Goal: Task Accomplishment & Management: Complete application form

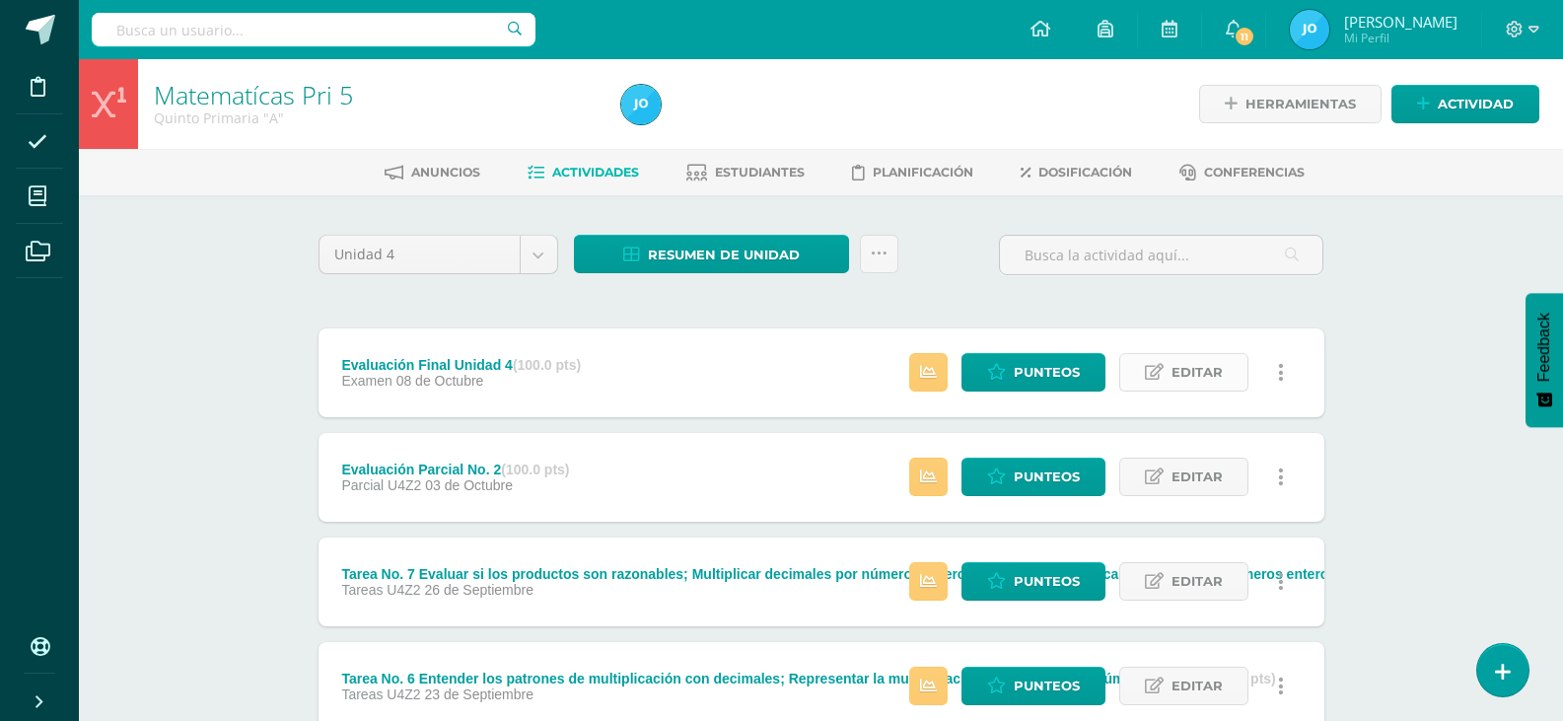
click at [1200, 382] on span "Editar" at bounding box center [1197, 372] width 51 height 36
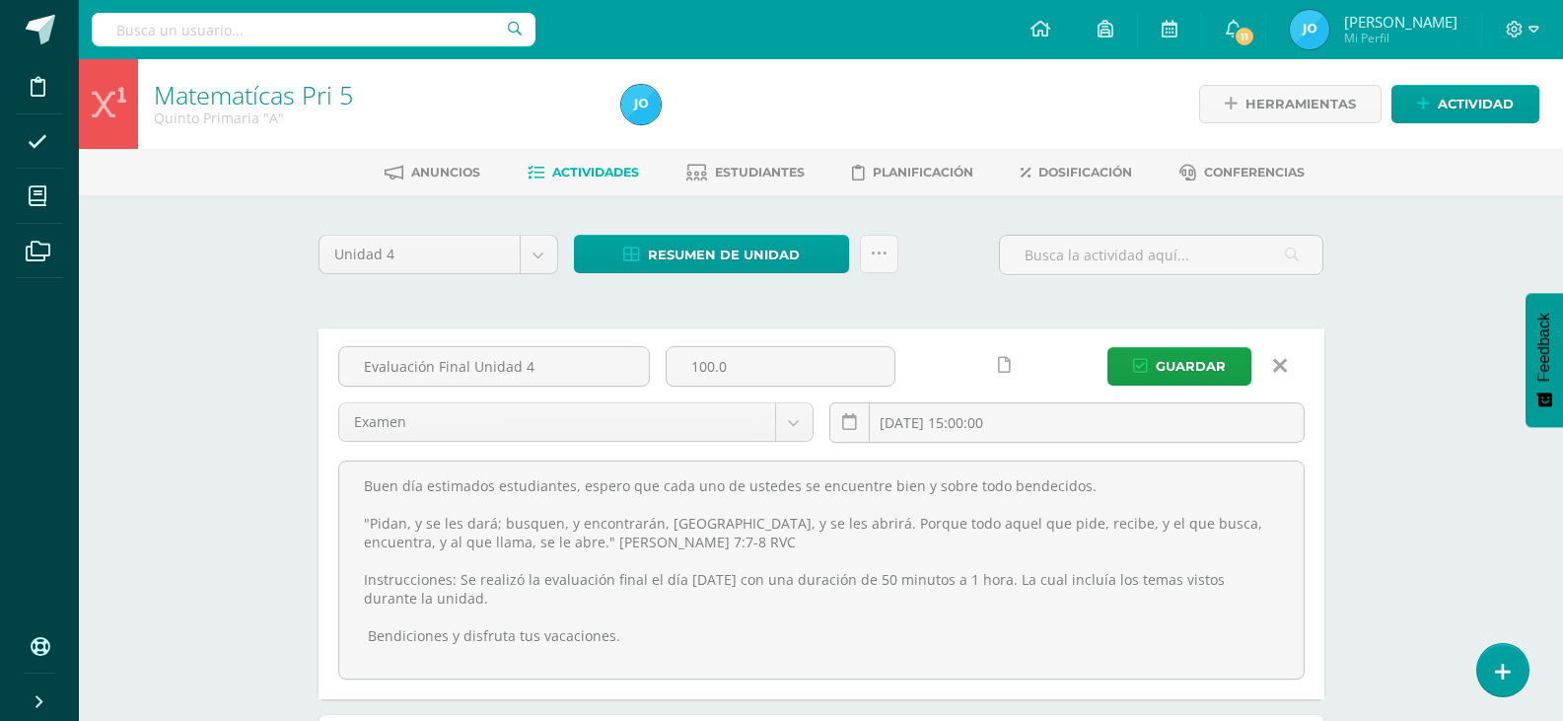
drag, startPoint x: 347, startPoint y: 483, endPoint x: 756, endPoint y: 680, distance: 454.3
click at [756, 680] on div "Evaluación Final Unidad 4 100.0 Examen Examen Parcial U4Z1 Retos U4Z2 Retos U4Z…" at bounding box center [822, 513] width 1006 height 371
drag, startPoint x: 578, startPoint y: 363, endPoint x: 339, endPoint y: 326, distance: 241.4
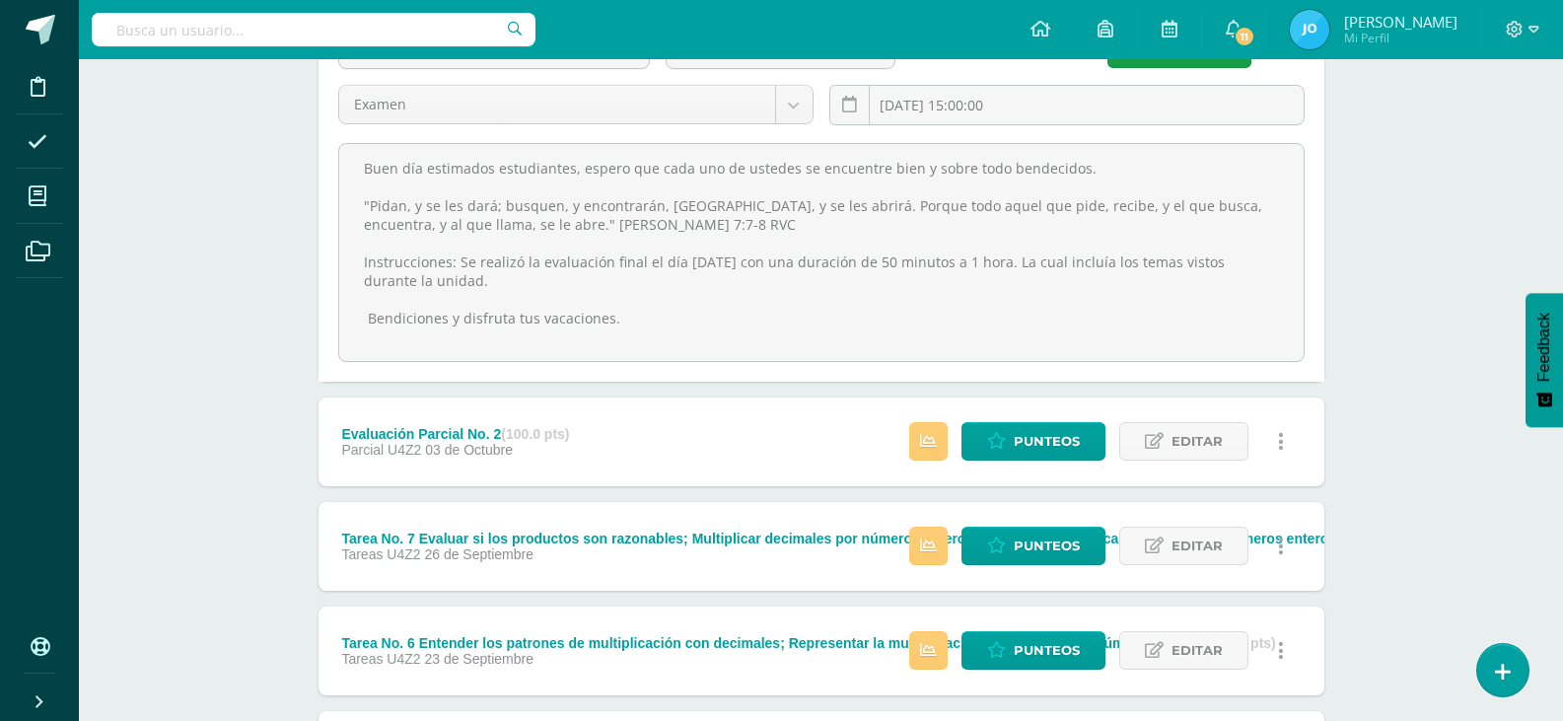
scroll to position [617, 0]
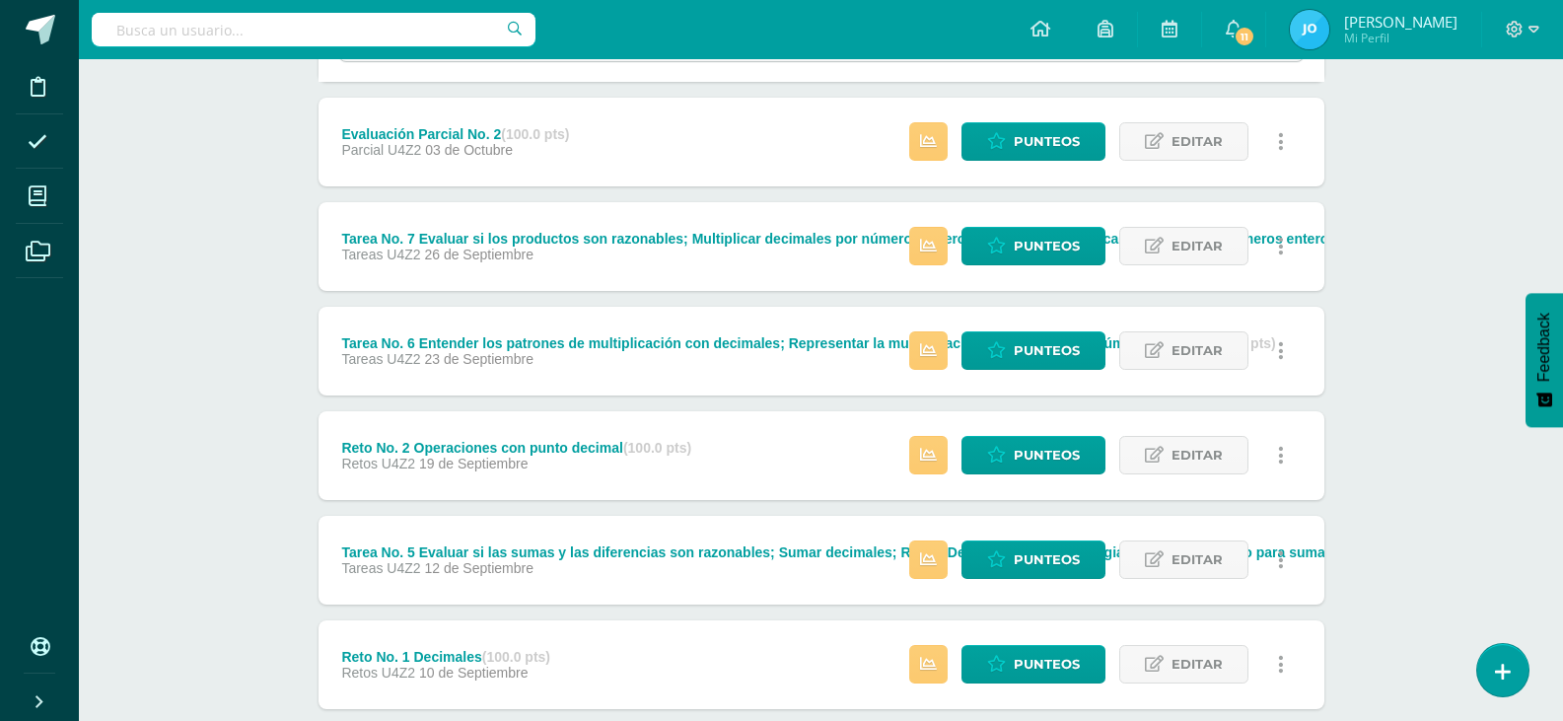
drag, startPoint x: 358, startPoint y: 472, endPoint x: 806, endPoint y: 500, distance: 448.6
click at [806, 500] on div "Evaluación Final Unidad 4 (100.0 pts) Examen 08 de Octubre Estatus de Actividad…" at bounding box center [822, 367] width 1006 height 1312
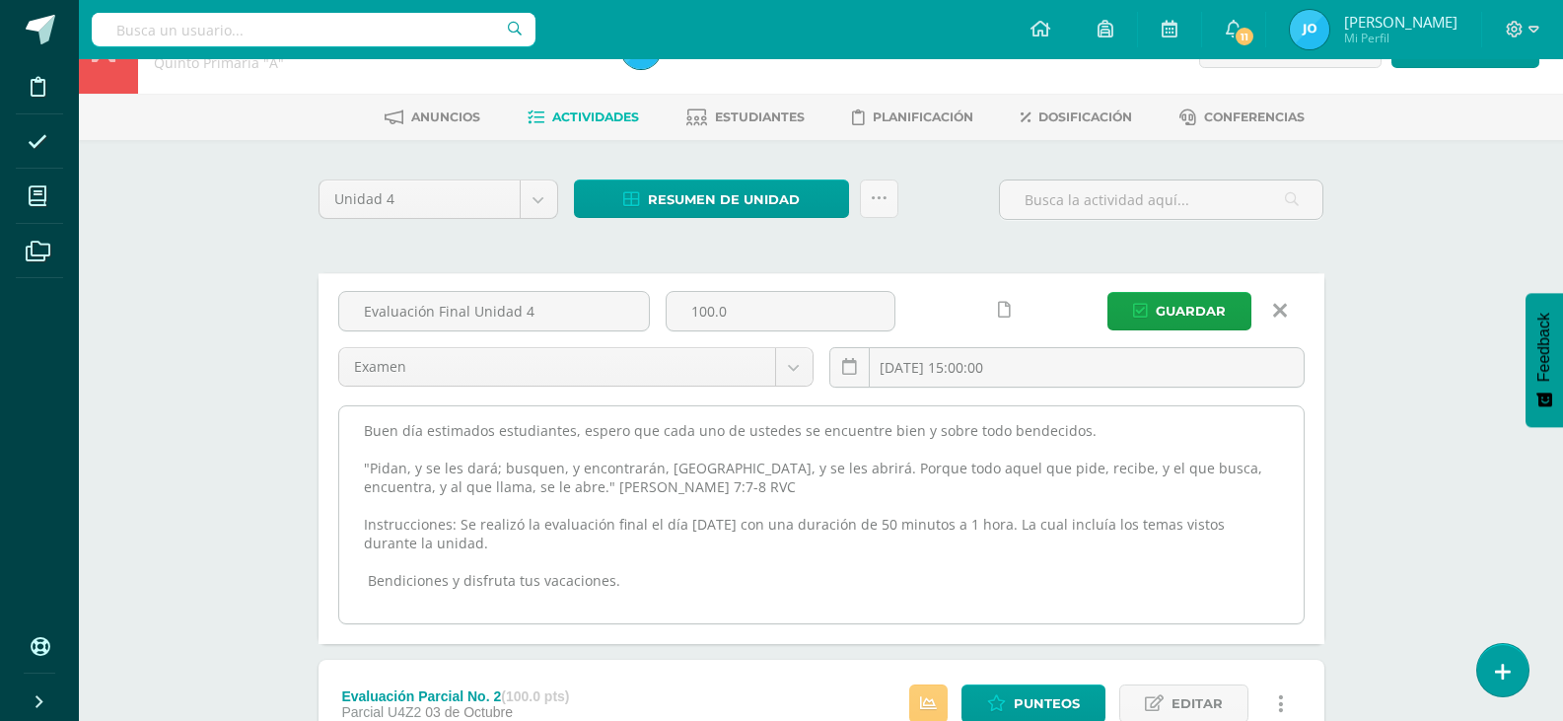
scroll to position [0, 0]
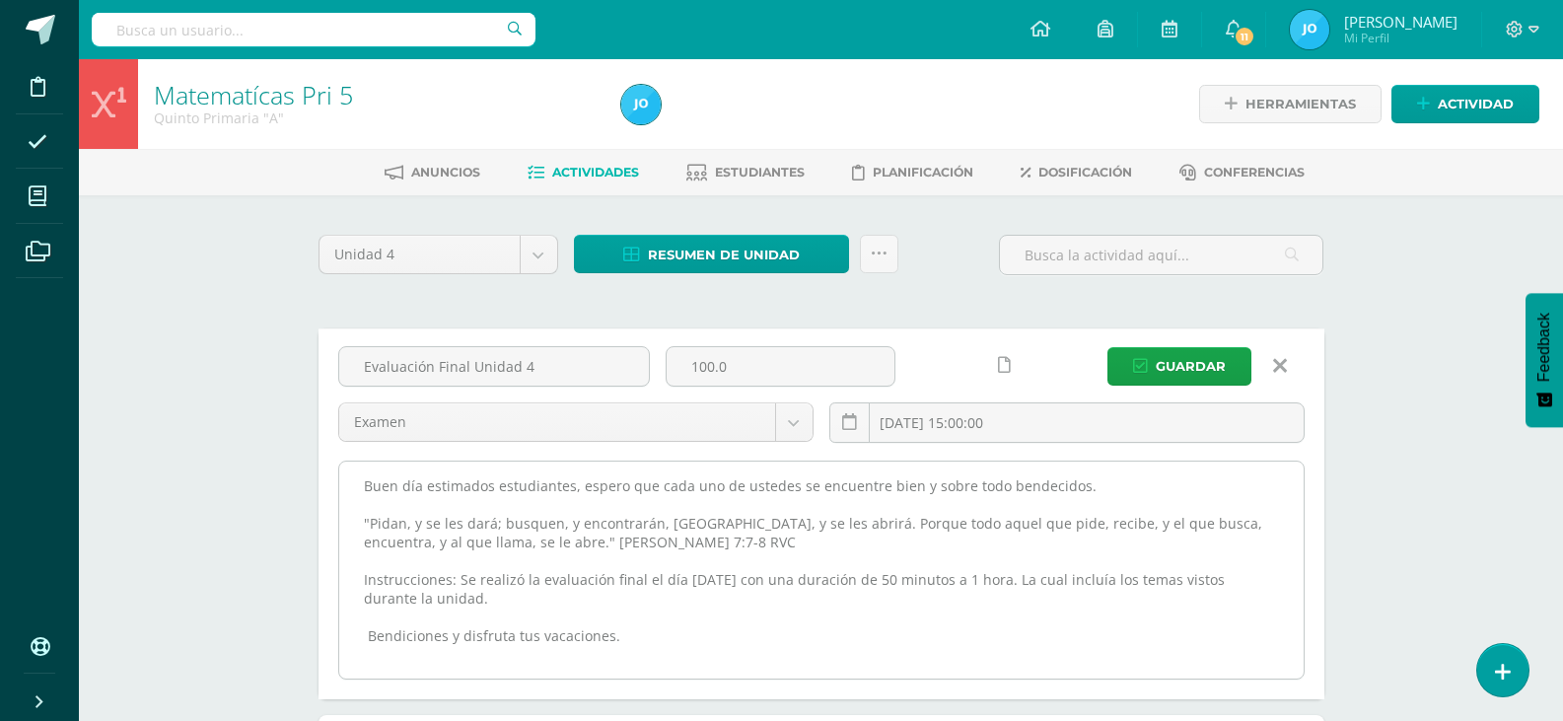
click at [629, 651] on textarea "Buen día estimados estudiantes, espero que cada uno de ustedes se encuentre bie…" at bounding box center [821, 570] width 964 height 217
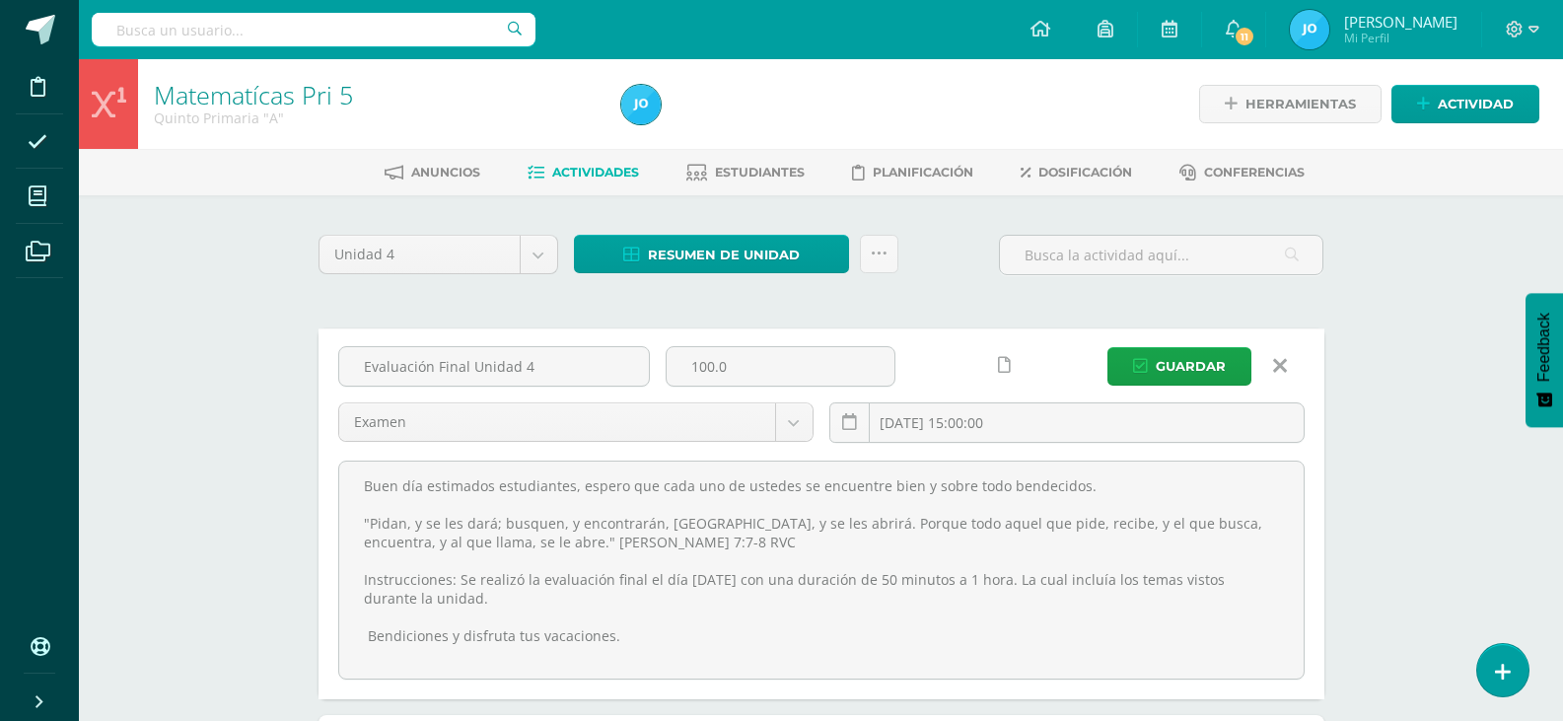
click at [1296, 367] on link at bounding box center [1280, 365] width 50 height 37
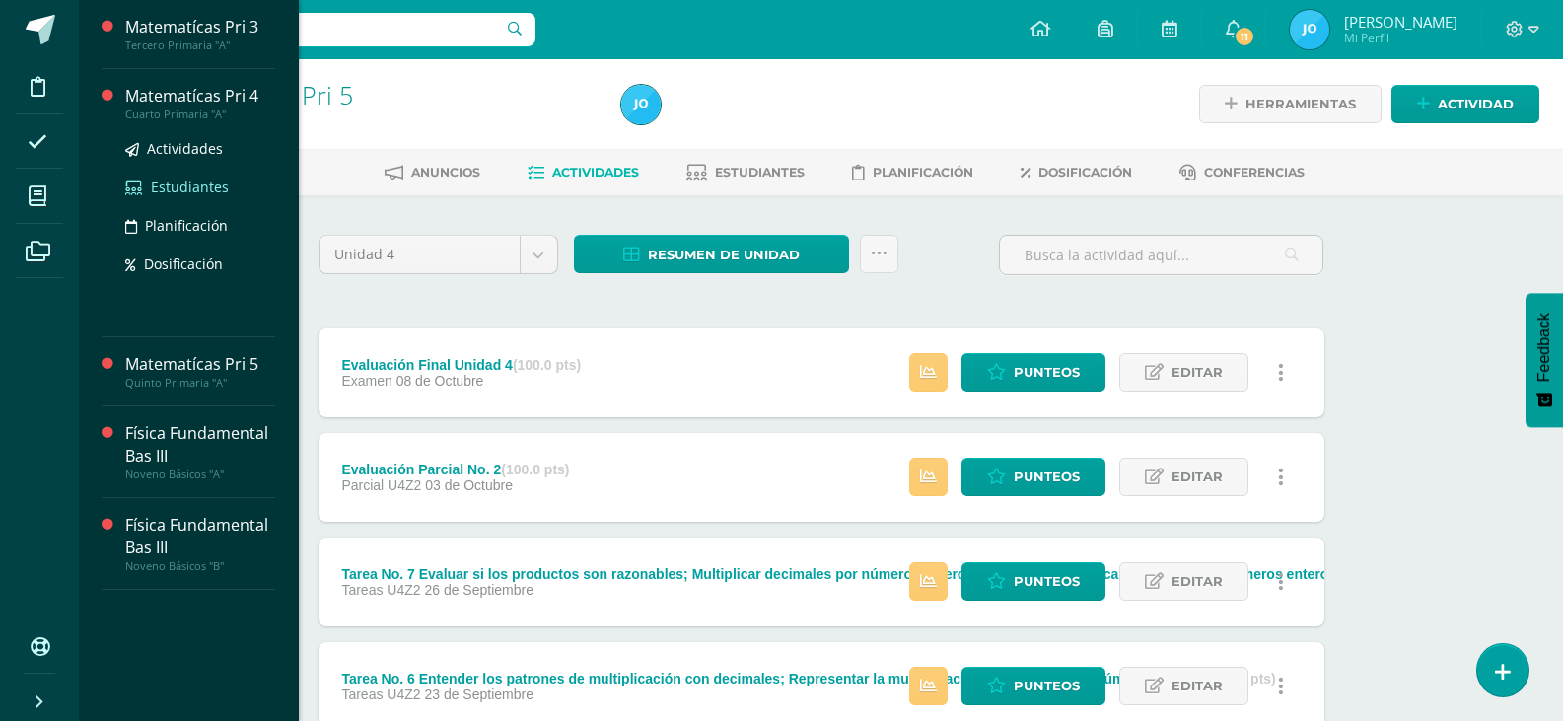
click at [171, 179] on span "Estudiantes" at bounding box center [190, 187] width 78 height 19
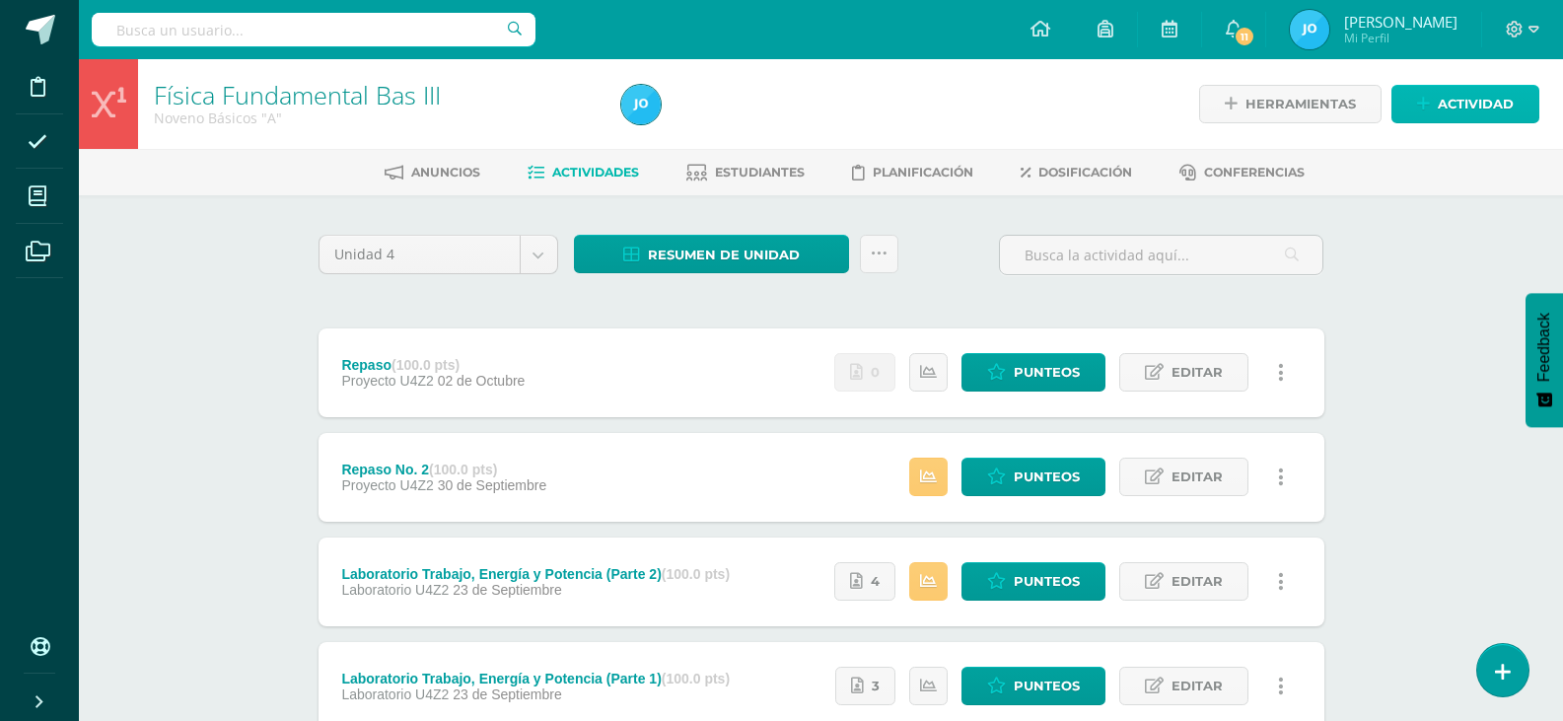
click at [1459, 95] on span "Actividad" at bounding box center [1476, 104] width 76 height 36
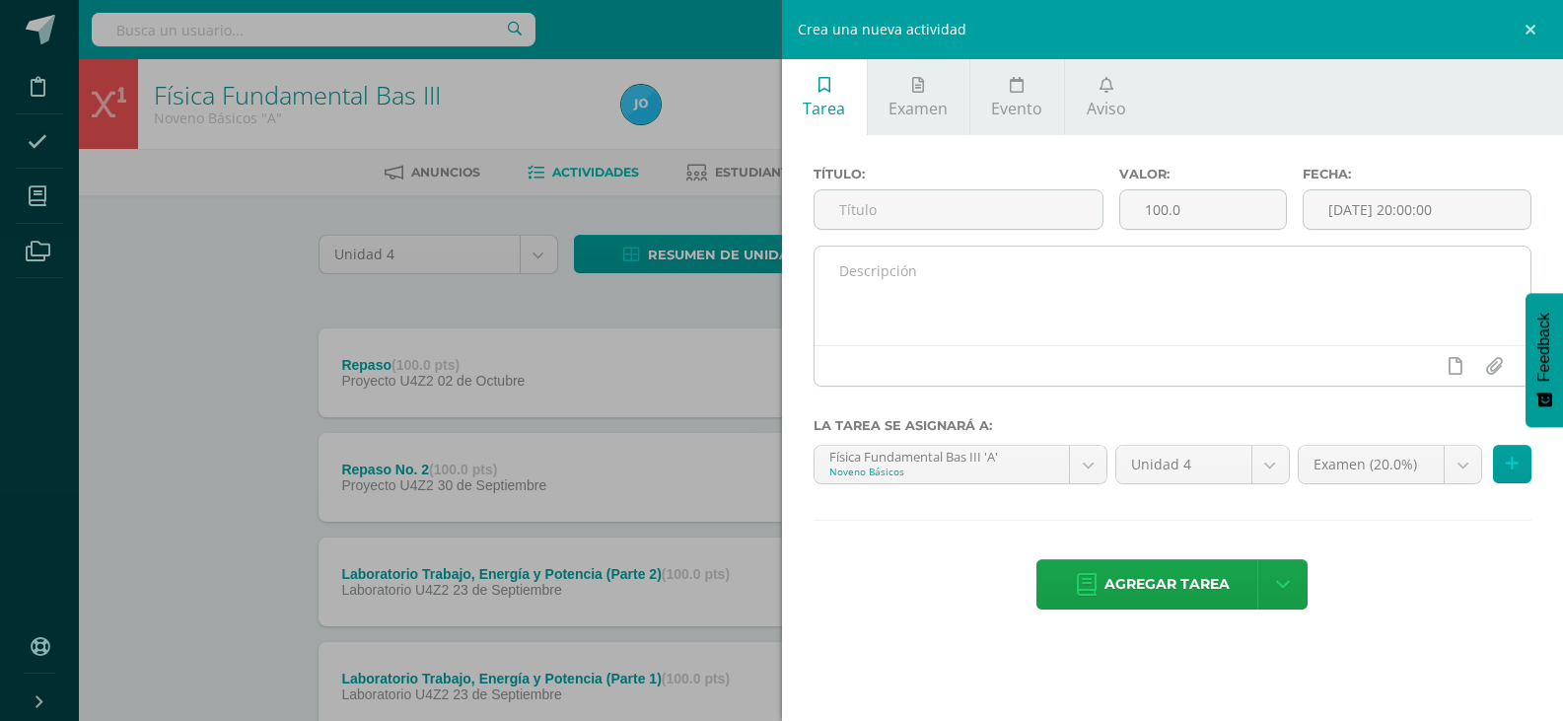
click at [1204, 304] on textarea at bounding box center [1173, 296] width 717 height 99
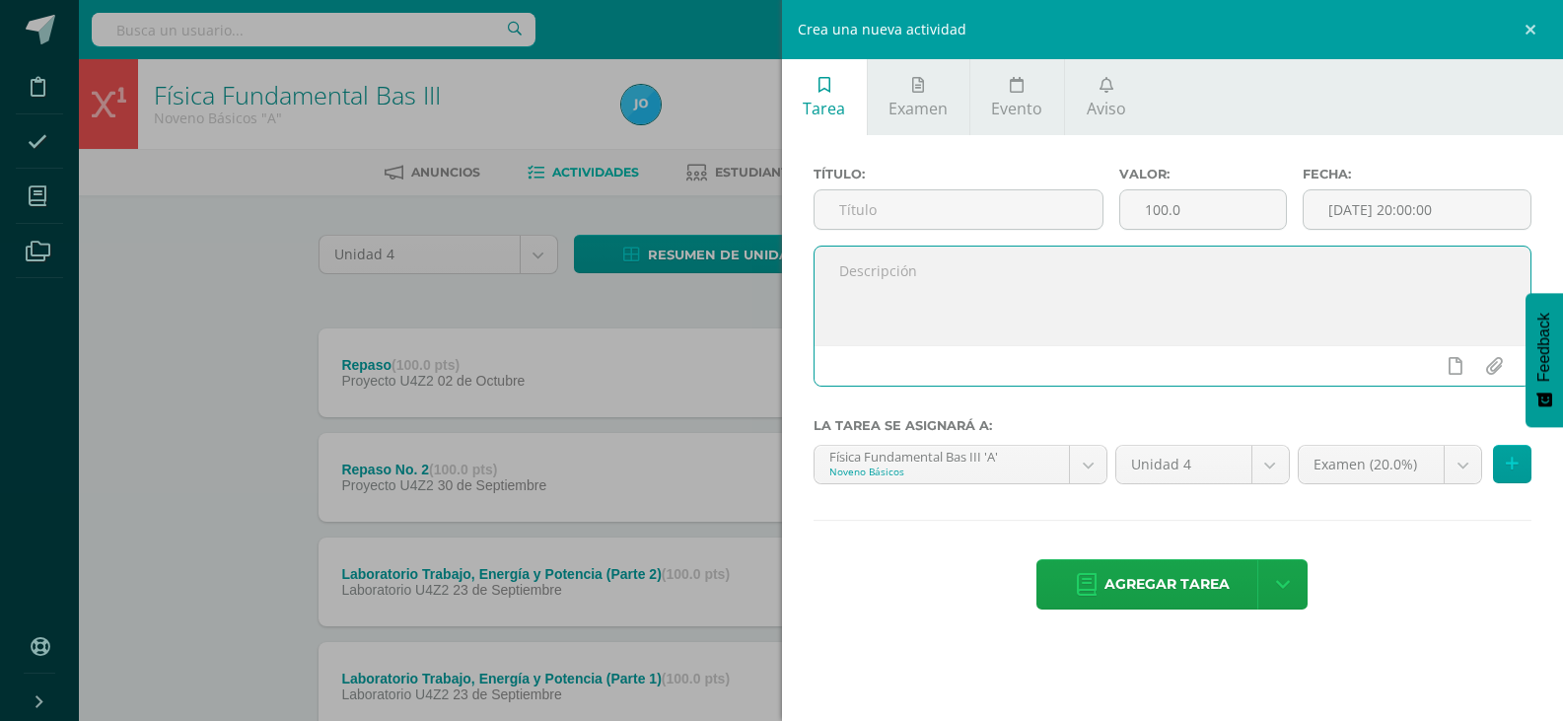
paste textarea "Buen día estimados estudiantes, espero que cada uno de ustedes se encuentre bie…"
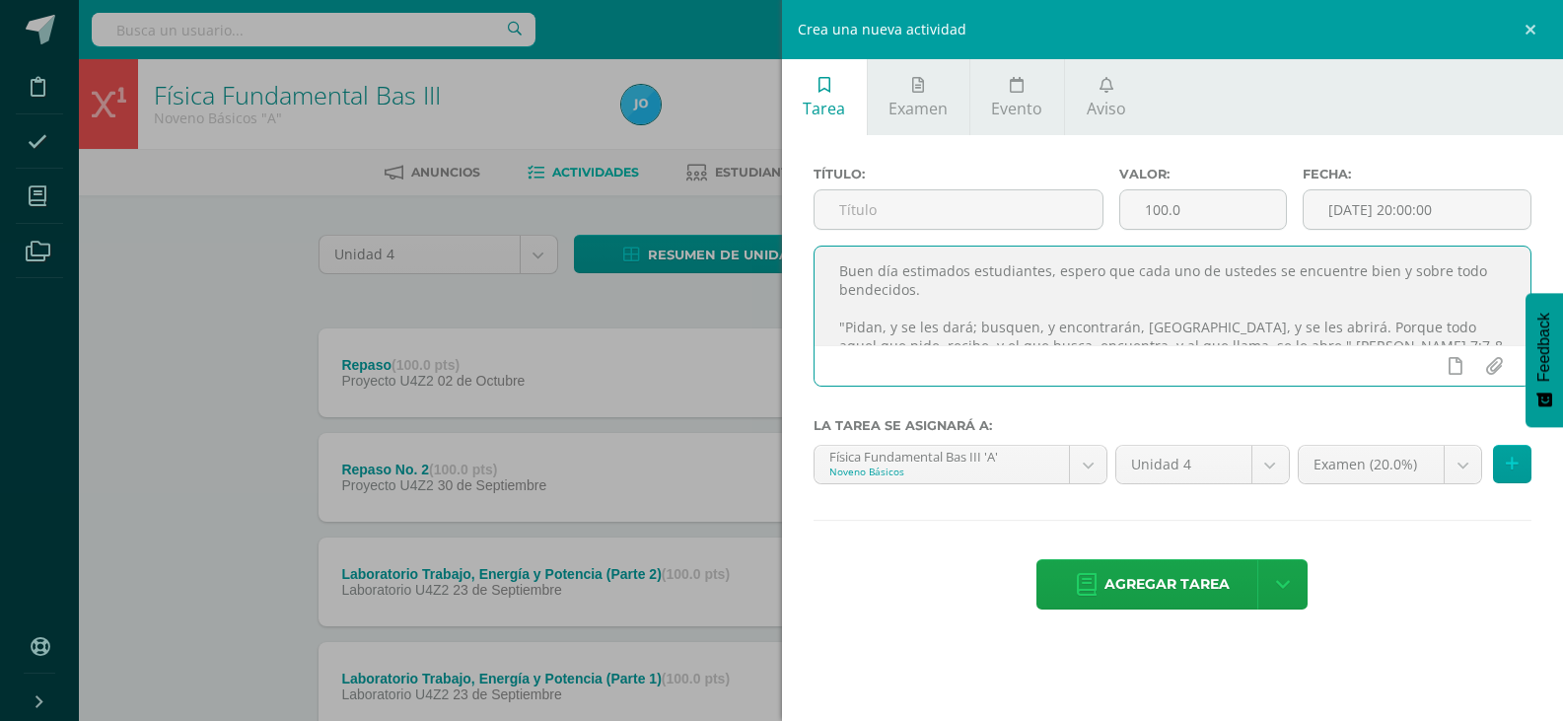
scroll to position [105, 0]
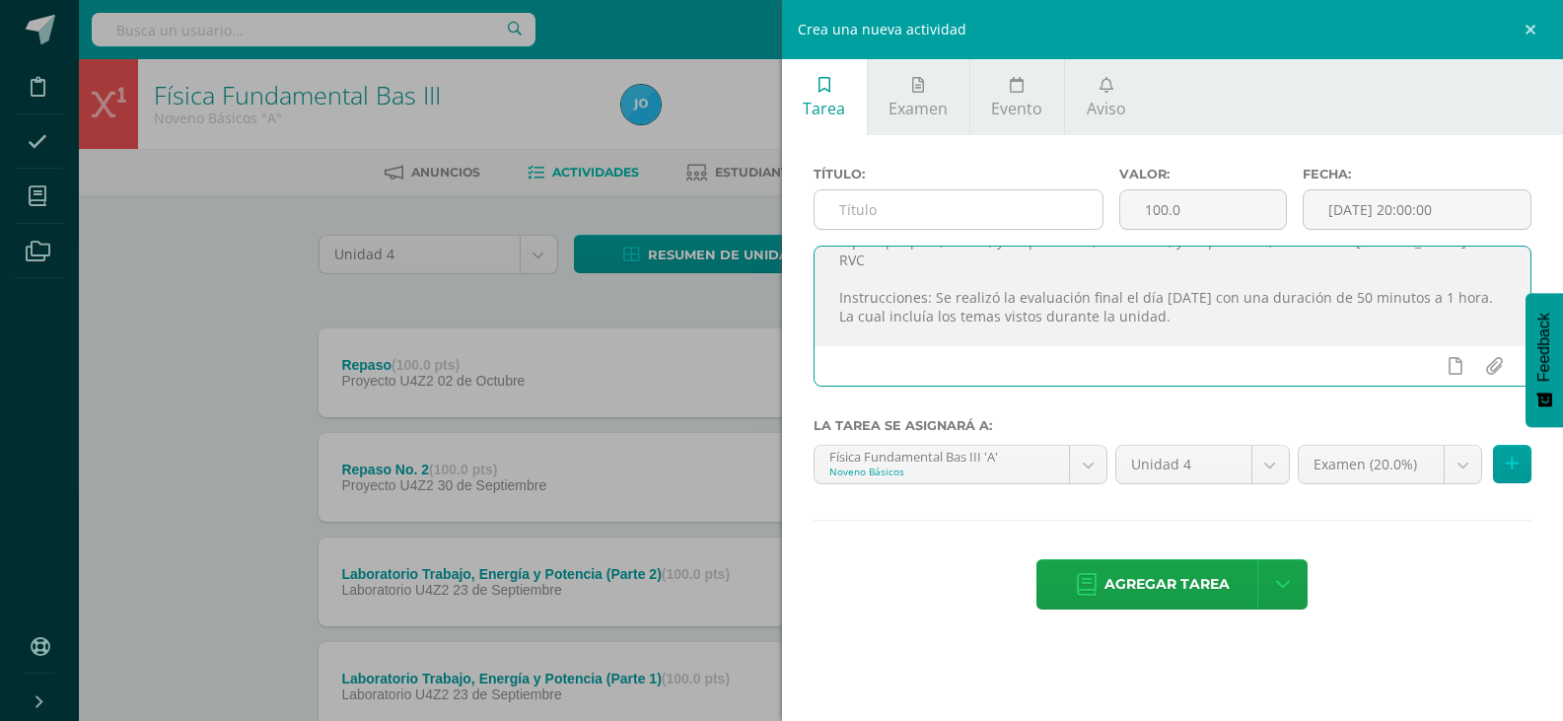
type textarea "Buen día estimados estudiantes, espero que cada uno de ustedes se encuentre bie…"
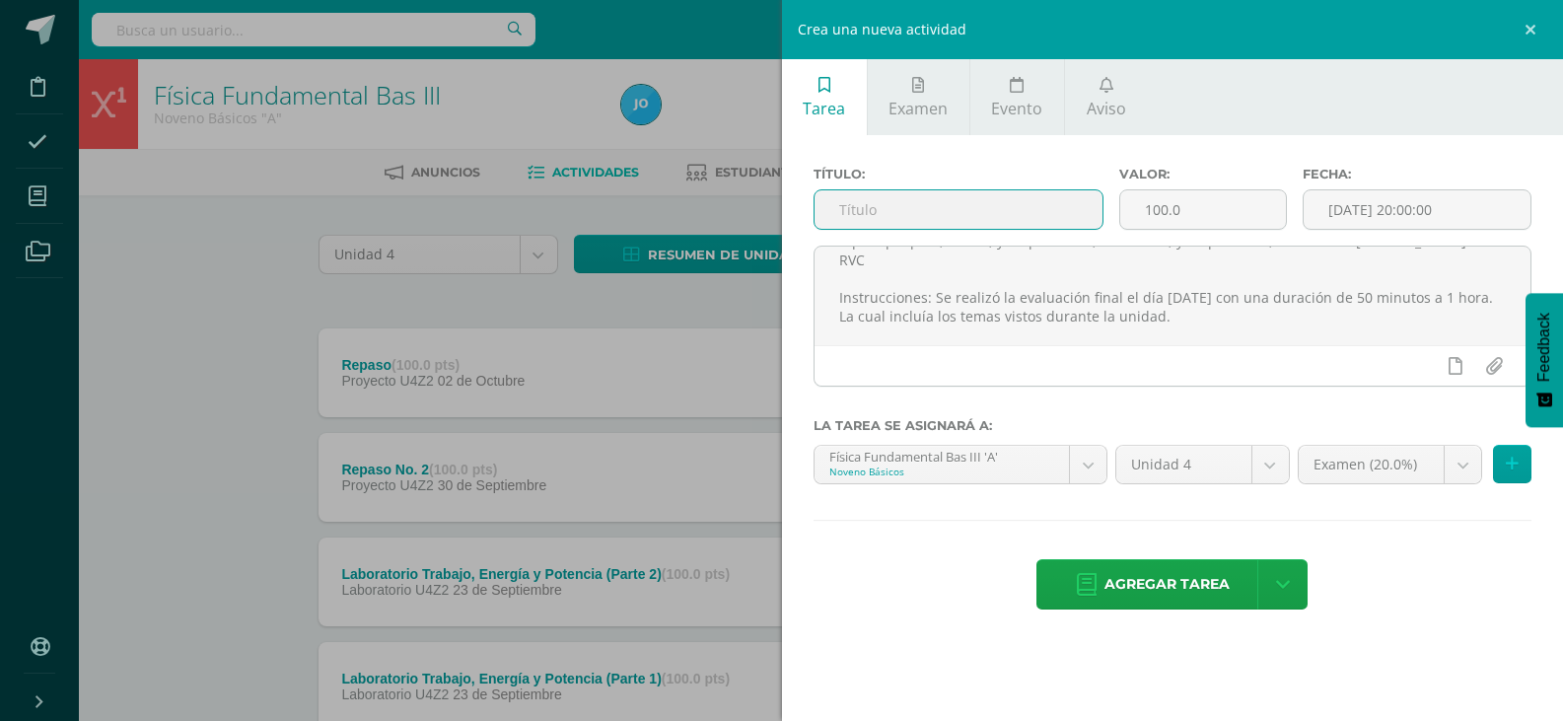
click at [1013, 200] on input "text" at bounding box center [959, 209] width 288 height 38
click at [1084, 218] on input "text" at bounding box center [959, 209] width 288 height 38
paste input "Evaluación Final Unidad 4"
type input "Evaluación Final Unidad 4"
click at [1406, 211] on input "[DATE] 20:00:00" at bounding box center [1417, 209] width 227 height 38
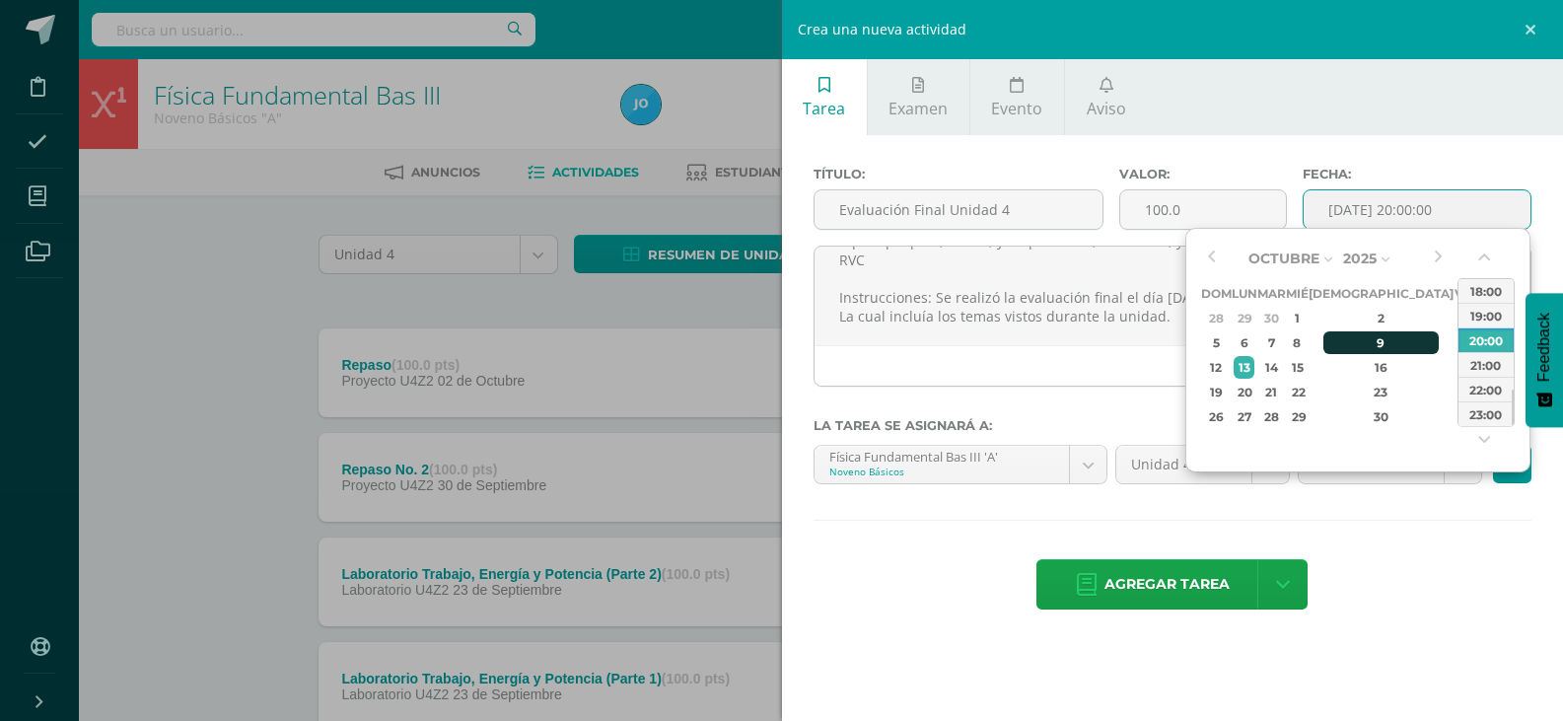
click at [1366, 346] on div "9" at bounding box center [1381, 342] width 116 height 23
click at [1485, 262] on button "button" at bounding box center [1486, 262] width 20 height 30
click at [1485, 261] on button "button" at bounding box center [1486, 262] width 20 height 30
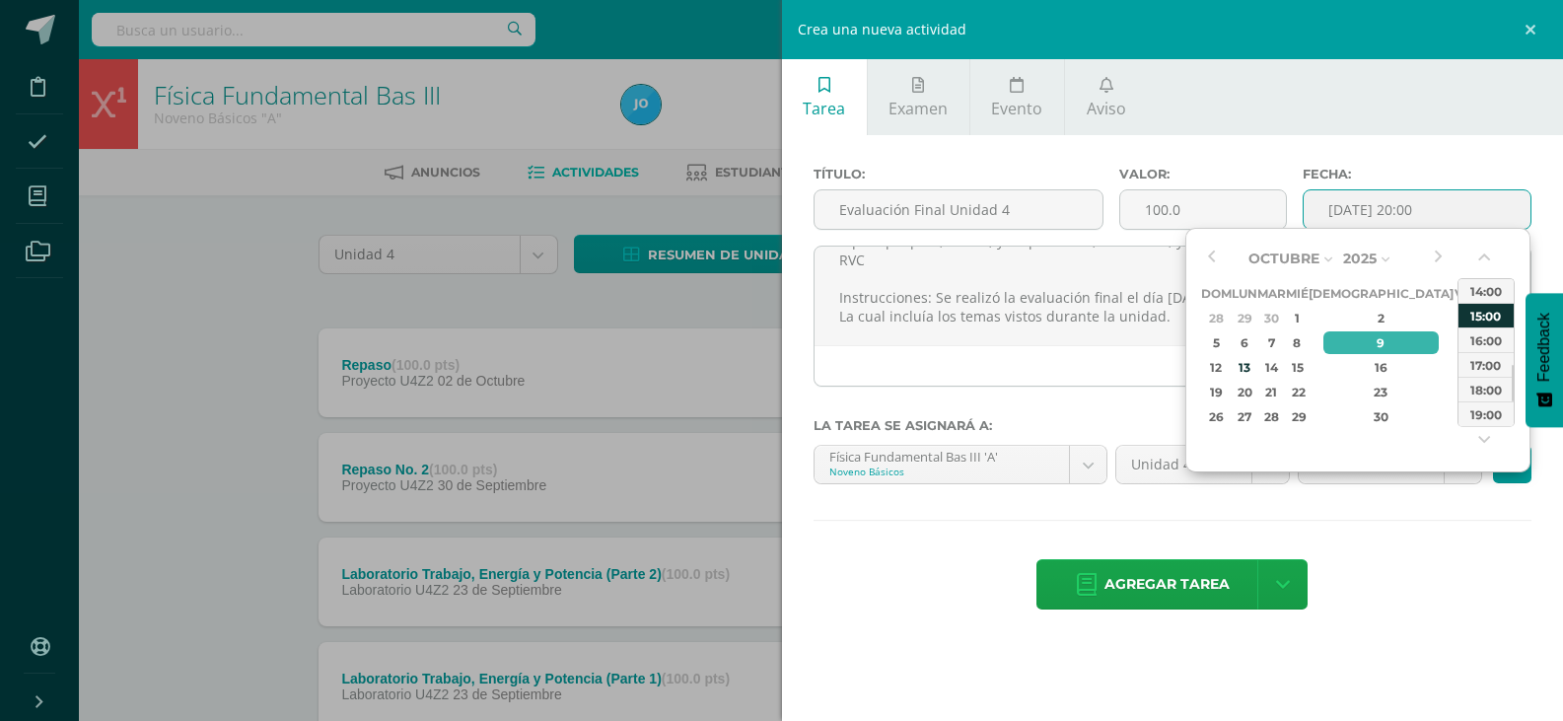
click at [1479, 312] on div "15:00" at bounding box center [1486, 315] width 55 height 25
type input "2025-10-09 15:00"
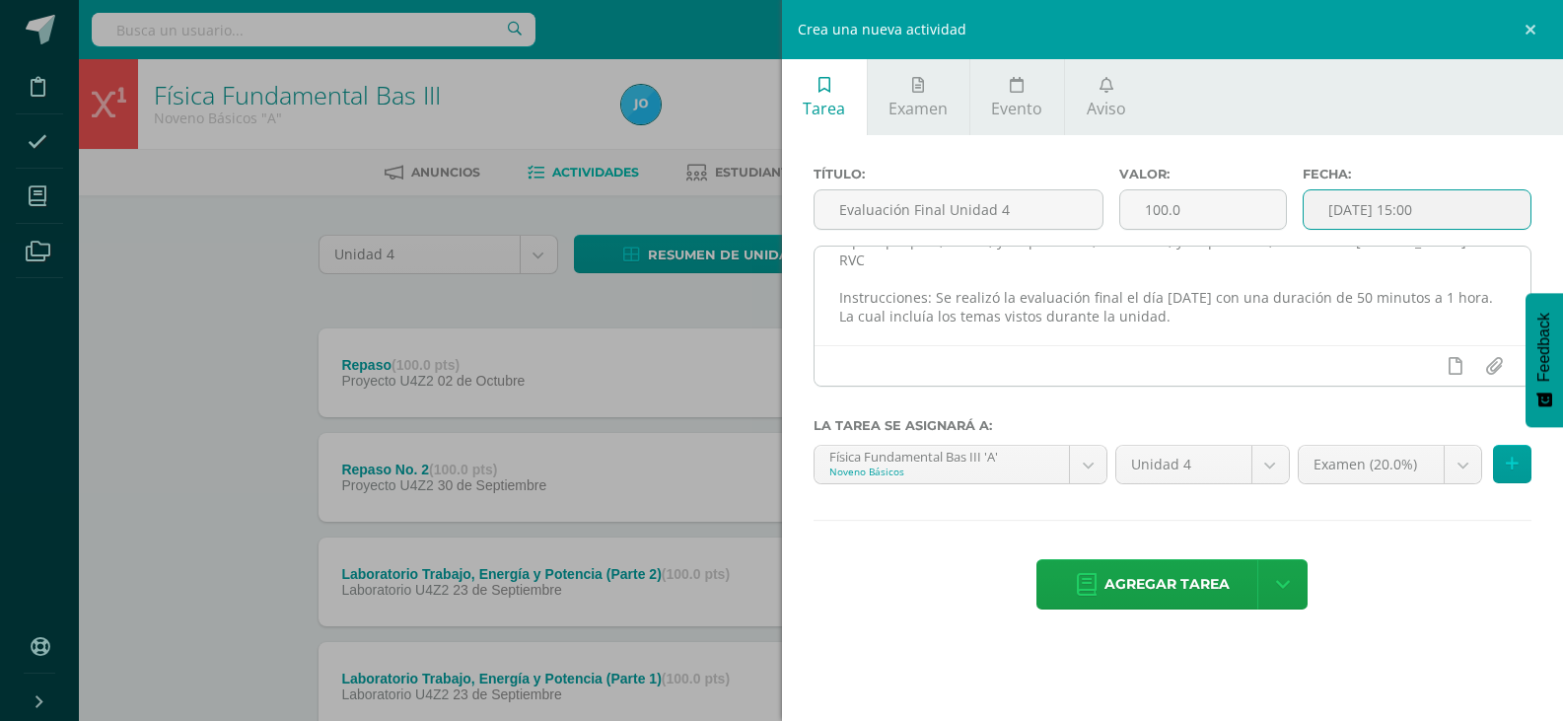
click at [1128, 327] on textarea "Buen día estimados estudiantes, espero que cada uno de ustedes se encuentre bie…" at bounding box center [1173, 296] width 717 height 99
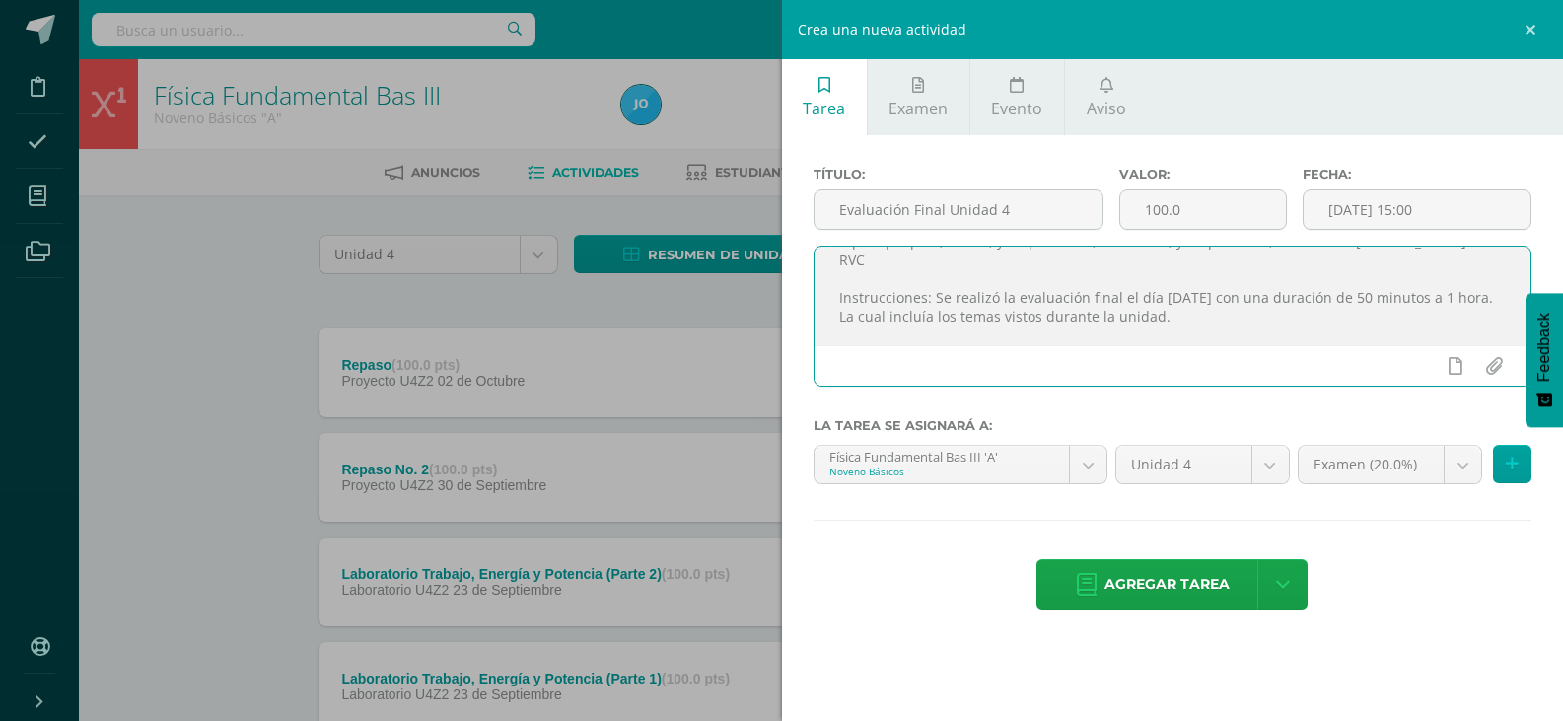
click at [1216, 279] on textarea "Buen día estimados estudiantes, espero que cada uno de ustedes se encuentre bie…" at bounding box center [1173, 296] width 717 height 99
click at [1208, 276] on textarea "Buen día estimados estudiantes, espero que cada uno de ustedes se encuentre bie…" at bounding box center [1173, 296] width 717 height 99
type textarea "Buen día estimados estudiantes, espero que cada uno de ustedes se encuentre bie…"
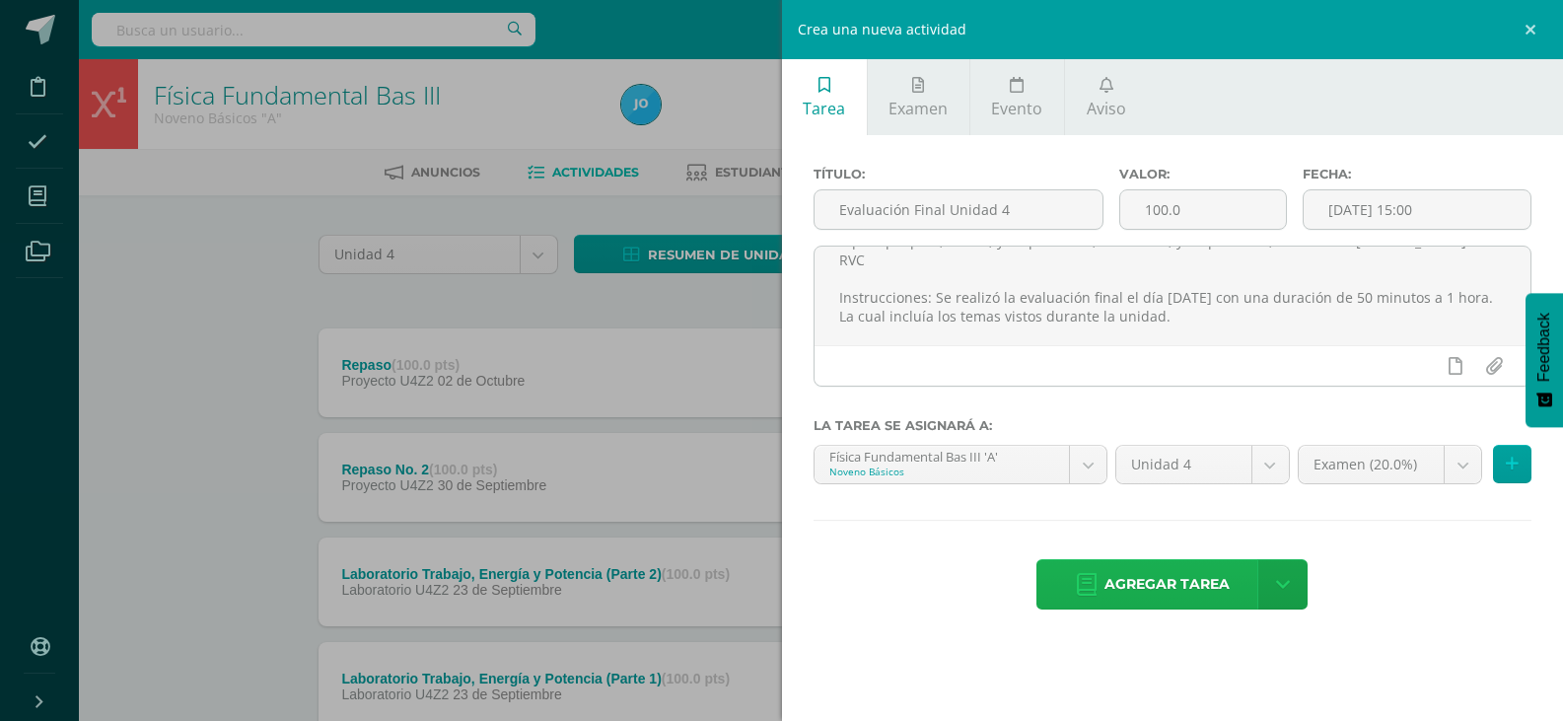
click at [1160, 584] on span "Agregar tarea" at bounding box center [1167, 584] width 125 height 48
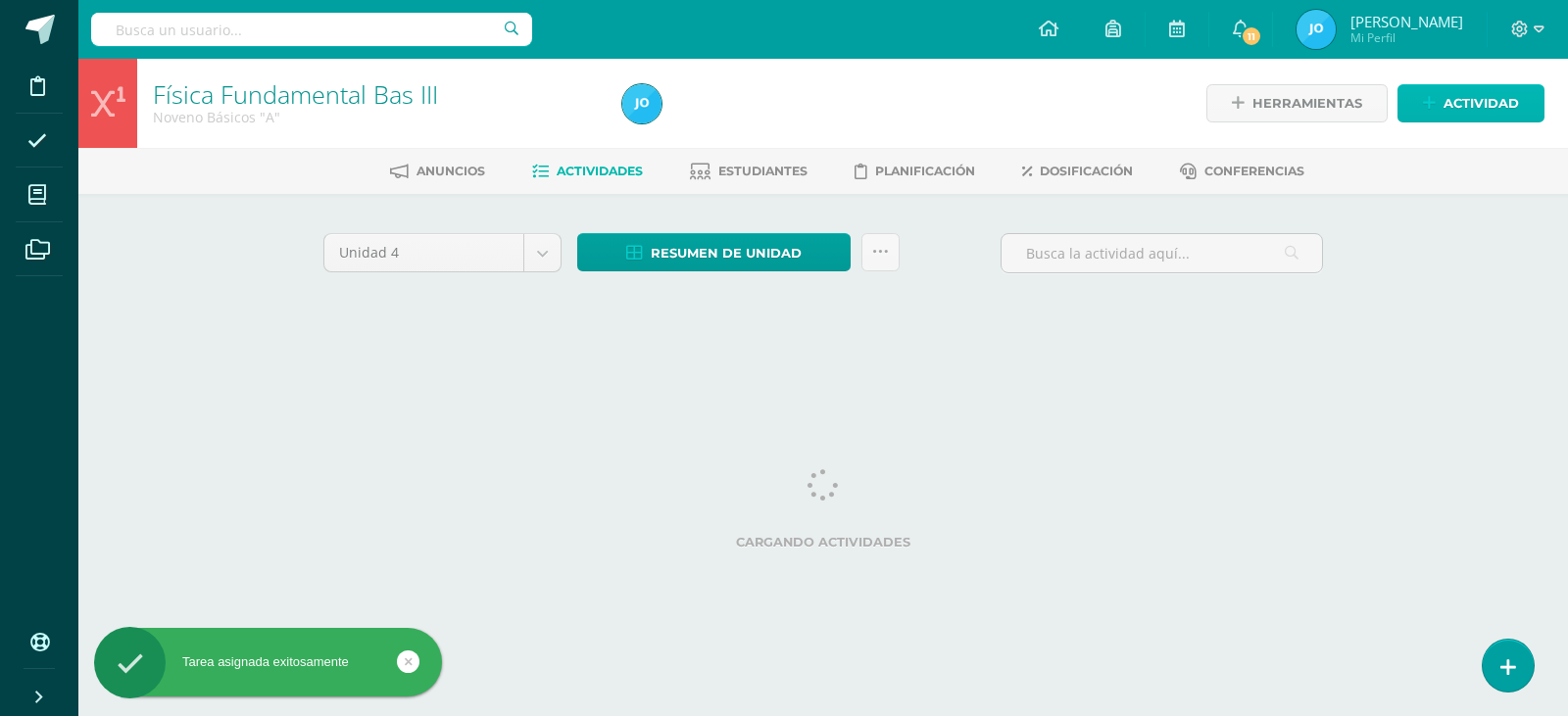
click at [1523, 97] on link "Actividad" at bounding box center [1471, 103] width 147 height 38
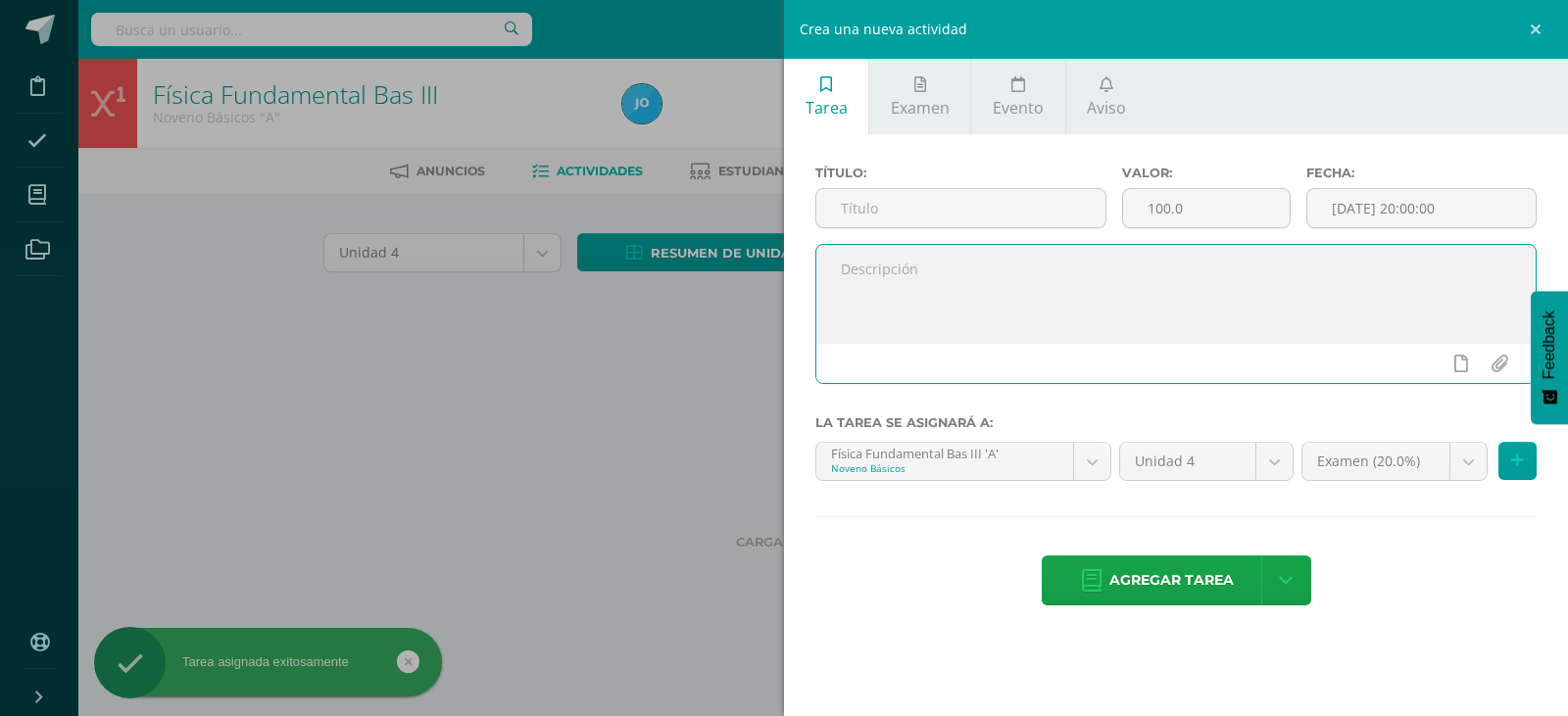
click at [943, 299] on textarea at bounding box center [1176, 294] width 719 height 98
paste textarea "Evaluación Final Unidad 4"
type textarea "Evaluación Final Unidad 4"
click at [1006, 226] on input "text" at bounding box center [960, 208] width 289 height 38
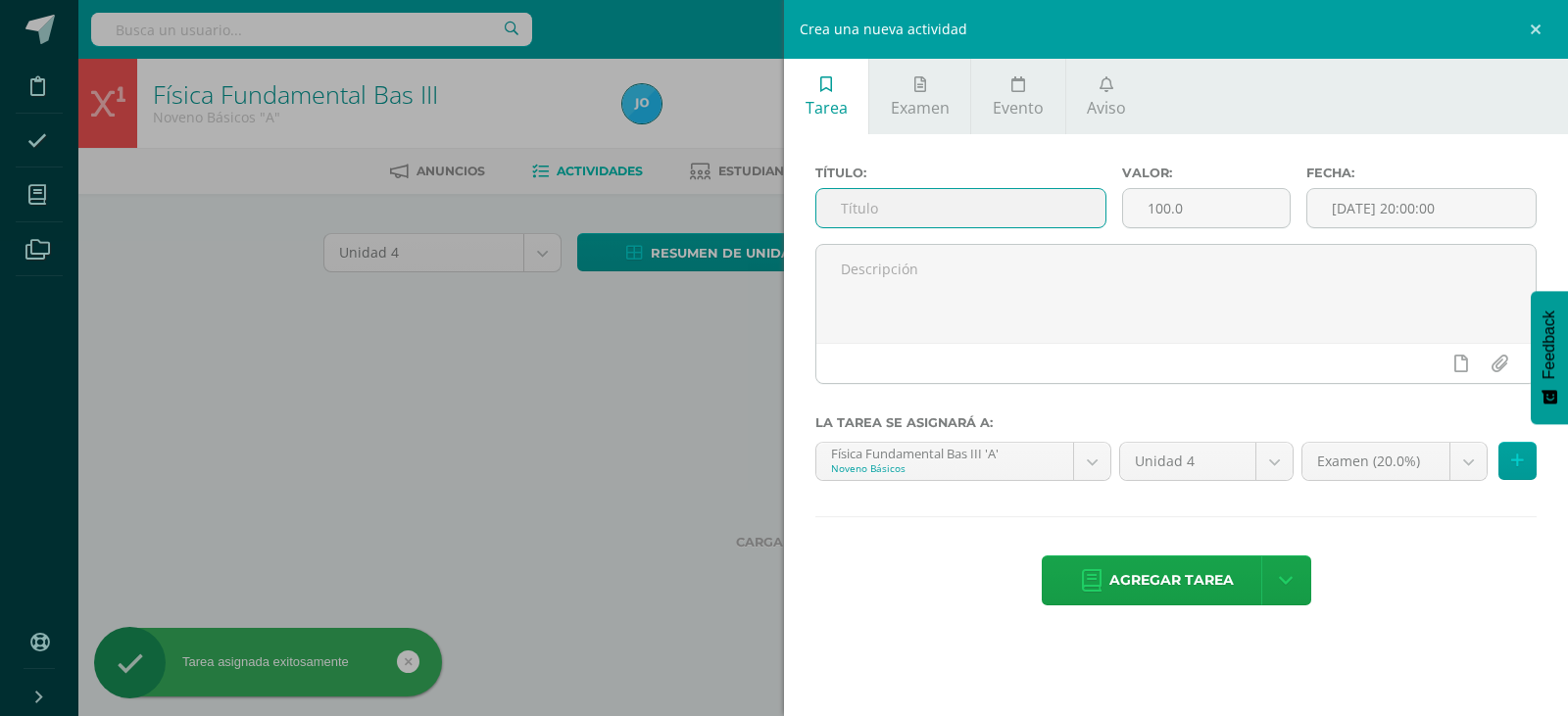
paste input "Evaluación Final Unidad 4"
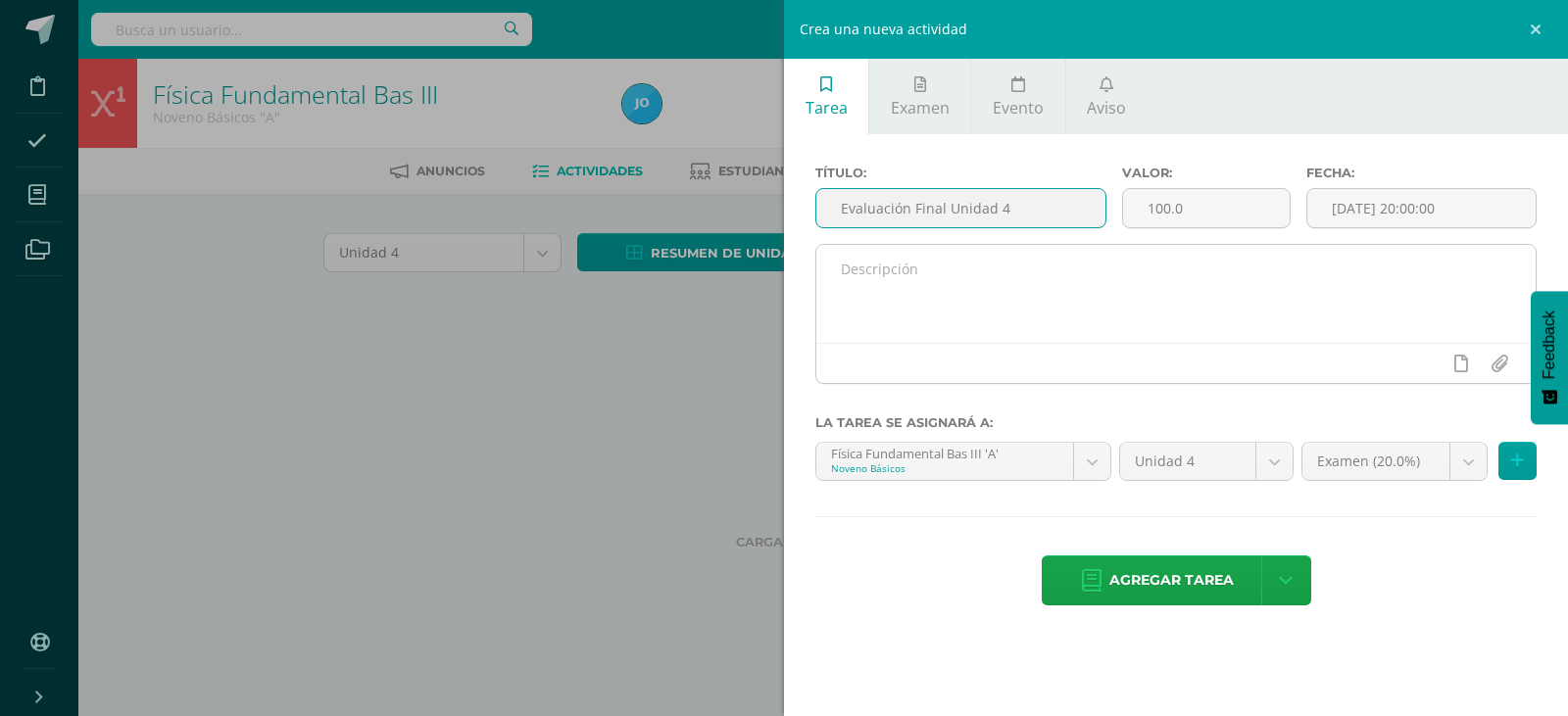
type input "Evaluación Final Unidad 4"
click at [970, 300] on textarea at bounding box center [1176, 294] width 719 height 98
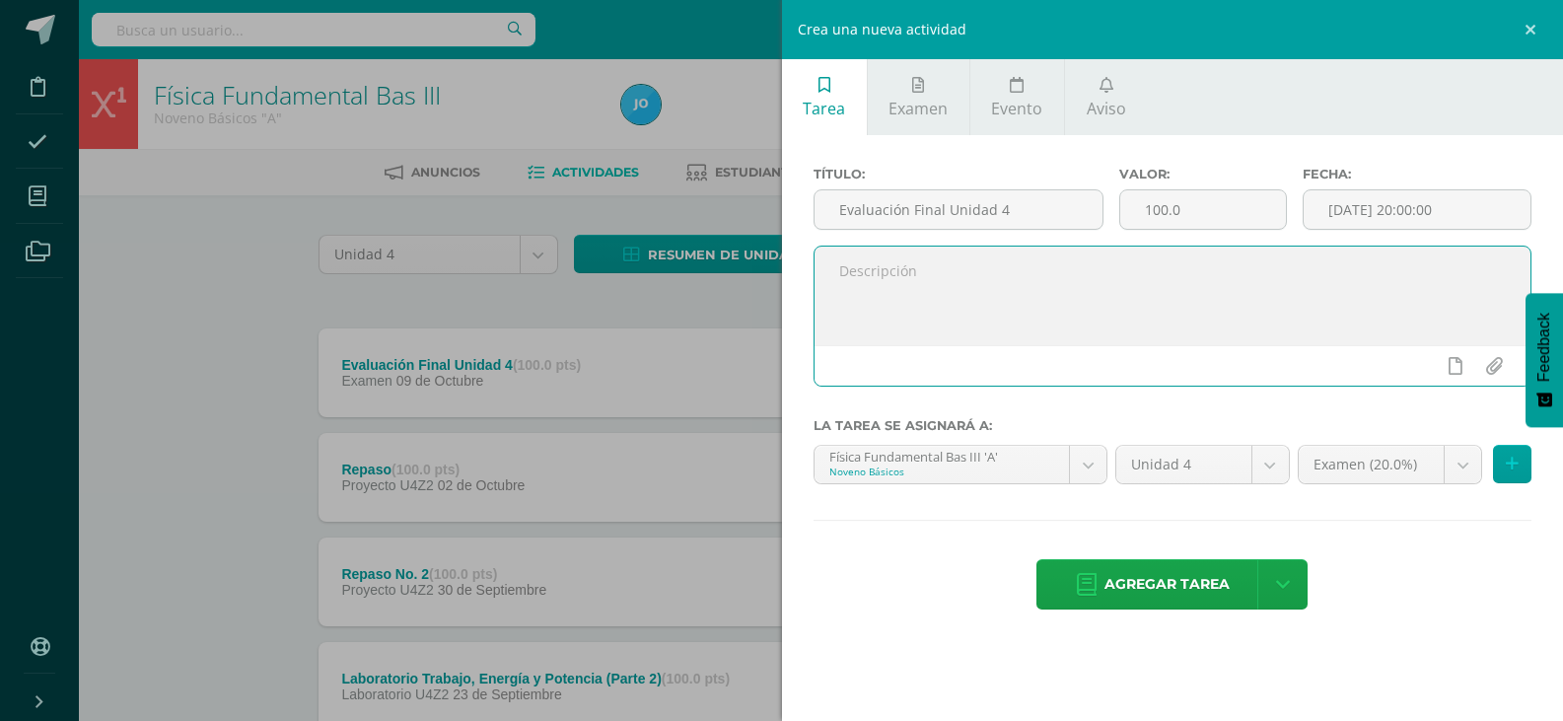
click at [1098, 271] on textarea at bounding box center [1173, 296] width 717 height 99
paste textarea "Buen día estimados estudiantes, espero que cada uno de ustedes se encuentre bie…"
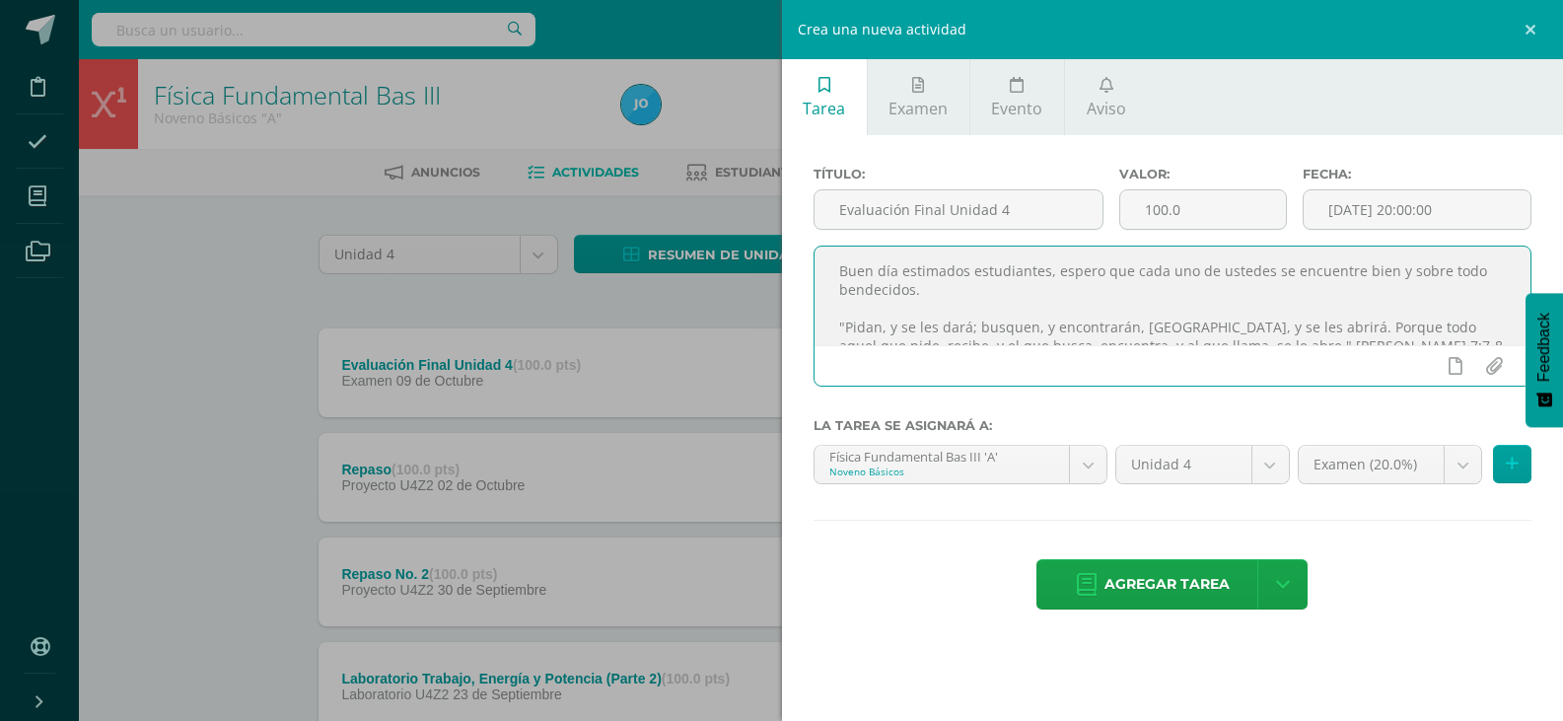
scroll to position [105, 0]
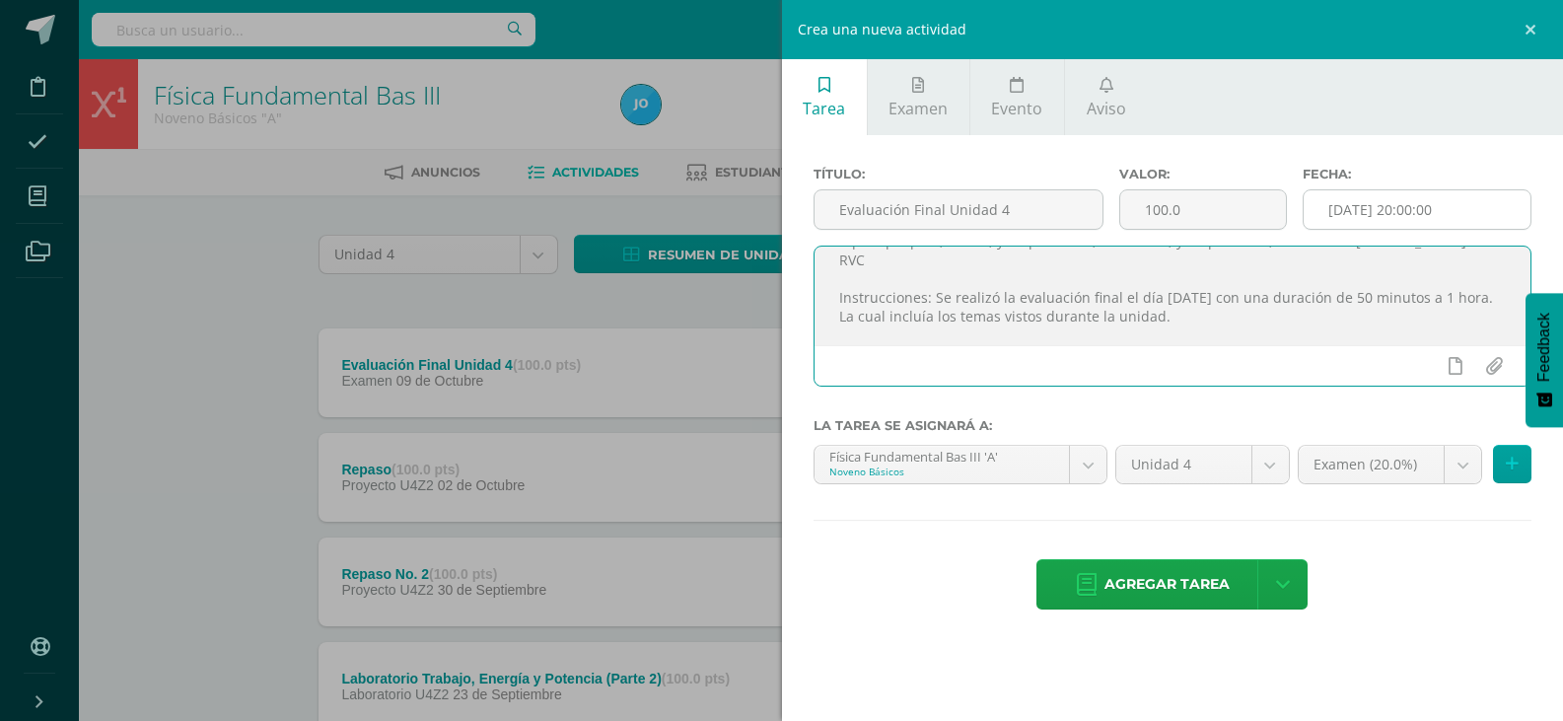
type textarea "Buen día estimados estudiantes, espero que cada uno de ustedes se encuentre bie…"
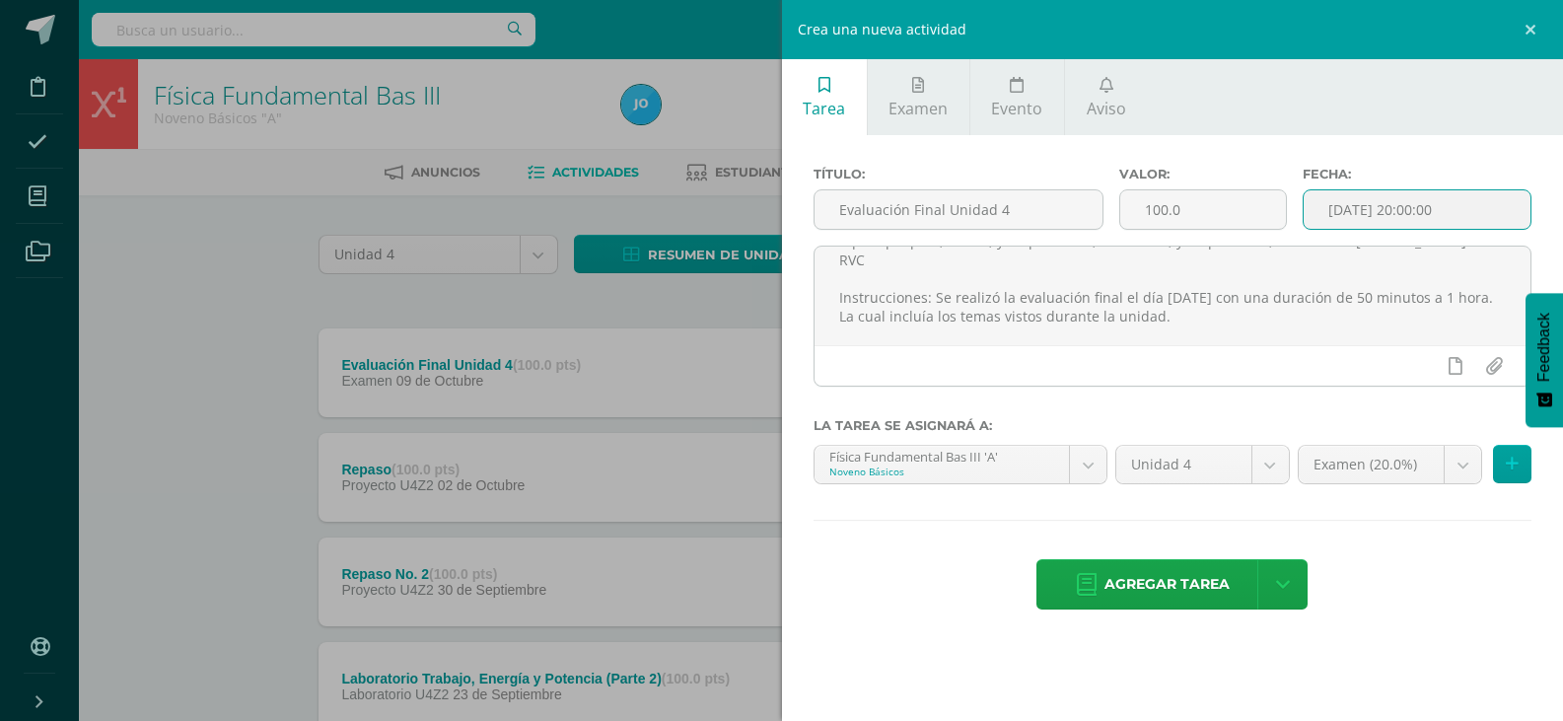
click at [1384, 205] on input "[DATE] 20:00:00" at bounding box center [1417, 209] width 227 height 38
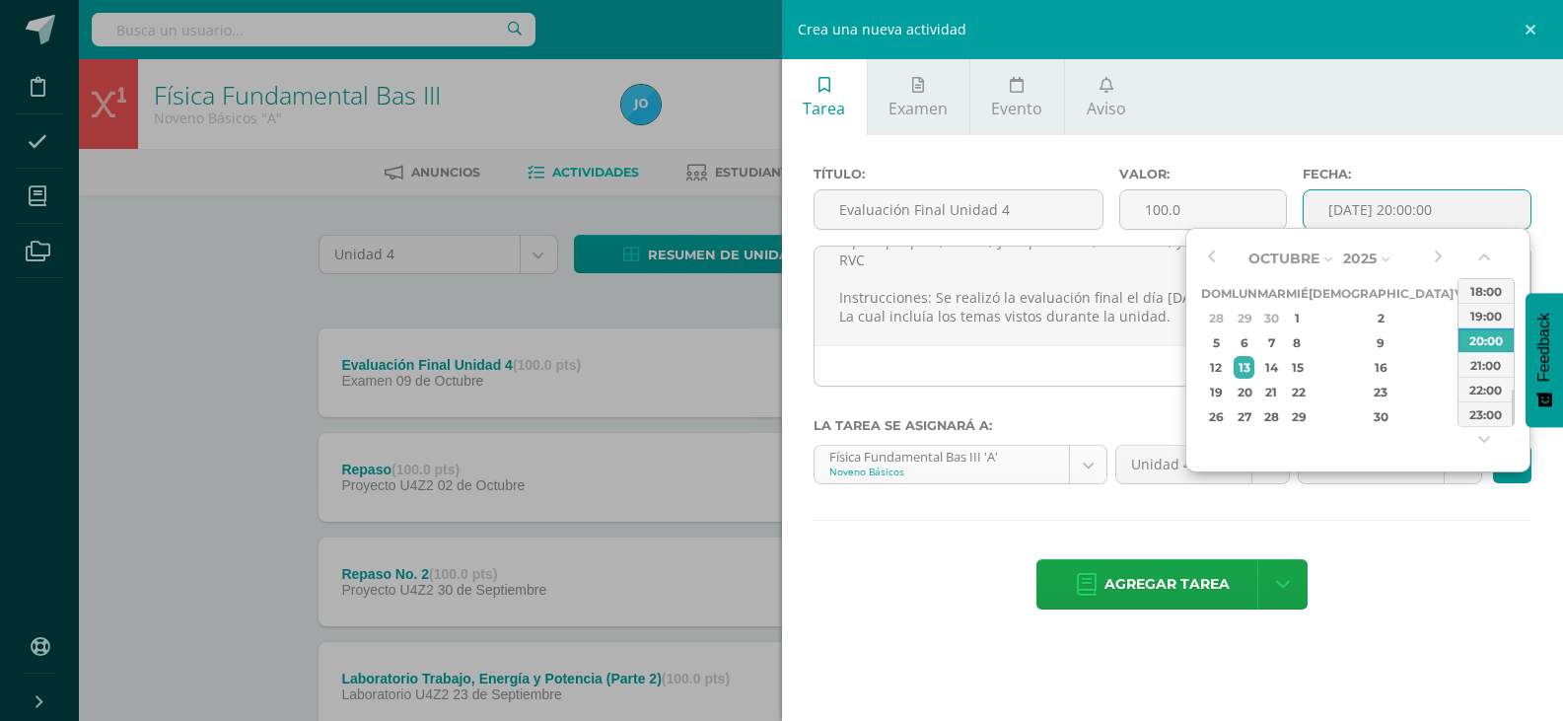
type input "2025-10-13 20:00"
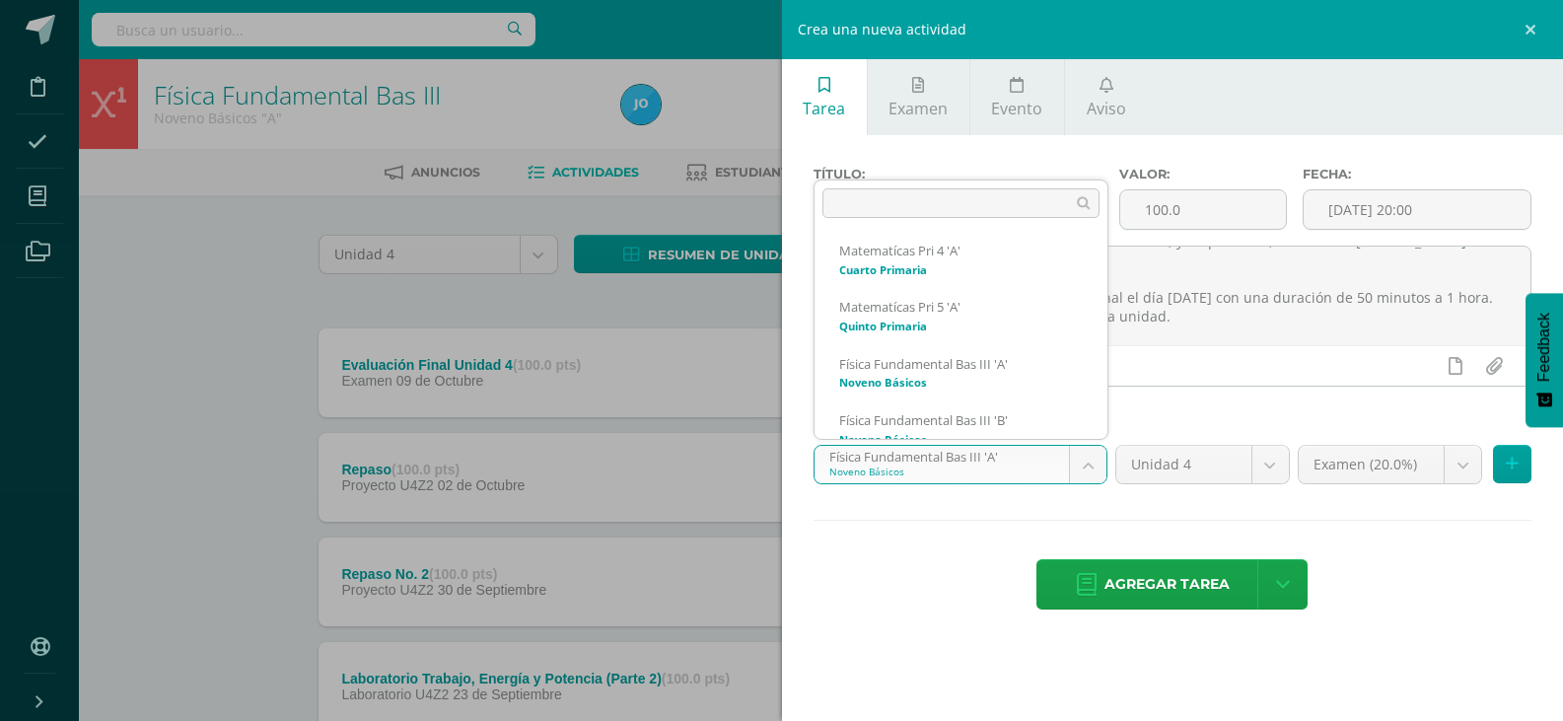
scroll to position [85, 0]
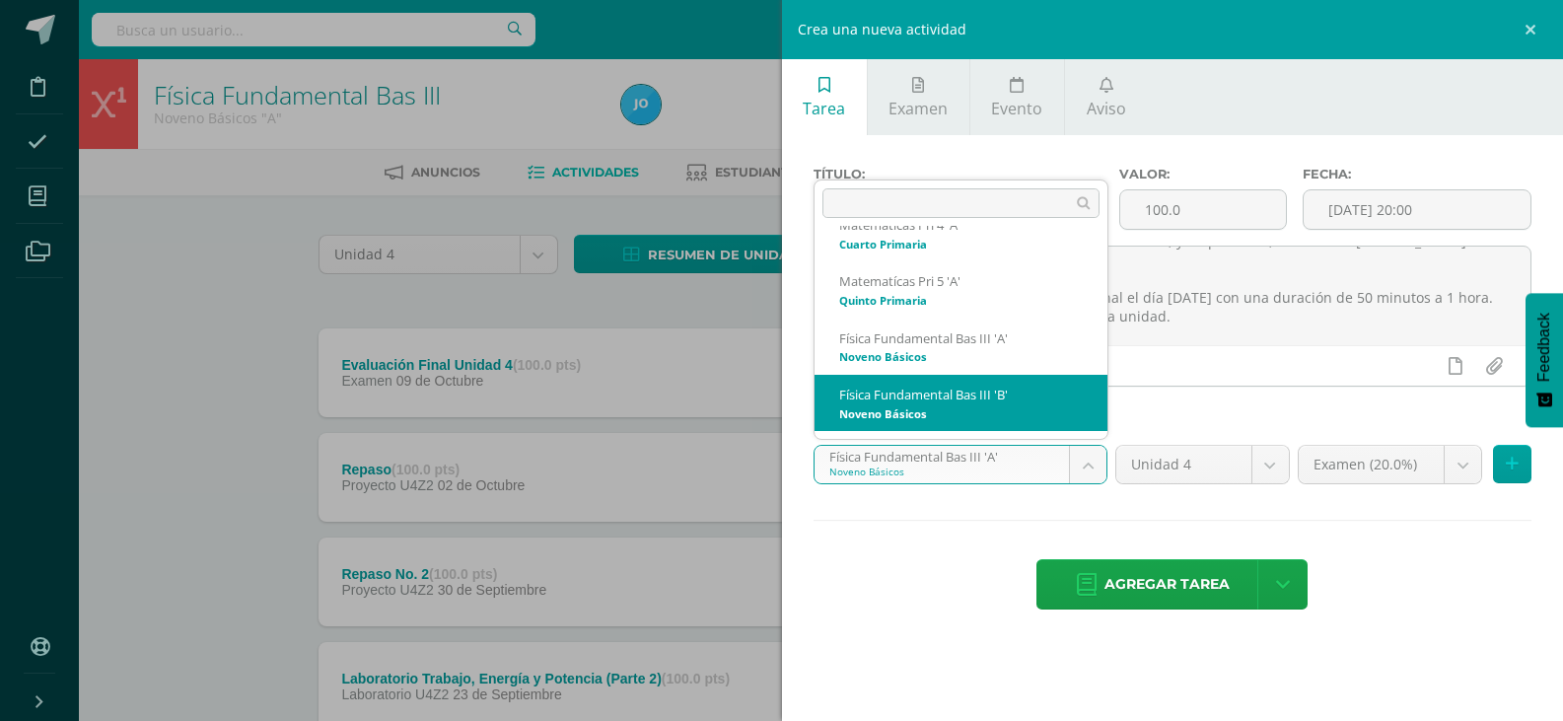
select select "20603"
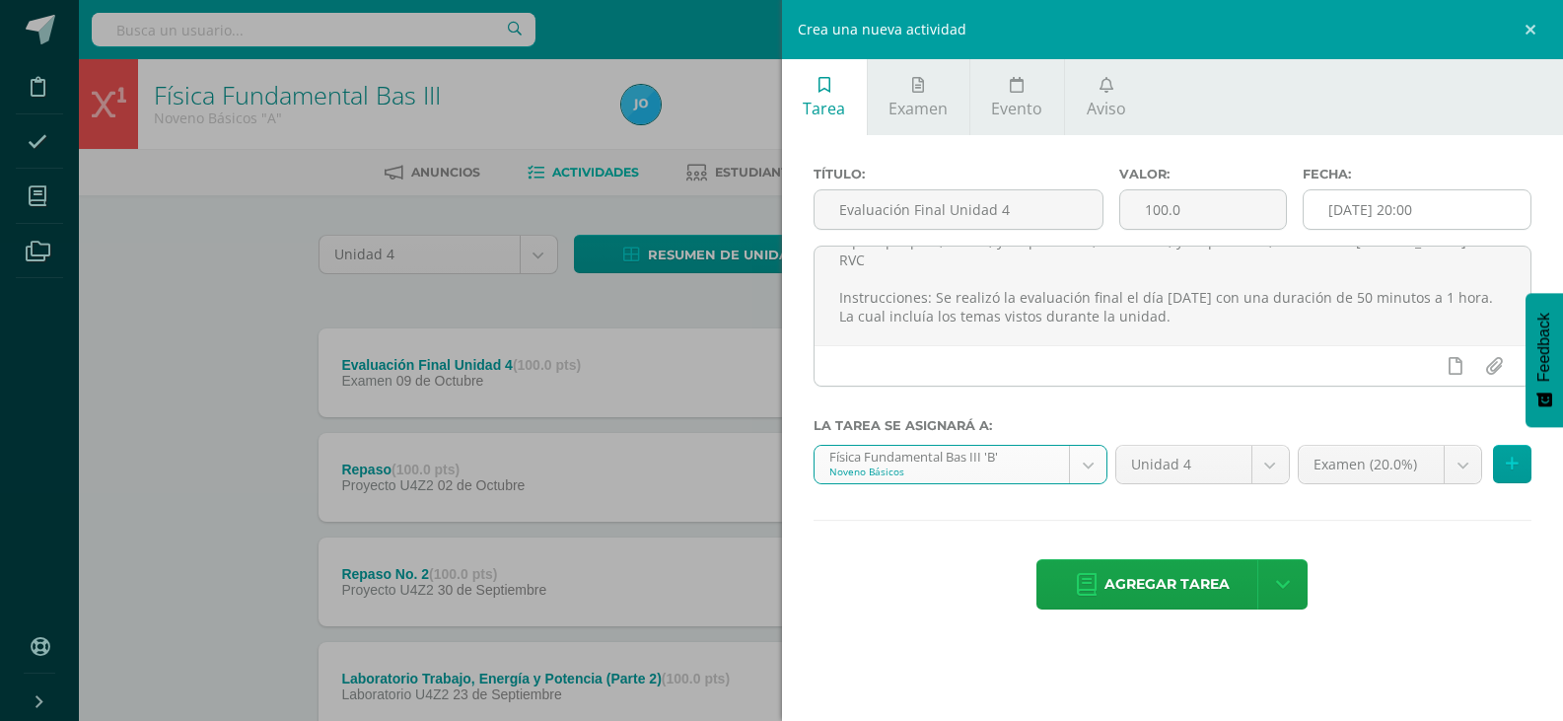
click at [1415, 222] on input "2025-10-13 20:00" at bounding box center [1417, 209] width 227 height 38
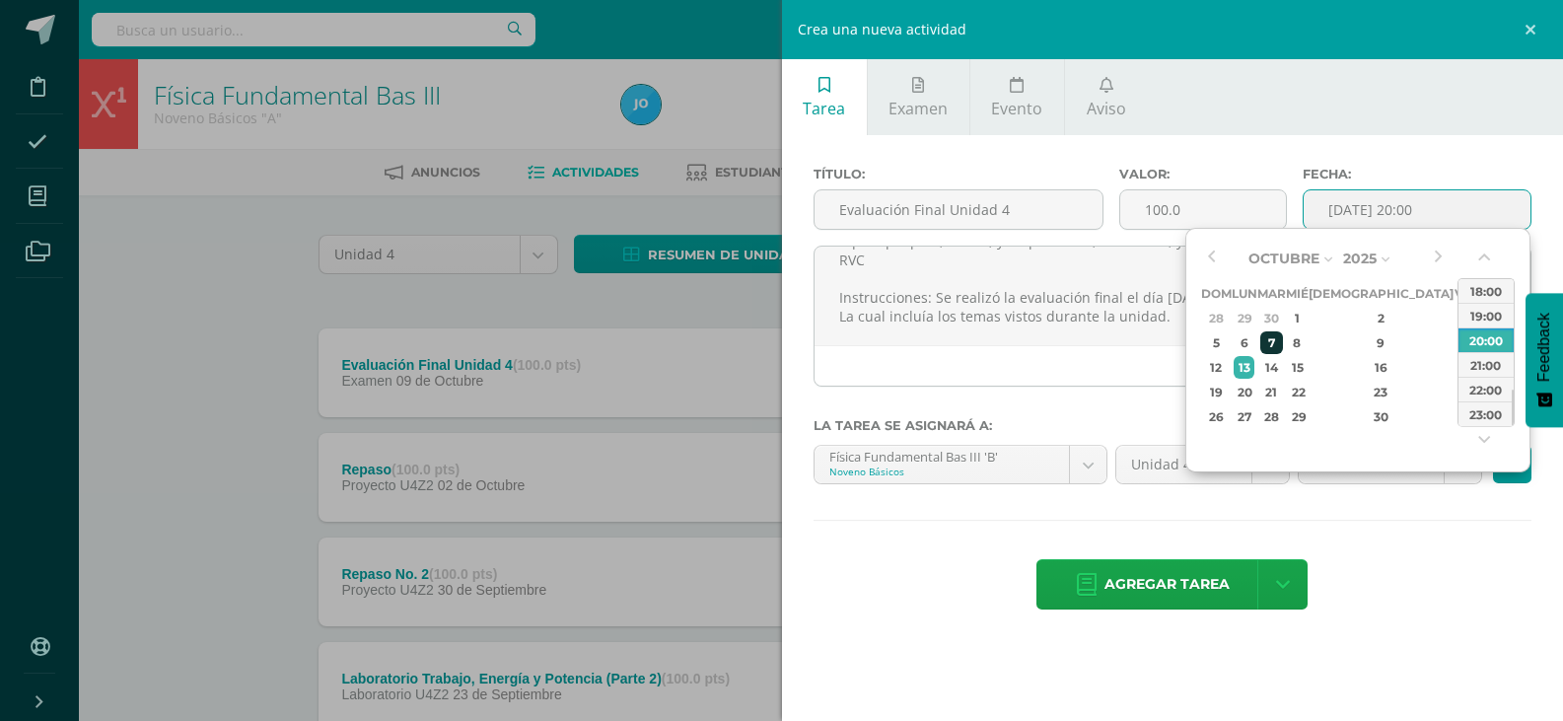
click at [1283, 337] on div "7" at bounding box center [1271, 342] width 23 height 23
click at [1485, 259] on button "button" at bounding box center [1486, 262] width 20 height 30
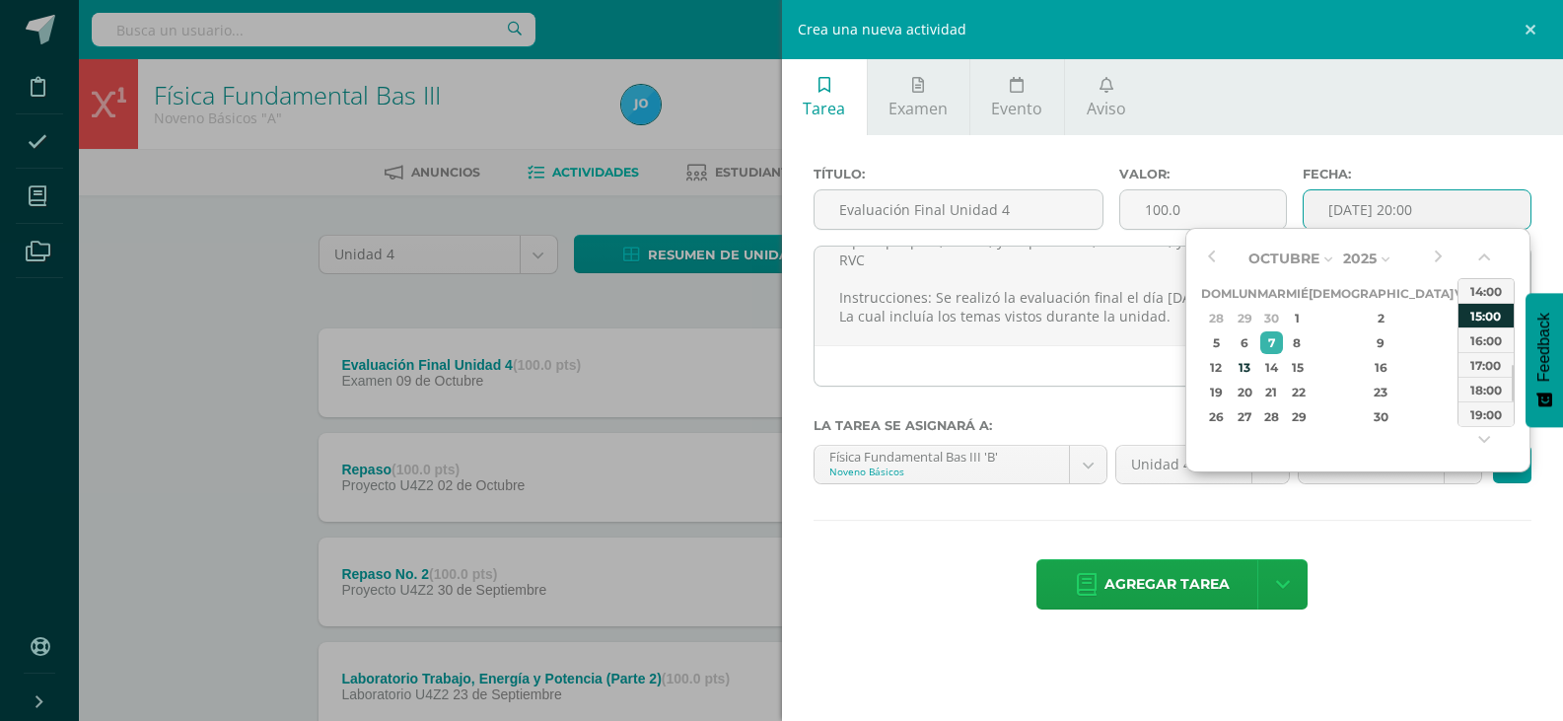
click at [1483, 321] on div "15:00" at bounding box center [1486, 315] width 55 height 25
type input "2025-10-07 15:00"
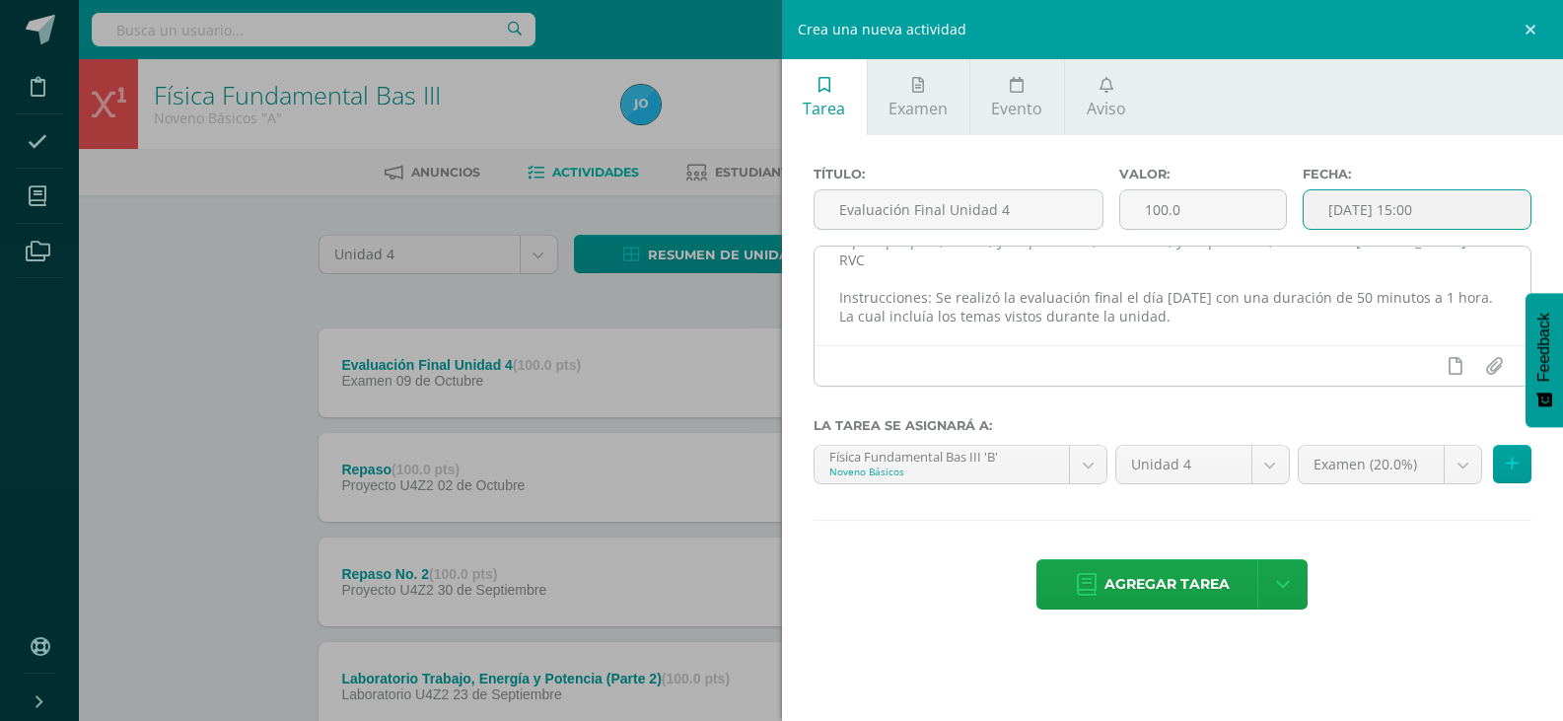
click at [1215, 272] on textarea "Buen día estimados estudiantes, espero que cada uno de ustedes se encuentre bie…" at bounding box center [1173, 296] width 717 height 99
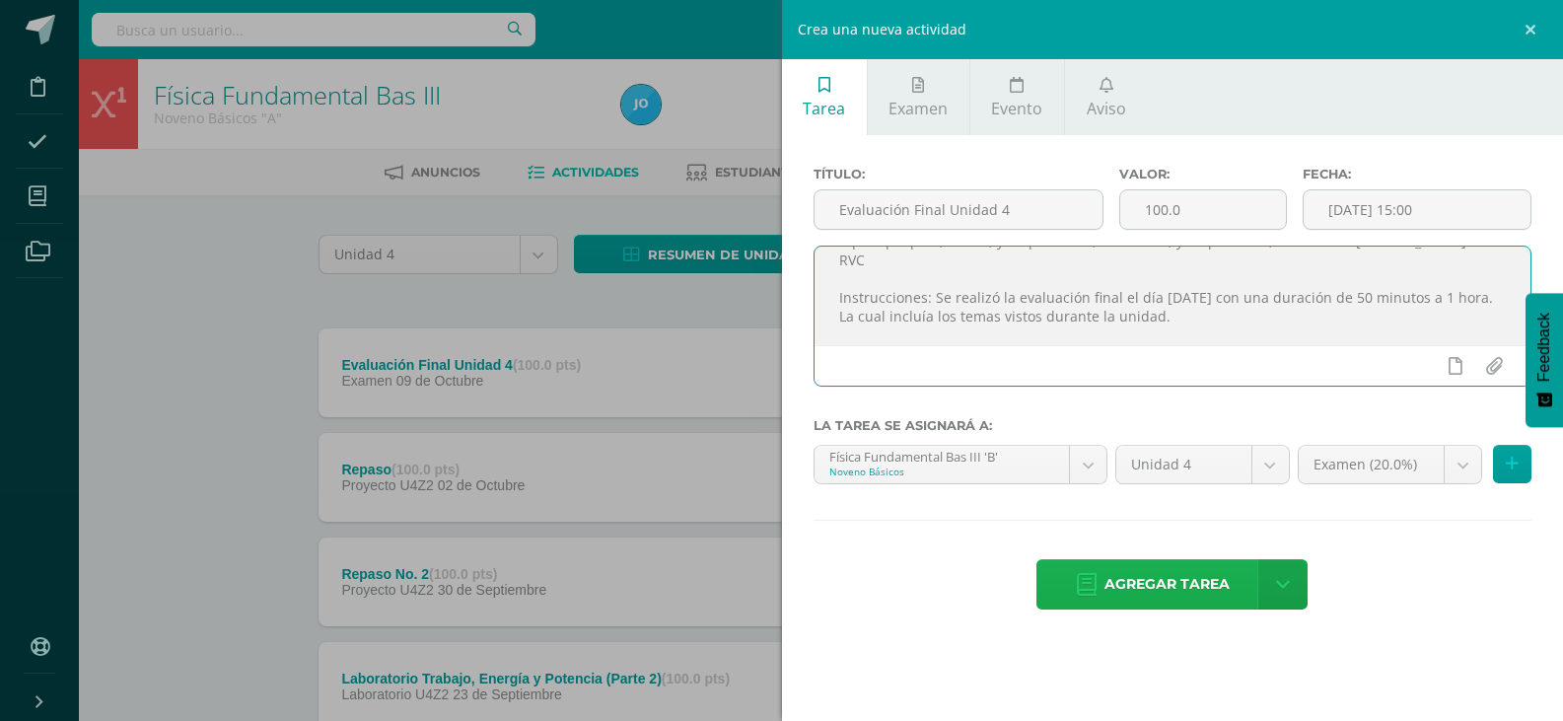
type textarea "Buen día estimados estudiantes, espero que cada uno de ustedes se encuentre bie…"
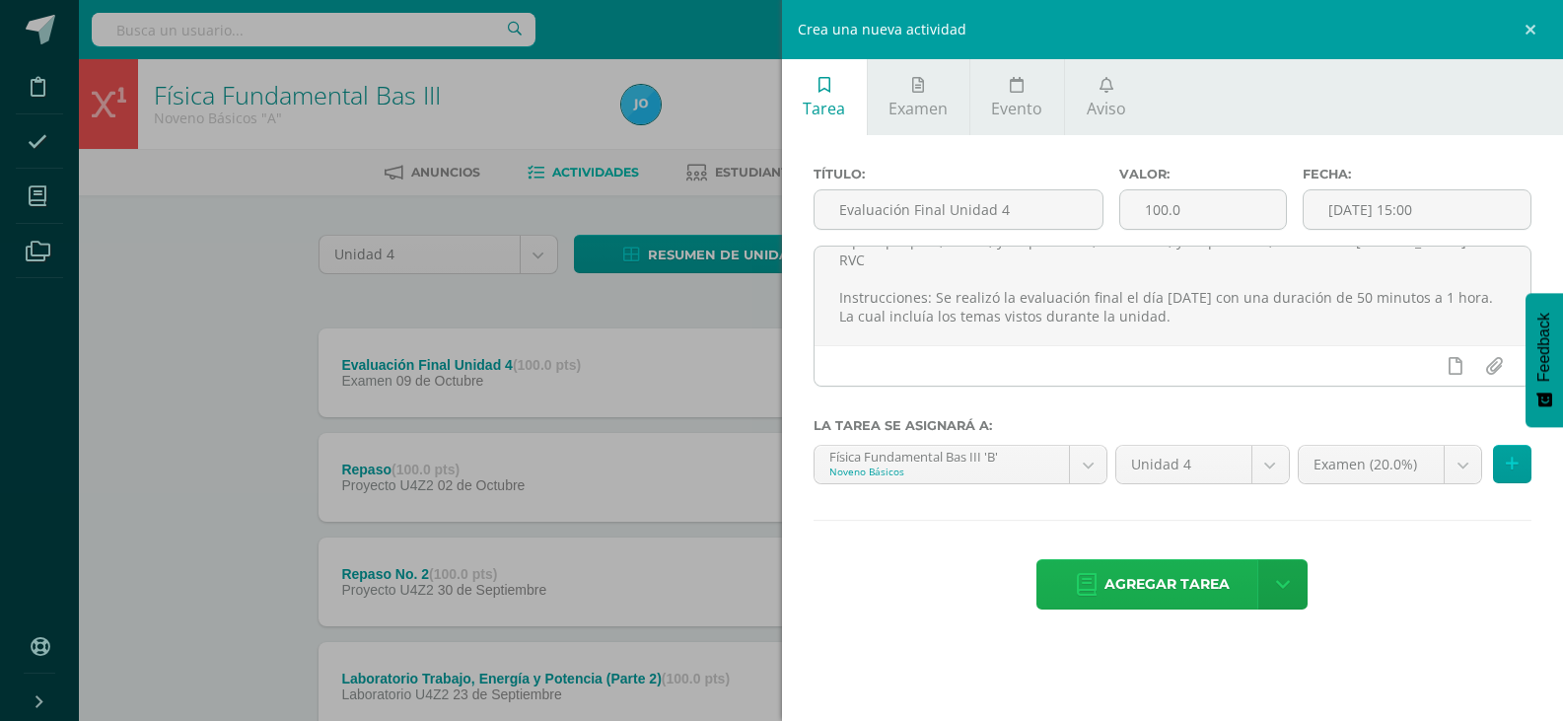
click at [1156, 583] on span "Agregar tarea" at bounding box center [1167, 584] width 125 height 48
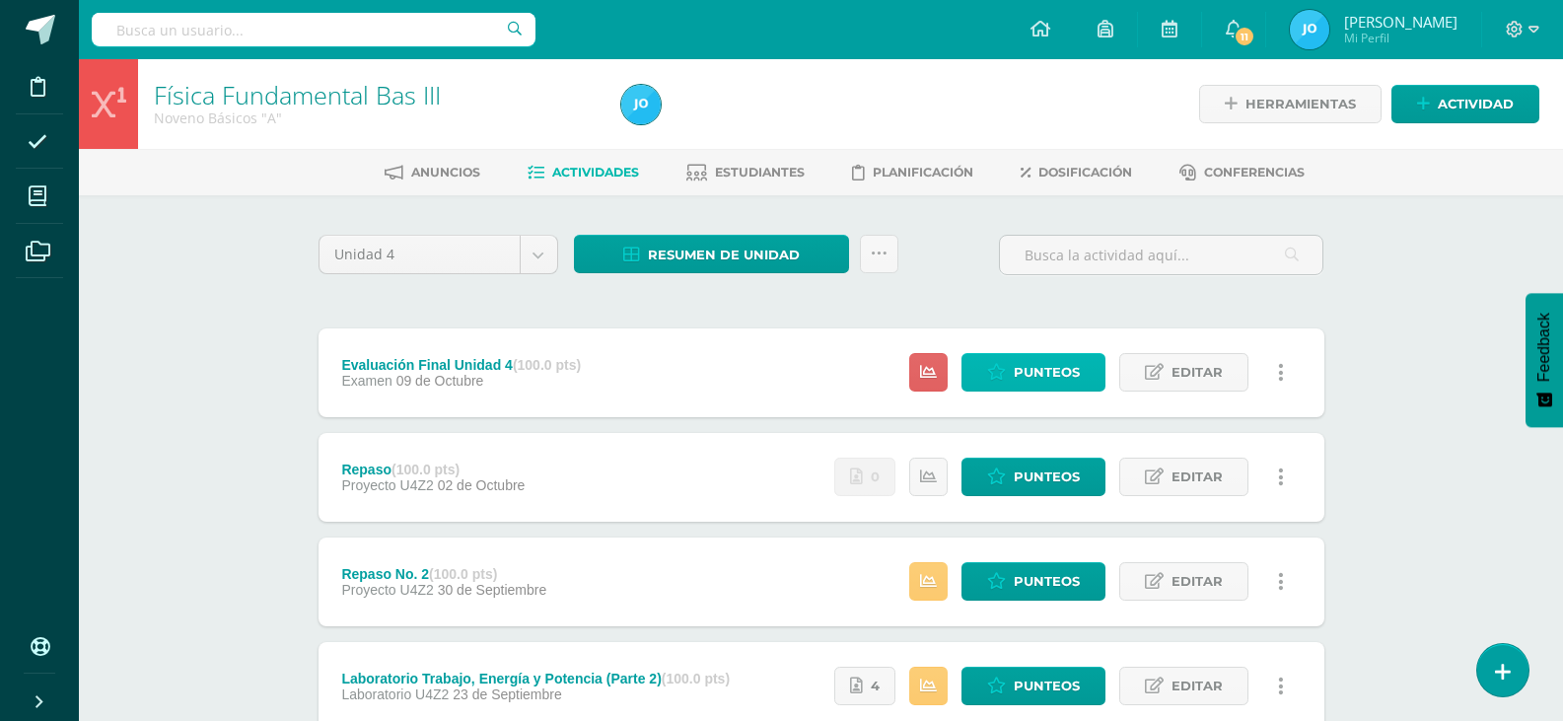
click at [1038, 356] on span "Punteos" at bounding box center [1047, 372] width 66 height 36
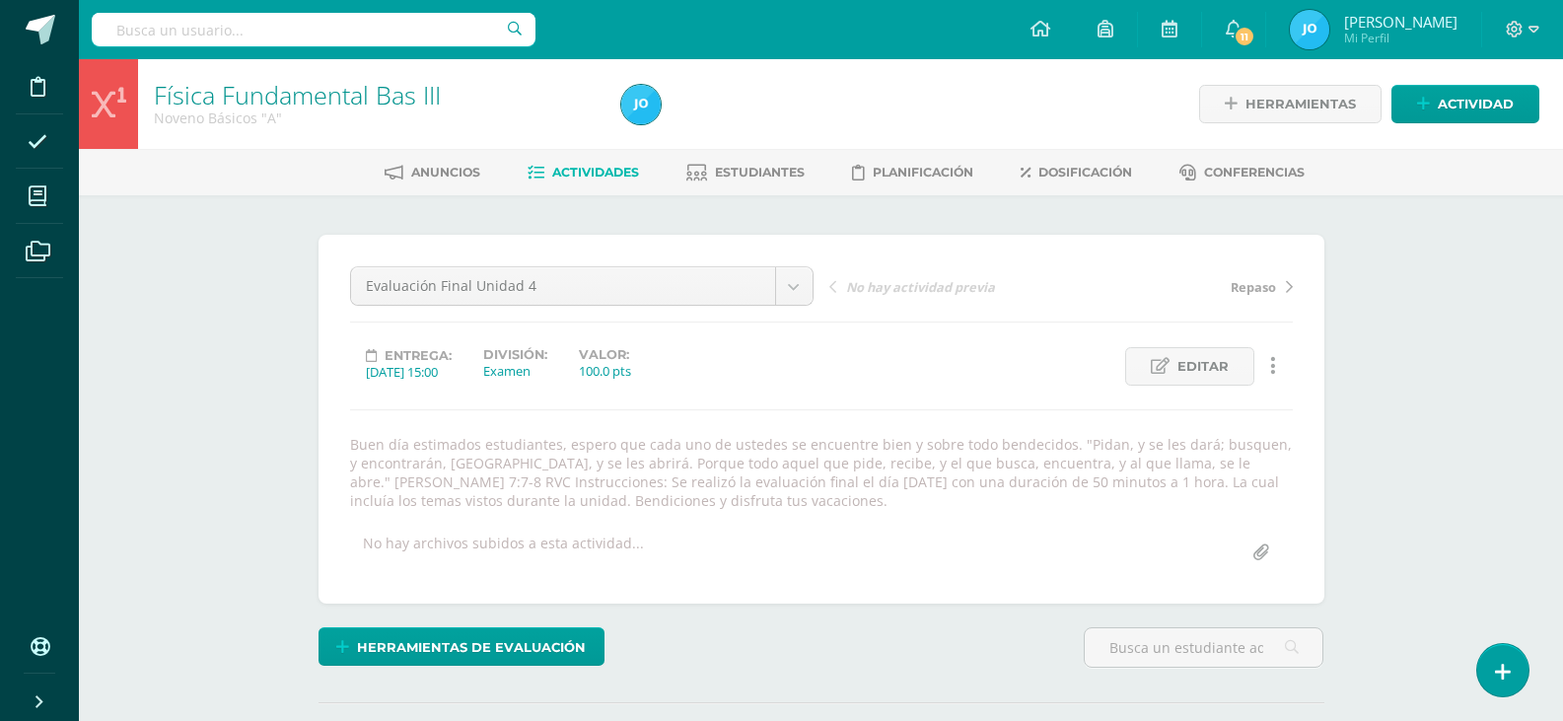
click at [248, 437] on div "Física Fundamental Bas III Noveno Básicos "A" Herramientas Detalle de asistenci…" at bounding box center [821, 457] width 1484 height 797
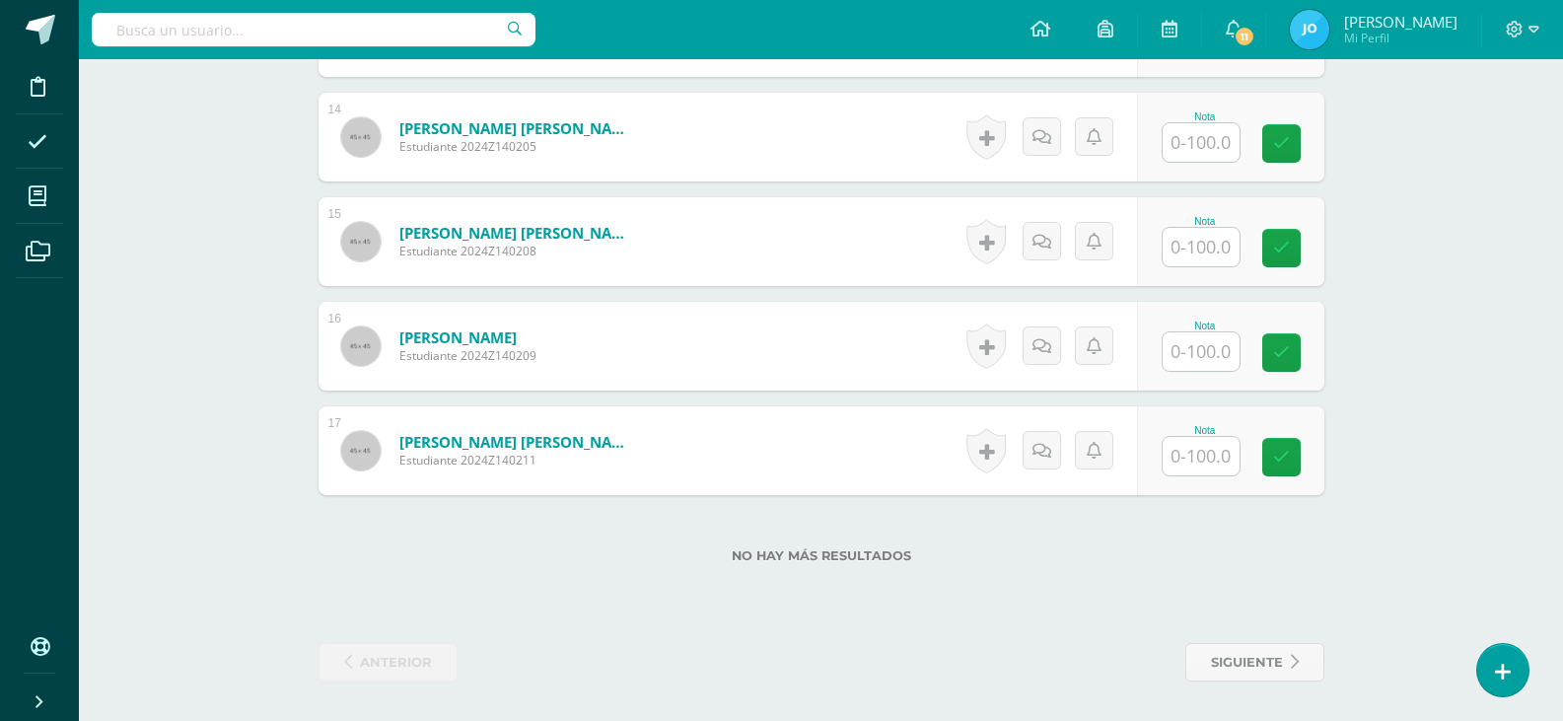
scroll to position [749, 0]
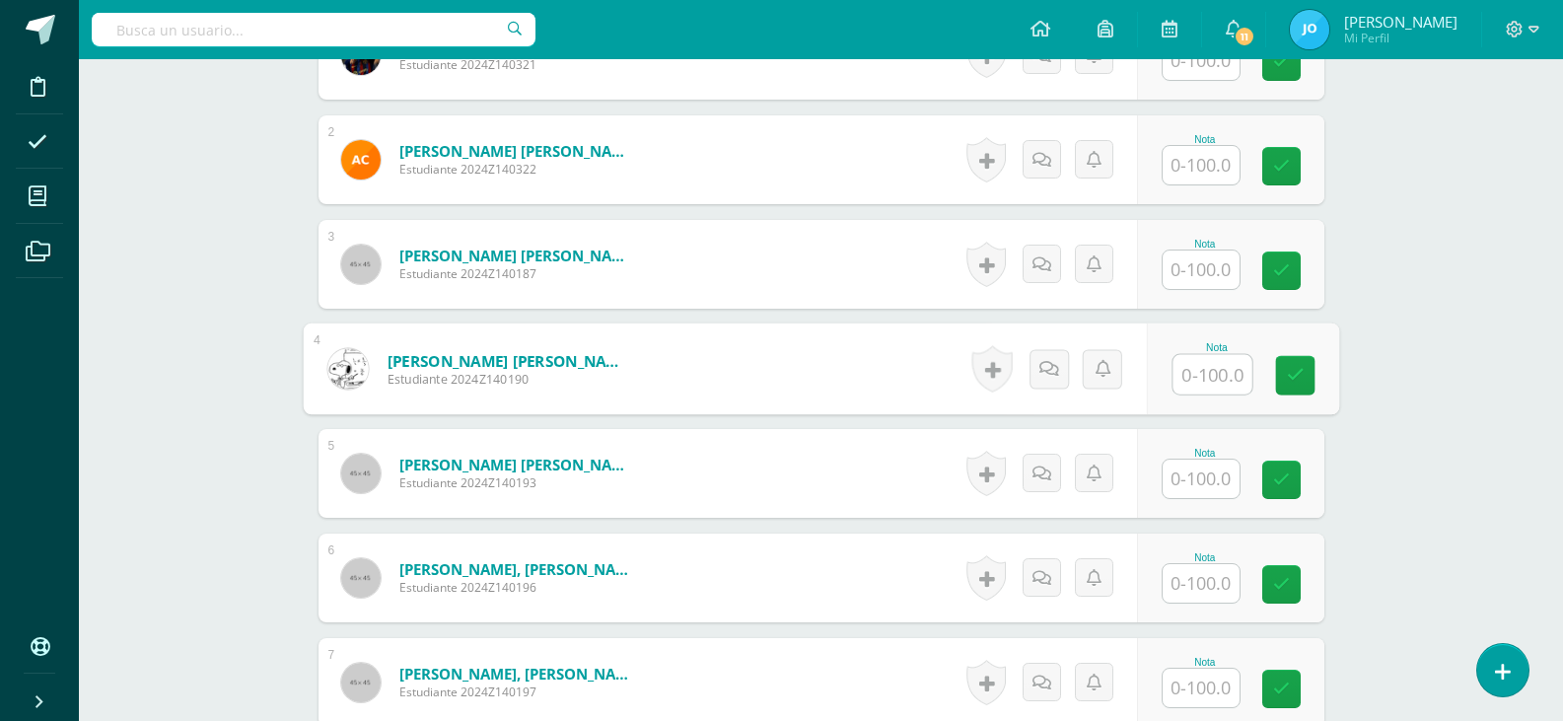
click at [1224, 375] on input "text" at bounding box center [1212, 374] width 79 height 39
type input "100"
click at [1217, 276] on input "text" at bounding box center [1201, 269] width 77 height 38
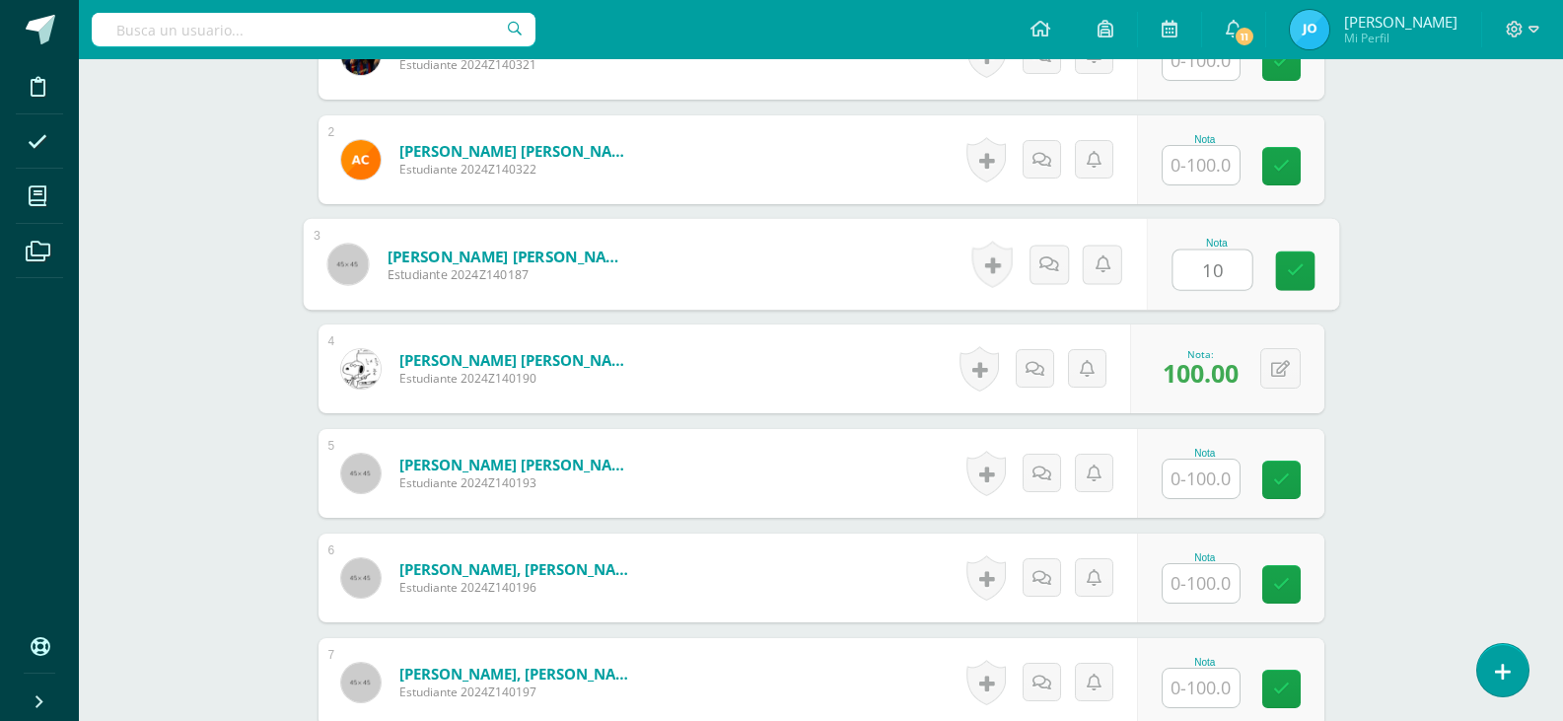
type input "100"
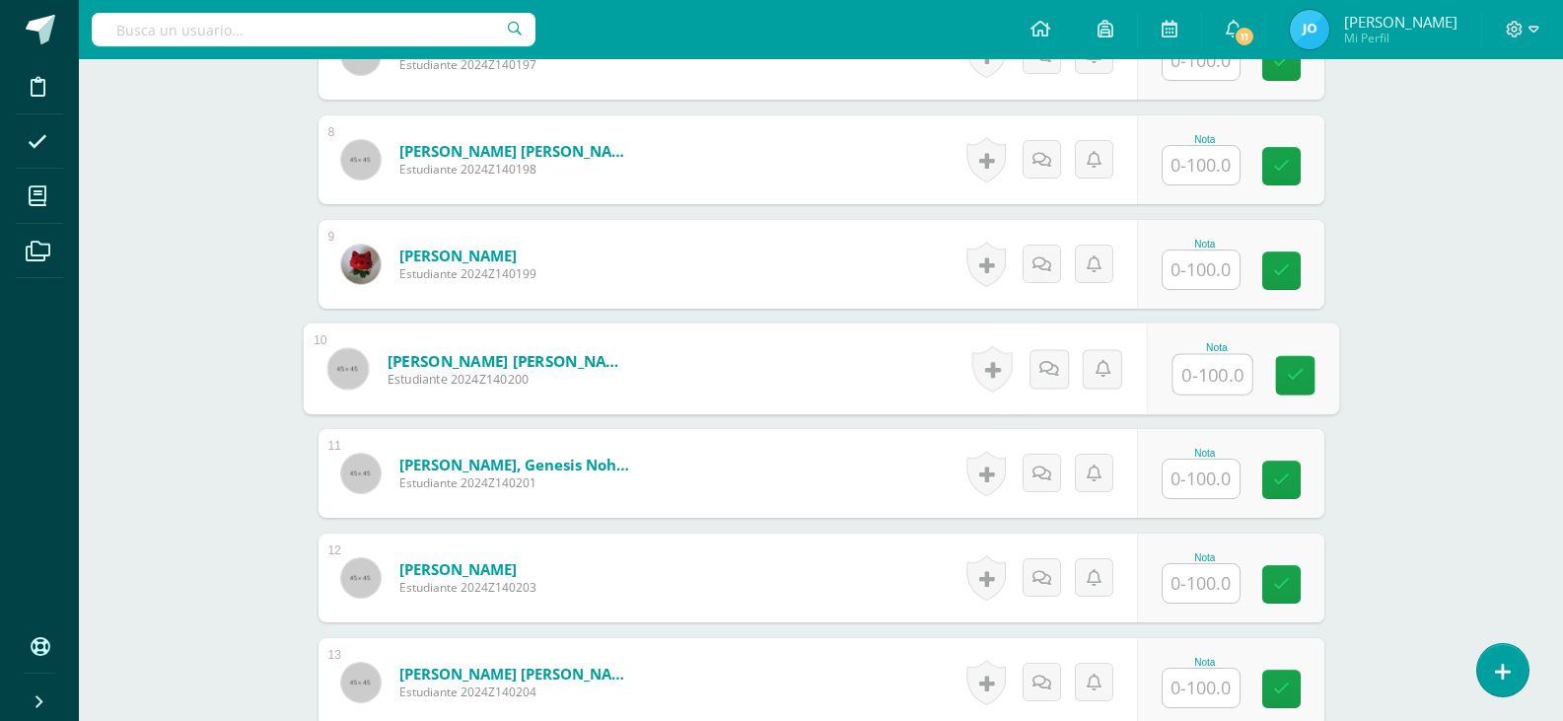
click at [1194, 377] on input "text" at bounding box center [1212, 374] width 79 height 39
type input "100"
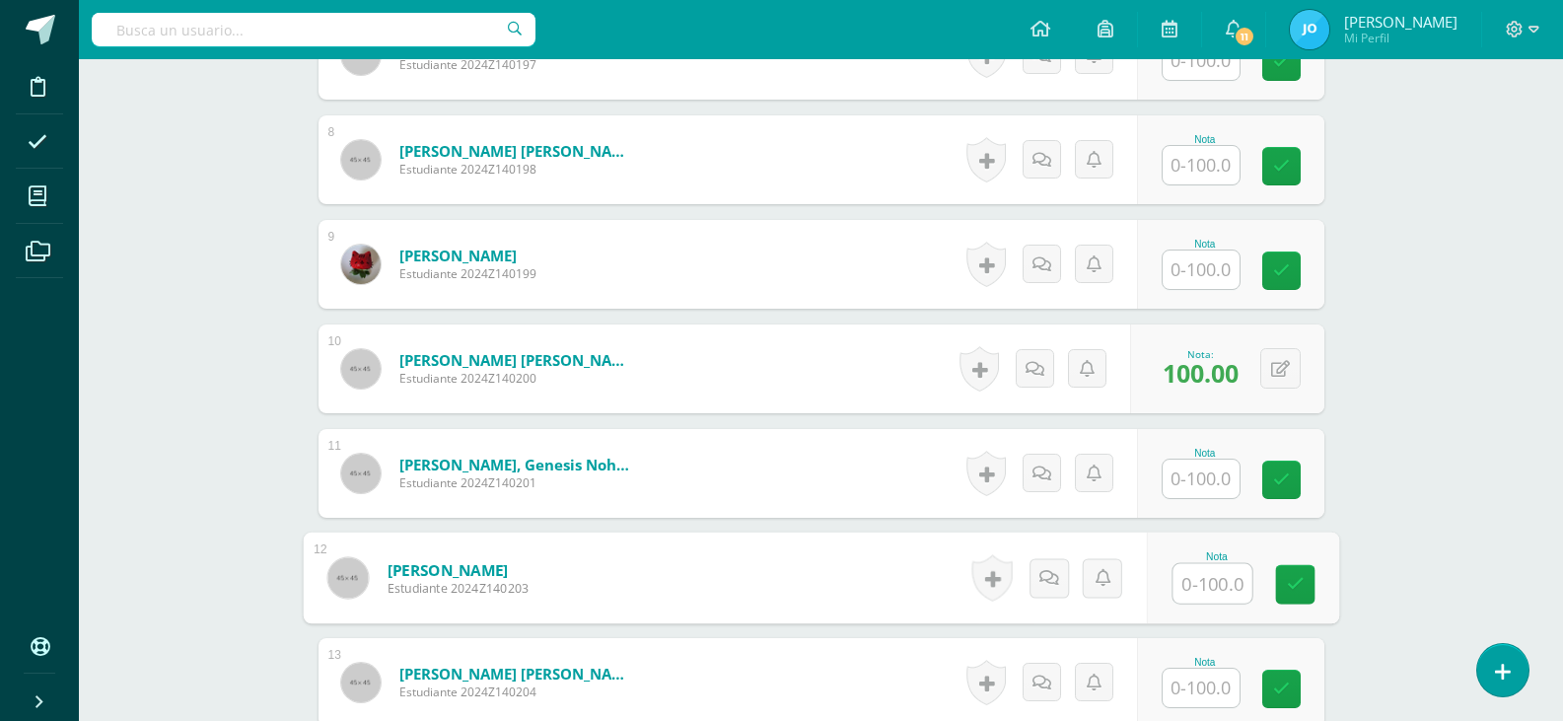
click at [1212, 566] on input "text" at bounding box center [1212, 583] width 79 height 39
type input "95"
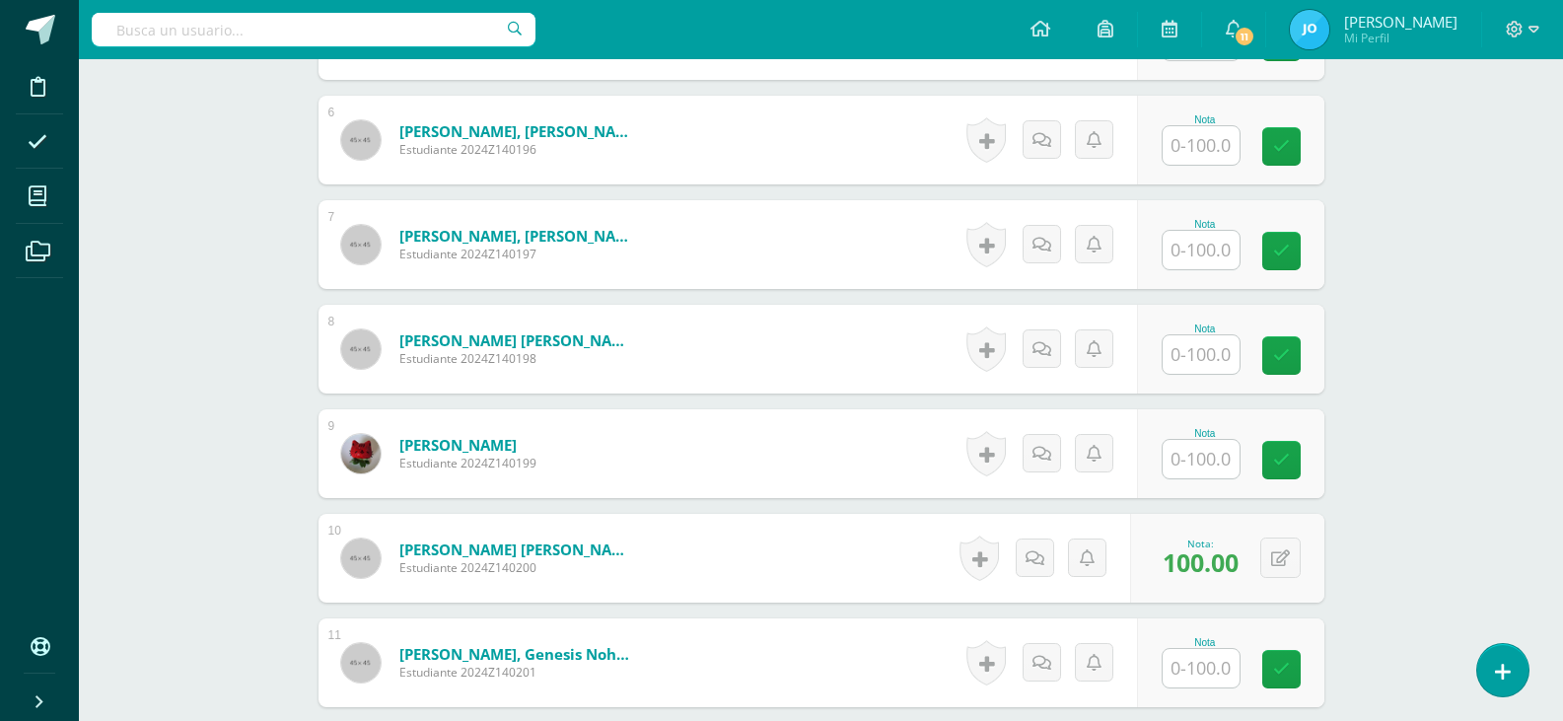
scroll to position [1139, 0]
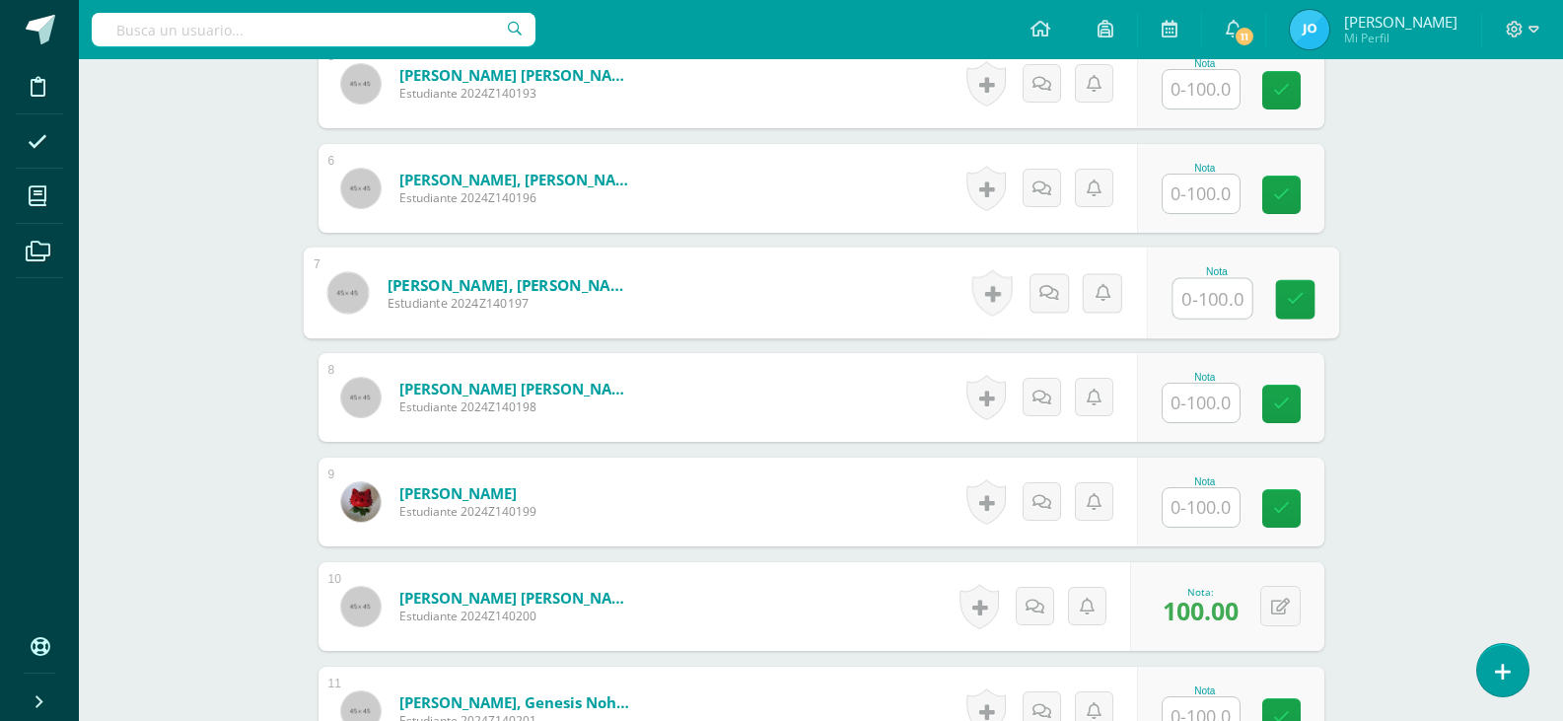
click at [1212, 316] on input "text" at bounding box center [1212, 298] width 79 height 39
type input "90"
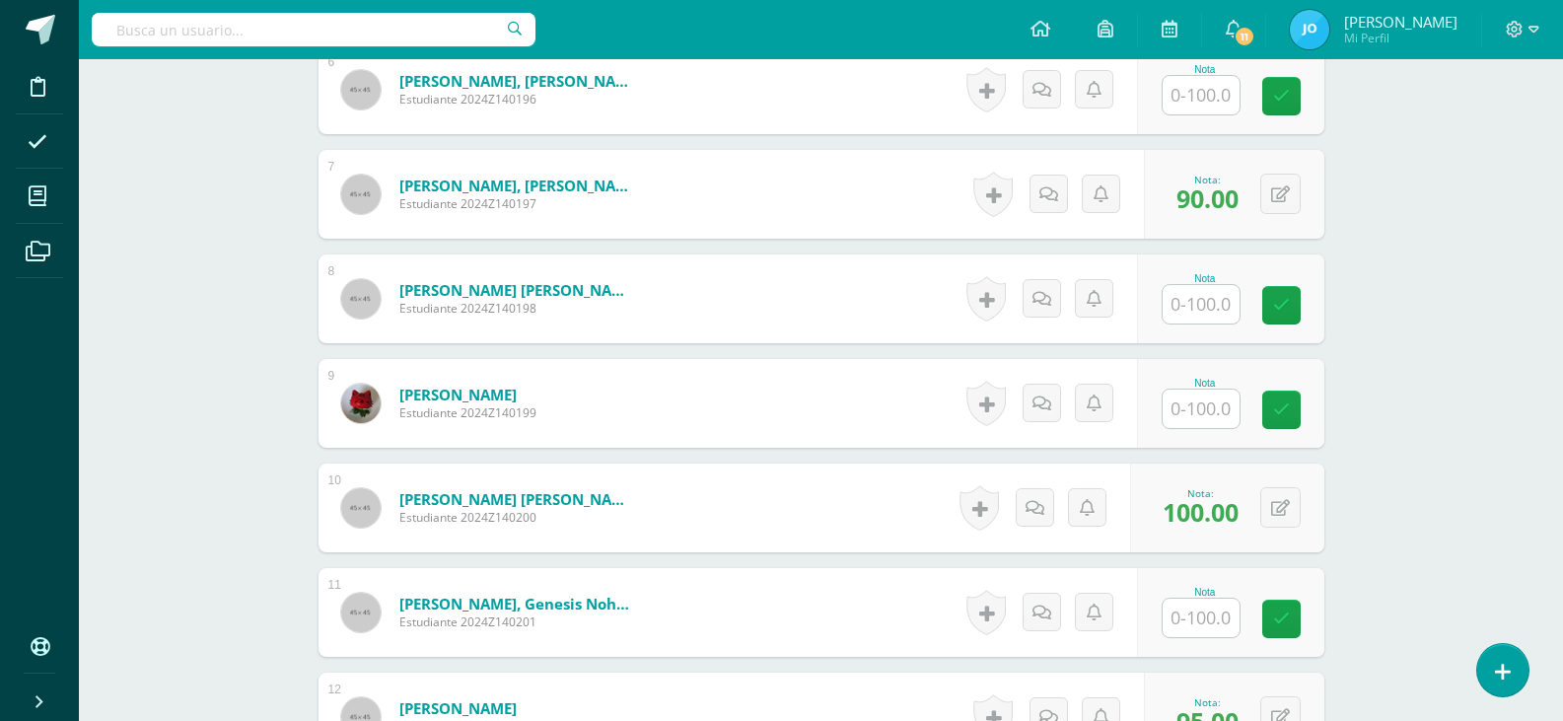
click at [1223, 409] on input "text" at bounding box center [1201, 409] width 77 height 38
type input "9"
type input "88"
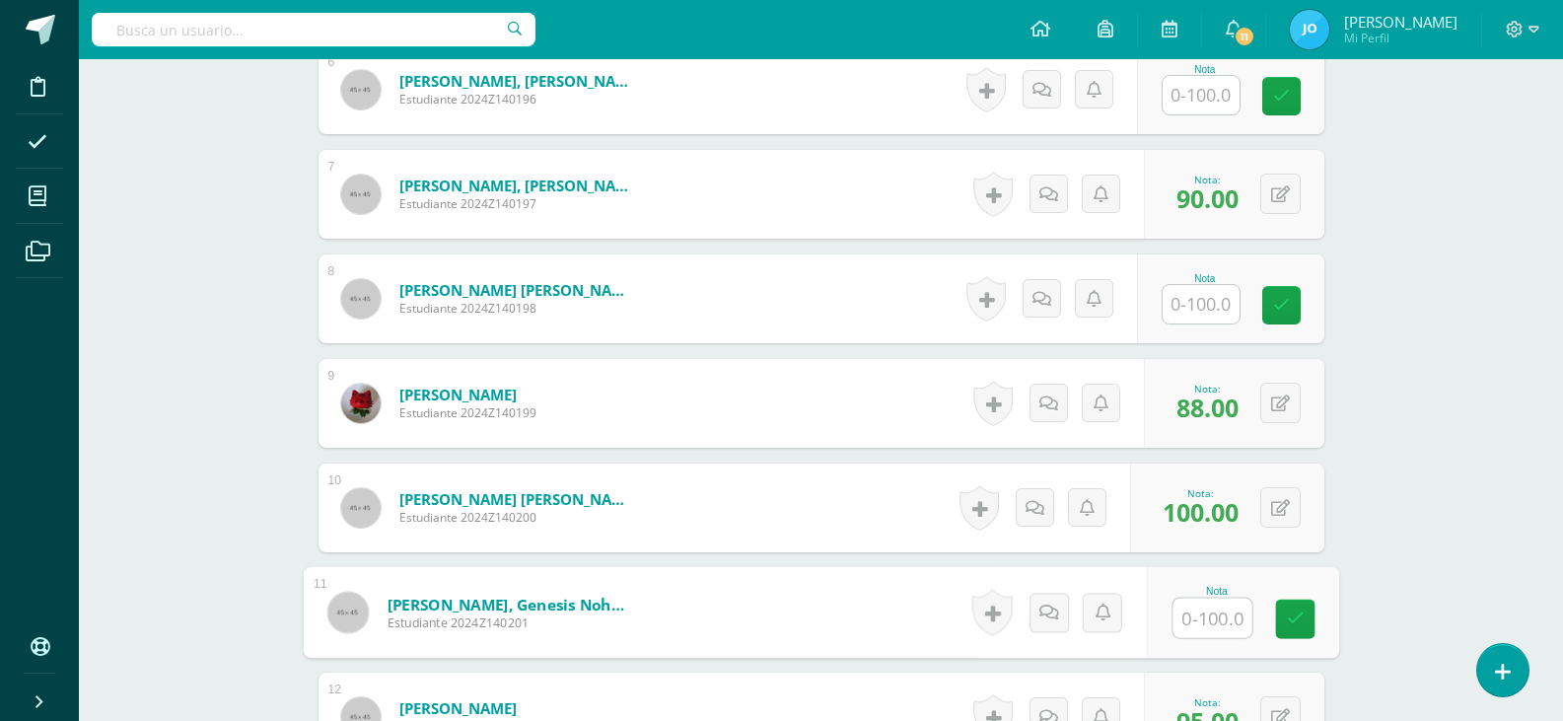
click at [1202, 611] on input "text" at bounding box center [1212, 618] width 79 height 39
type input "88"
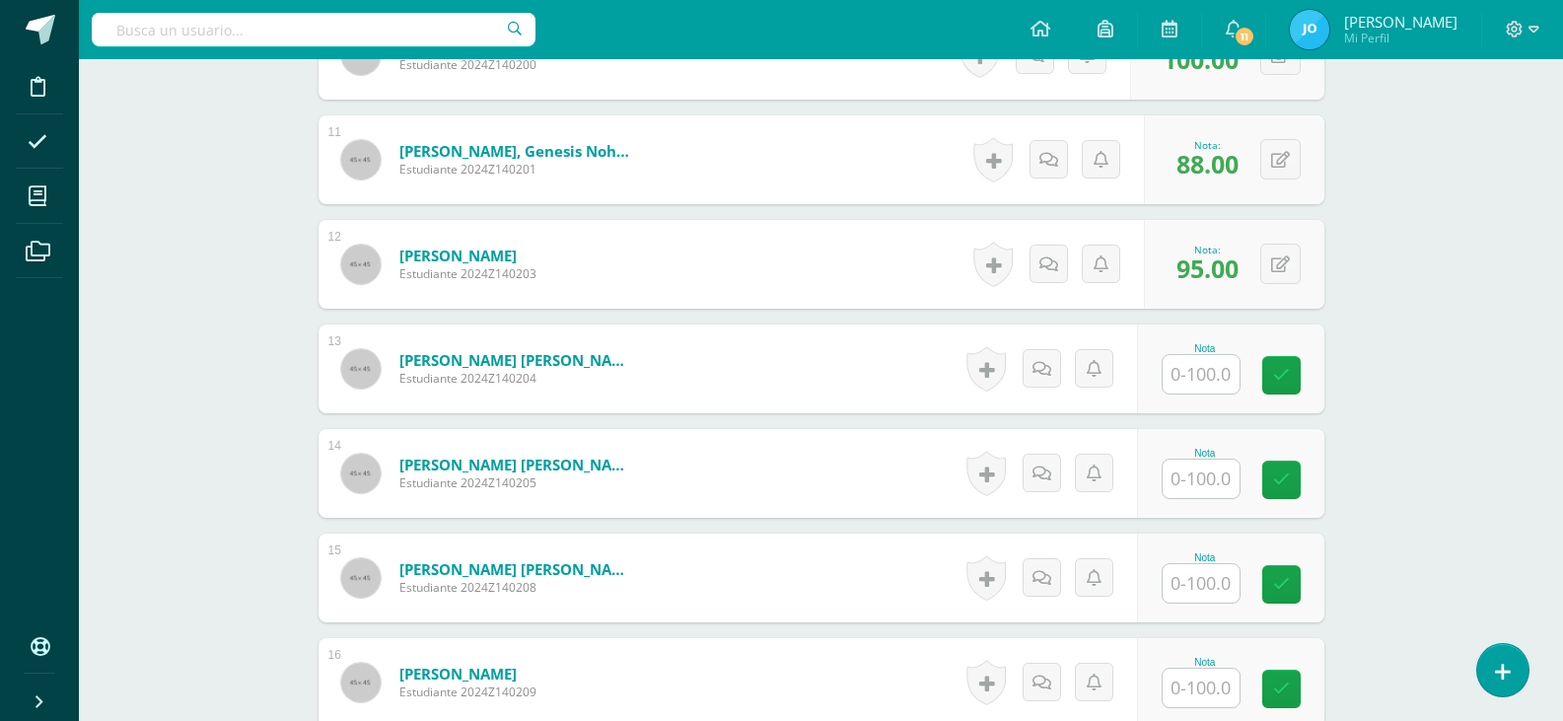
drag, startPoint x: 1191, startPoint y: 386, endPoint x: 1194, endPoint y: 376, distance: 10.3
click at [1194, 377] on input "text" at bounding box center [1201, 374] width 77 height 38
click at [1226, 381] on input "text" at bounding box center [1212, 374] width 79 height 39
type input "84"
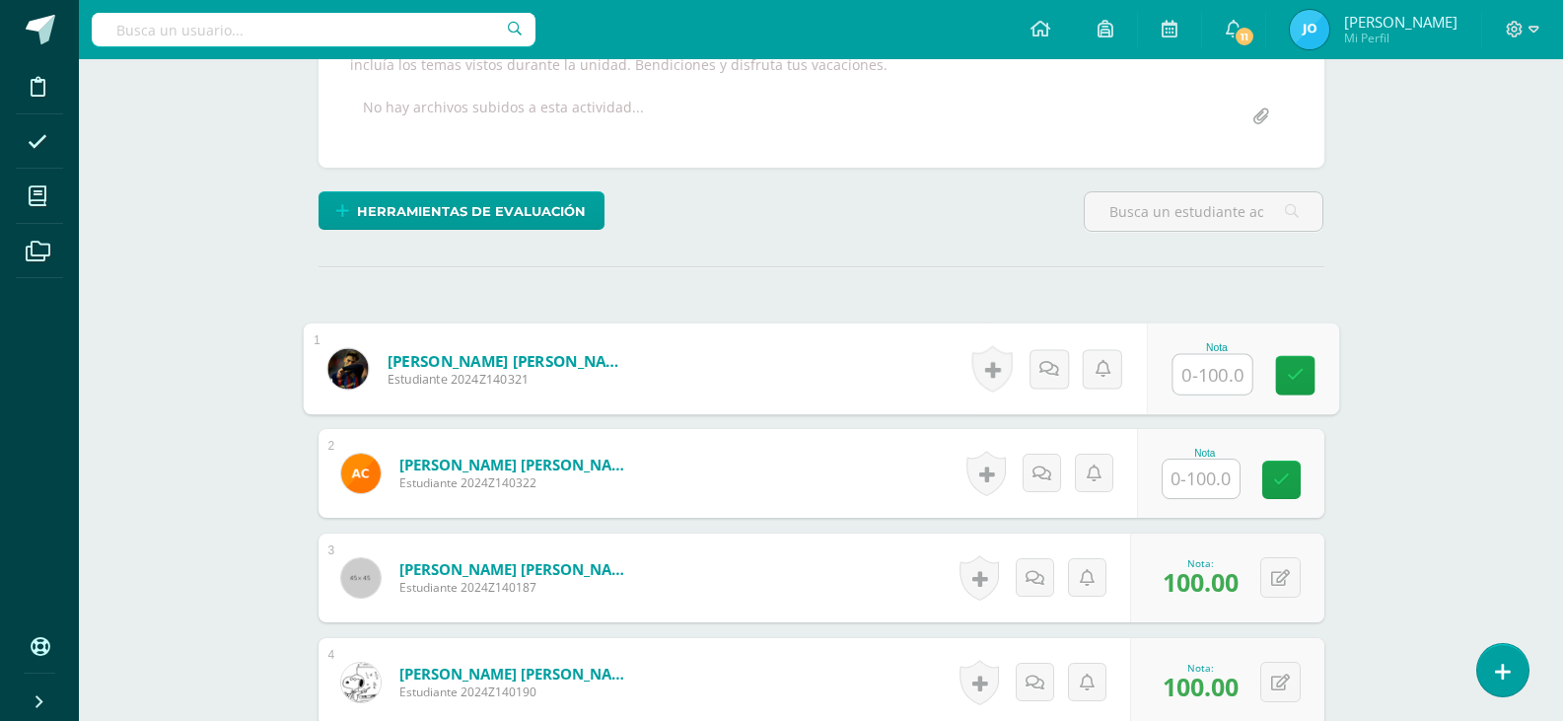
click at [1199, 378] on input "text" at bounding box center [1212, 374] width 79 height 39
type input "81"
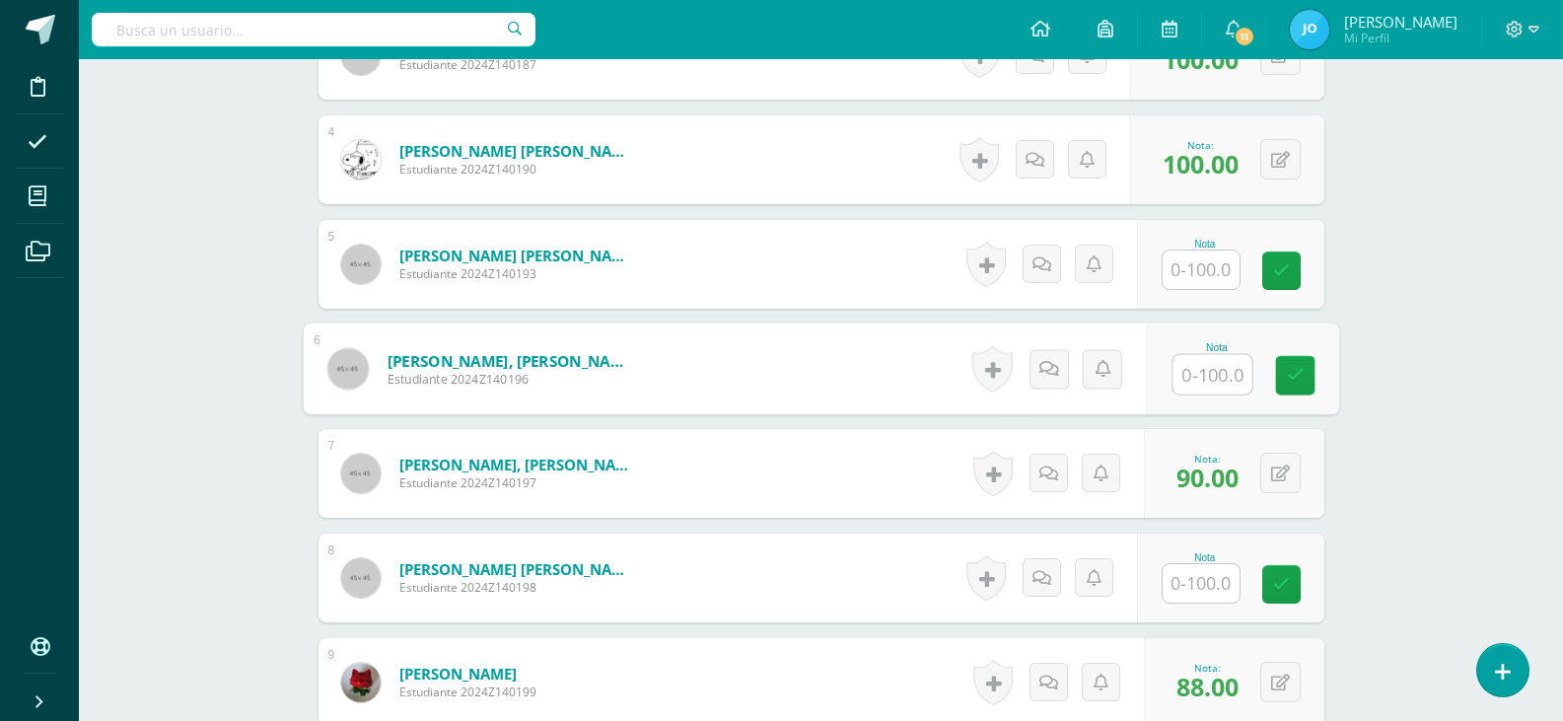
click at [1199, 378] on input "text" at bounding box center [1212, 374] width 79 height 39
click at [1199, 379] on input "text" at bounding box center [1212, 374] width 79 height 39
type input "80"
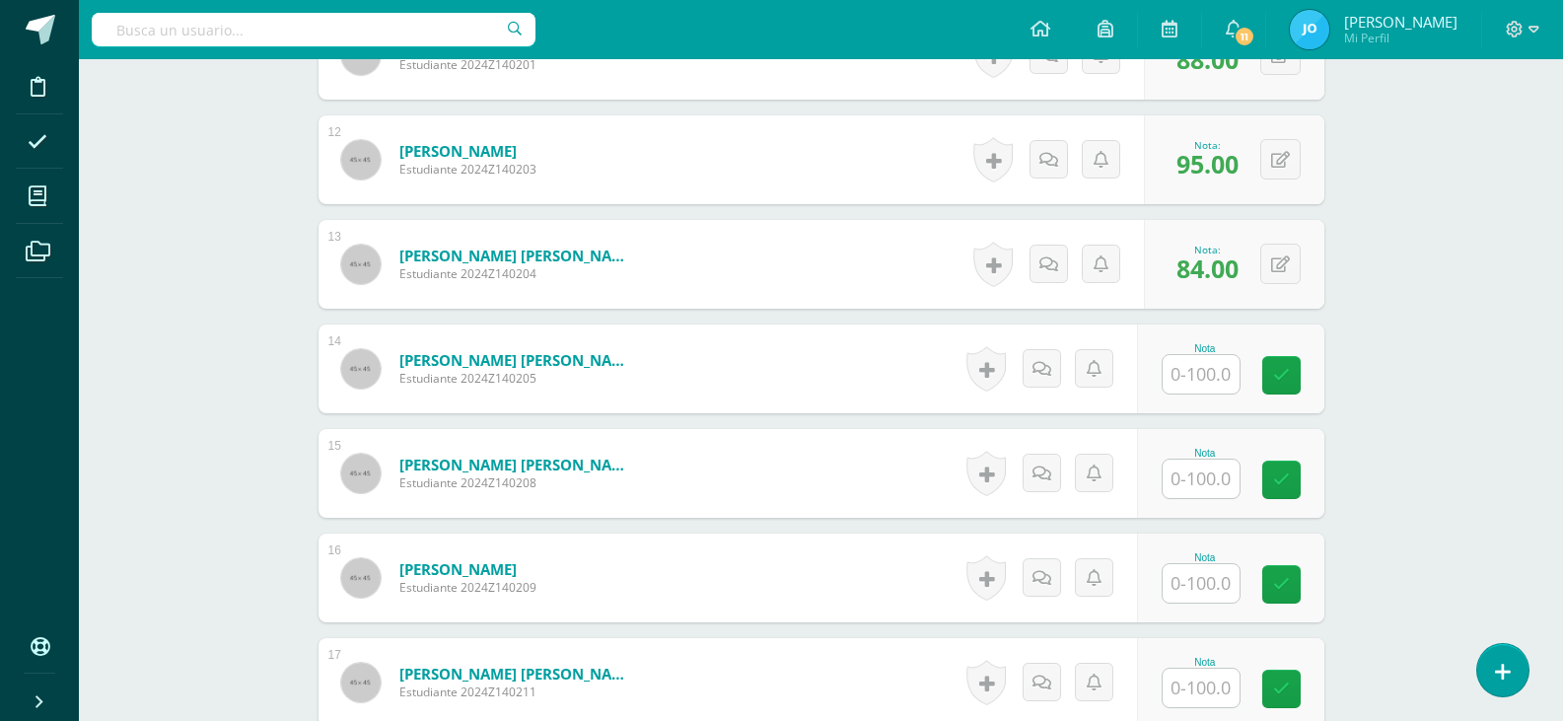
click at [1216, 371] on input "text" at bounding box center [1201, 374] width 77 height 38
type input "78"
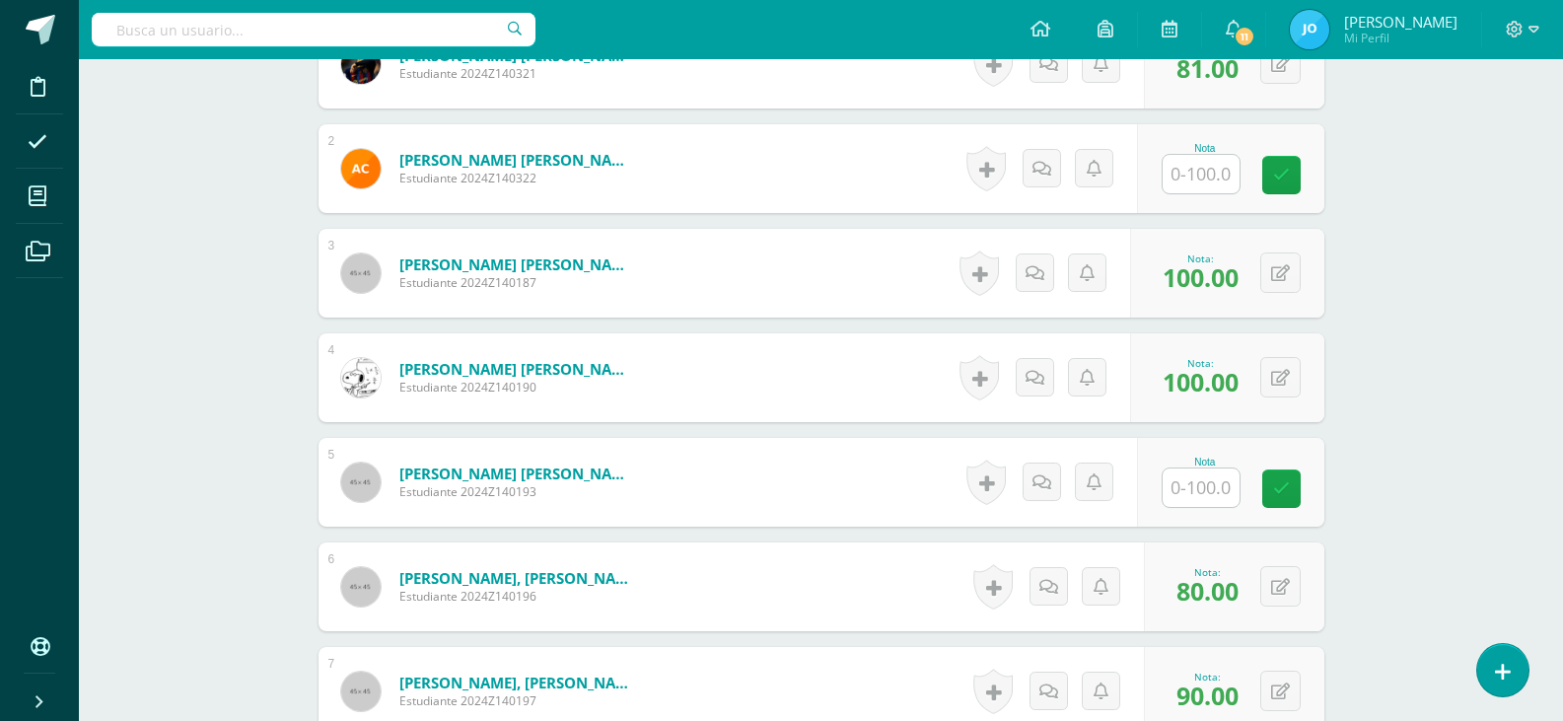
scroll to position [611, 0]
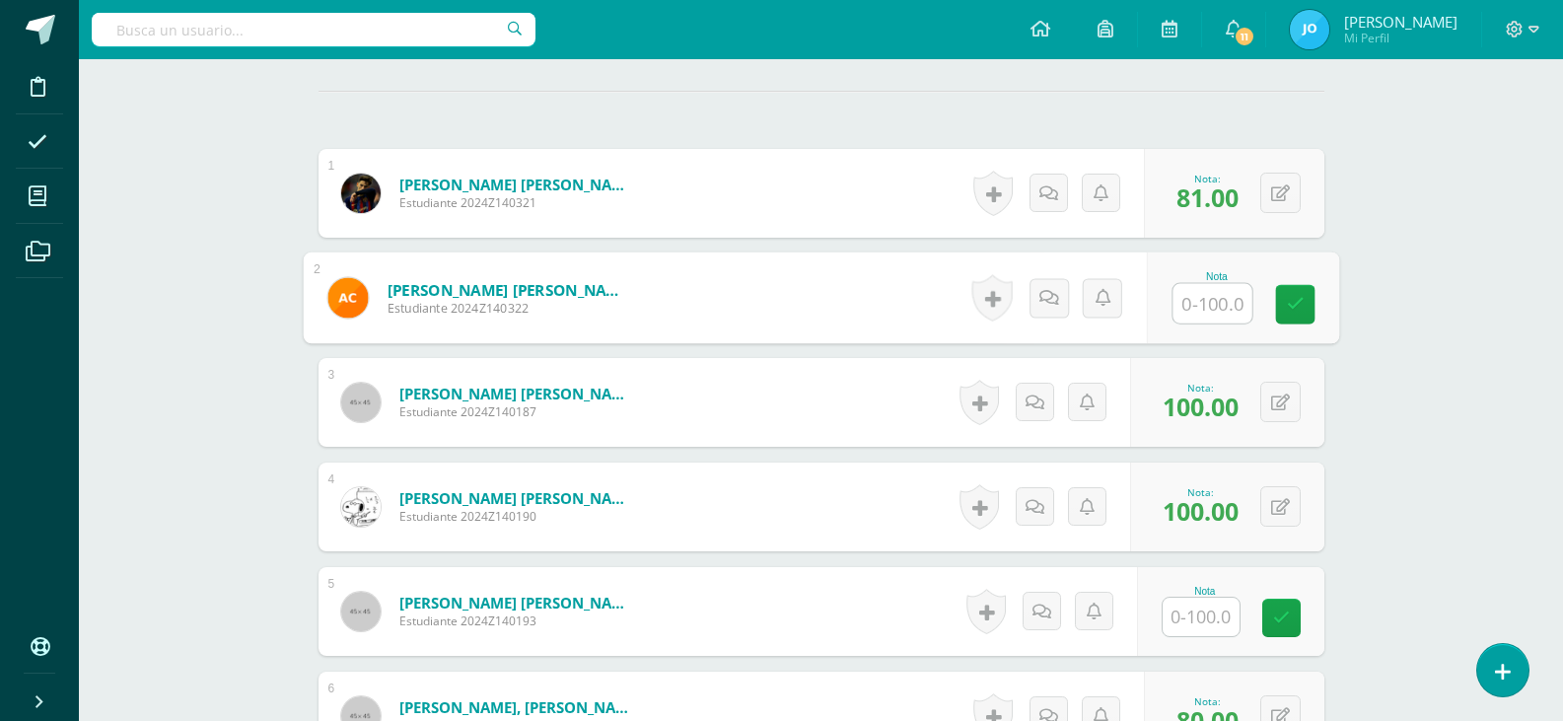
click at [1217, 306] on input "text" at bounding box center [1212, 303] width 79 height 39
type input "76"
click at [1214, 626] on input "text" at bounding box center [1201, 617] width 77 height 38
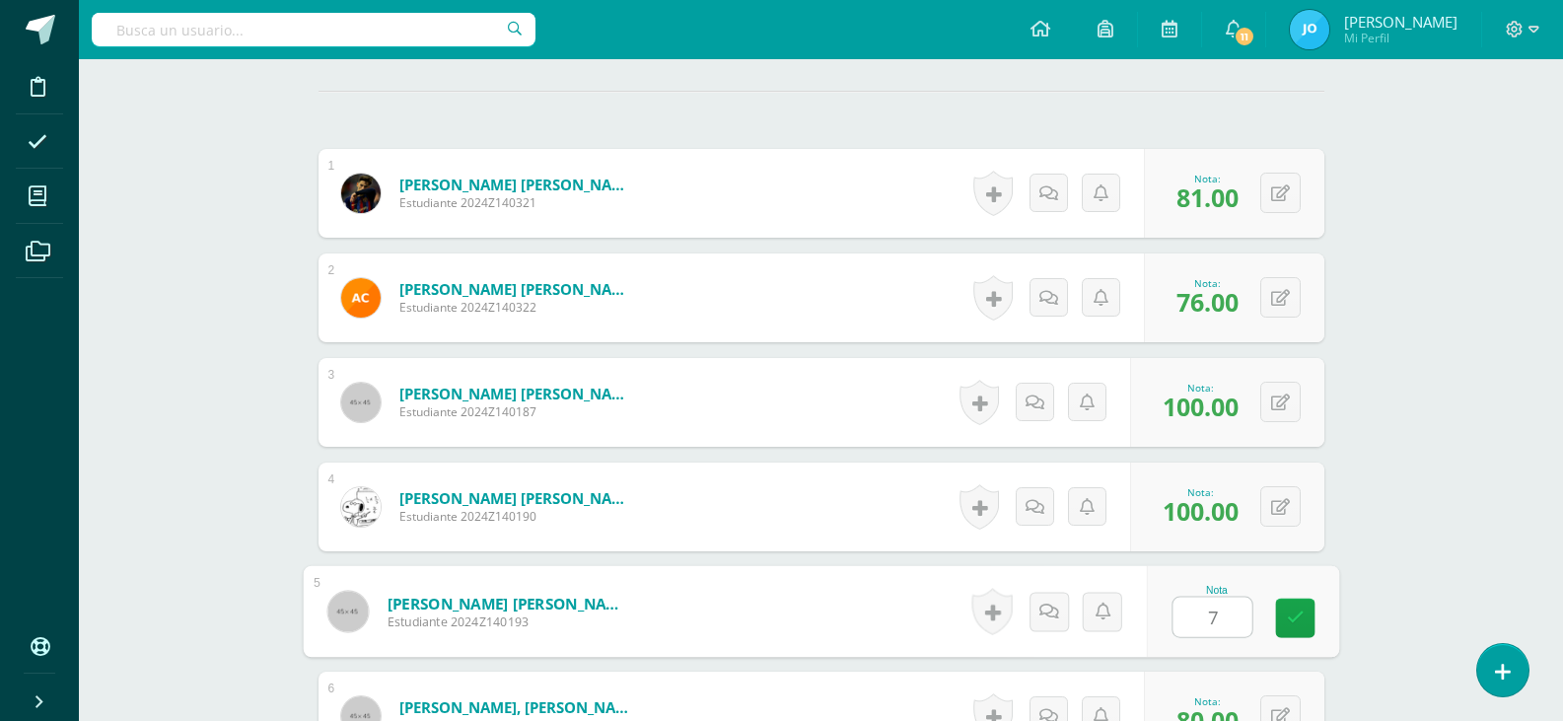
type input "70"
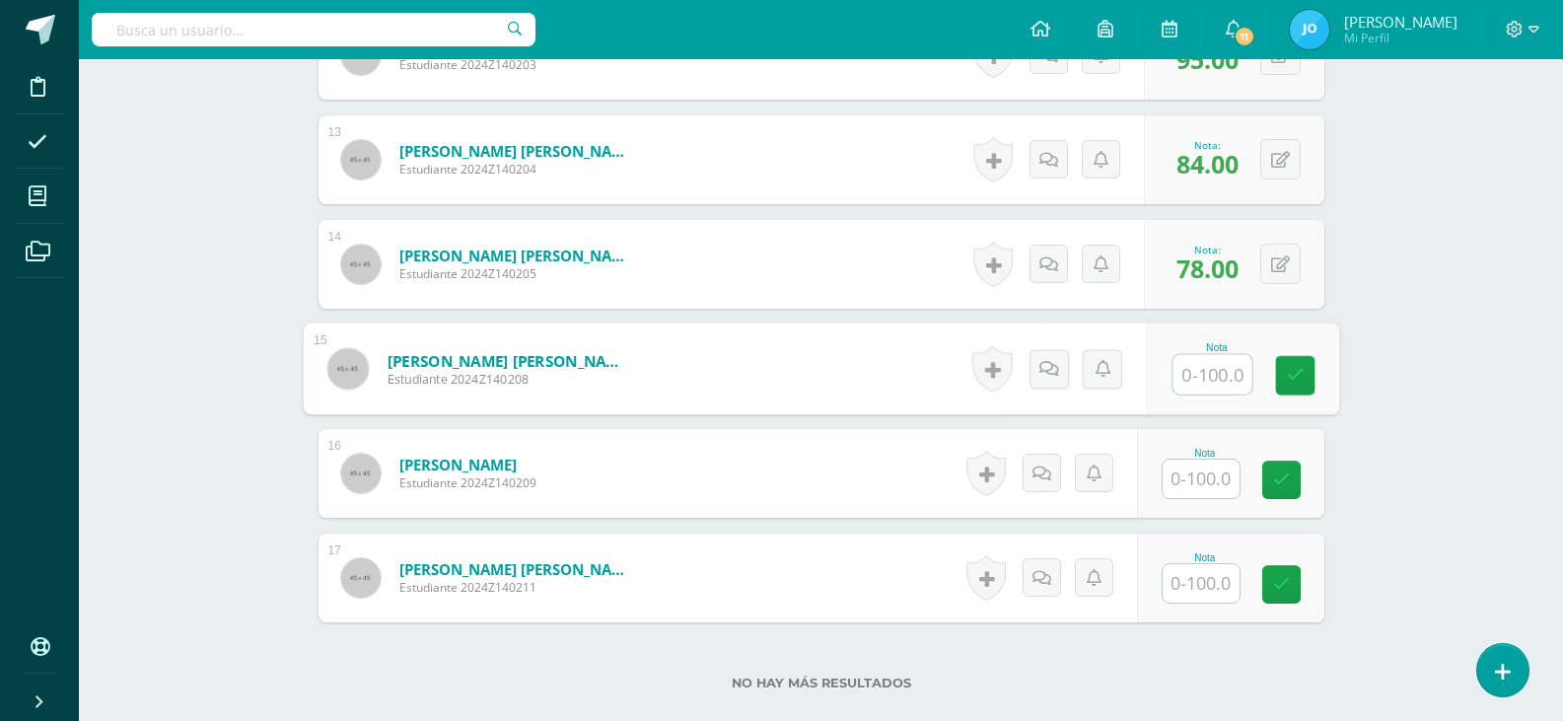
click at [1188, 368] on input "text" at bounding box center [1212, 374] width 79 height 39
type input "72"
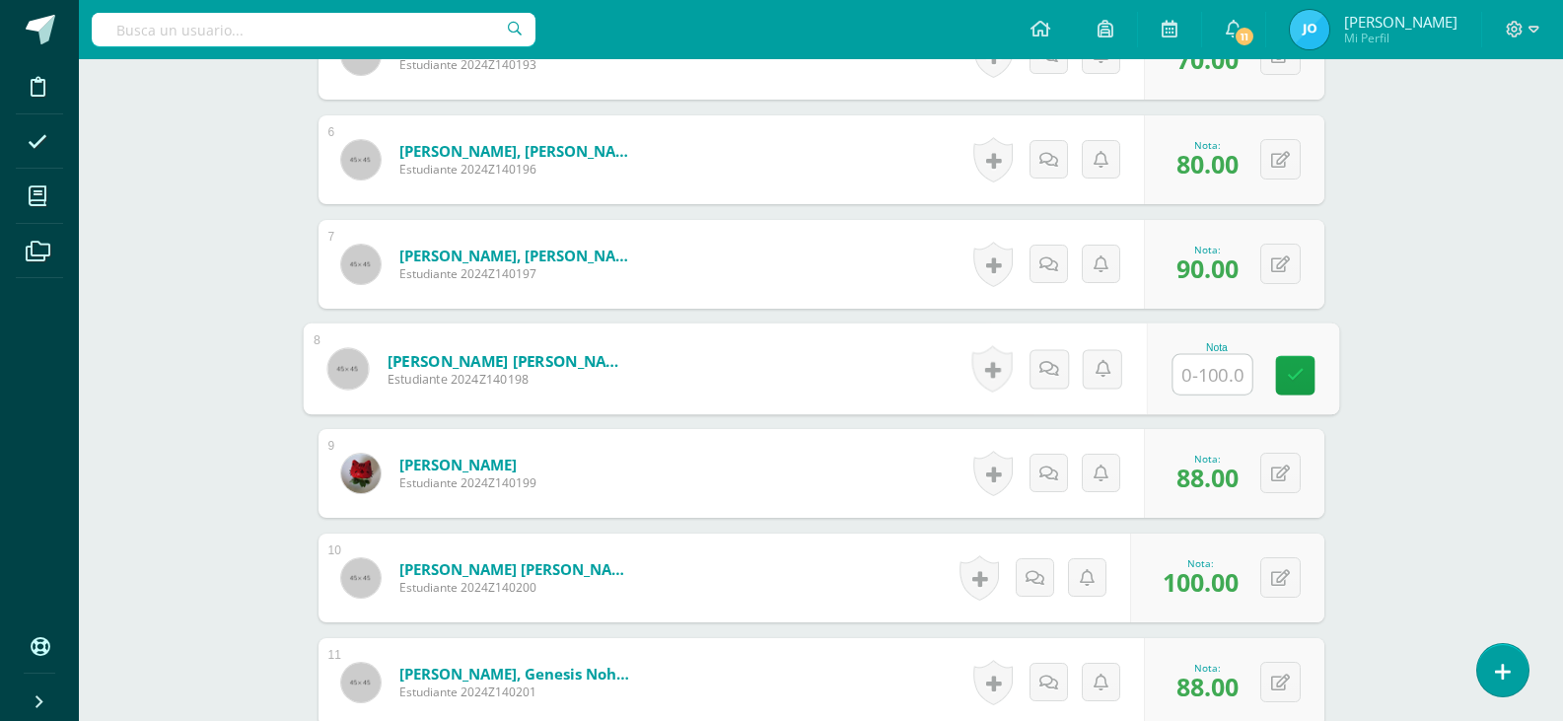
click input "text"
type input "67"
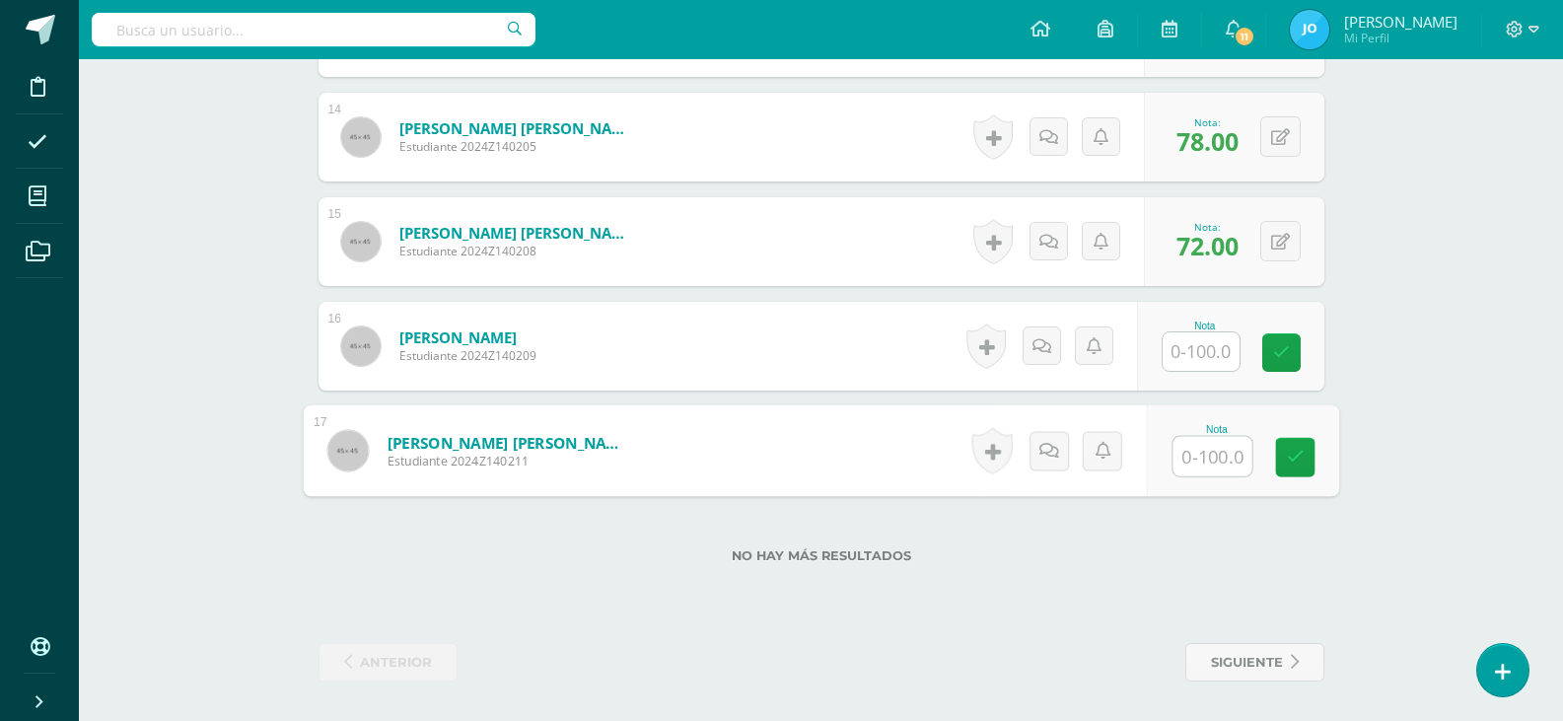
click input "text"
type input "46"
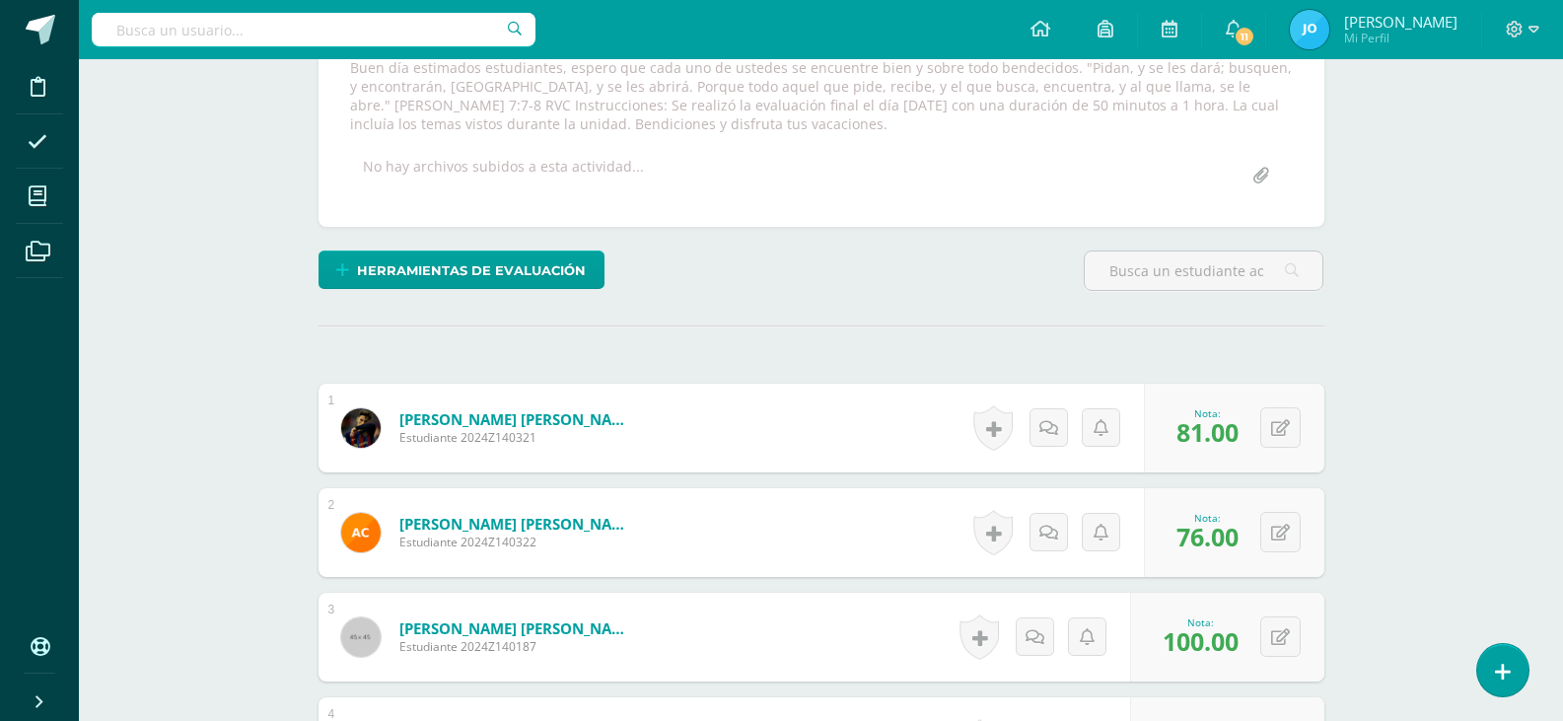
scroll to position [251, 0]
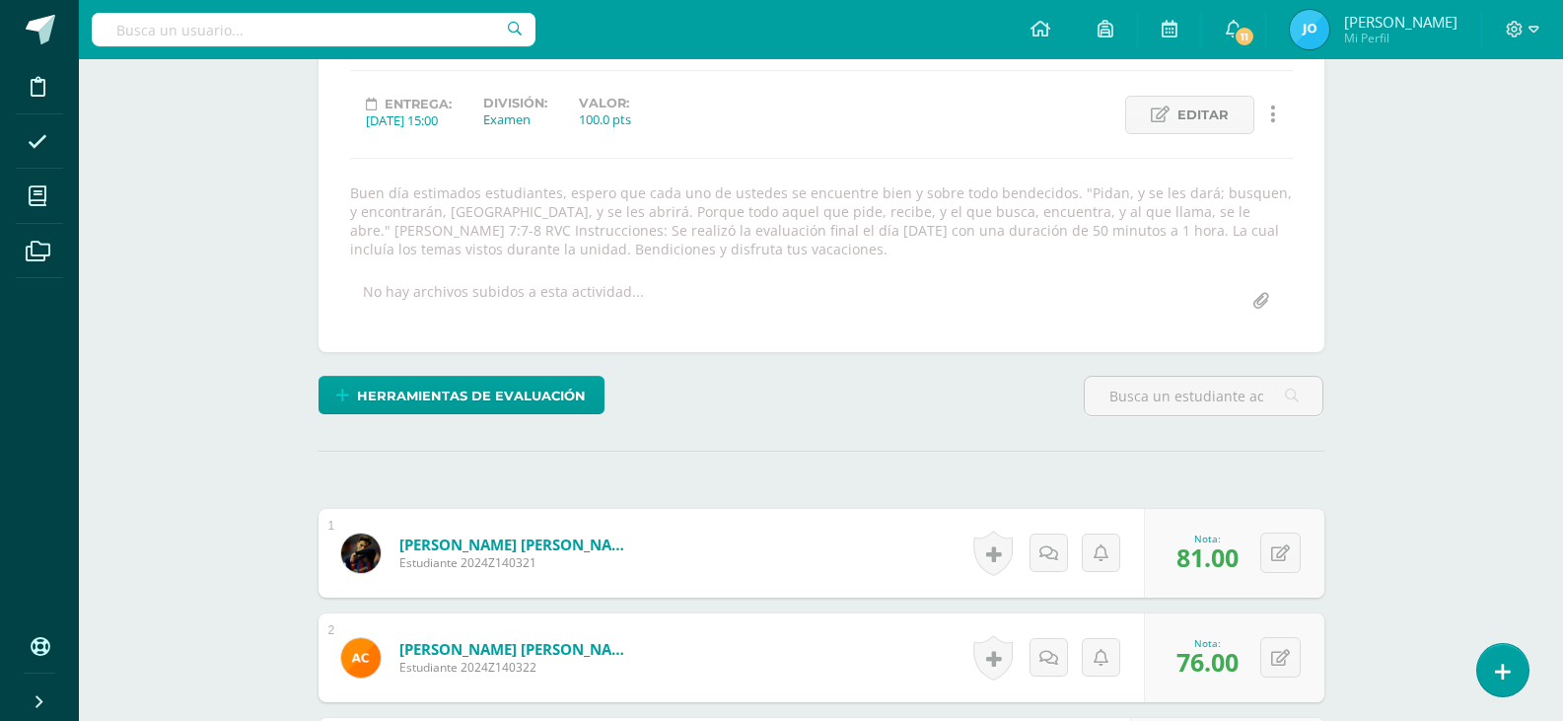
drag, startPoint x: 821, startPoint y: 479, endPoint x: 803, endPoint y: 435, distance: 48.2
click div "¿Estás seguro que quieres eliminar esta actividad? Esto borrará la actividad y …"
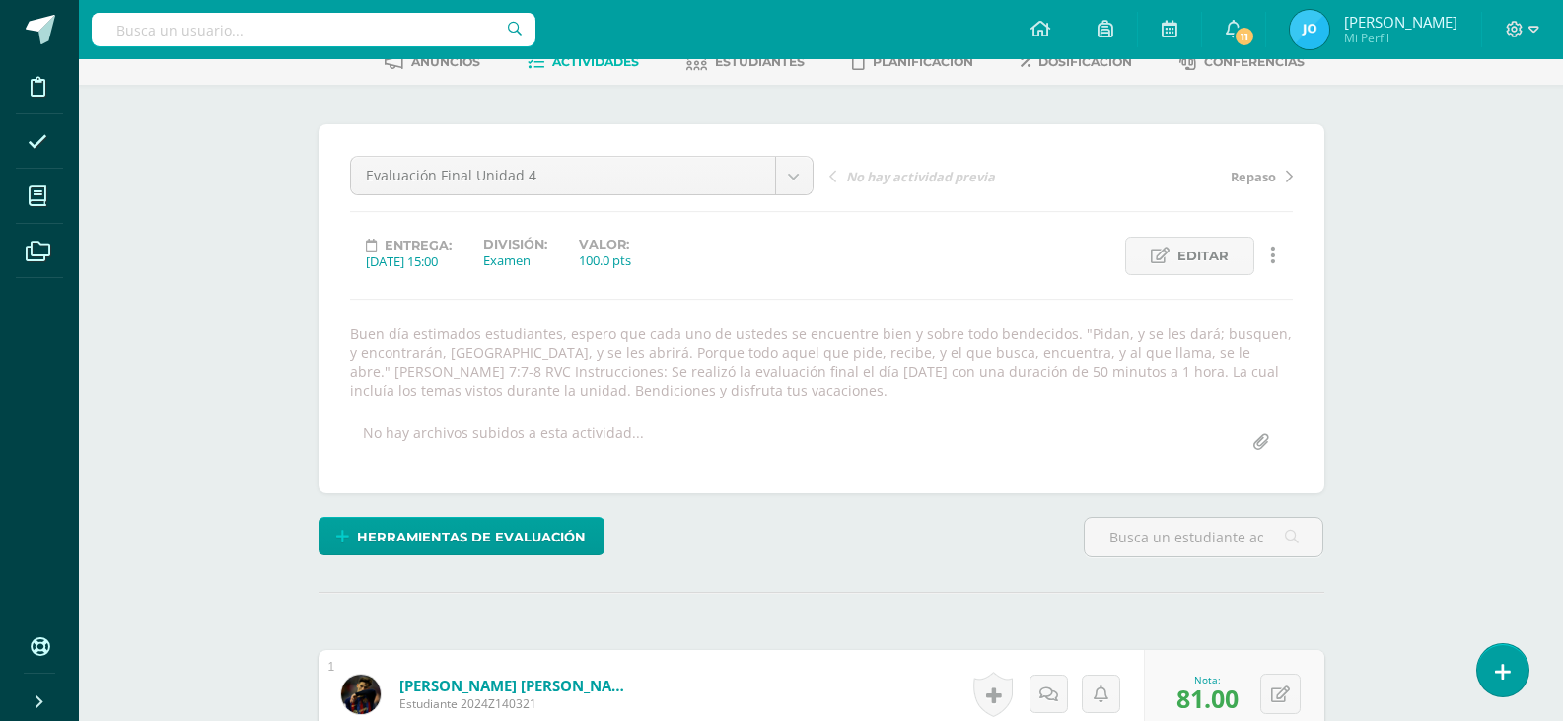
scroll to position [0, 0]
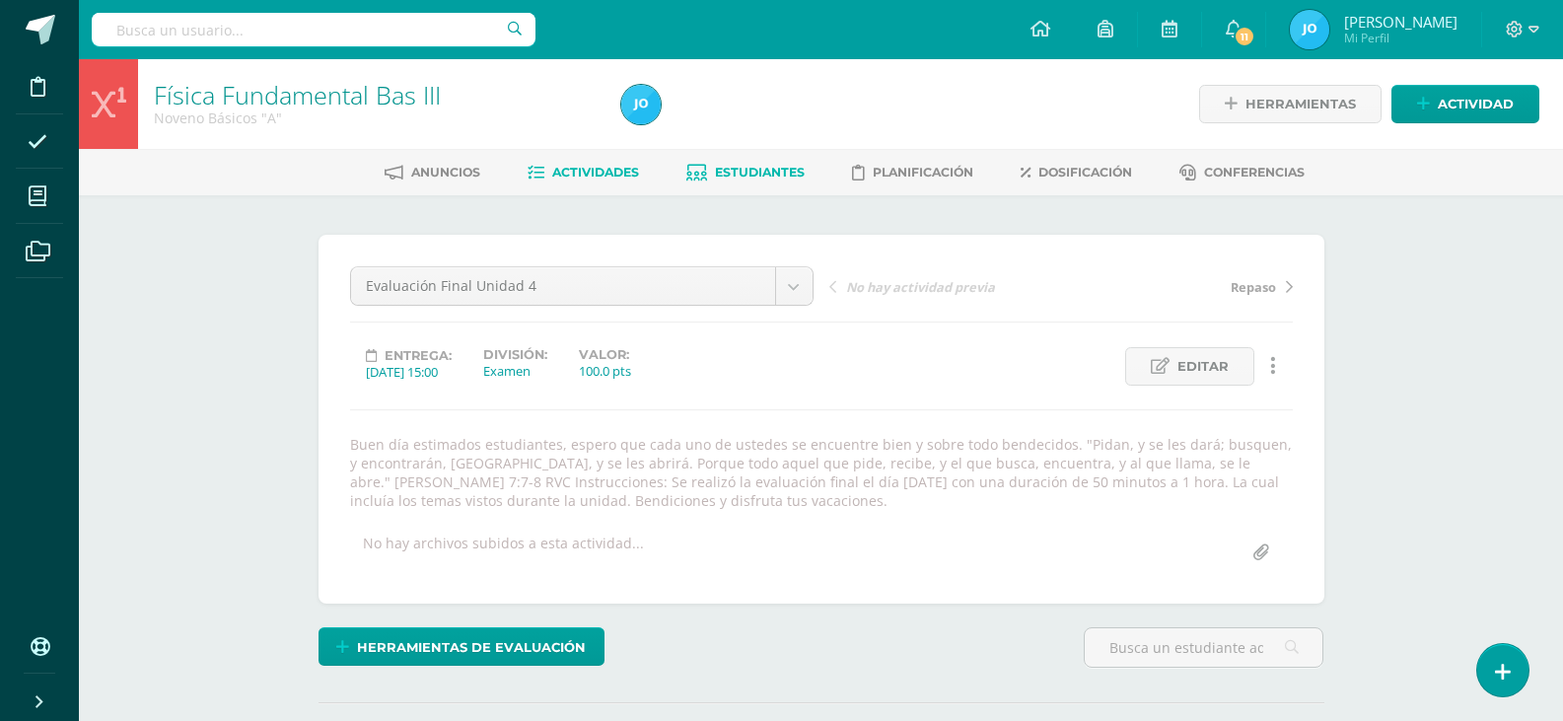
click span "Estudiantes"
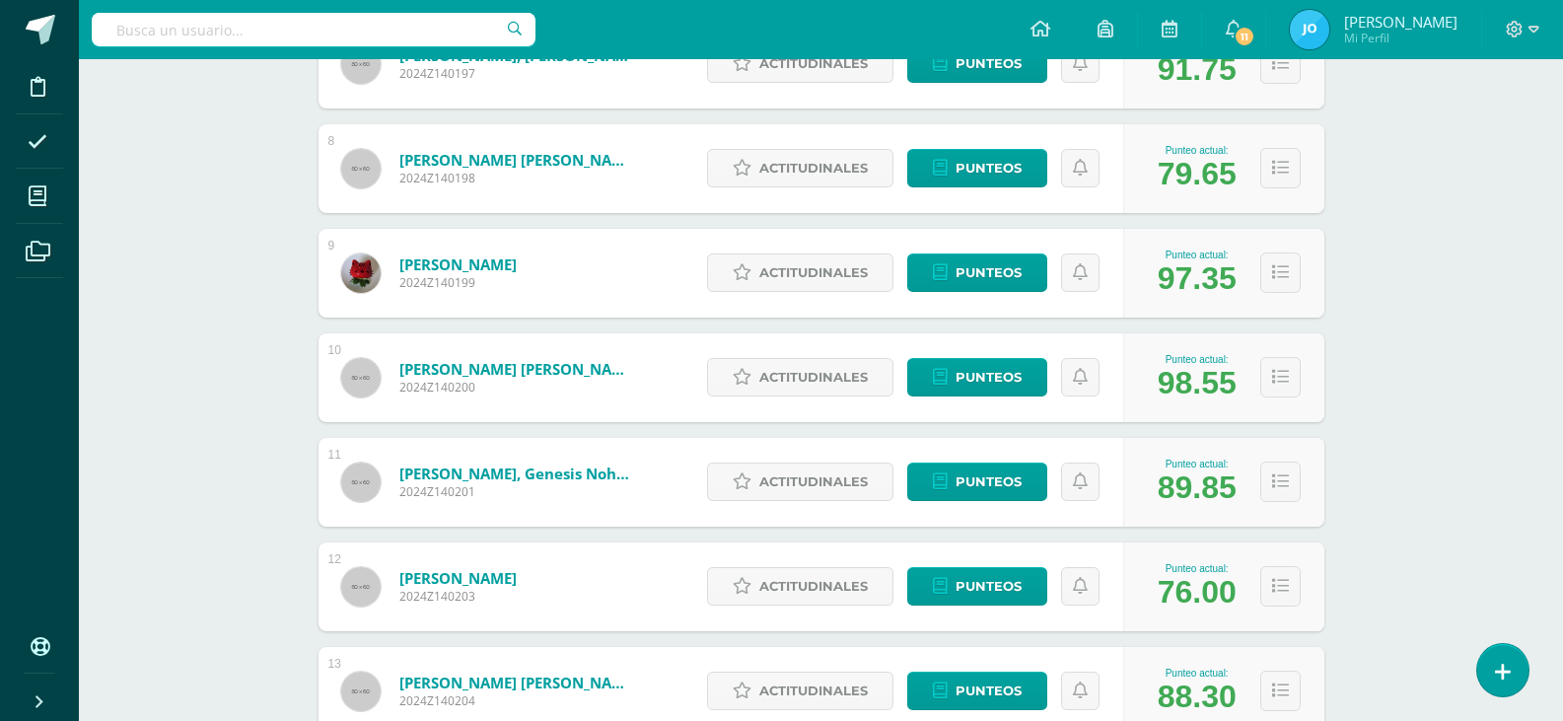
scroll to position [986, 0]
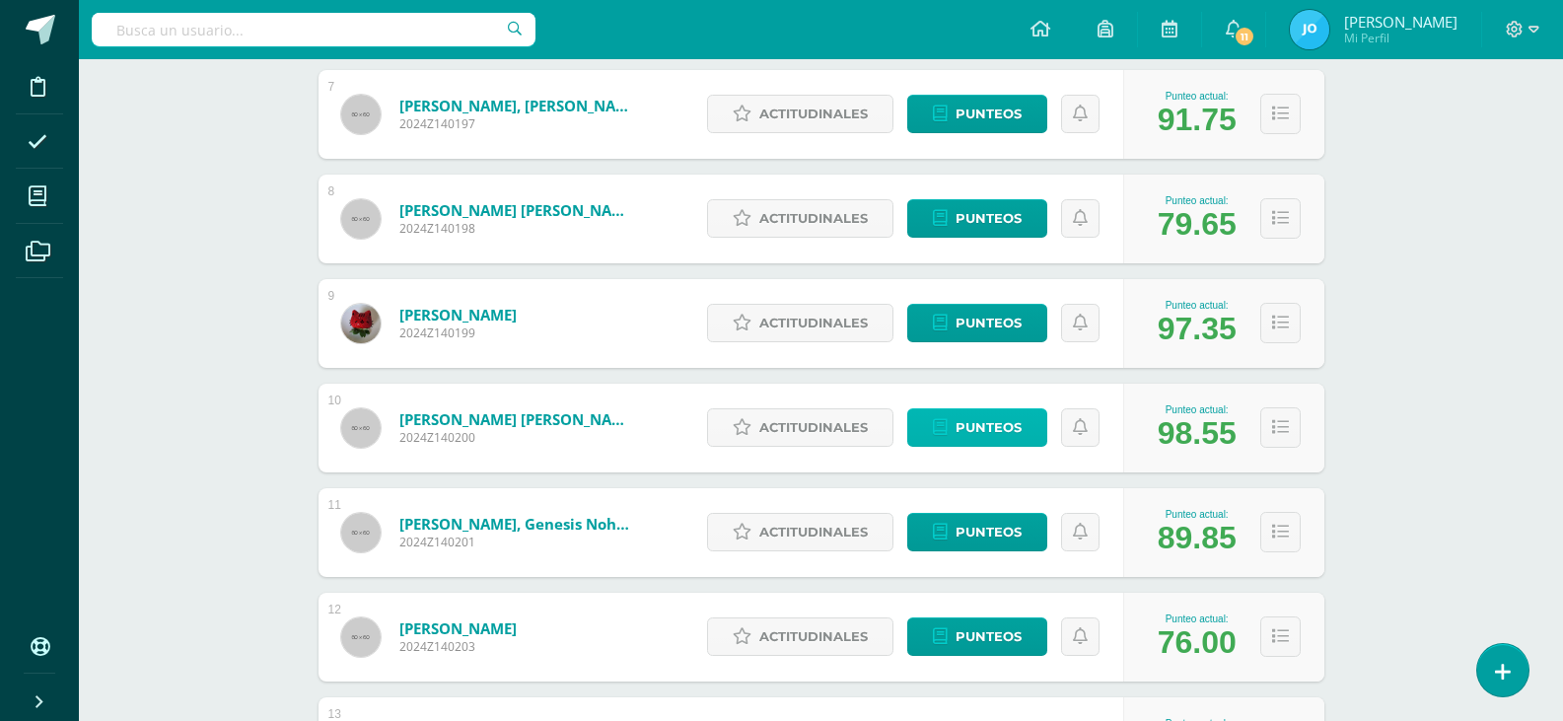
click at [943, 419] on icon at bounding box center [940, 427] width 15 height 17
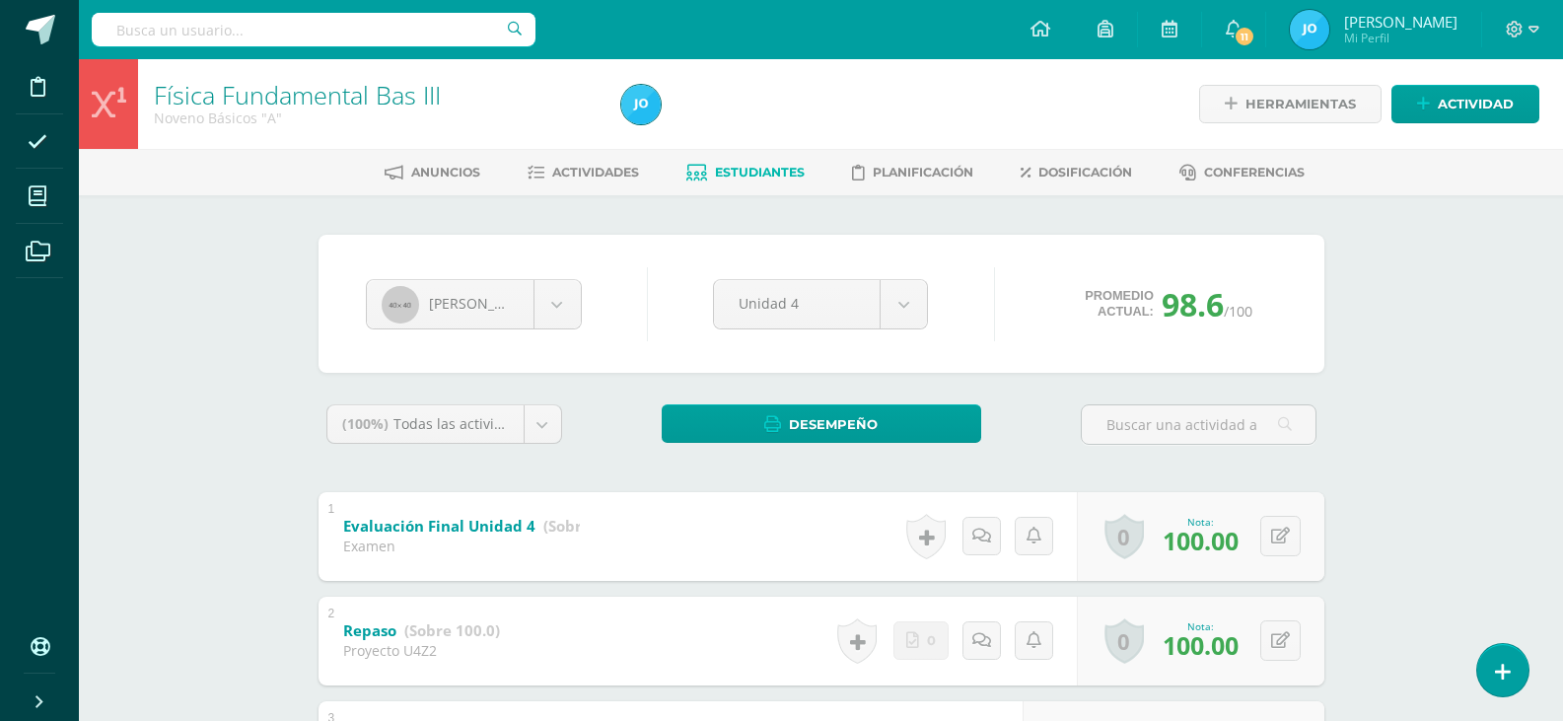
click at [740, 175] on span "Estudiantes" at bounding box center [760, 172] width 90 height 15
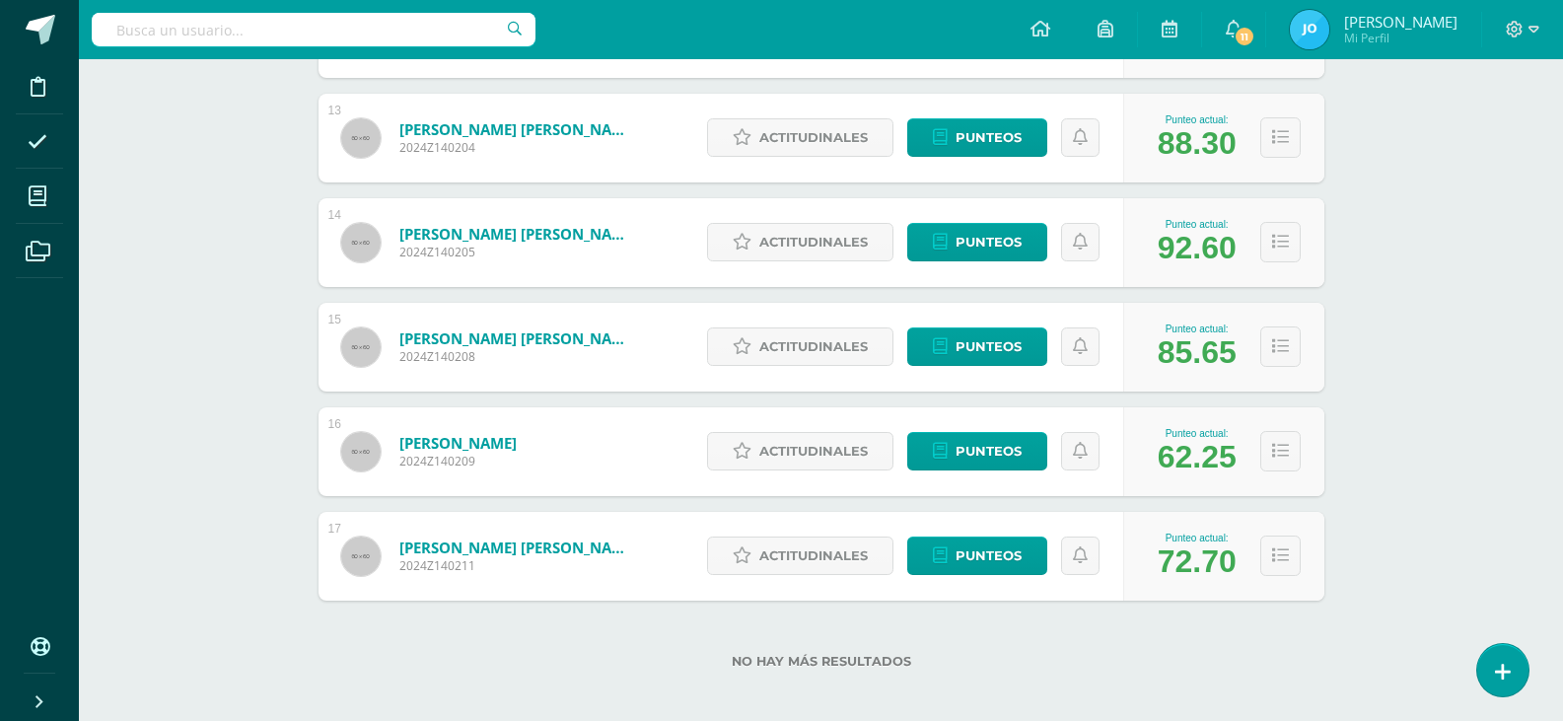
scroll to position [1601, 0]
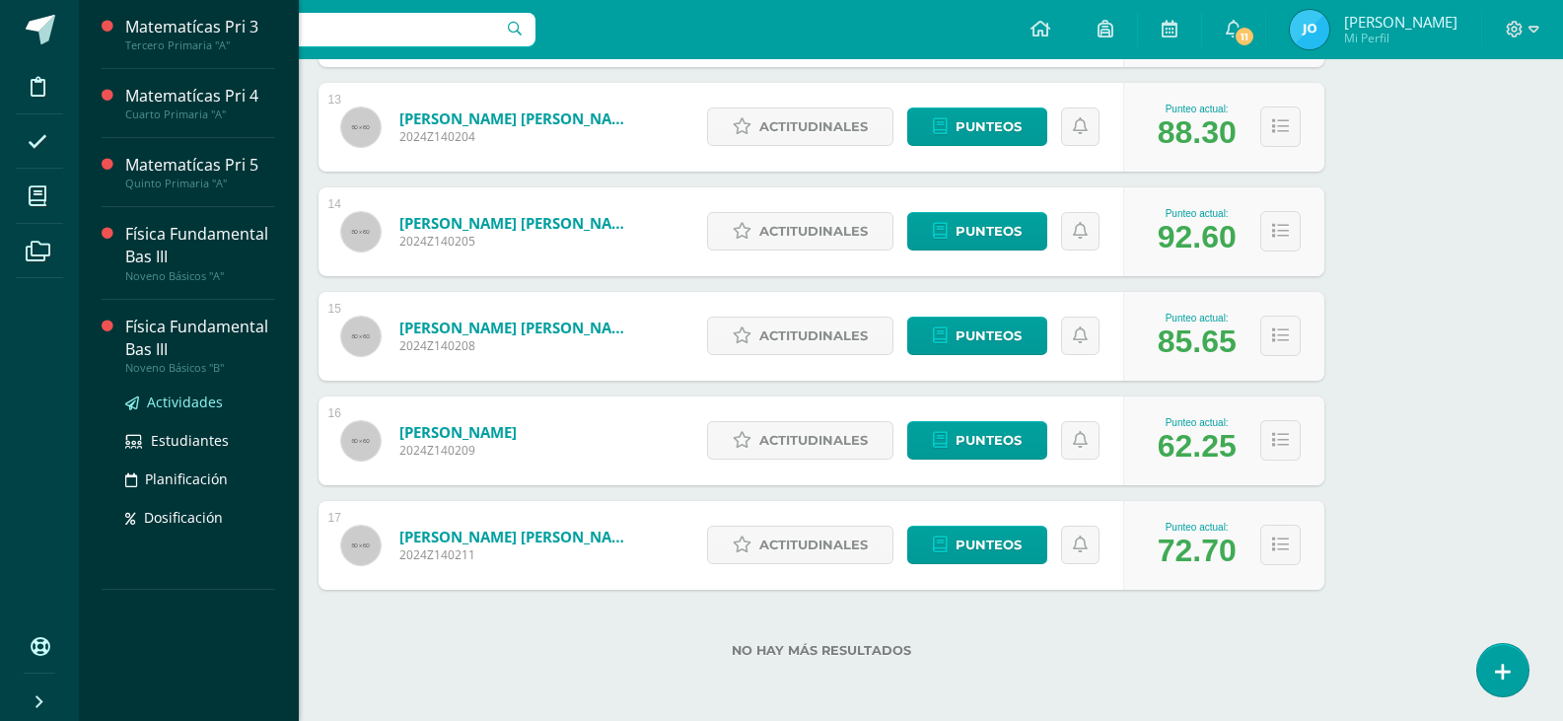
click at [209, 404] on span "Actividades" at bounding box center [185, 401] width 76 height 19
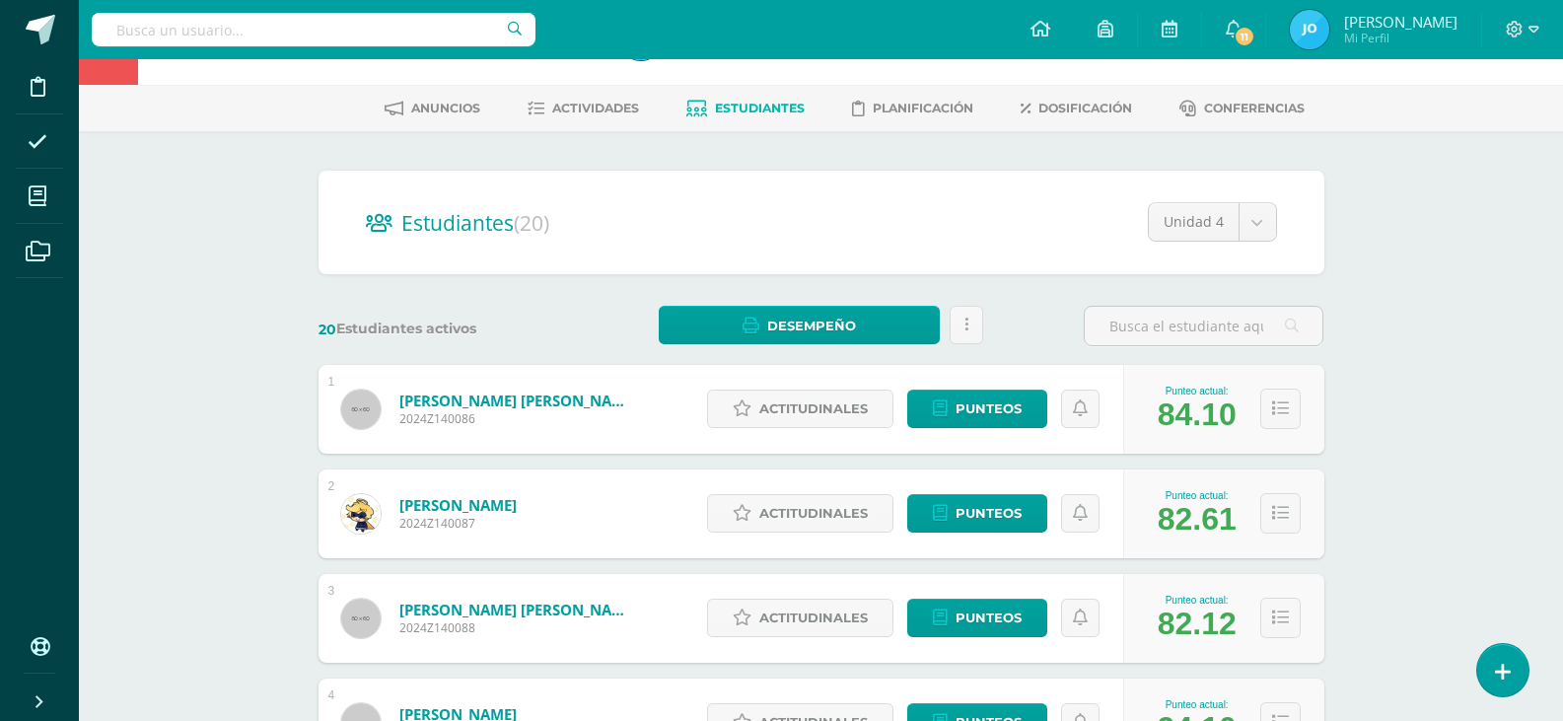
scroll to position [99, 0]
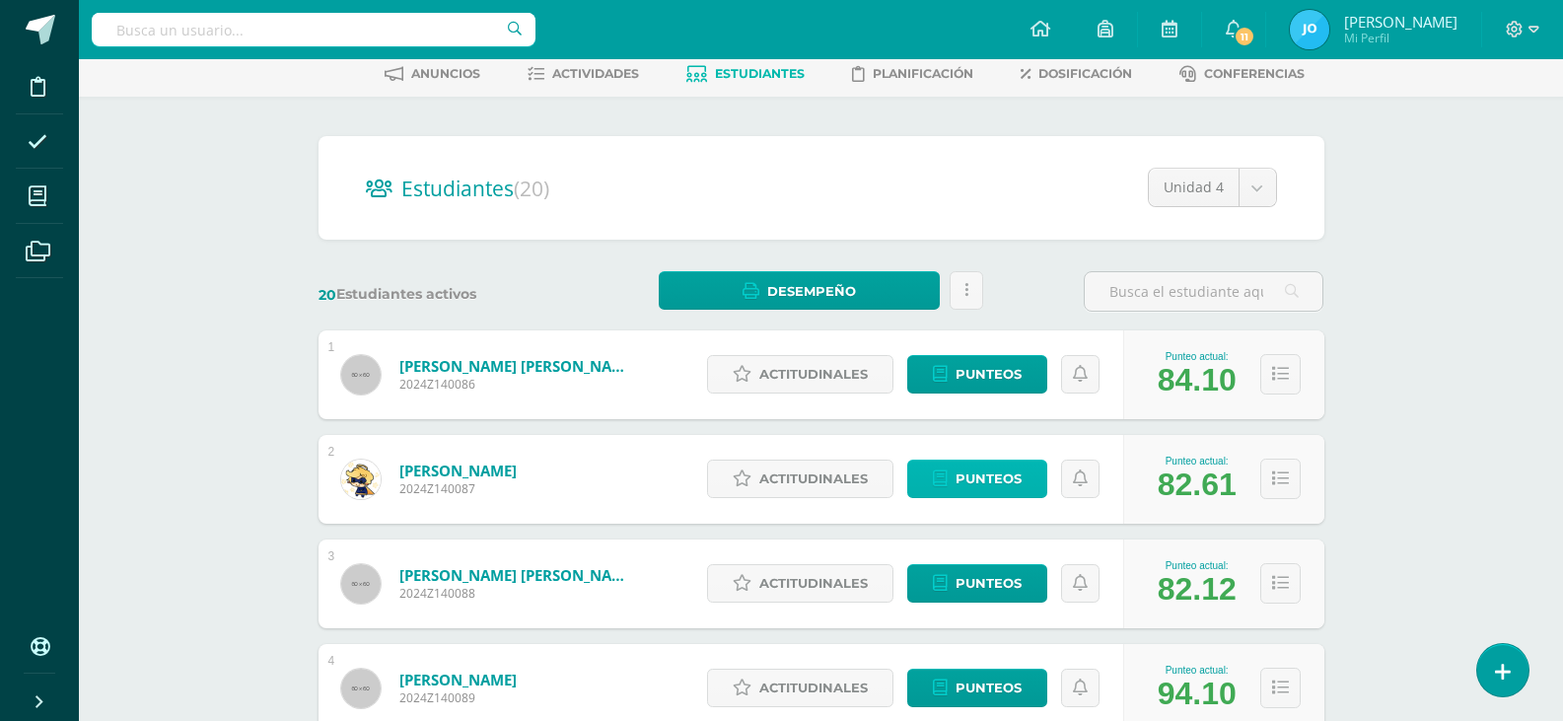
click at [1010, 475] on span "Punteos" at bounding box center [989, 479] width 66 height 36
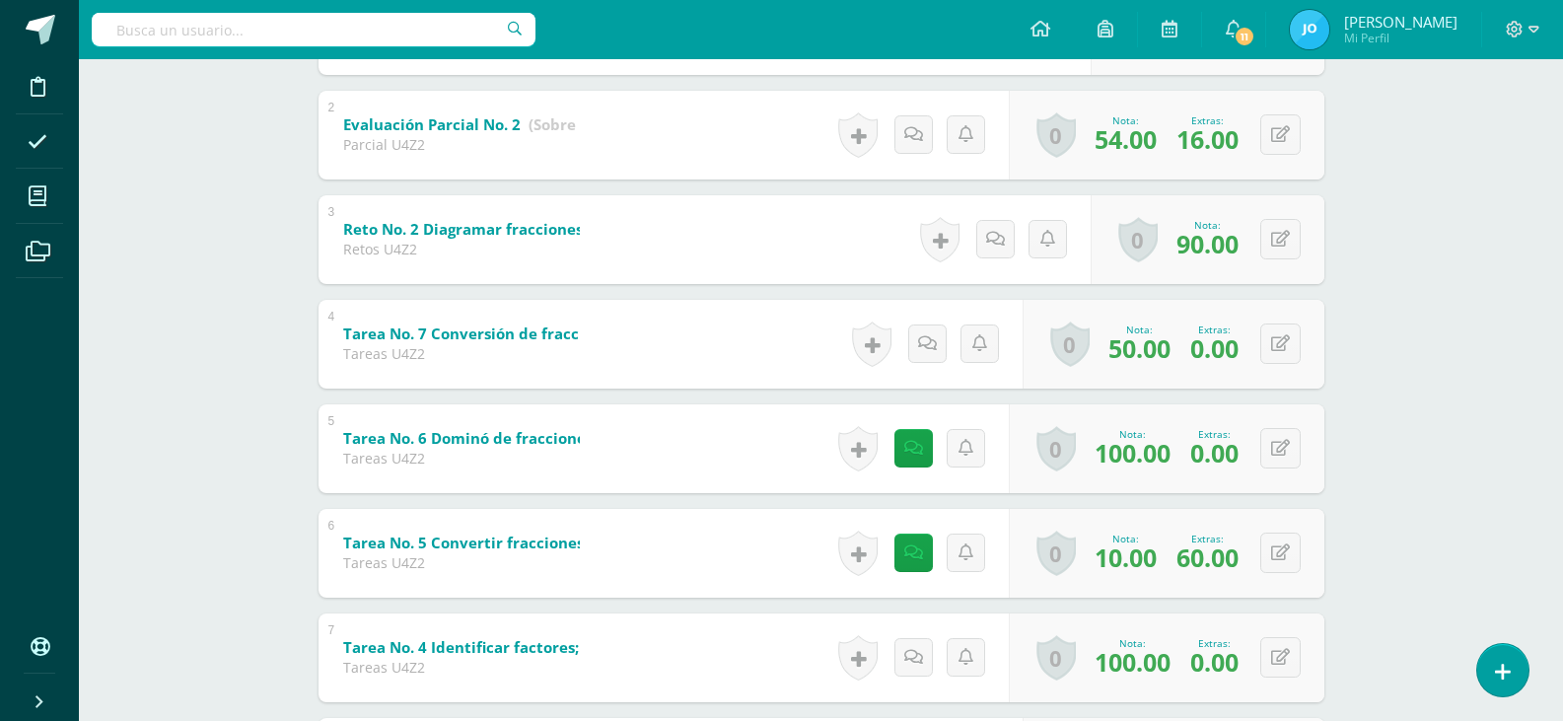
scroll to position [592, 0]
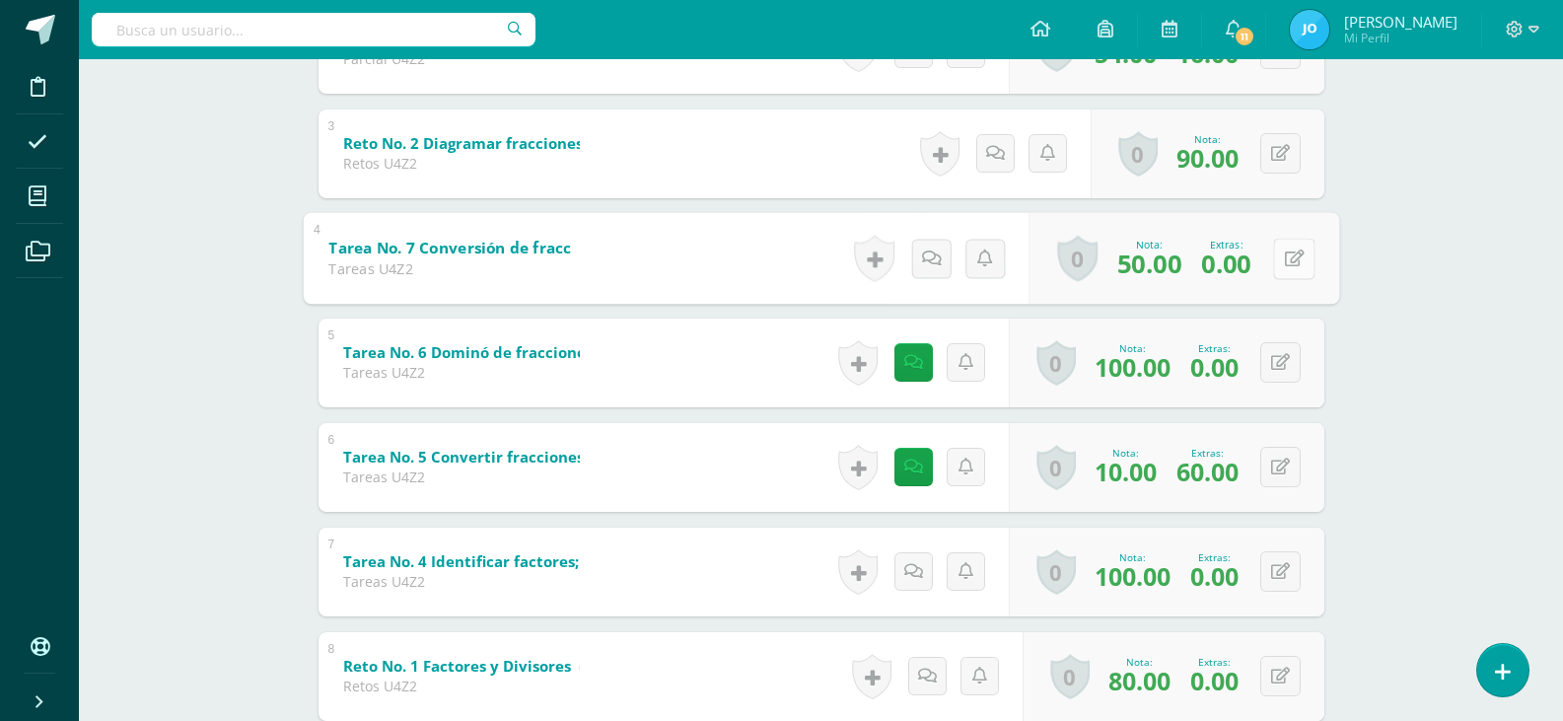
click at [1282, 256] on button at bounding box center [1293, 258] width 41 height 41
type input "50"
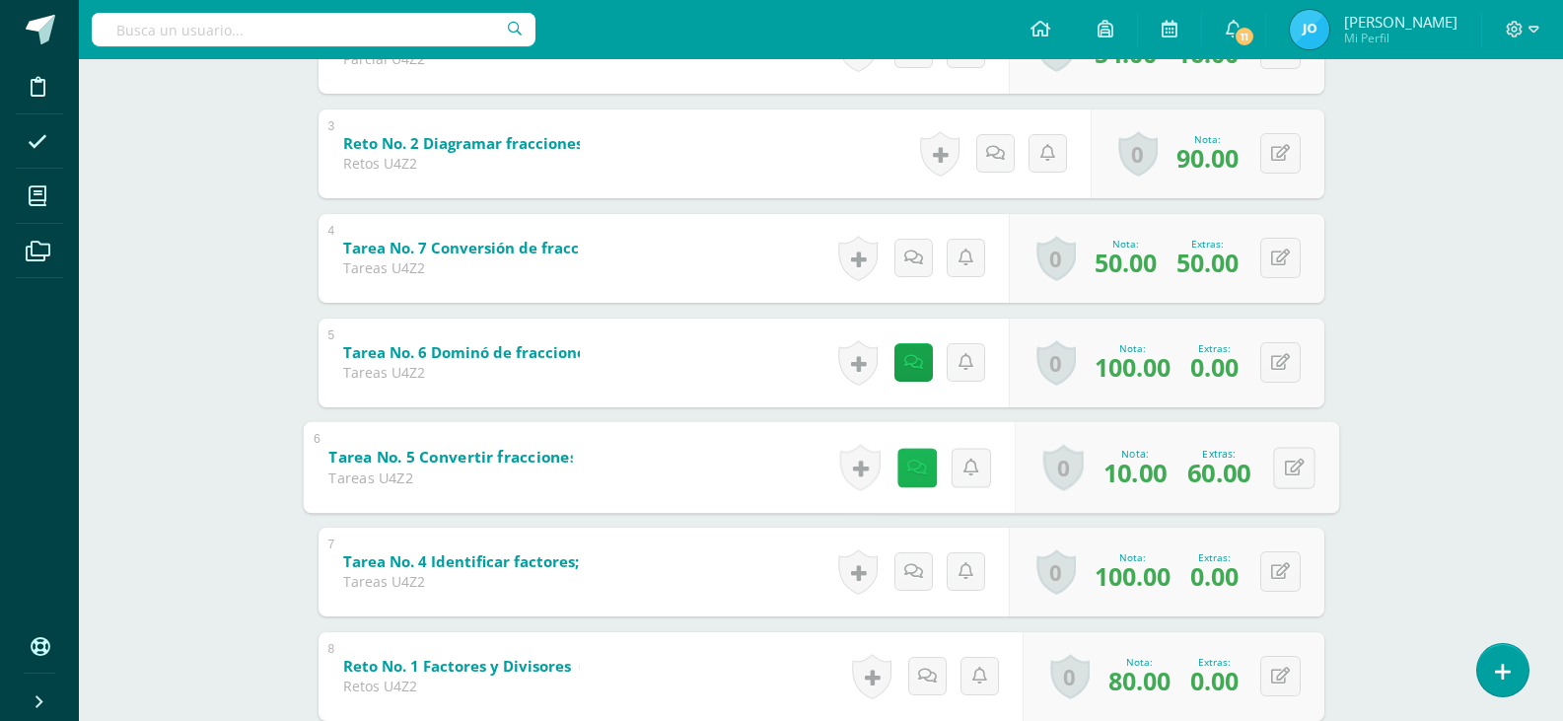
click at [922, 476] on link at bounding box center [915, 467] width 39 height 39
click at [1291, 468] on icon at bounding box center [1294, 467] width 20 height 17
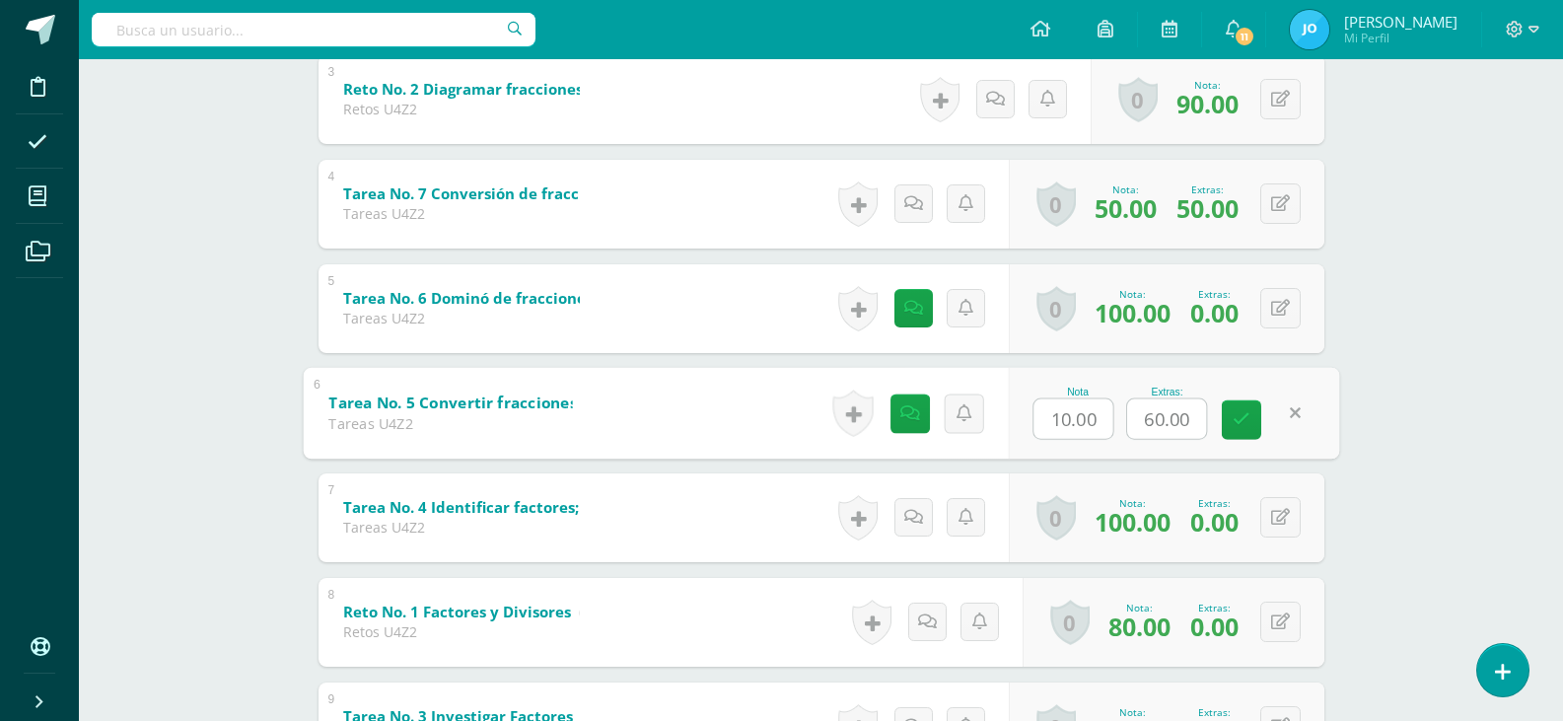
scroll to position [690, 0]
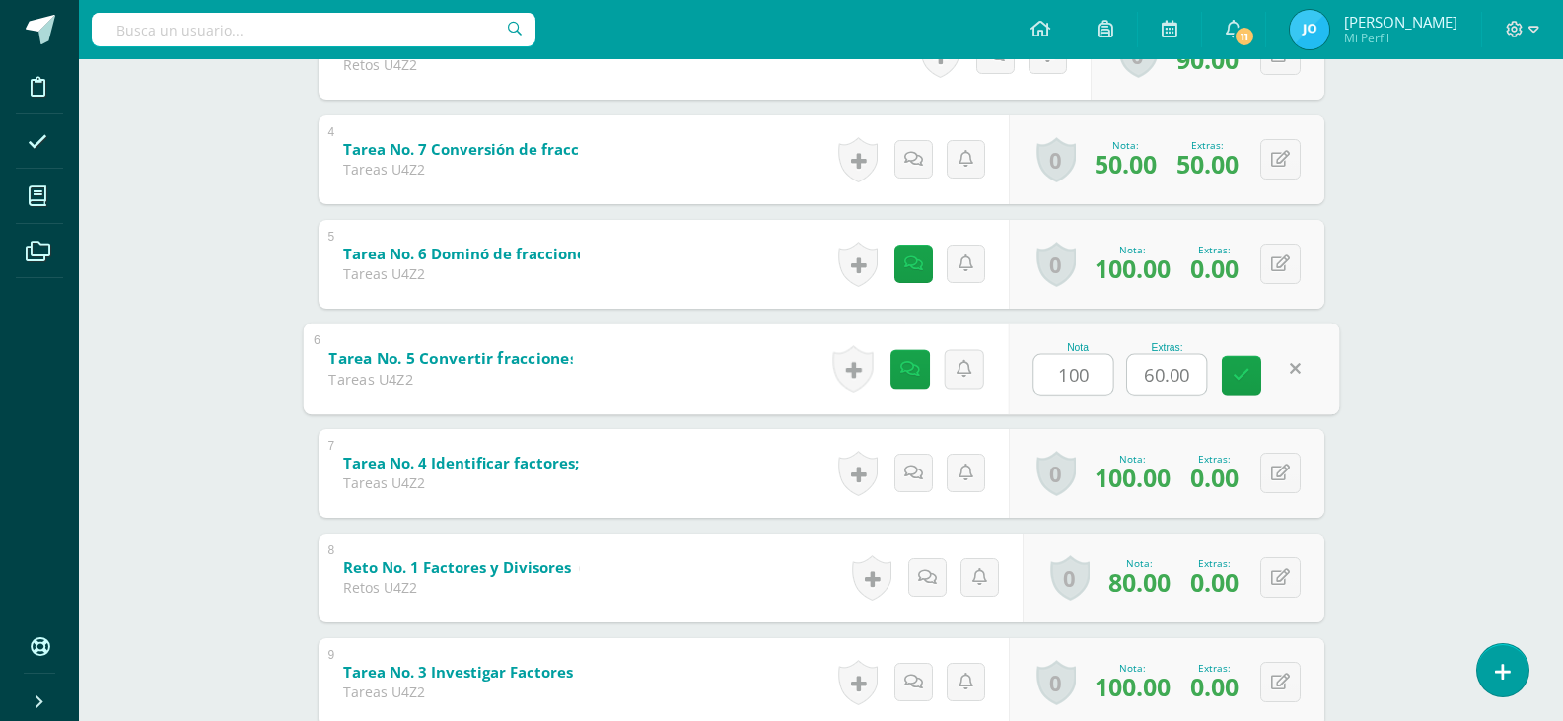
type input "100"
click at [1244, 373] on icon at bounding box center [1242, 375] width 18 height 17
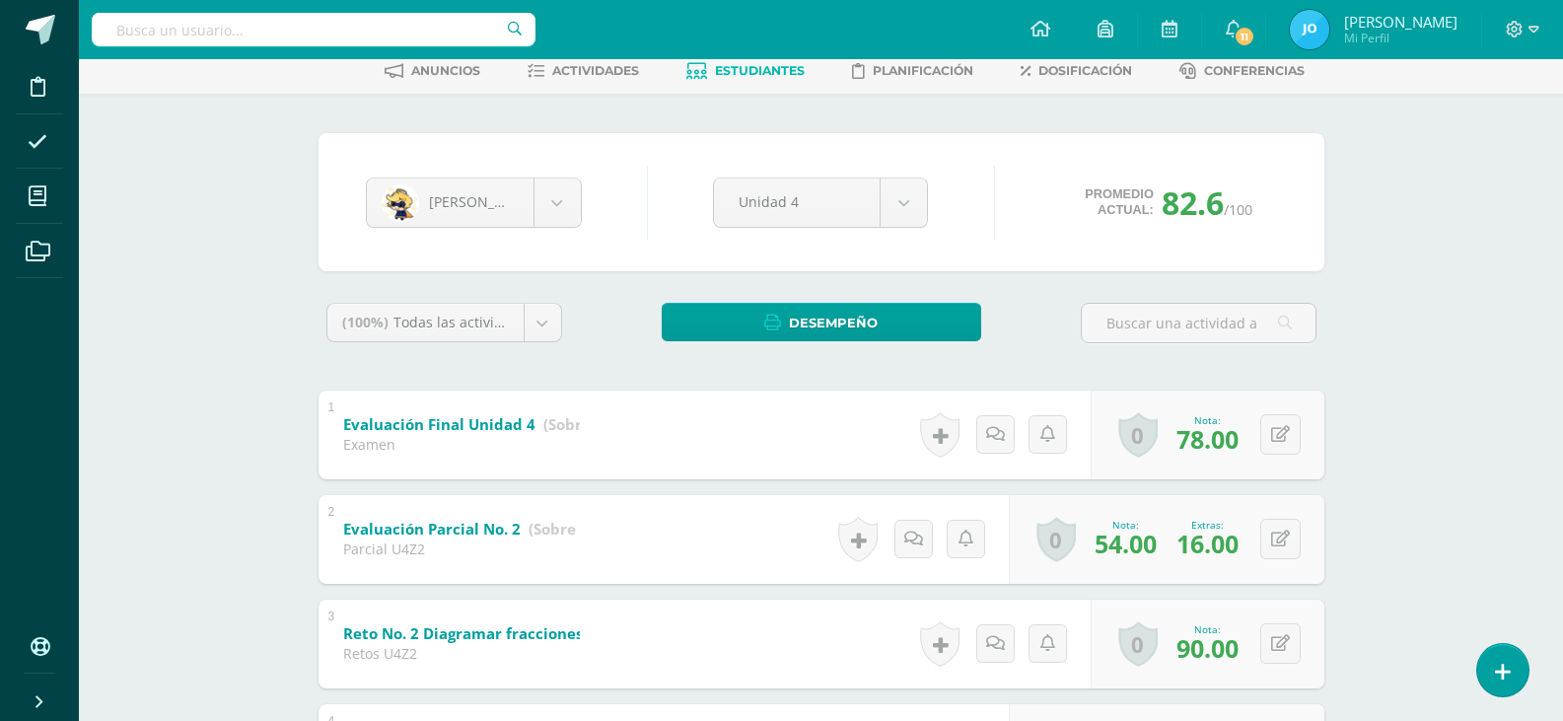
scroll to position [0, 0]
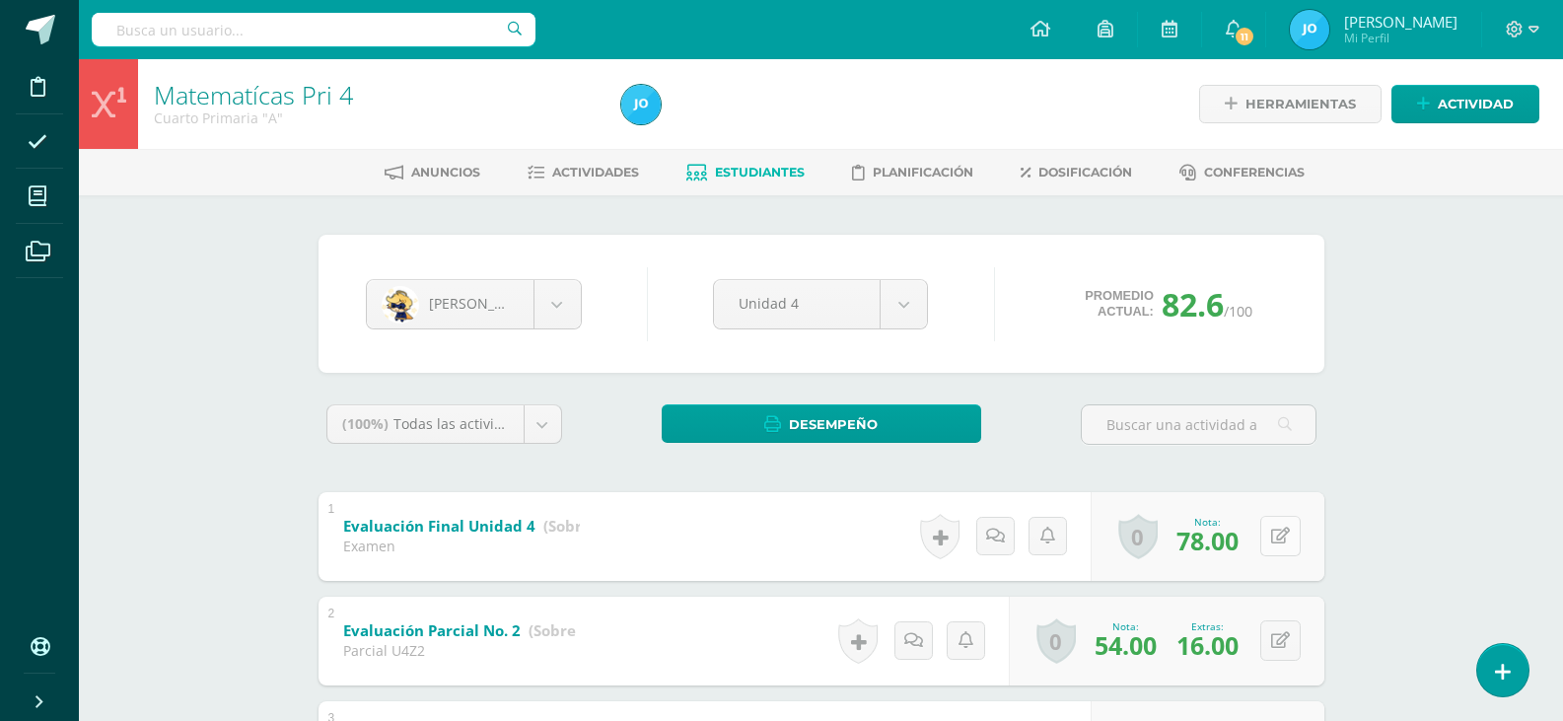
click at [1278, 535] on button at bounding box center [1280, 536] width 40 height 40
type input "79"
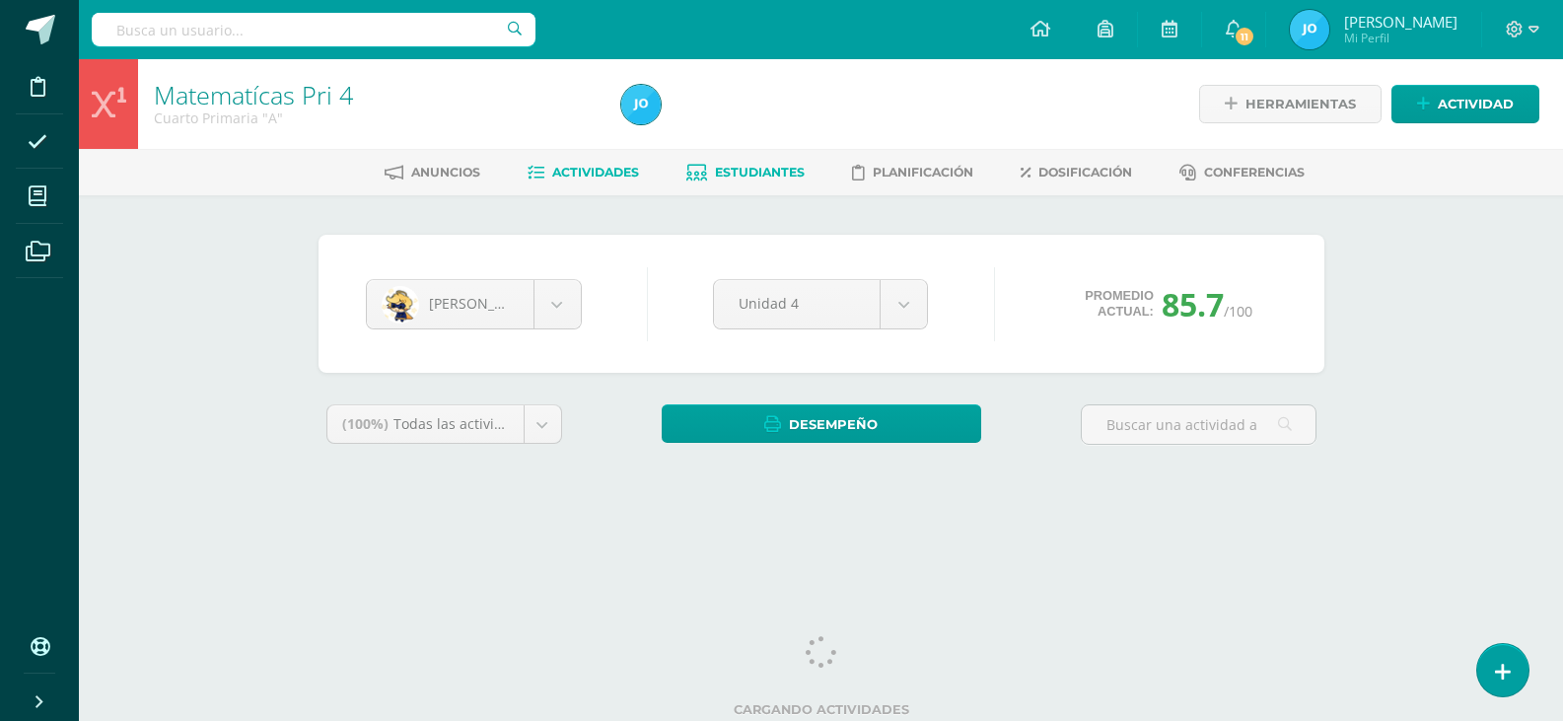
click at [583, 166] on span "Actividades" at bounding box center [595, 172] width 87 height 15
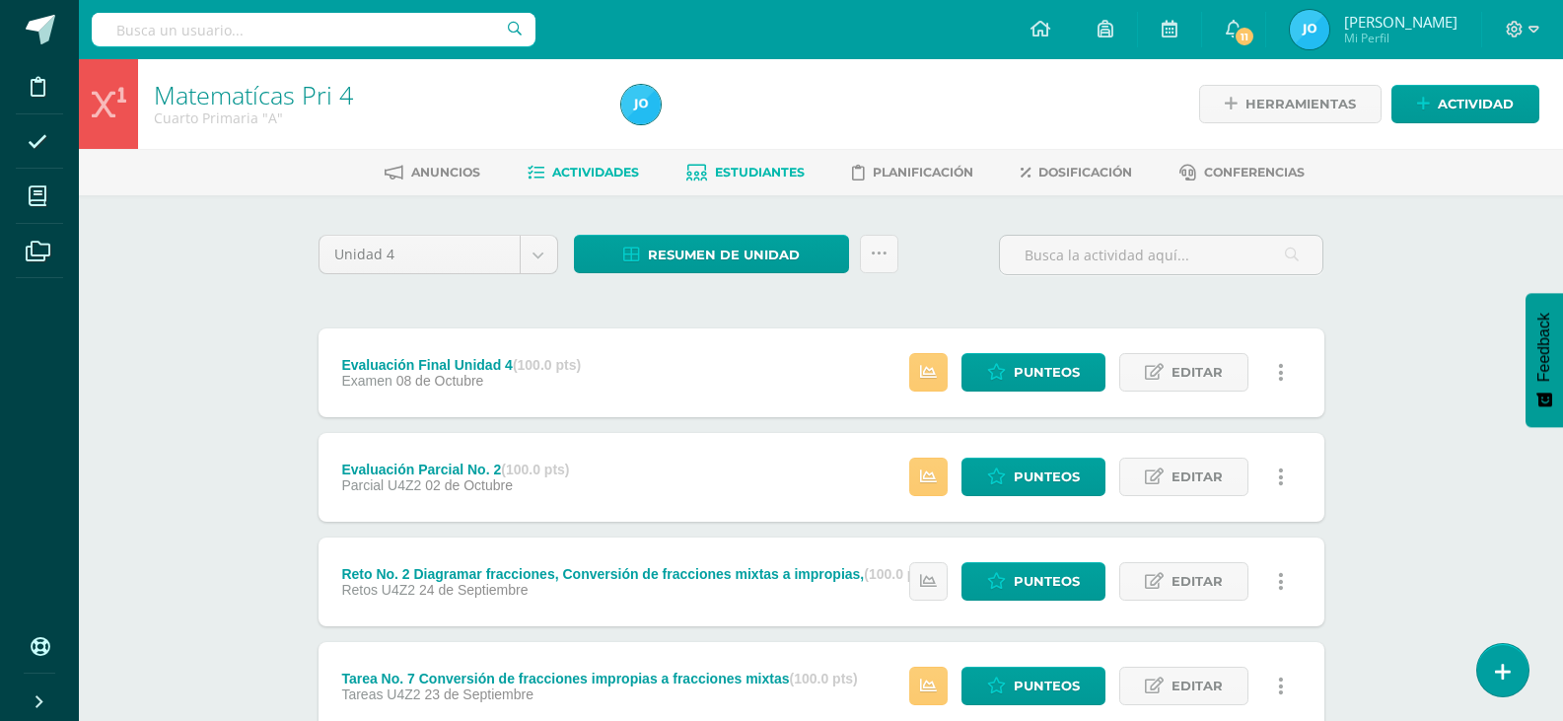
click at [742, 183] on link "Estudiantes" at bounding box center [745, 173] width 118 height 32
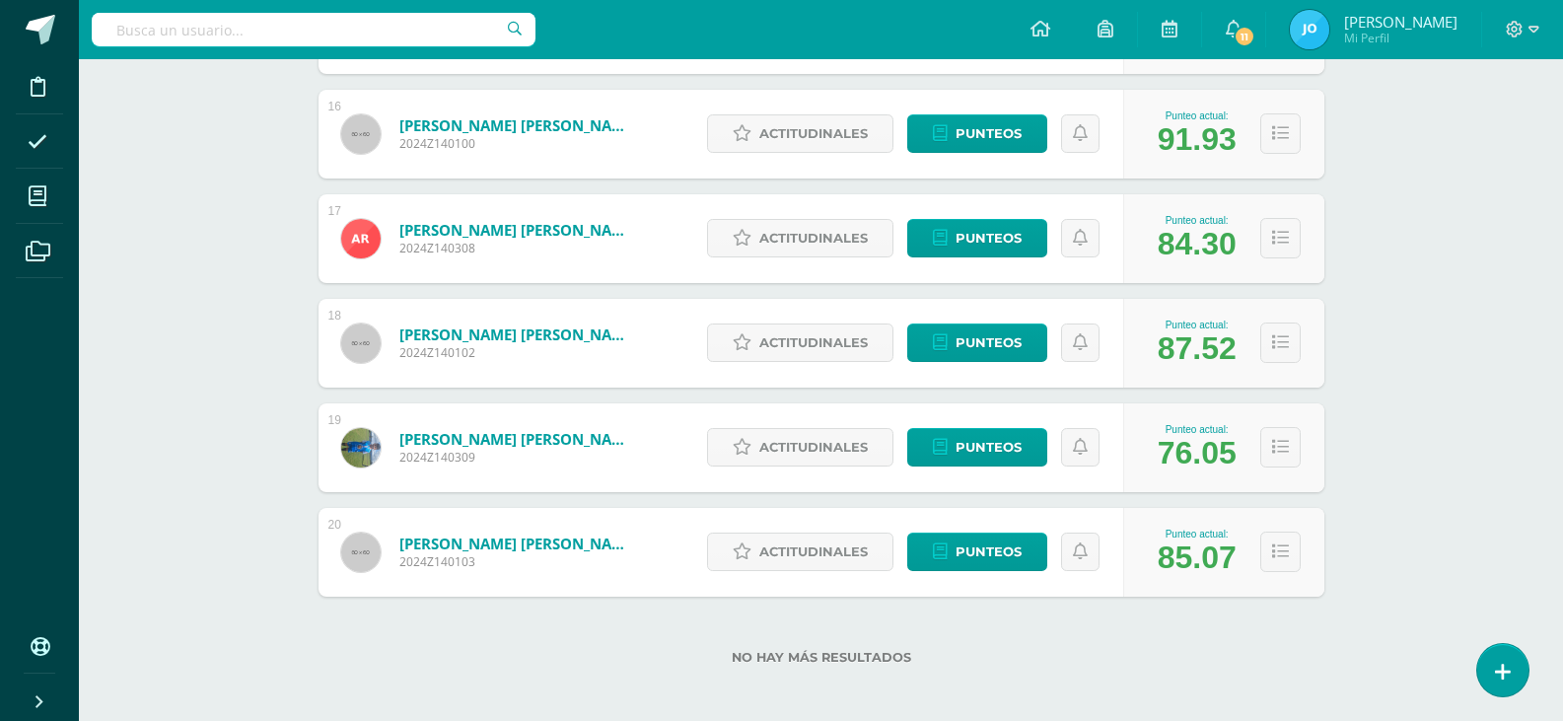
scroll to position [1914, 0]
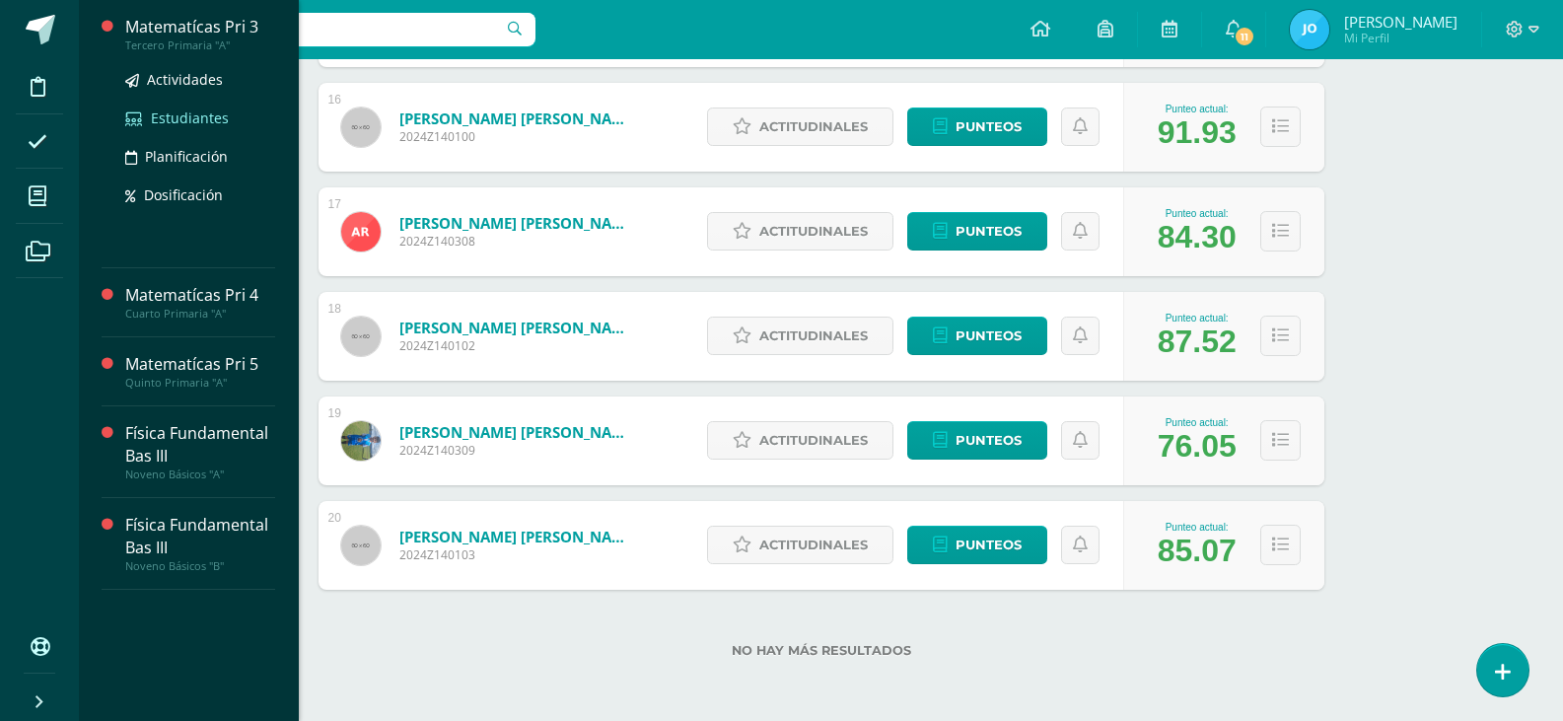
click at [198, 114] on span "Estudiantes" at bounding box center [190, 117] width 78 height 19
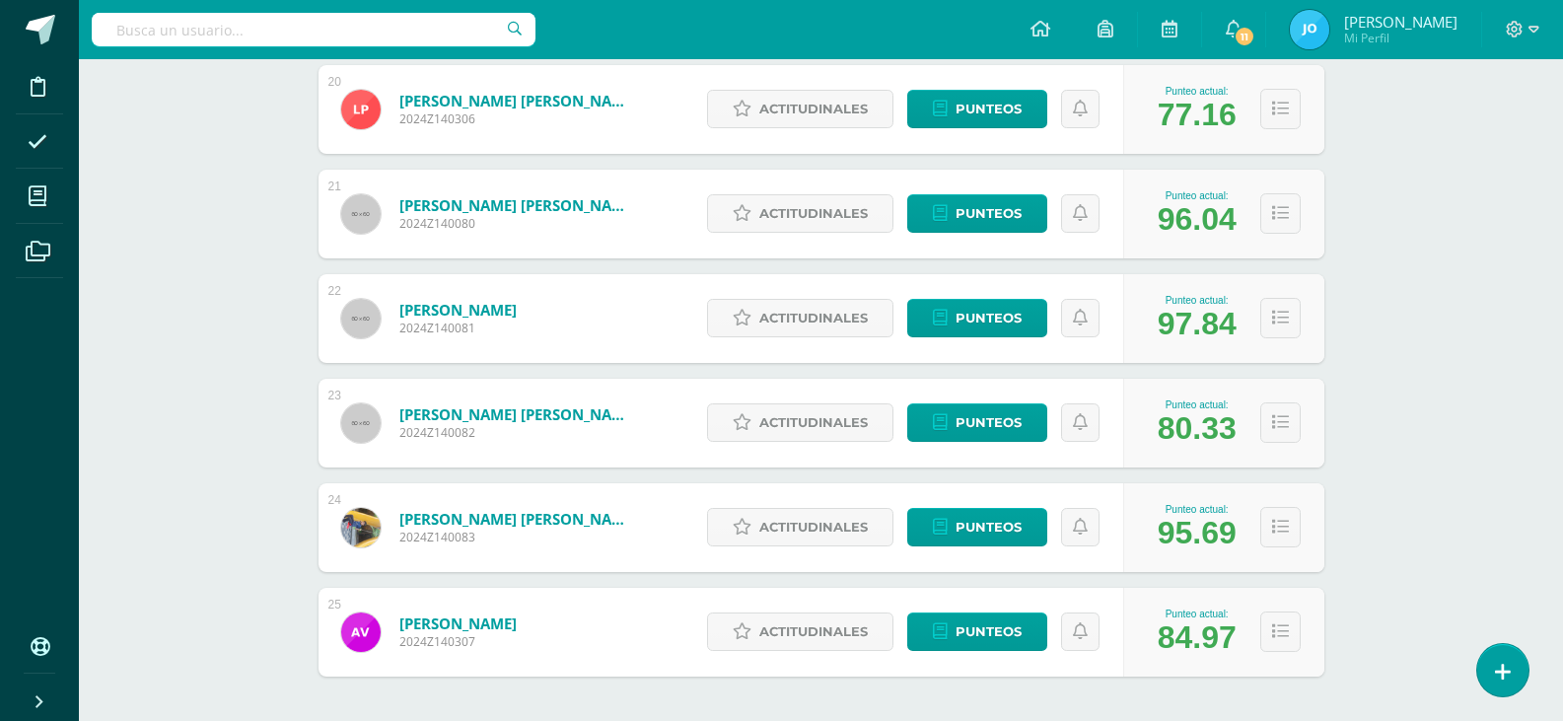
scroll to position [2437, 0]
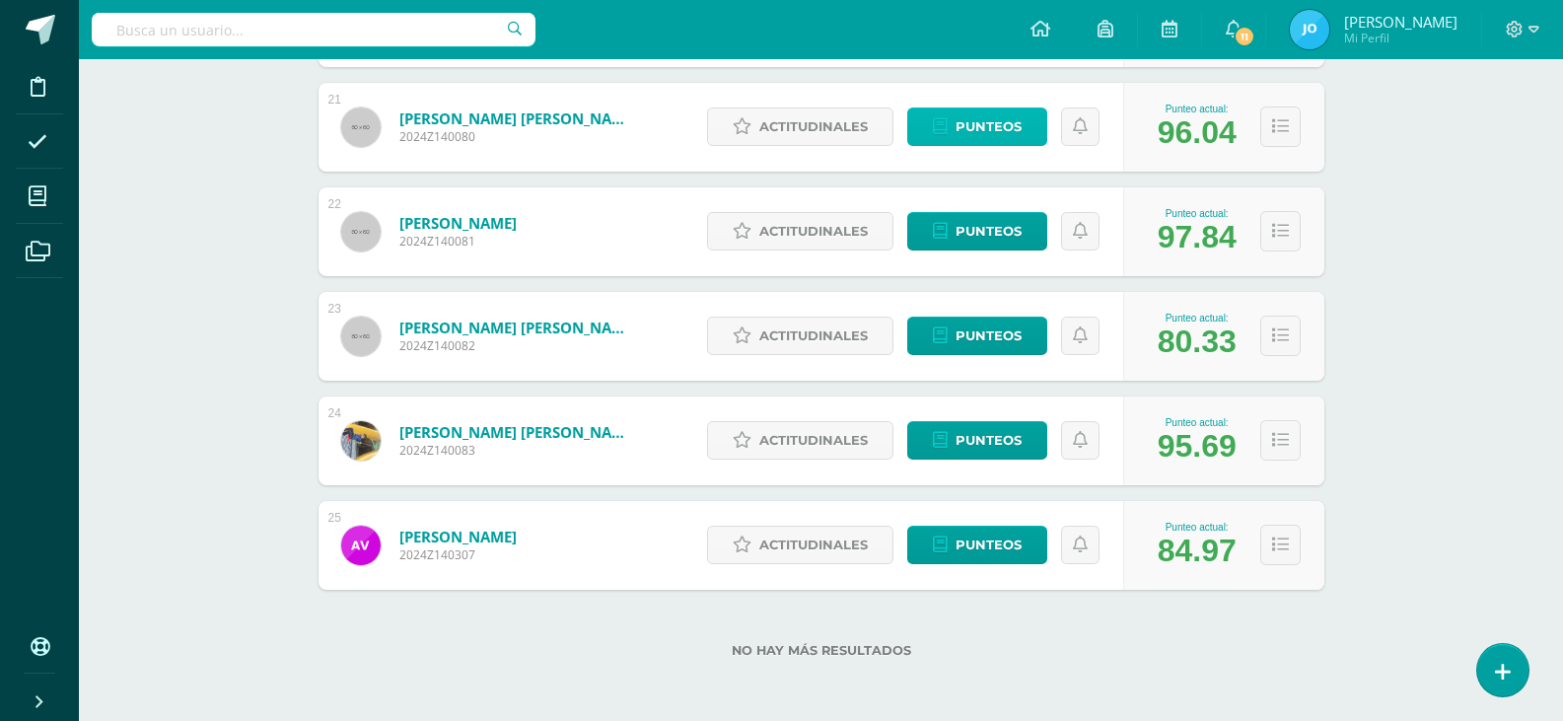
click at [975, 140] on span "Punteos" at bounding box center [989, 126] width 66 height 36
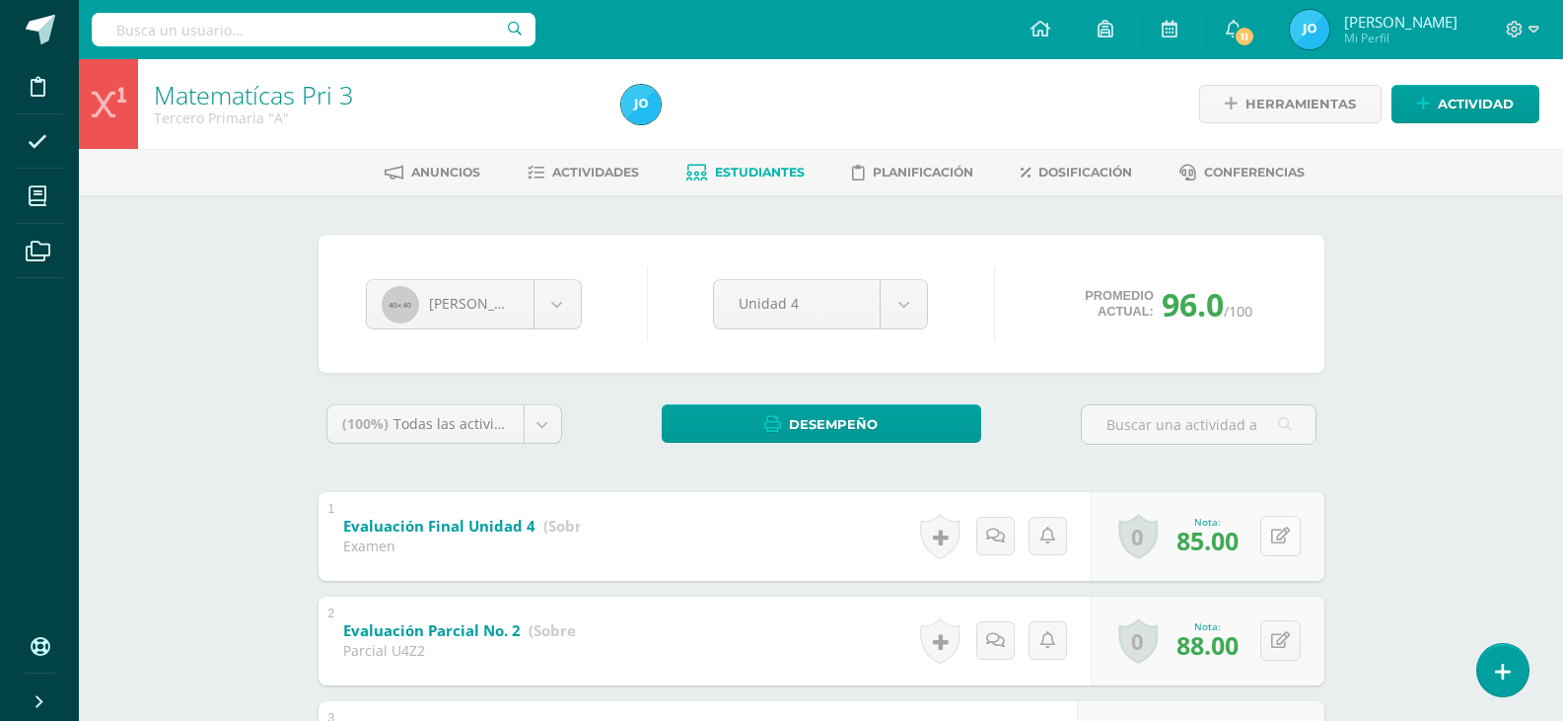
click at [1282, 539] on icon at bounding box center [1280, 536] width 19 height 17
type input "90"
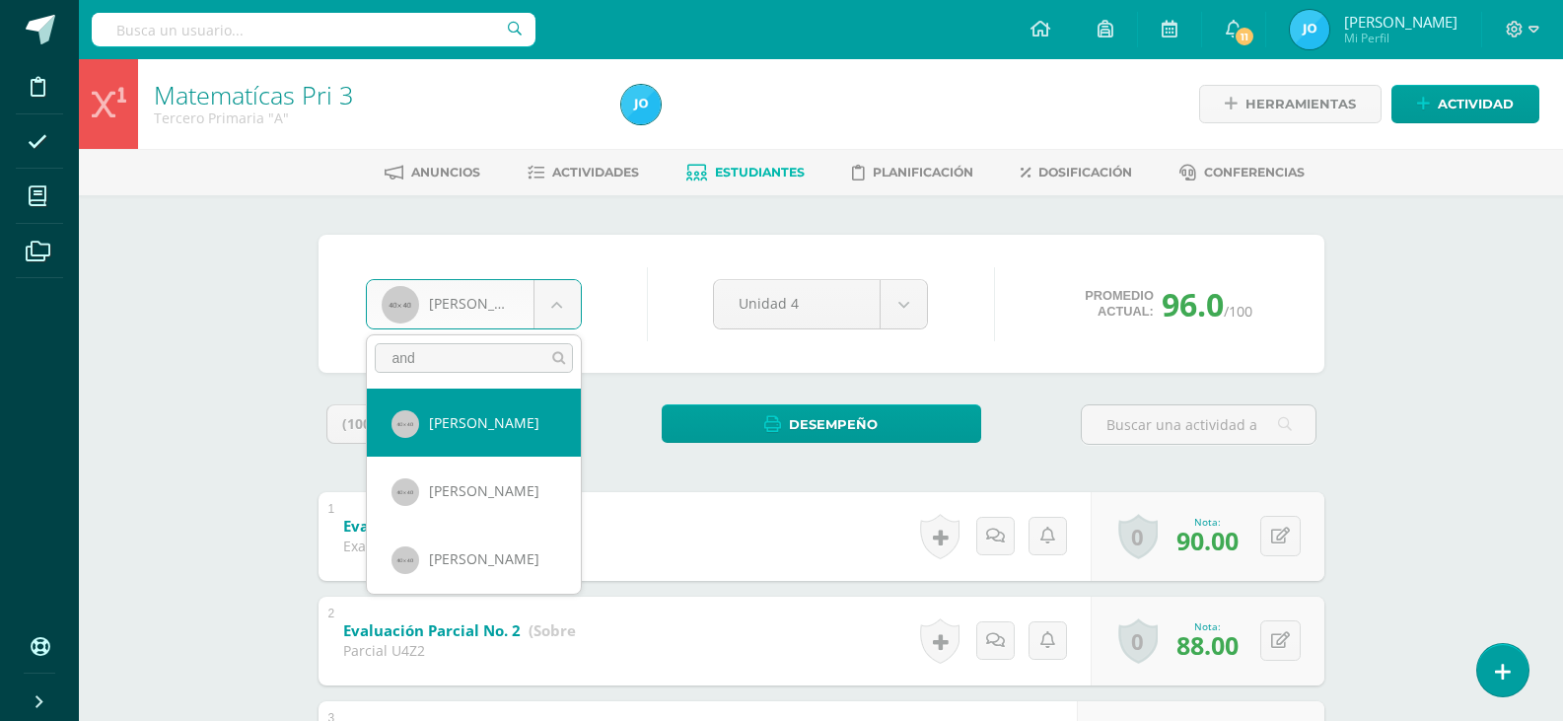
type input "andr"
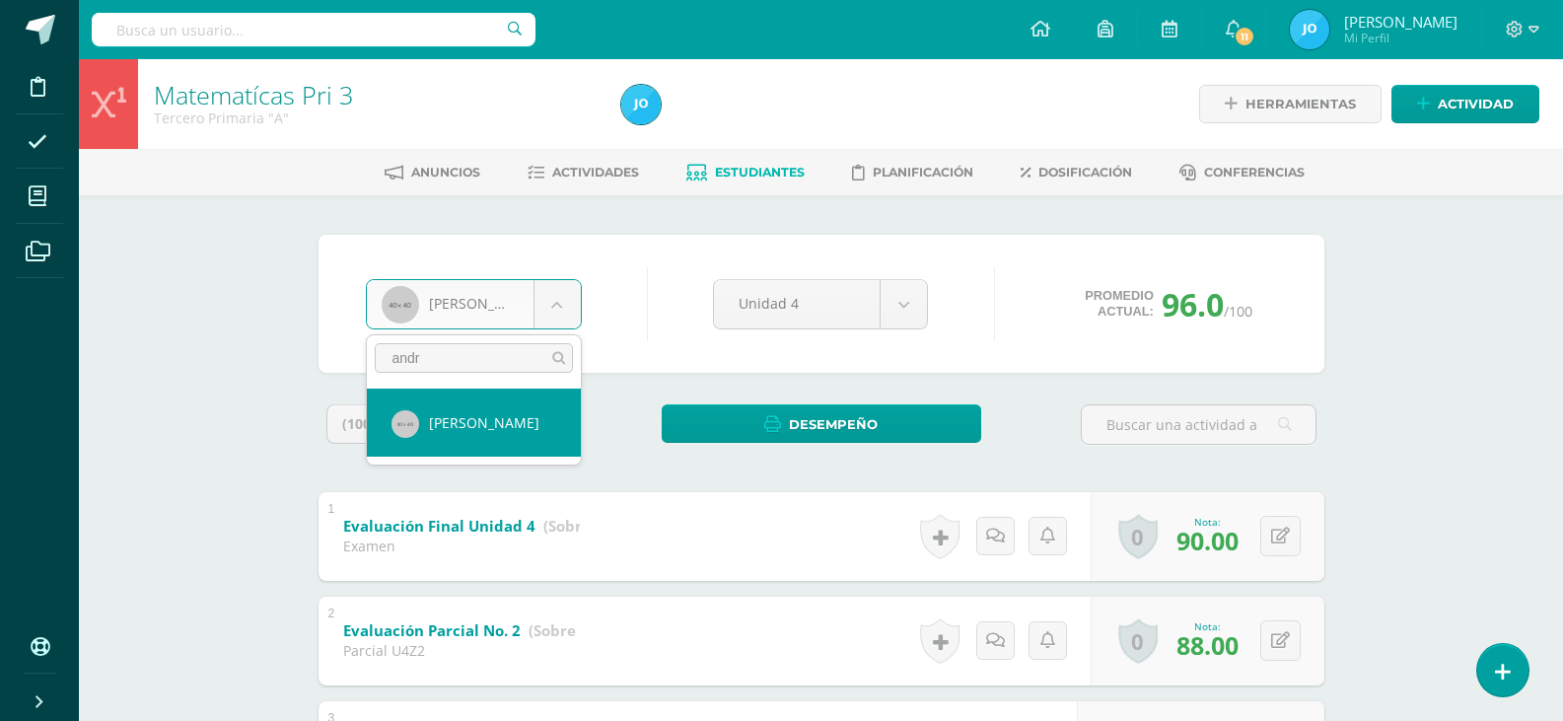
select select "100"
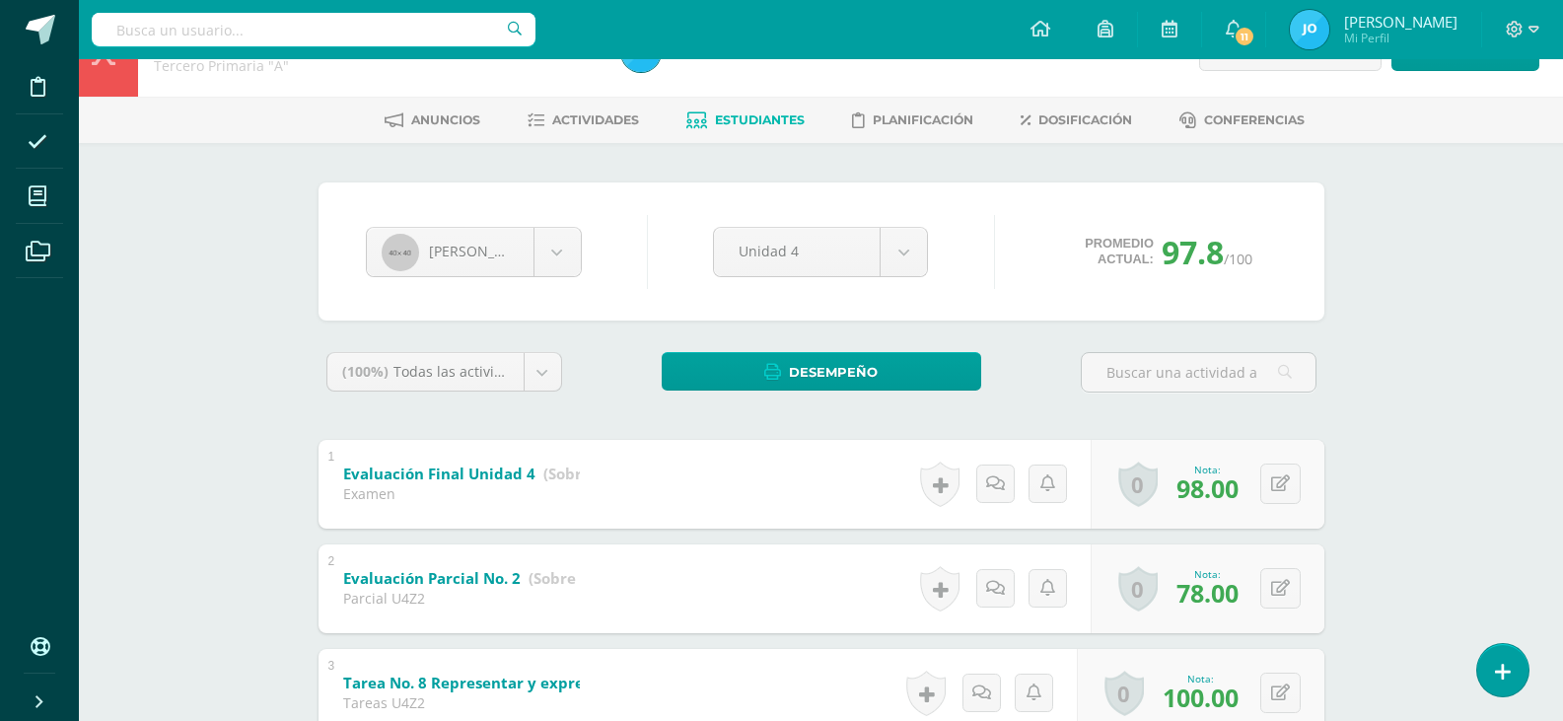
scroll to position [99, 0]
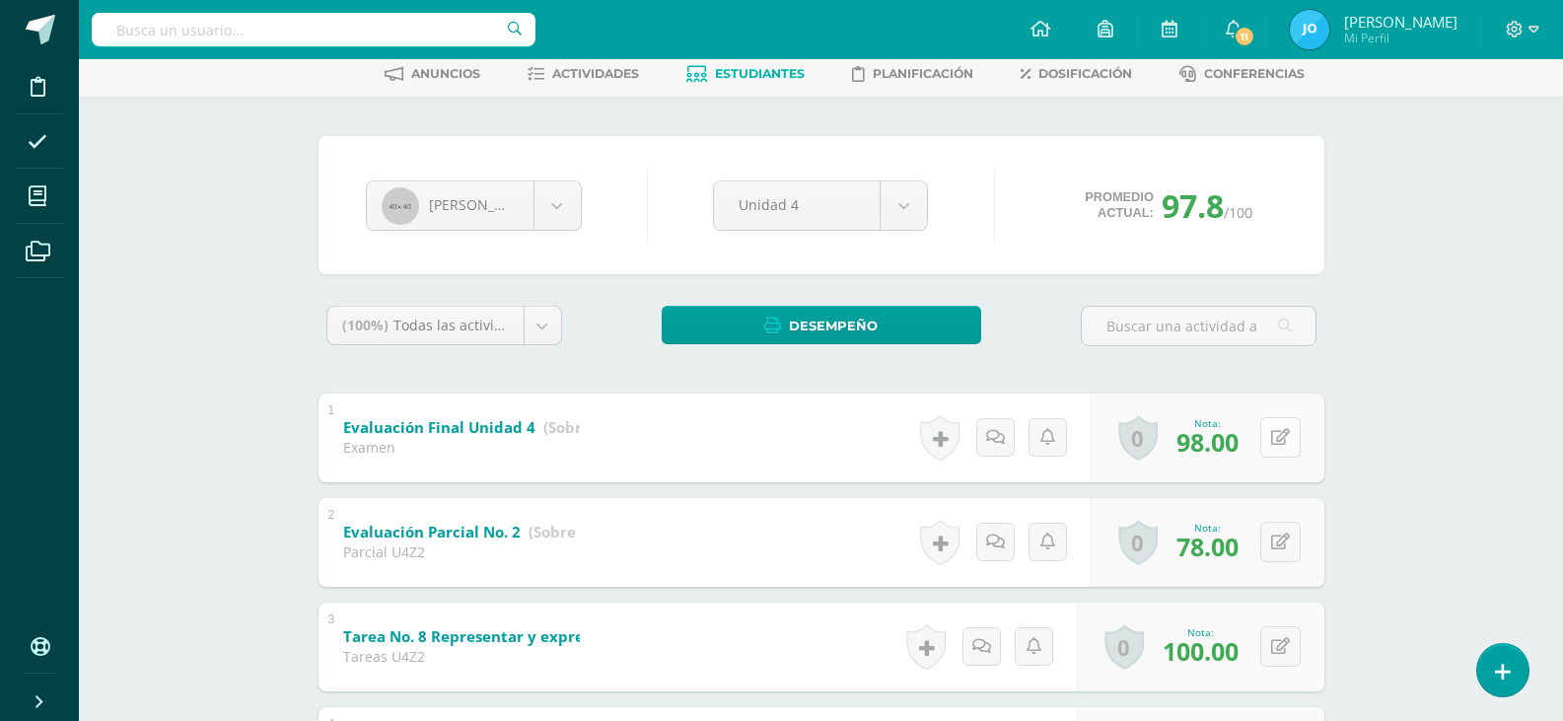
click at [1278, 435] on button at bounding box center [1280, 437] width 40 height 40
type input "100"
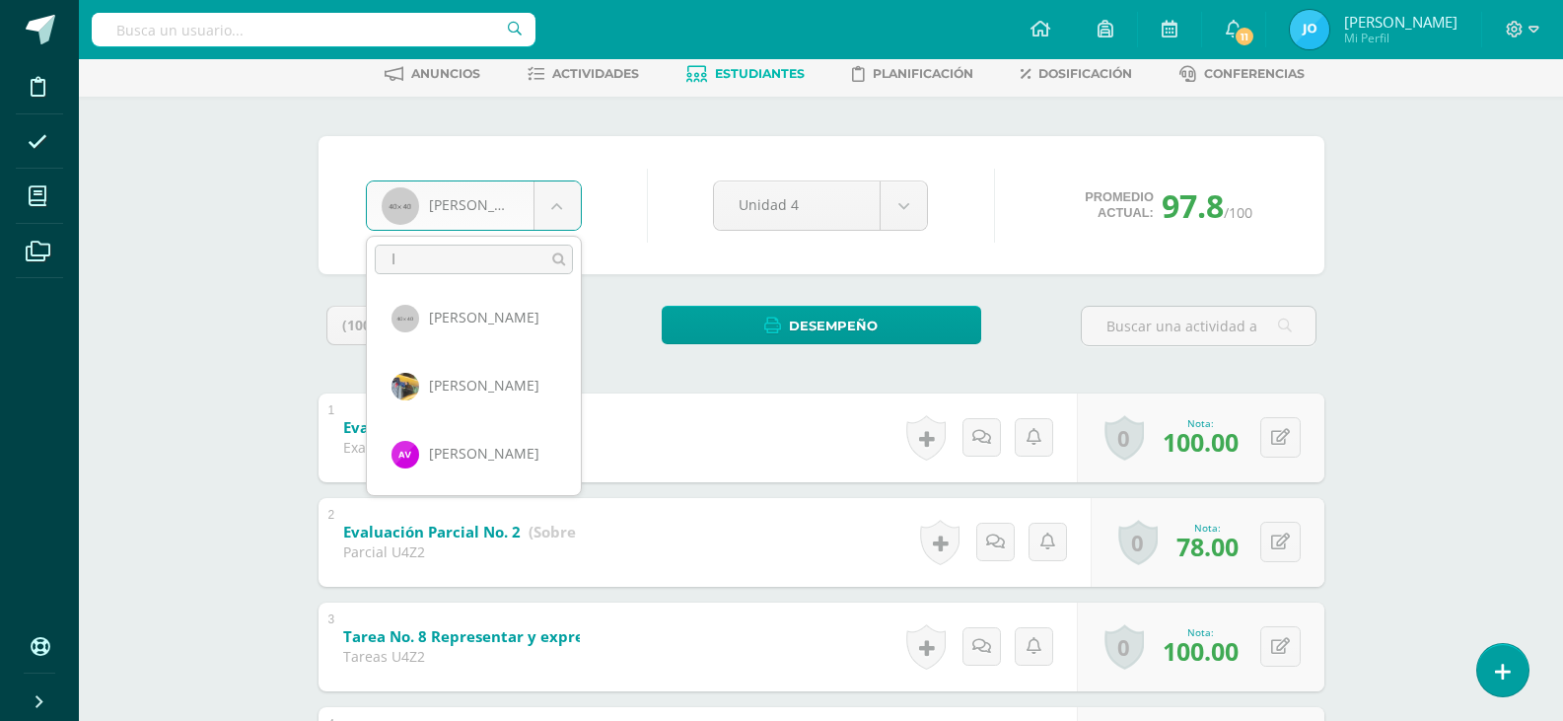
scroll to position [0, 0]
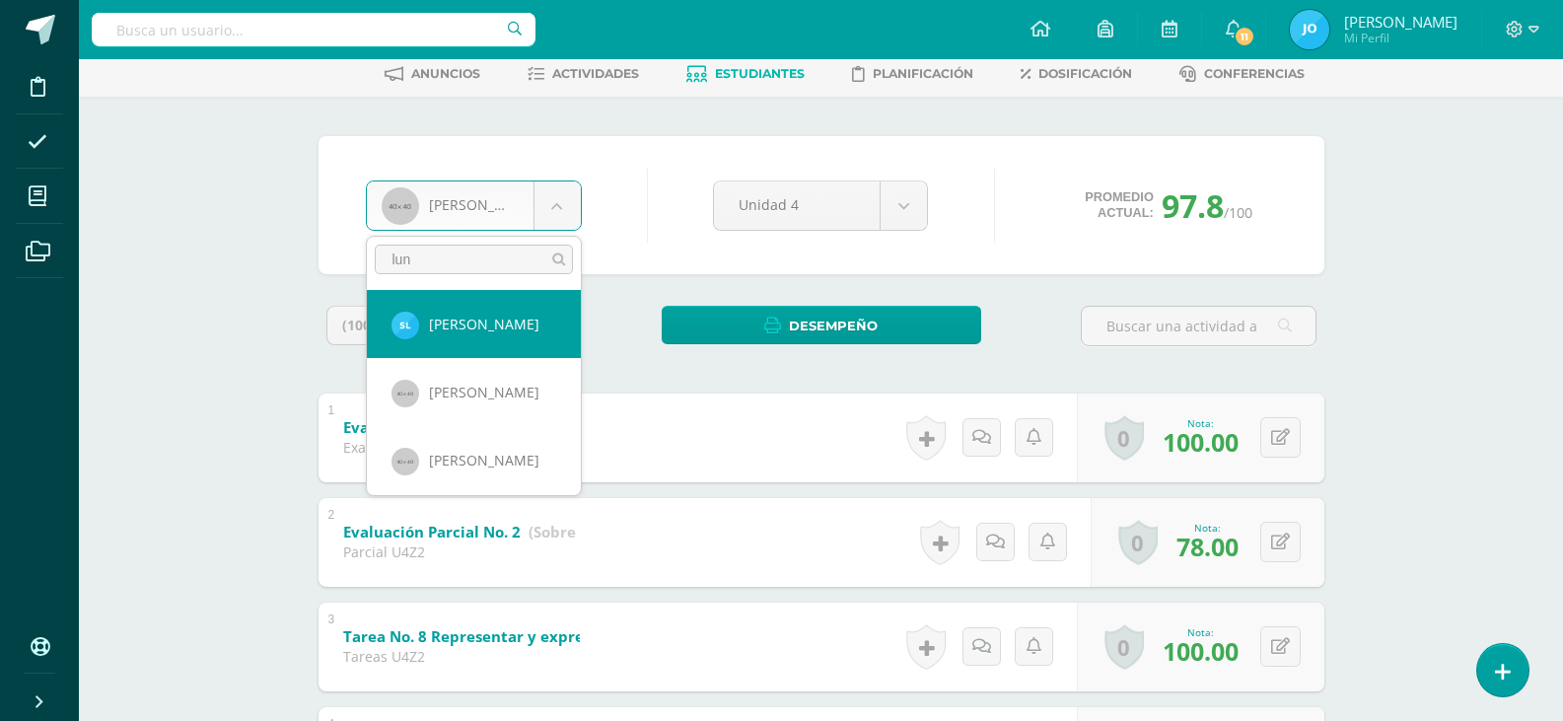
type input "luna"
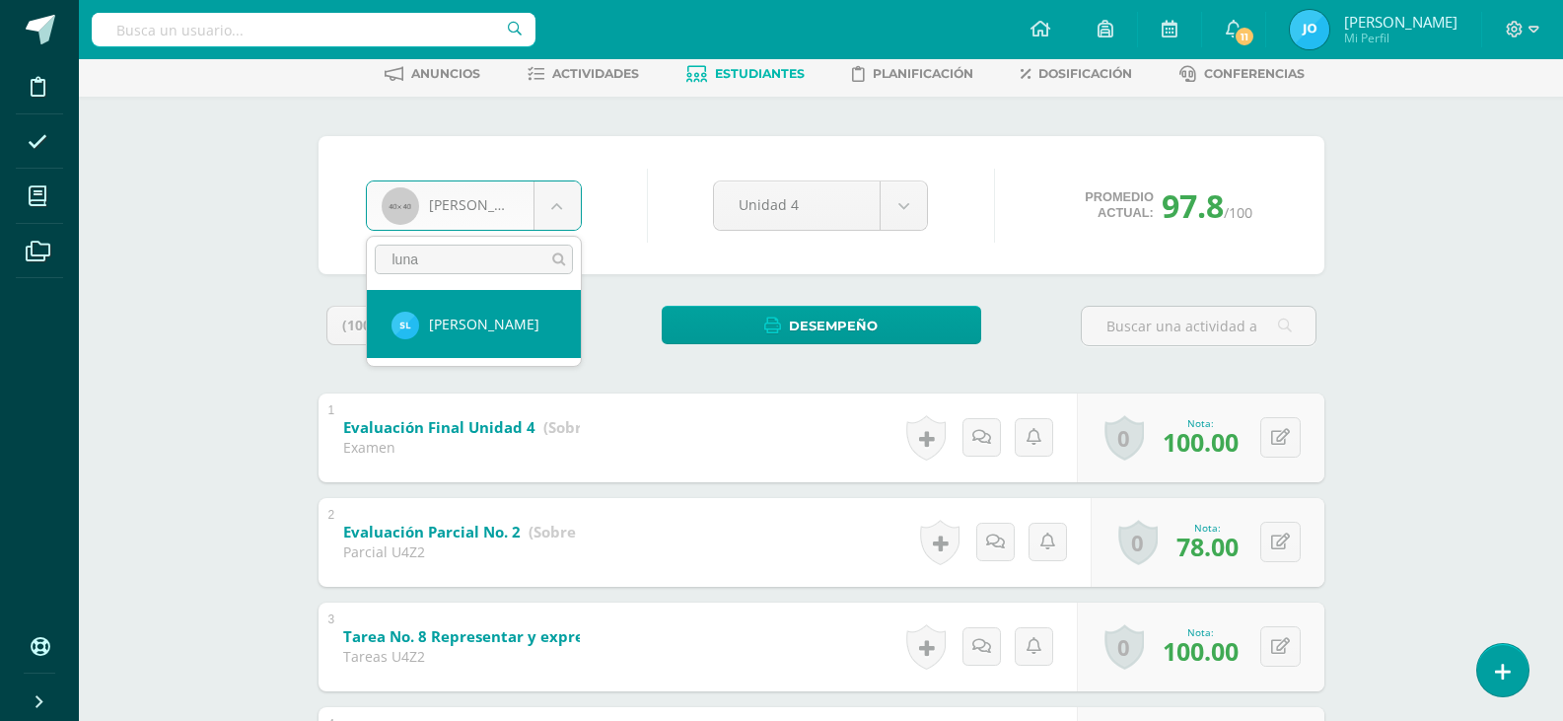
select select "325"
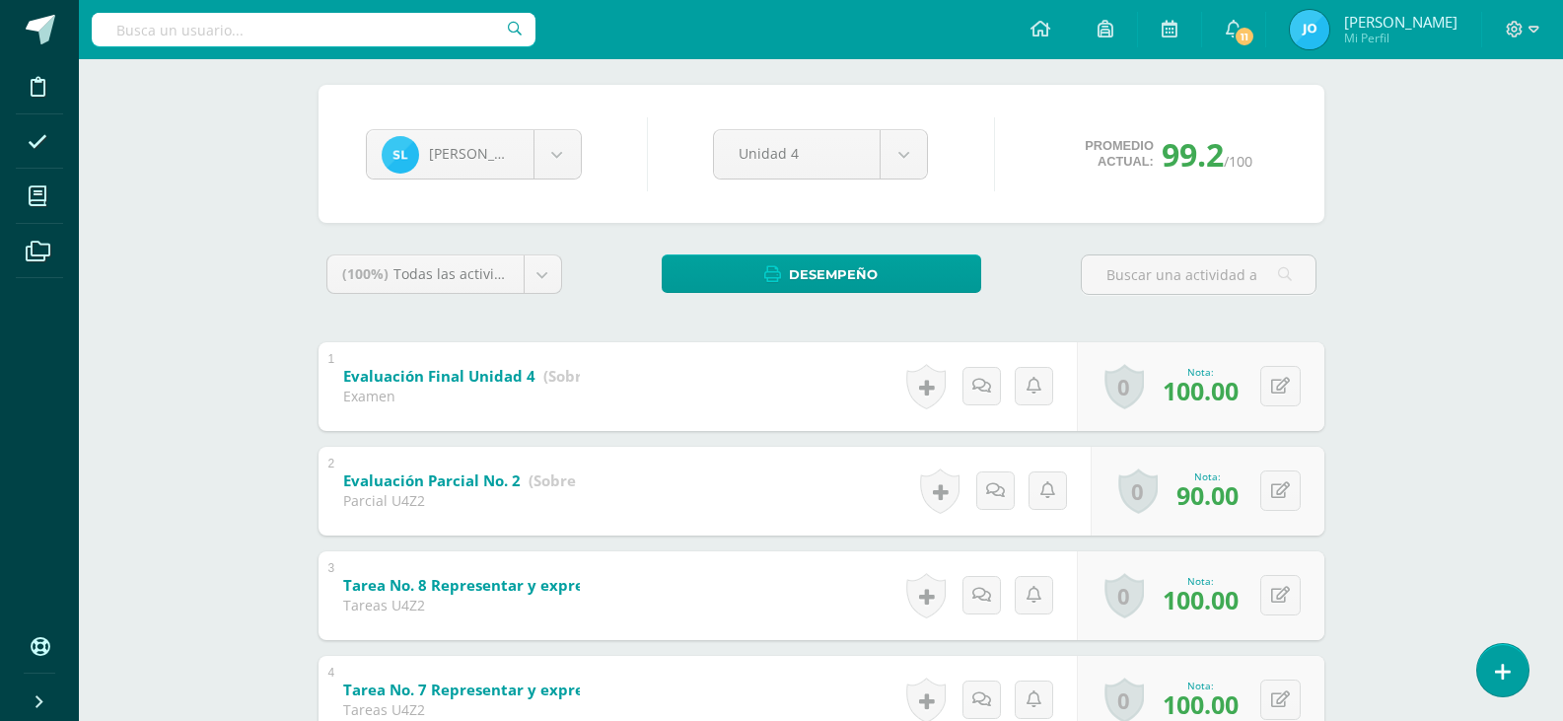
scroll to position [99, 0]
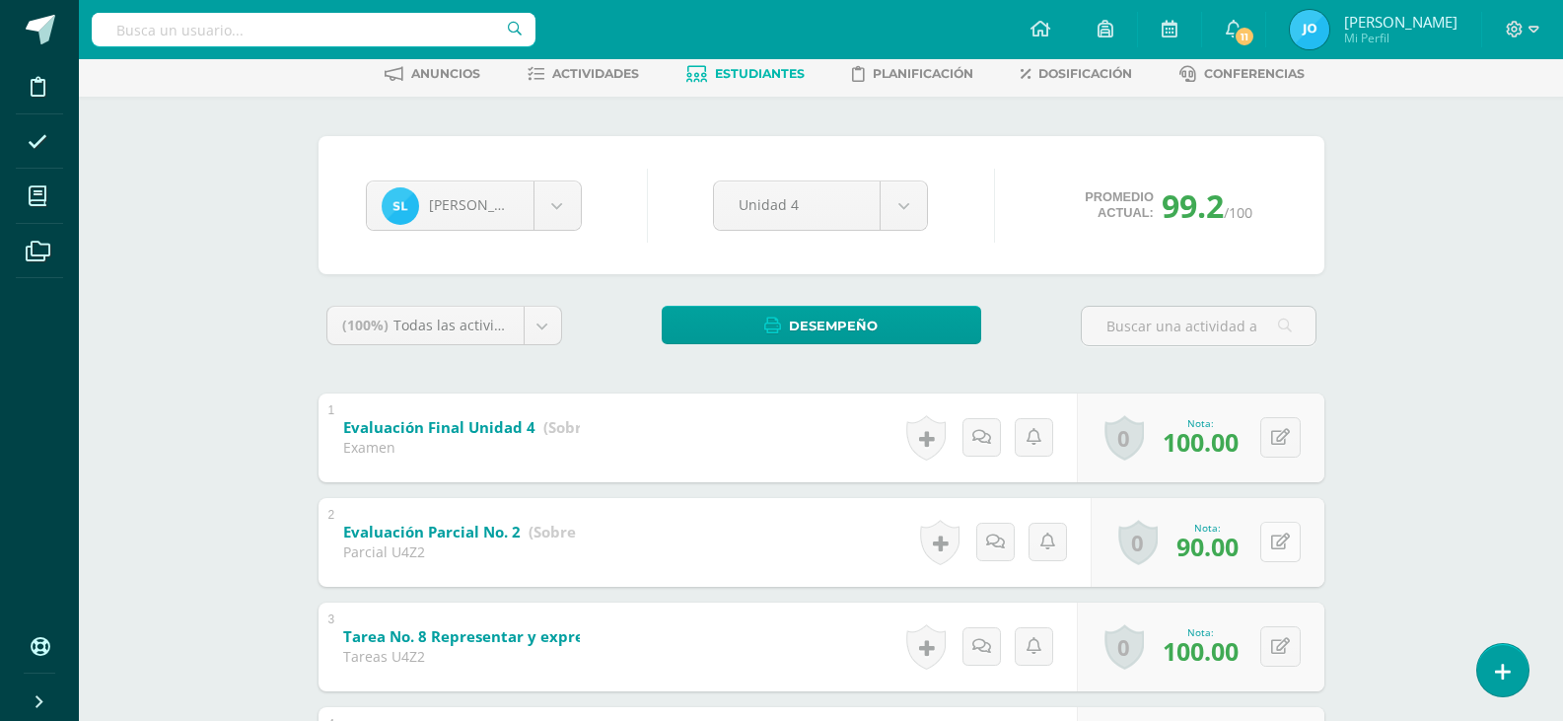
click at [1272, 551] on button at bounding box center [1280, 542] width 40 height 40
type input "93"
click at [1276, 514] on div "0 Logros Logros obtenidos Aún no hay logros agregados Nota: 93.00" at bounding box center [1208, 542] width 234 height 89
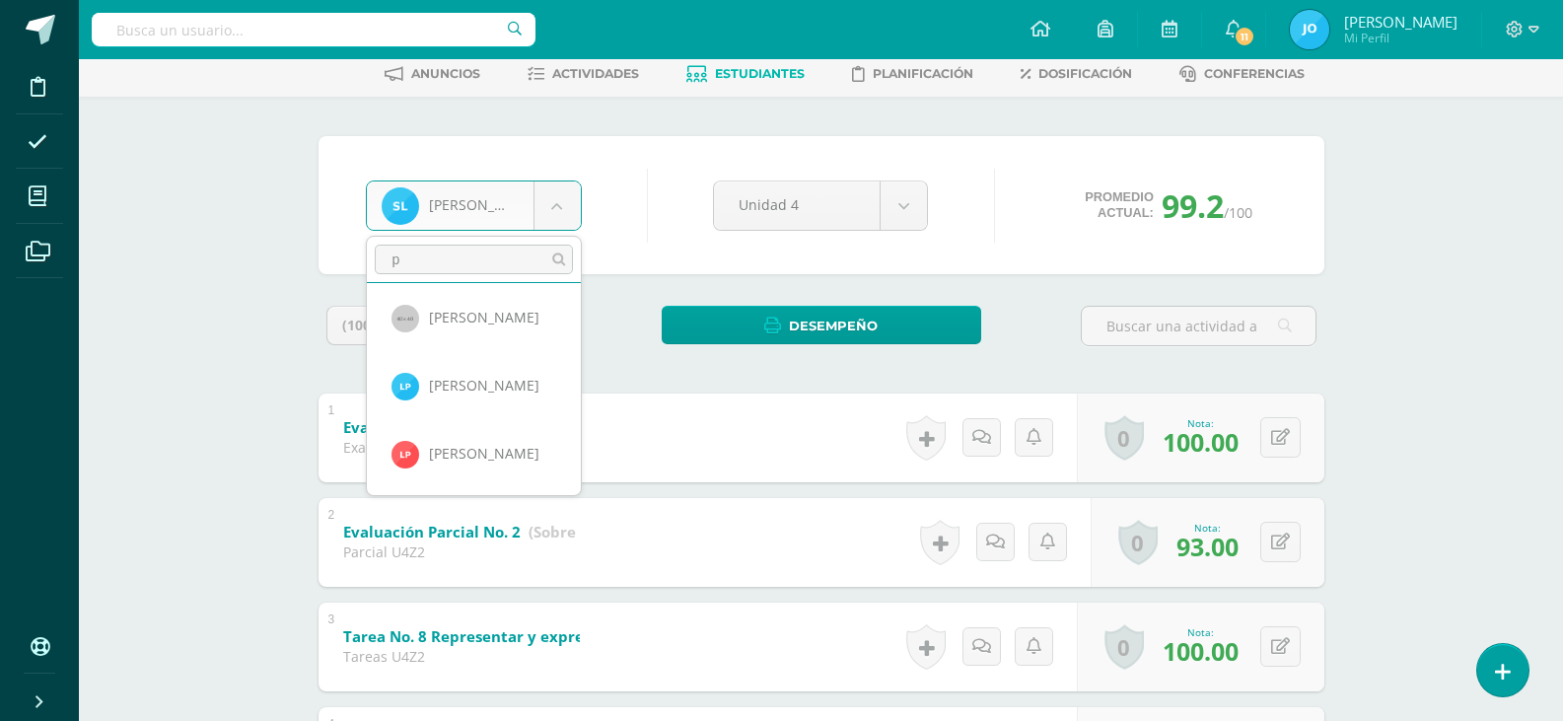
scroll to position [0, 0]
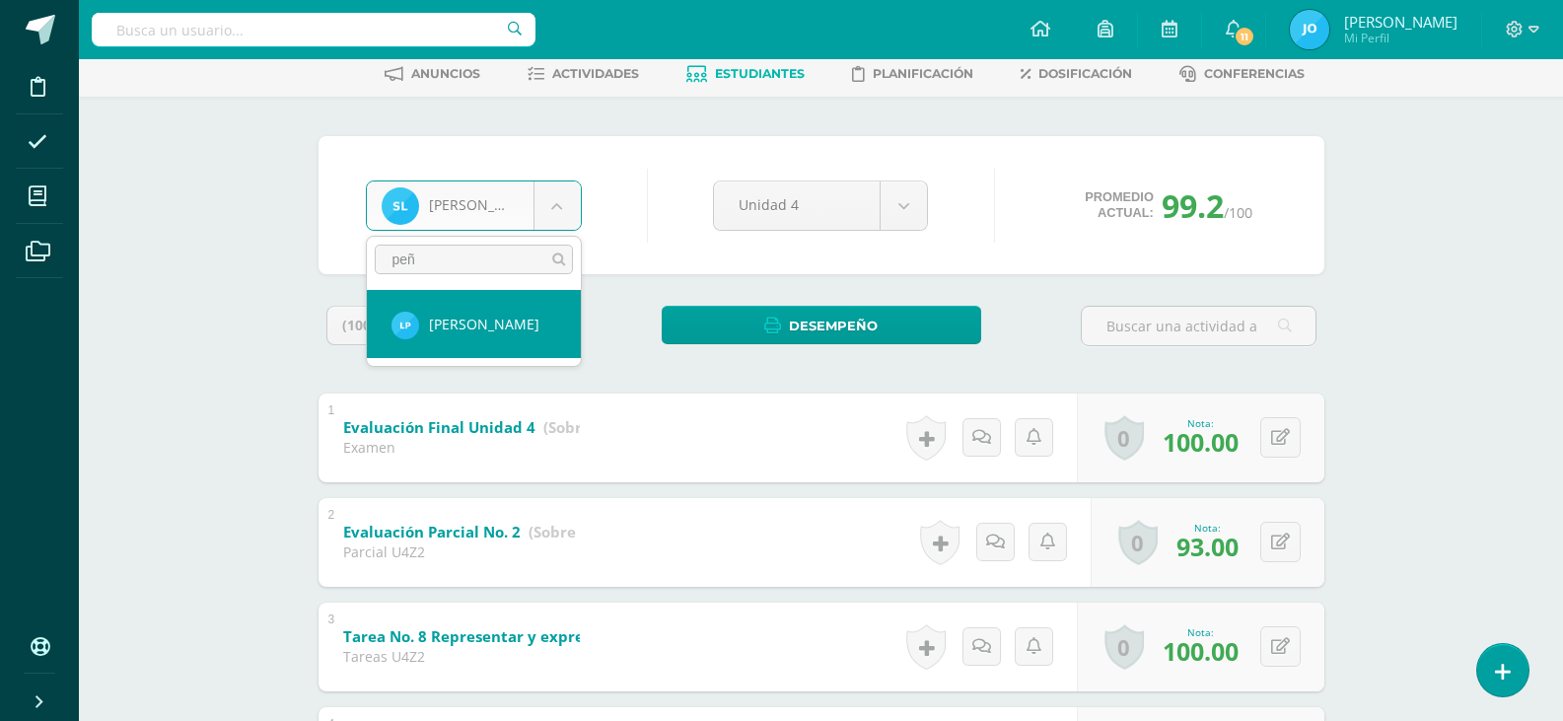
type input "peña"
select select "388"
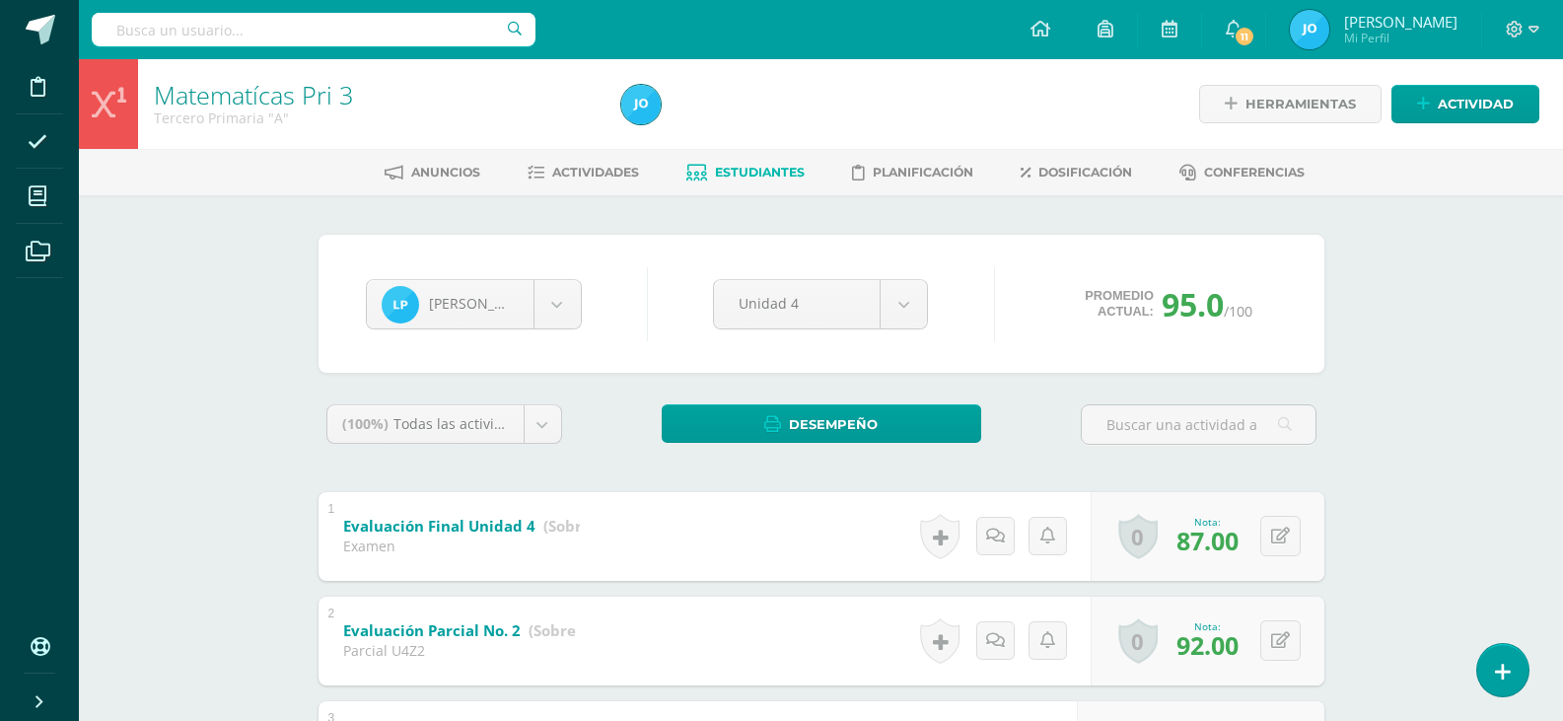
click at [1285, 545] on button at bounding box center [1280, 536] width 40 height 40
click at [1285, 545] on button at bounding box center [1293, 536] width 41 height 41
type input "89"
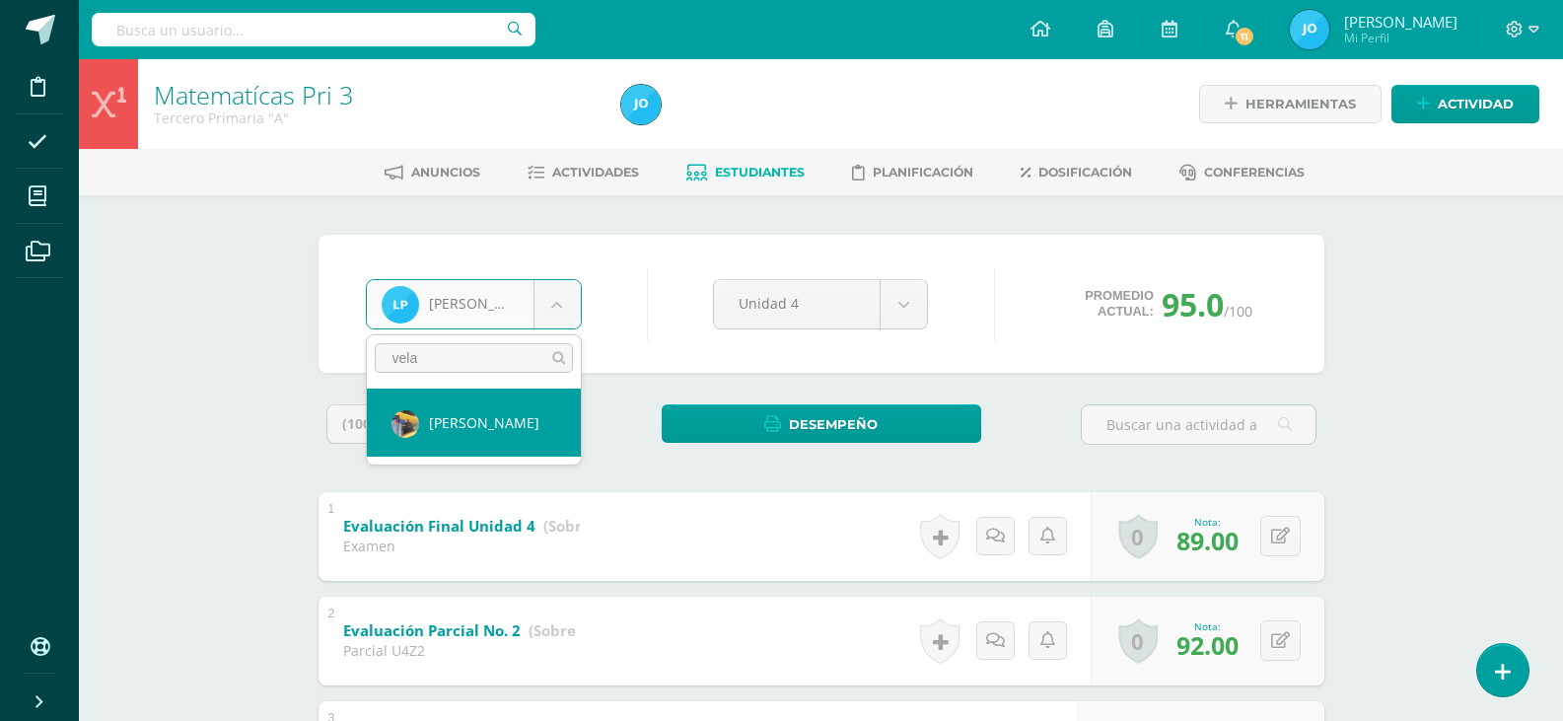
type input "velas"
select select "102"
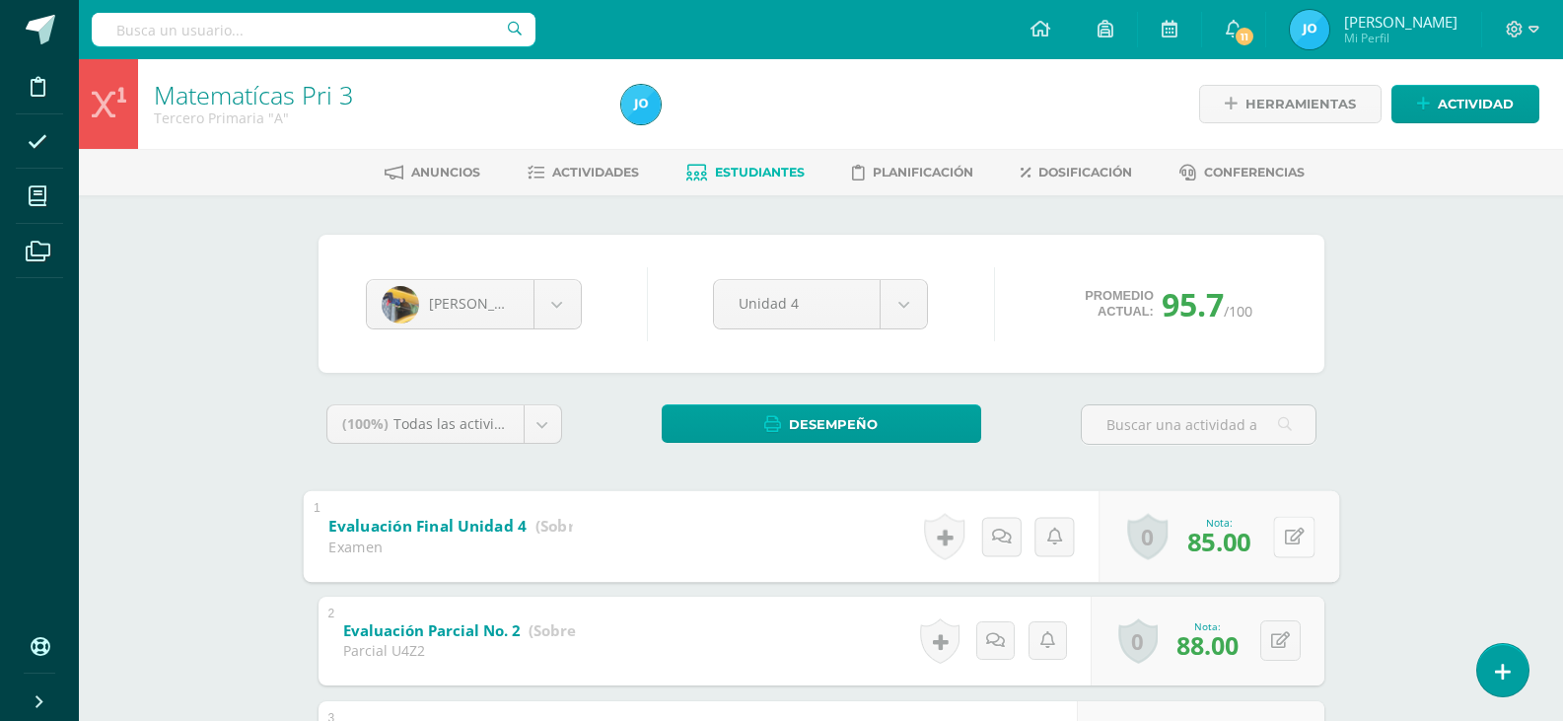
click at [1282, 524] on button at bounding box center [1293, 536] width 41 height 41
type input "86"
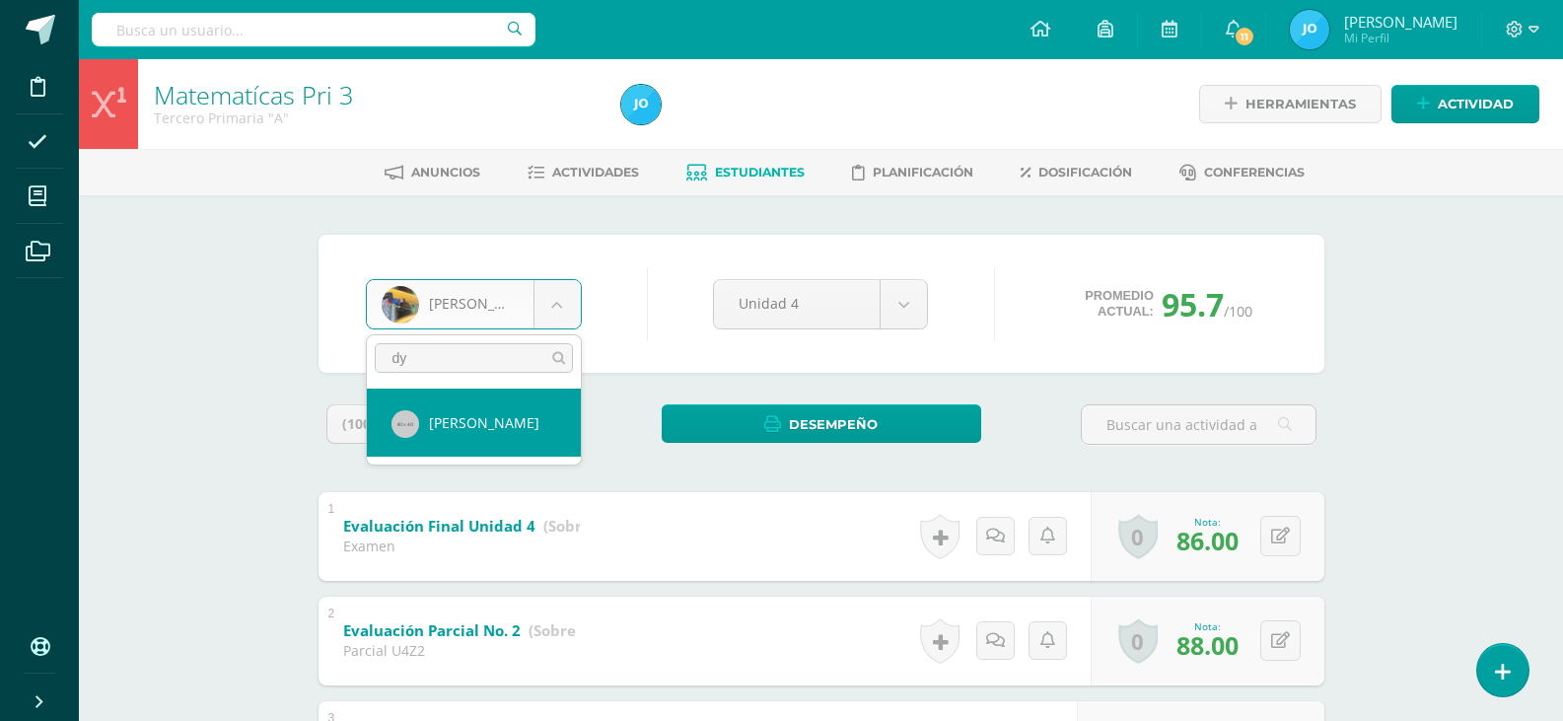
type input "dyl"
select select "84"
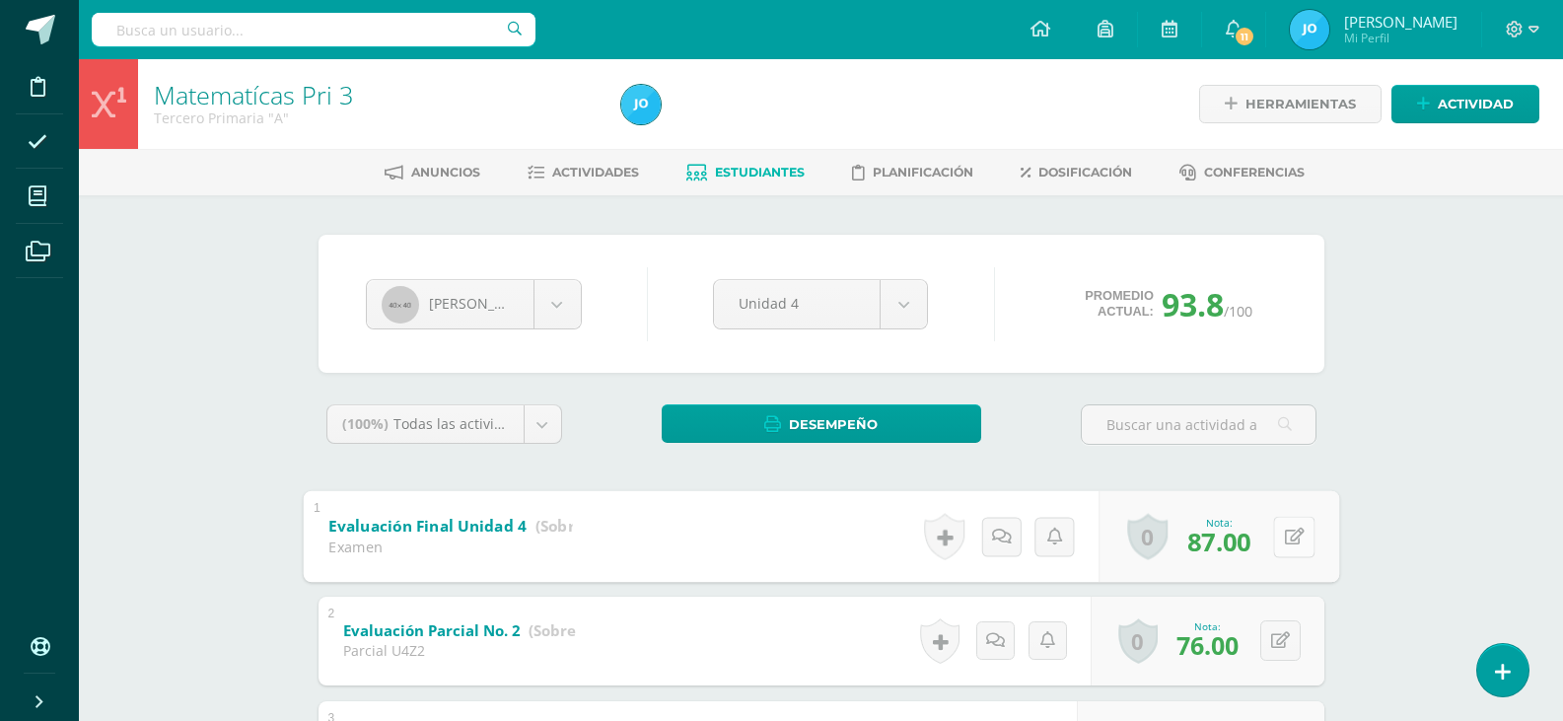
click at [1290, 541] on button at bounding box center [1293, 536] width 41 height 41
type input "88"
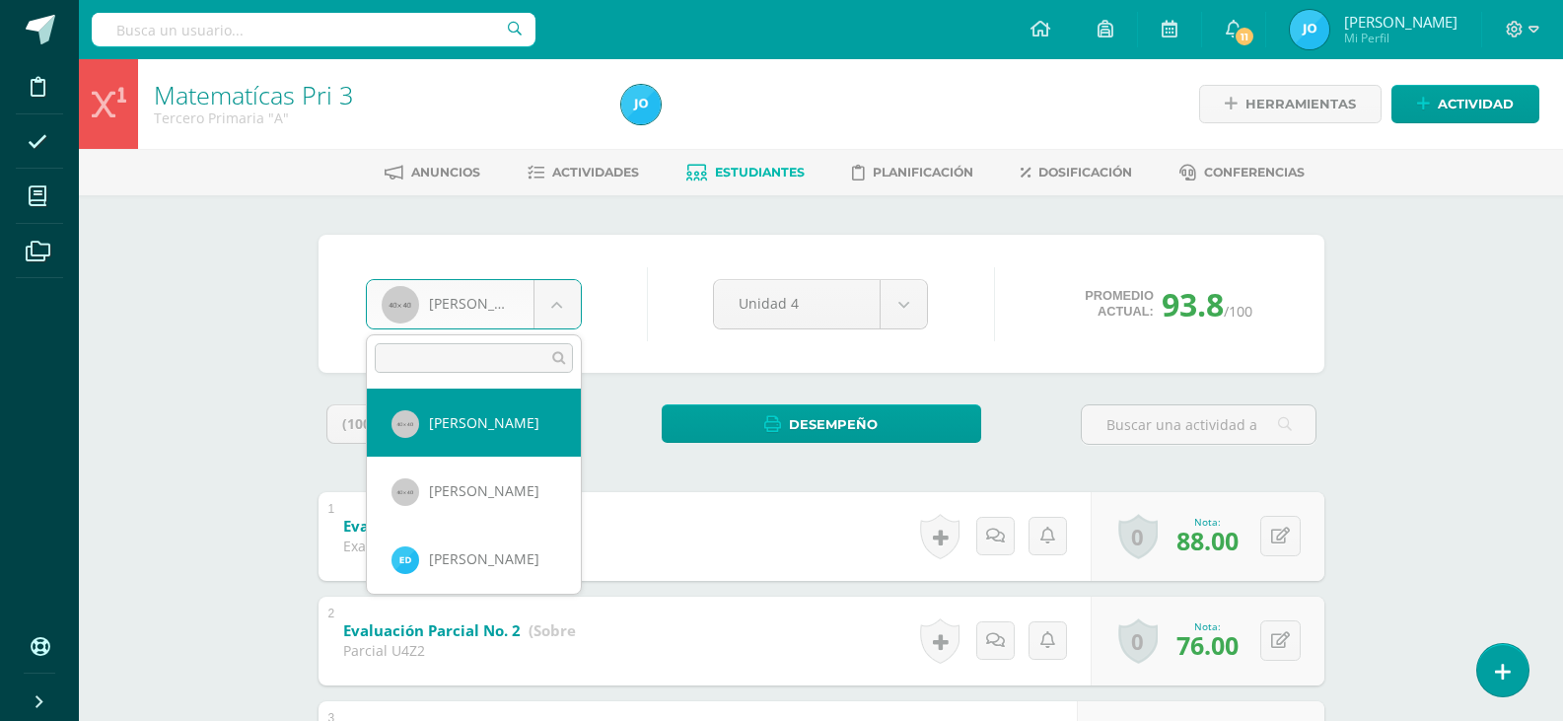
type input "luca"
select select "94"
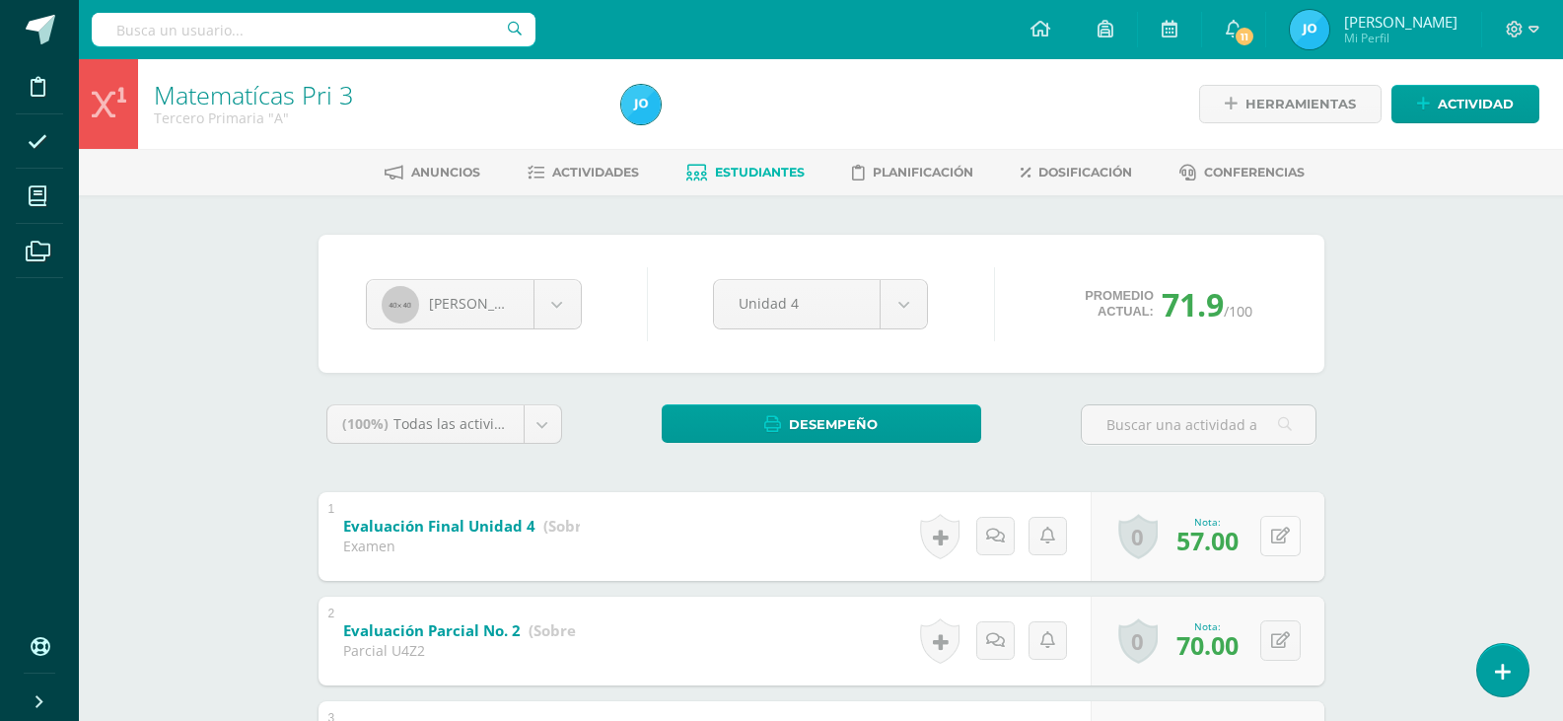
click at [1291, 541] on button at bounding box center [1280, 536] width 40 height 40
type input "60"
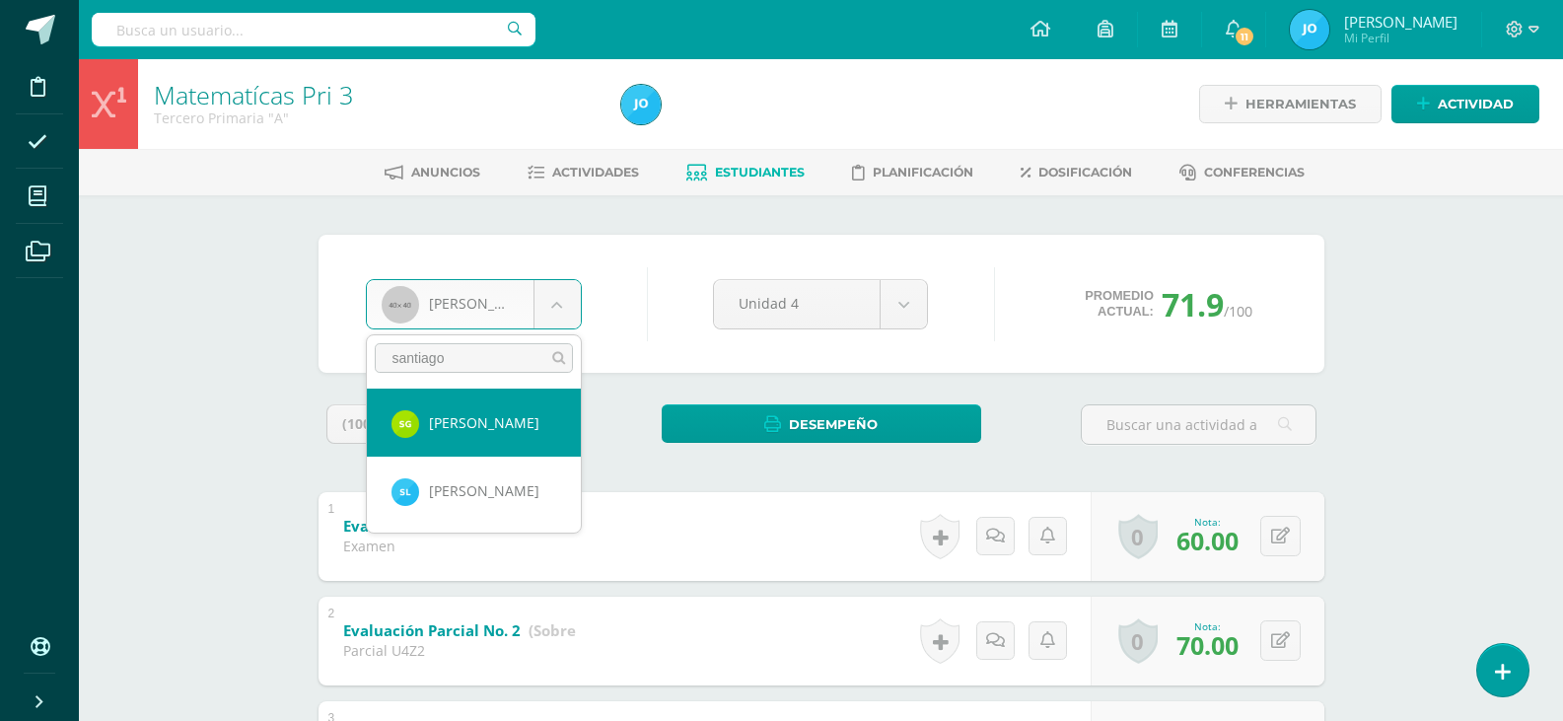
type input "santiago g"
select select "324"
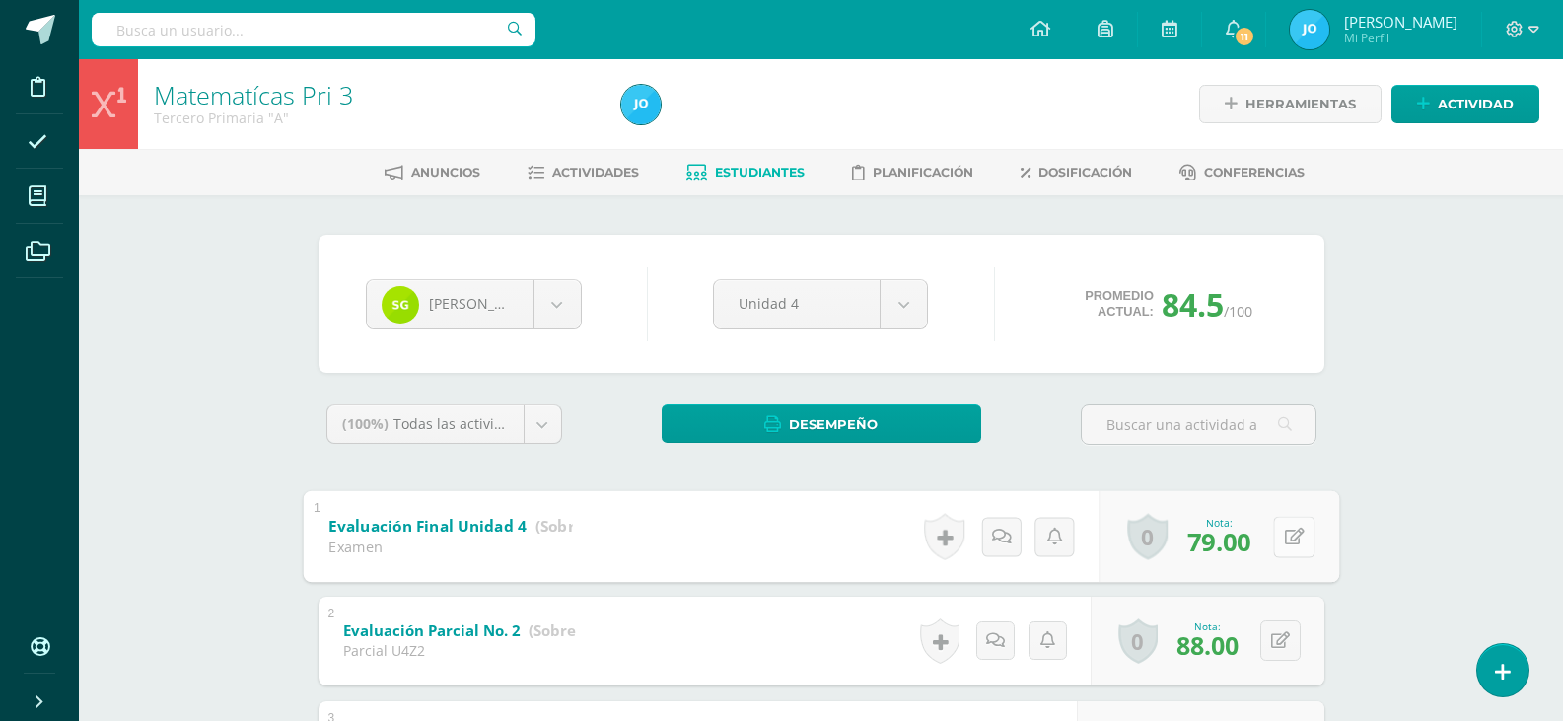
click at [1273, 540] on button at bounding box center [1293, 536] width 41 height 41
type input "80"
click at [736, 174] on span "Estudiantes" at bounding box center [760, 172] width 90 height 15
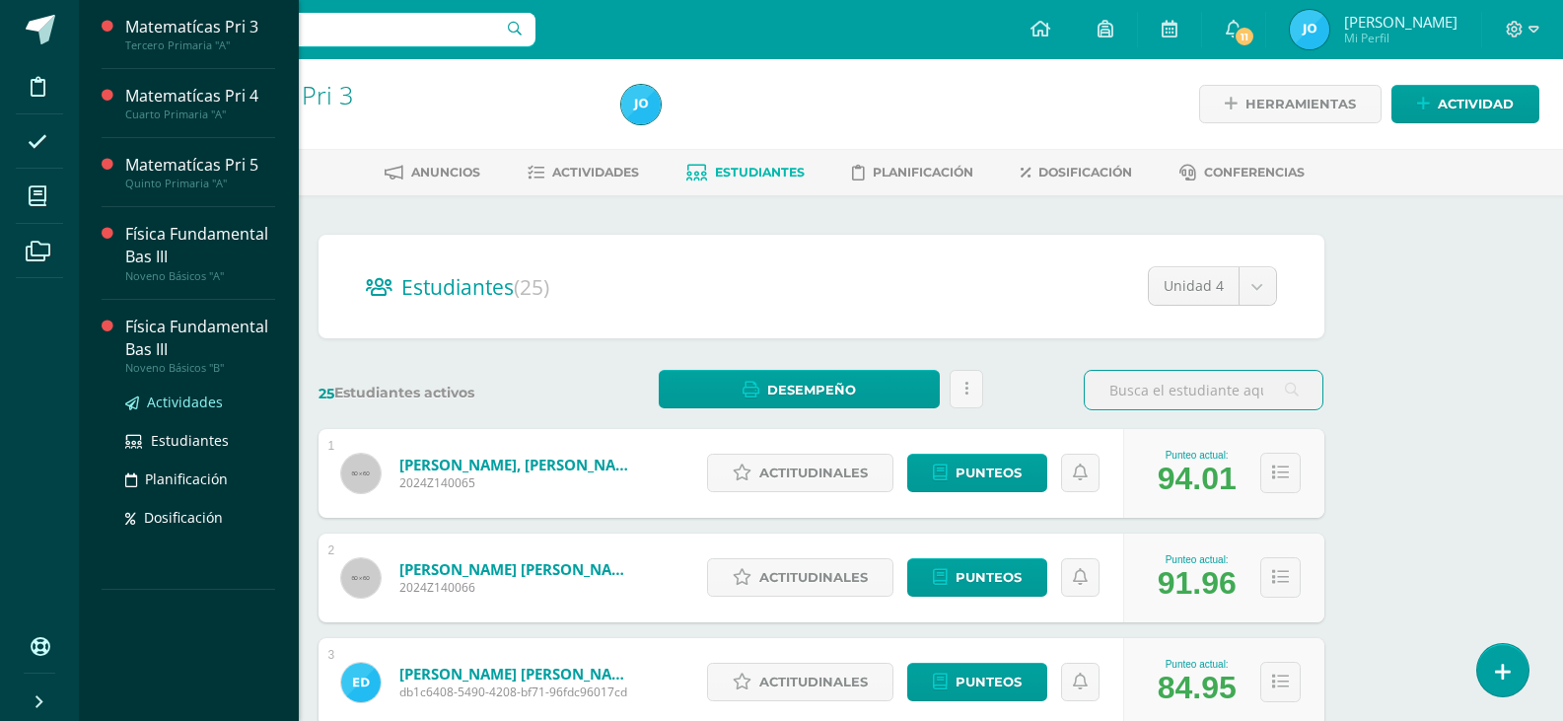
click at [195, 398] on span "Actividades" at bounding box center [185, 401] width 76 height 19
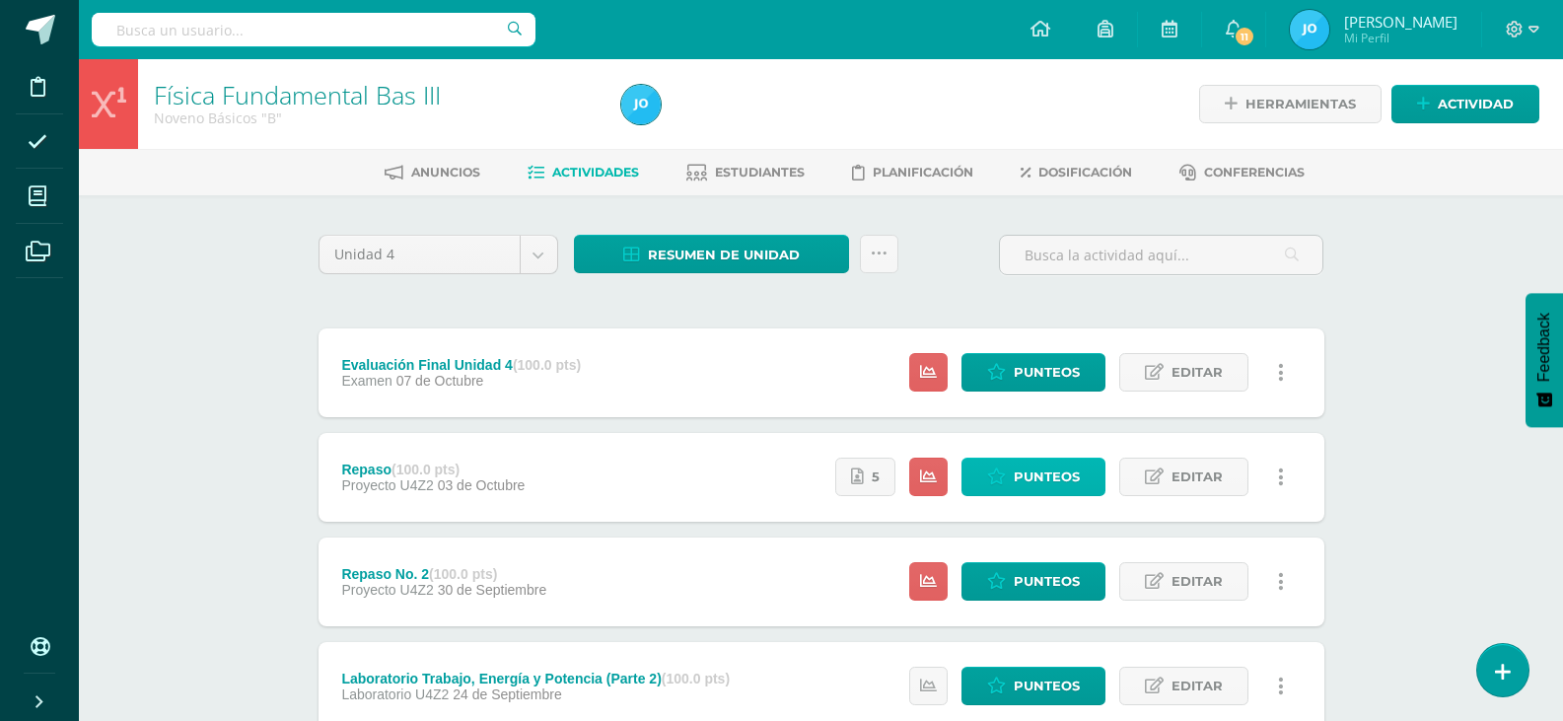
click at [1049, 479] on span "Punteos" at bounding box center [1047, 477] width 66 height 36
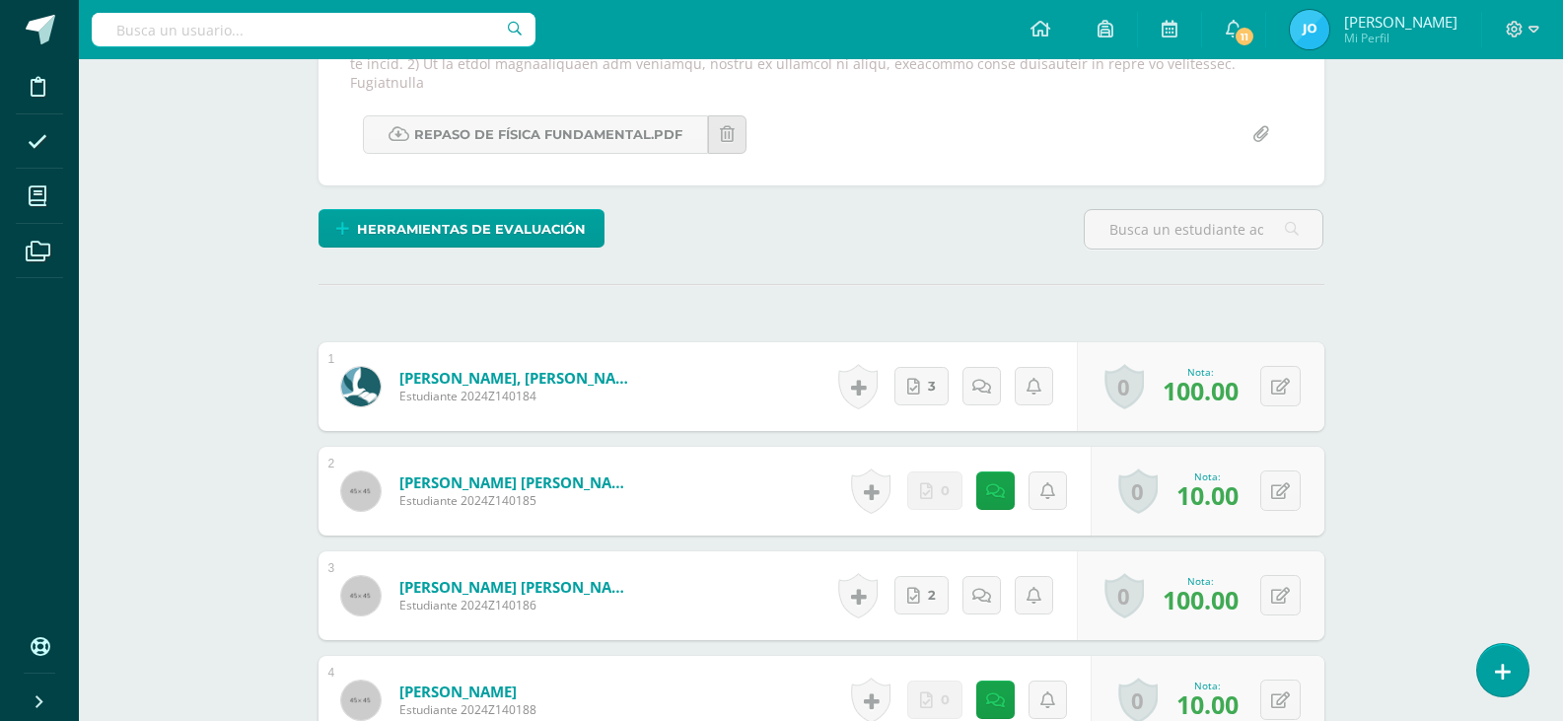
scroll to position [19, 0]
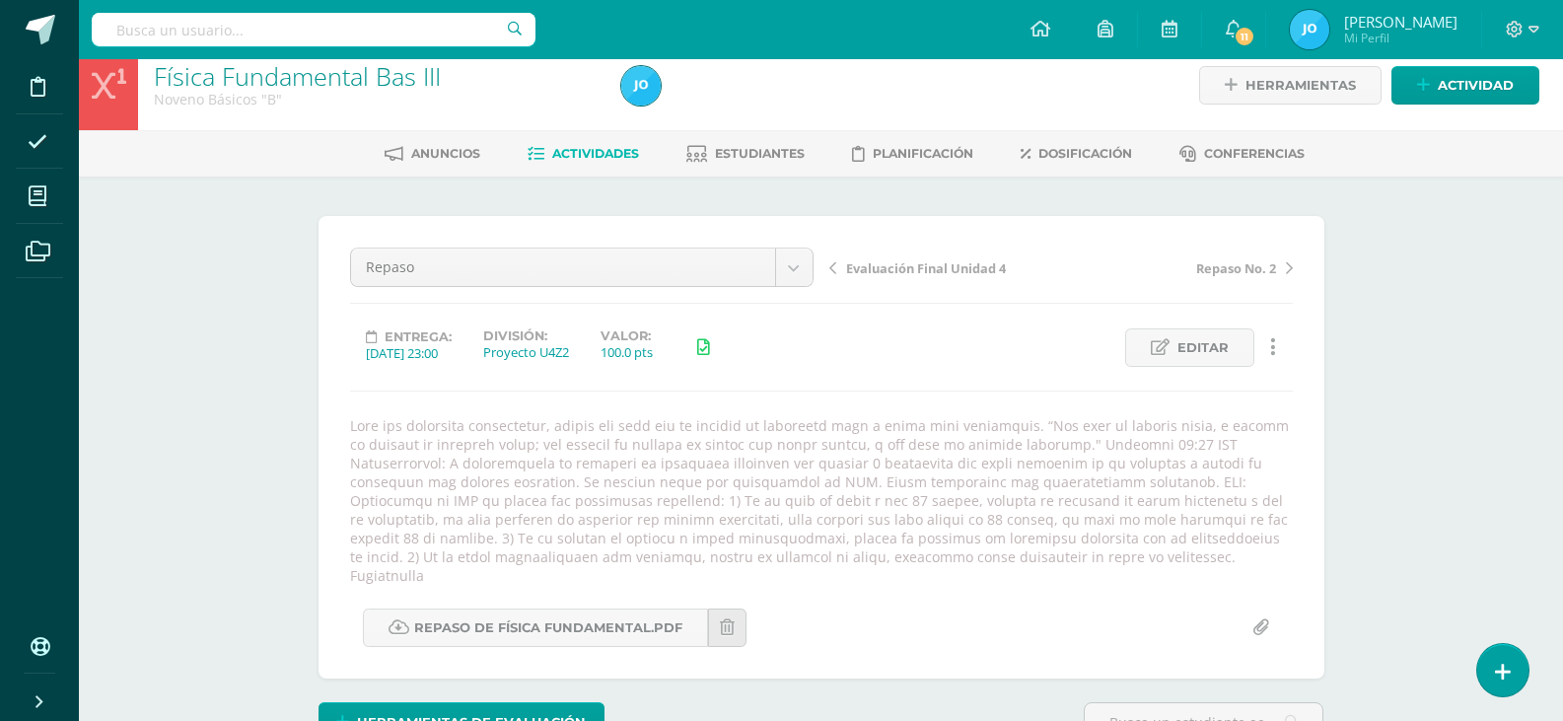
click at [843, 266] on link "Evaluación Final Unidad 4" at bounding box center [945, 267] width 232 height 20
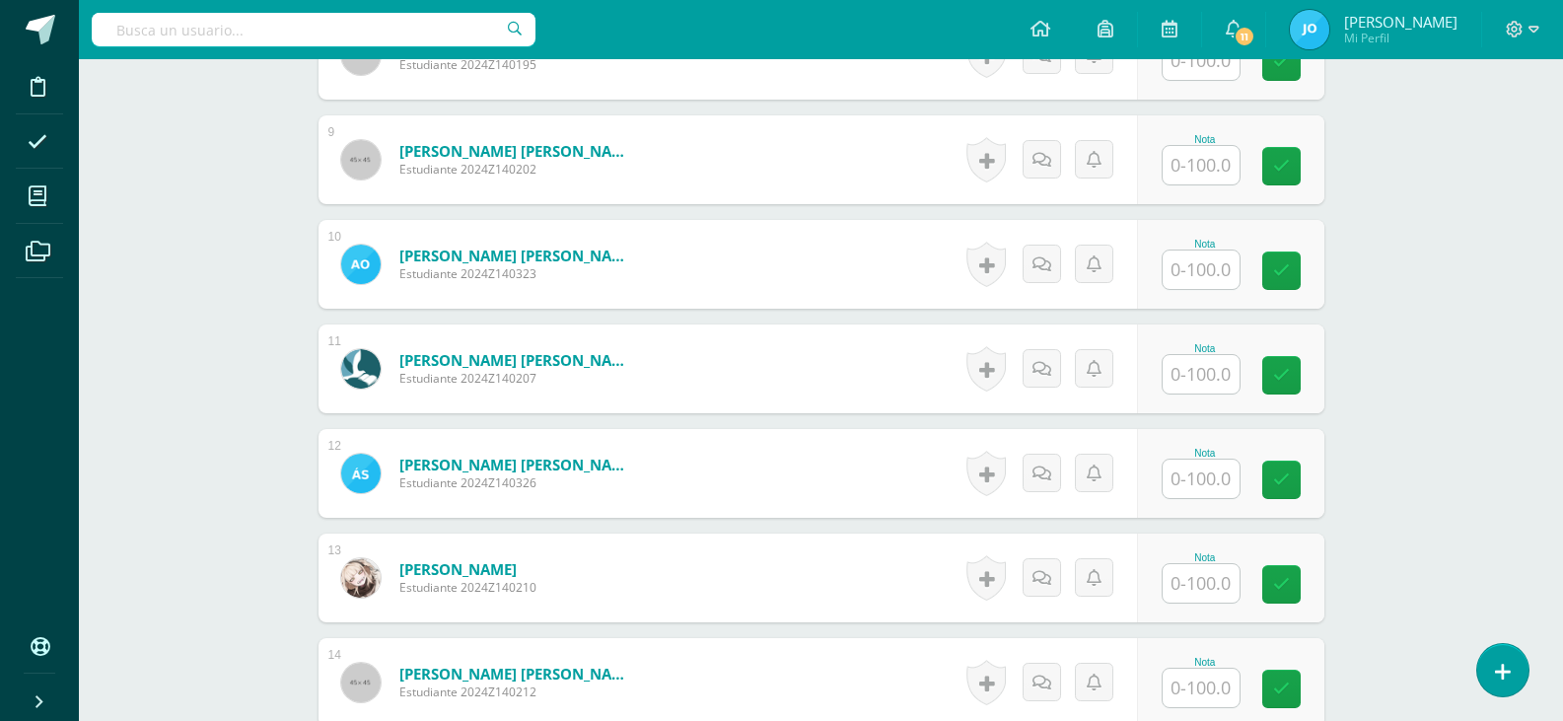
scroll to position [1383, 0]
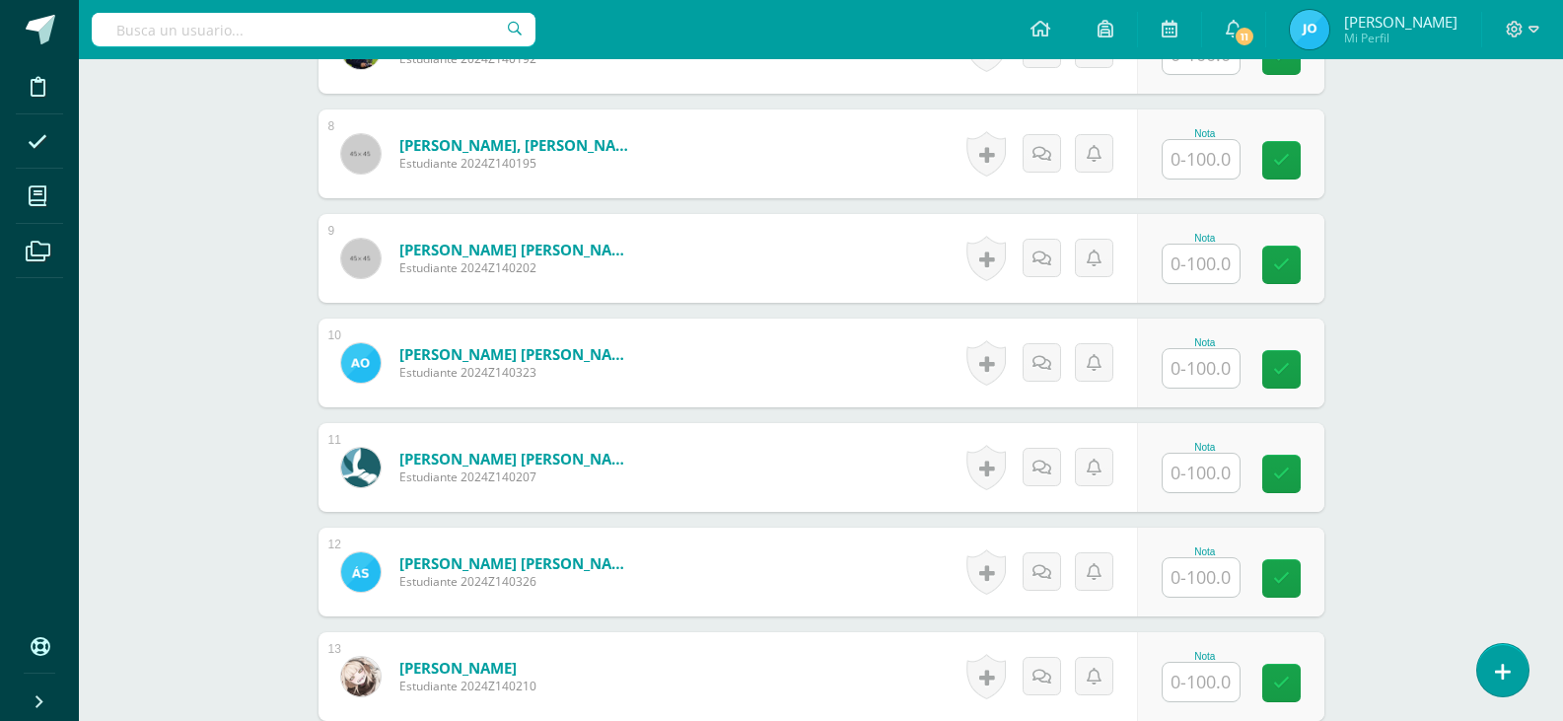
click at [1220, 262] on input "text" at bounding box center [1201, 264] width 77 height 38
type input "99"
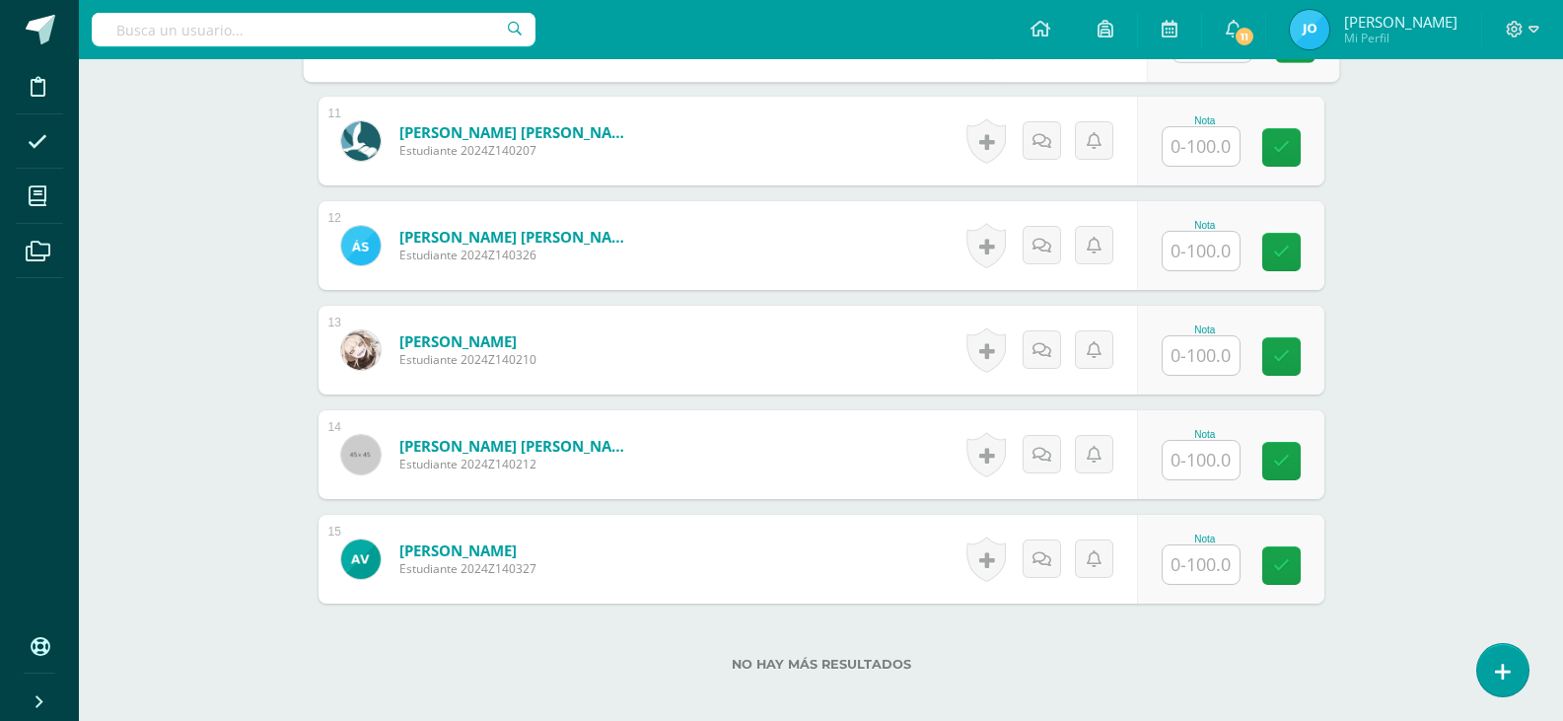
scroll to position [1818, 0]
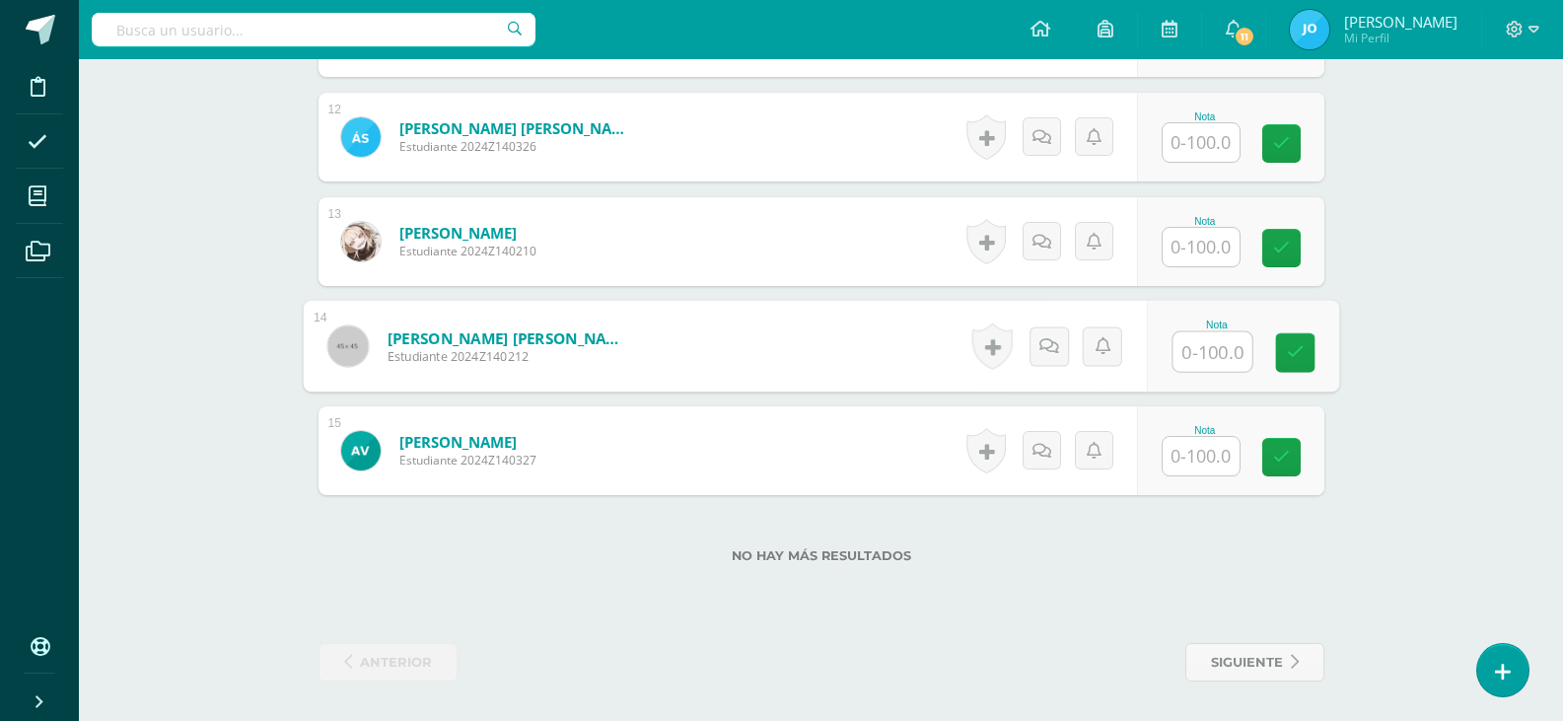
click at [1221, 348] on input "text" at bounding box center [1212, 351] width 79 height 39
type input "85"
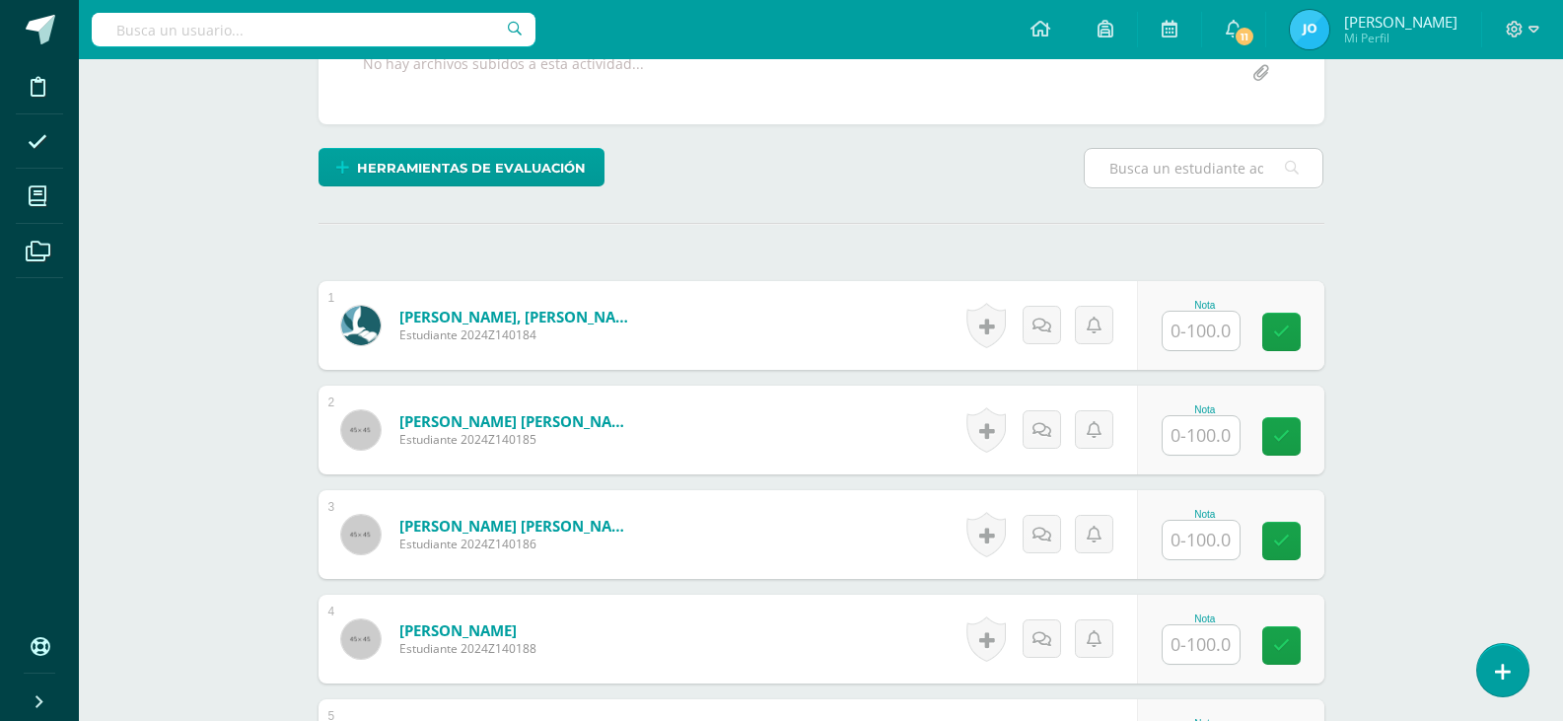
scroll to position [338, 0]
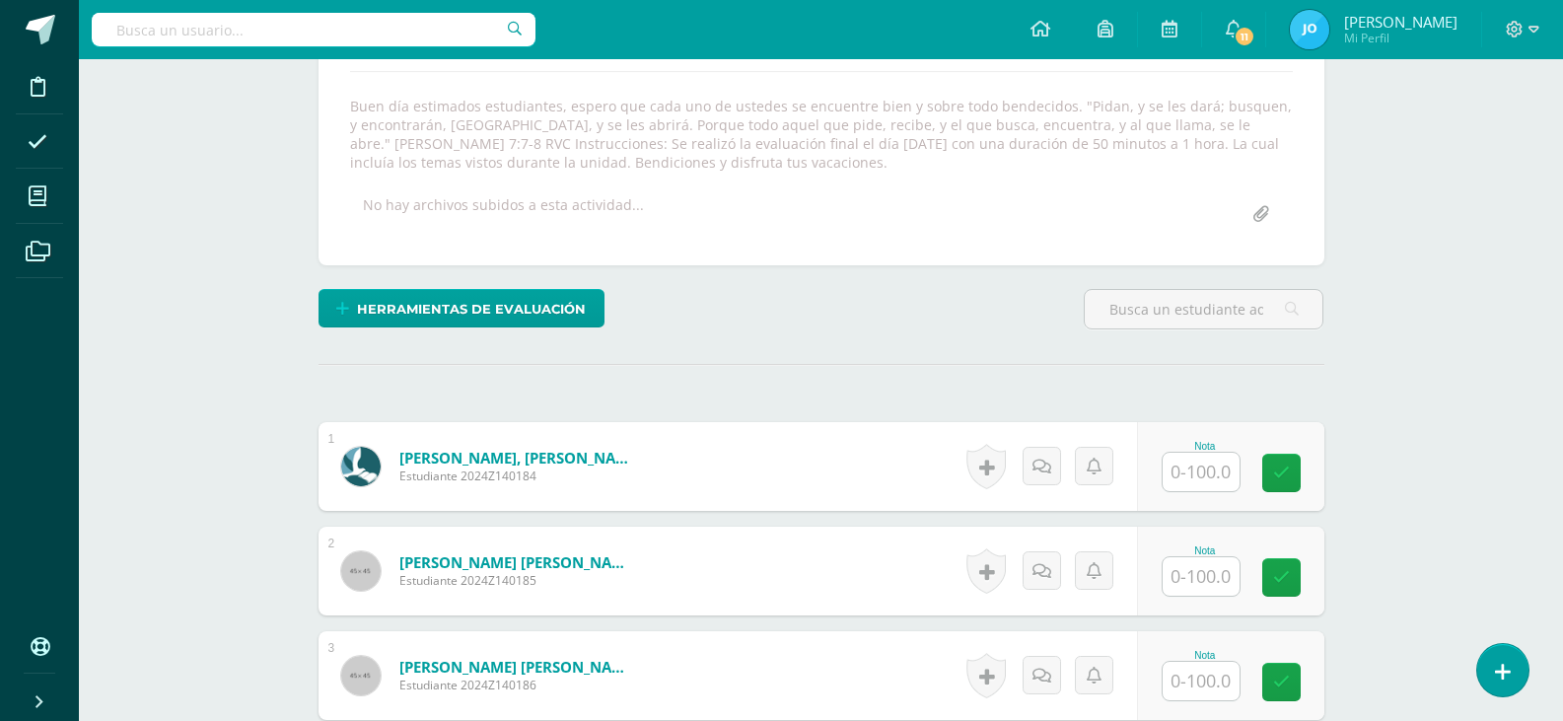
click at [1199, 474] on input "text" at bounding box center [1201, 472] width 77 height 38
type input "81"
type input "77"
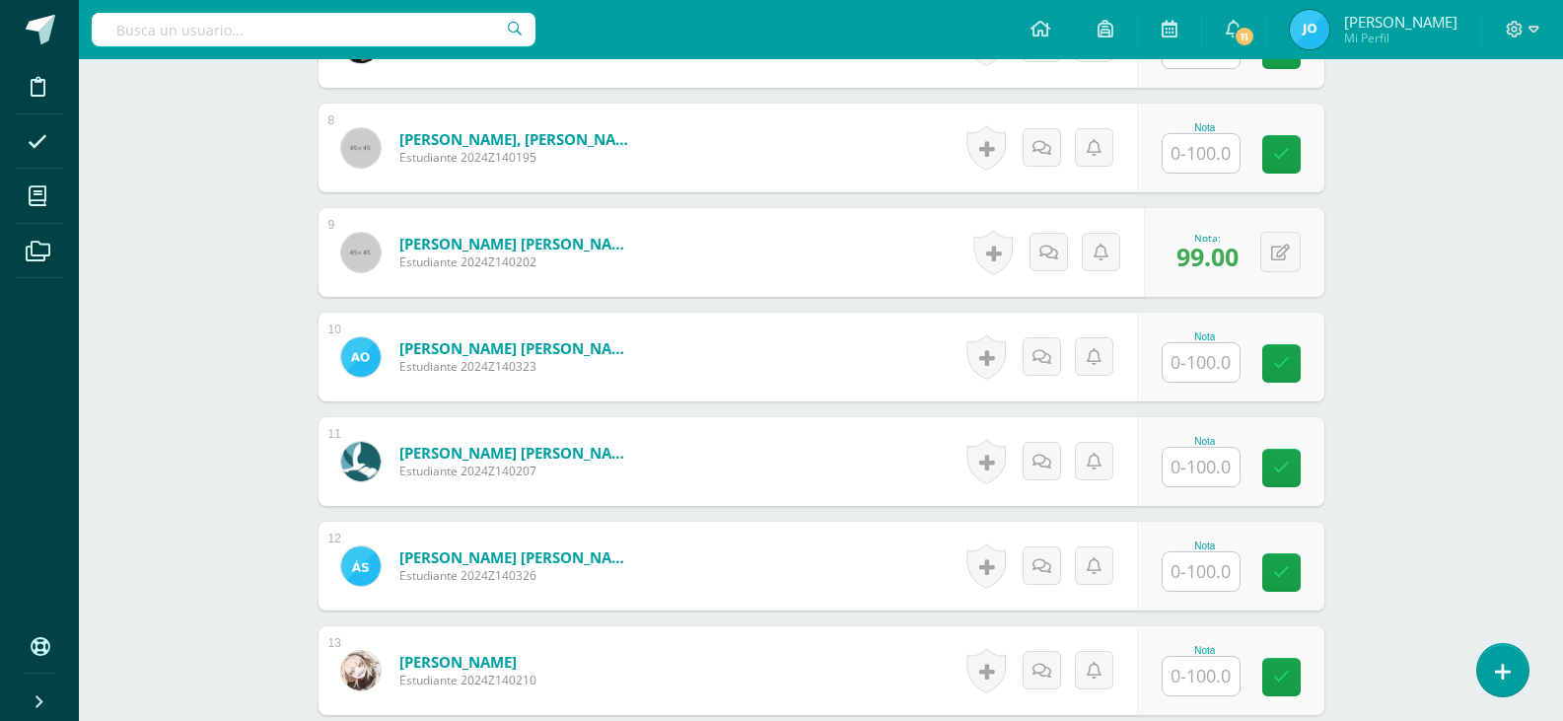
scroll to position [1423, 0]
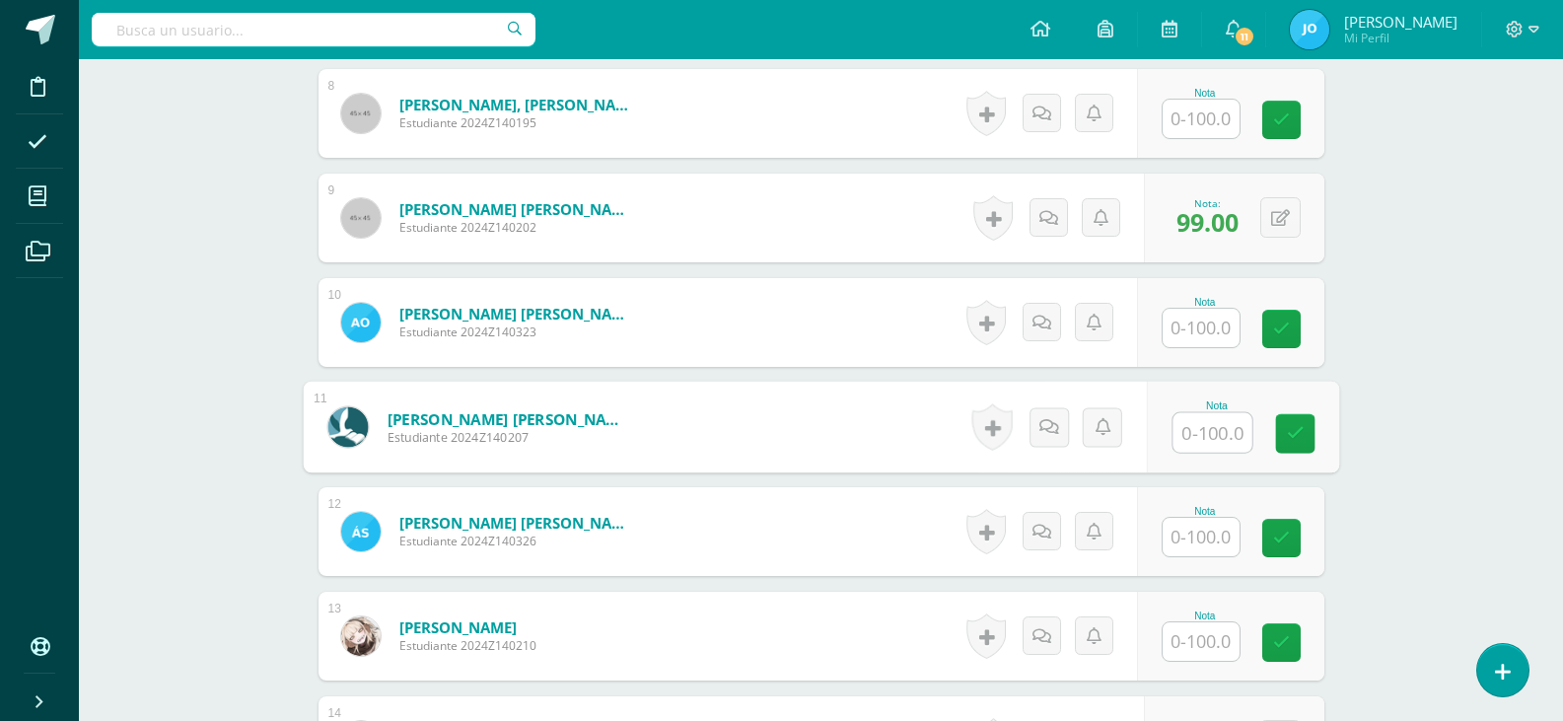
click at [1188, 444] on input "text" at bounding box center [1212, 432] width 79 height 39
type input "78"
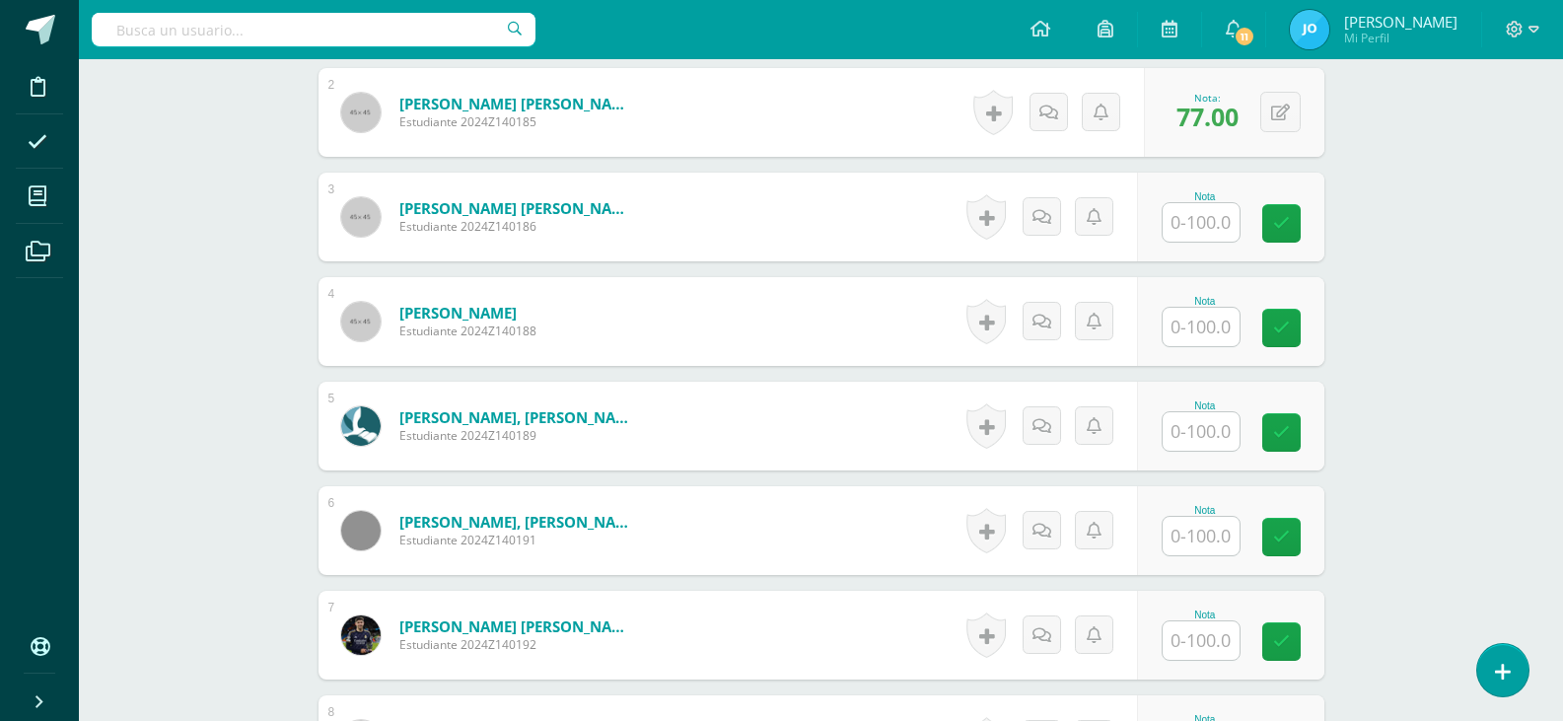
scroll to position [831, 0]
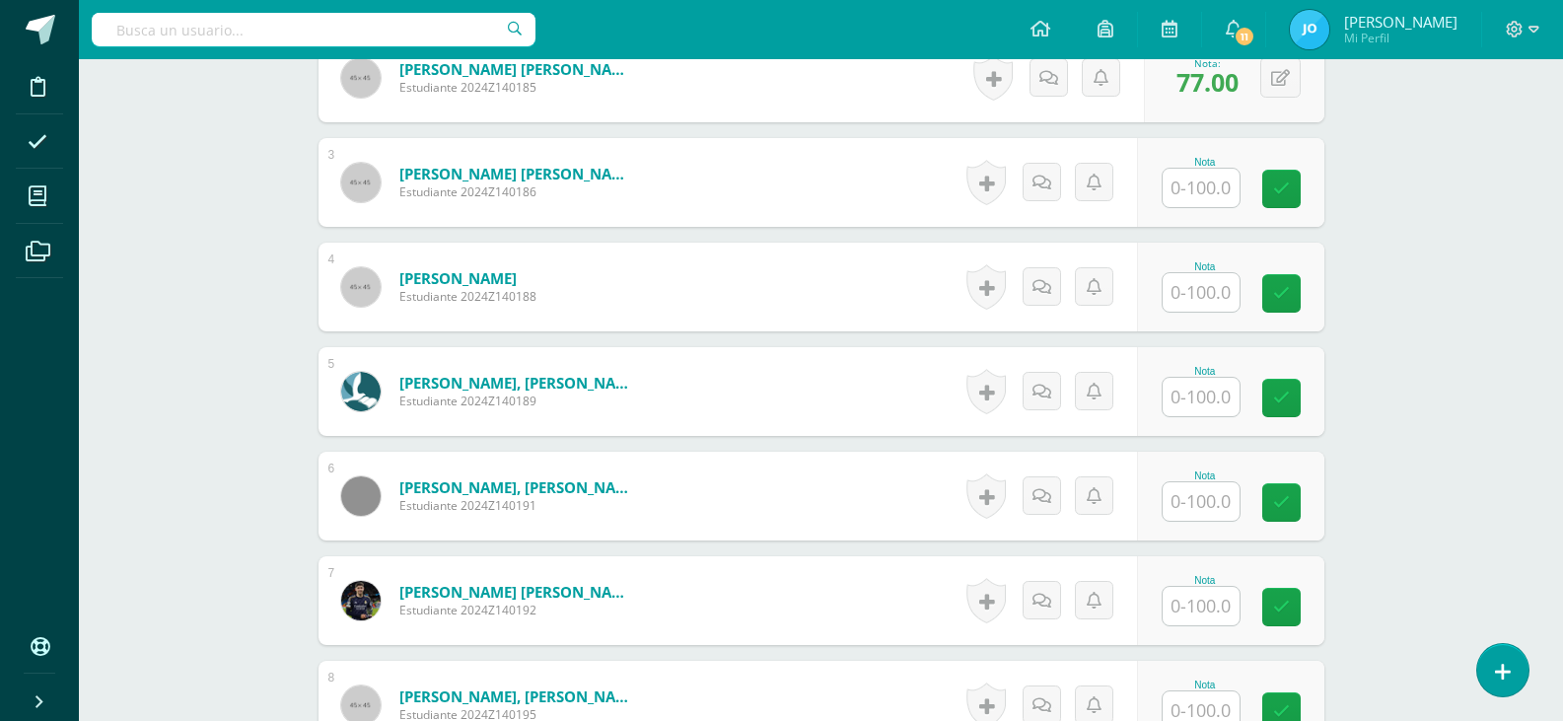
click at [1220, 616] on input "text" at bounding box center [1201, 606] width 77 height 38
type input "73"
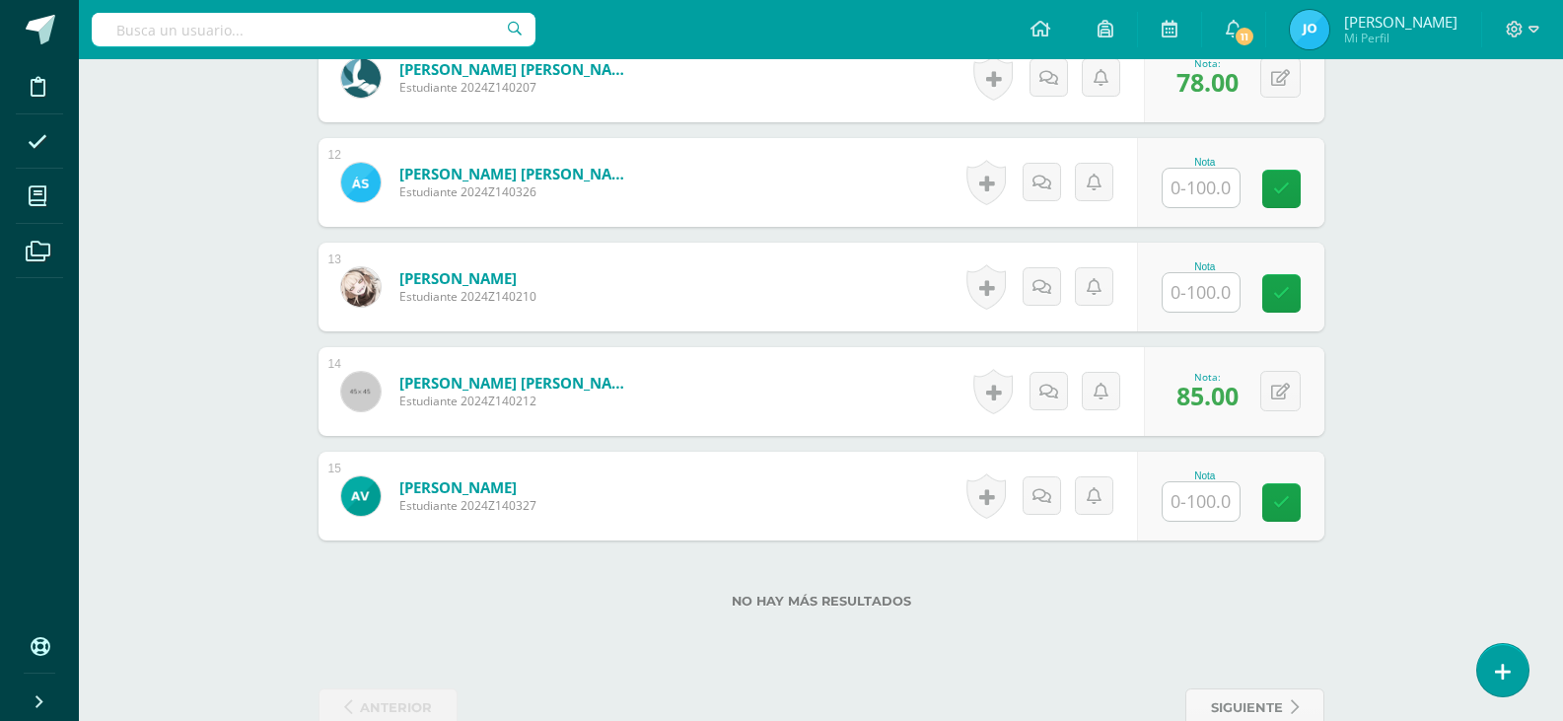
scroll to position [1818, 0]
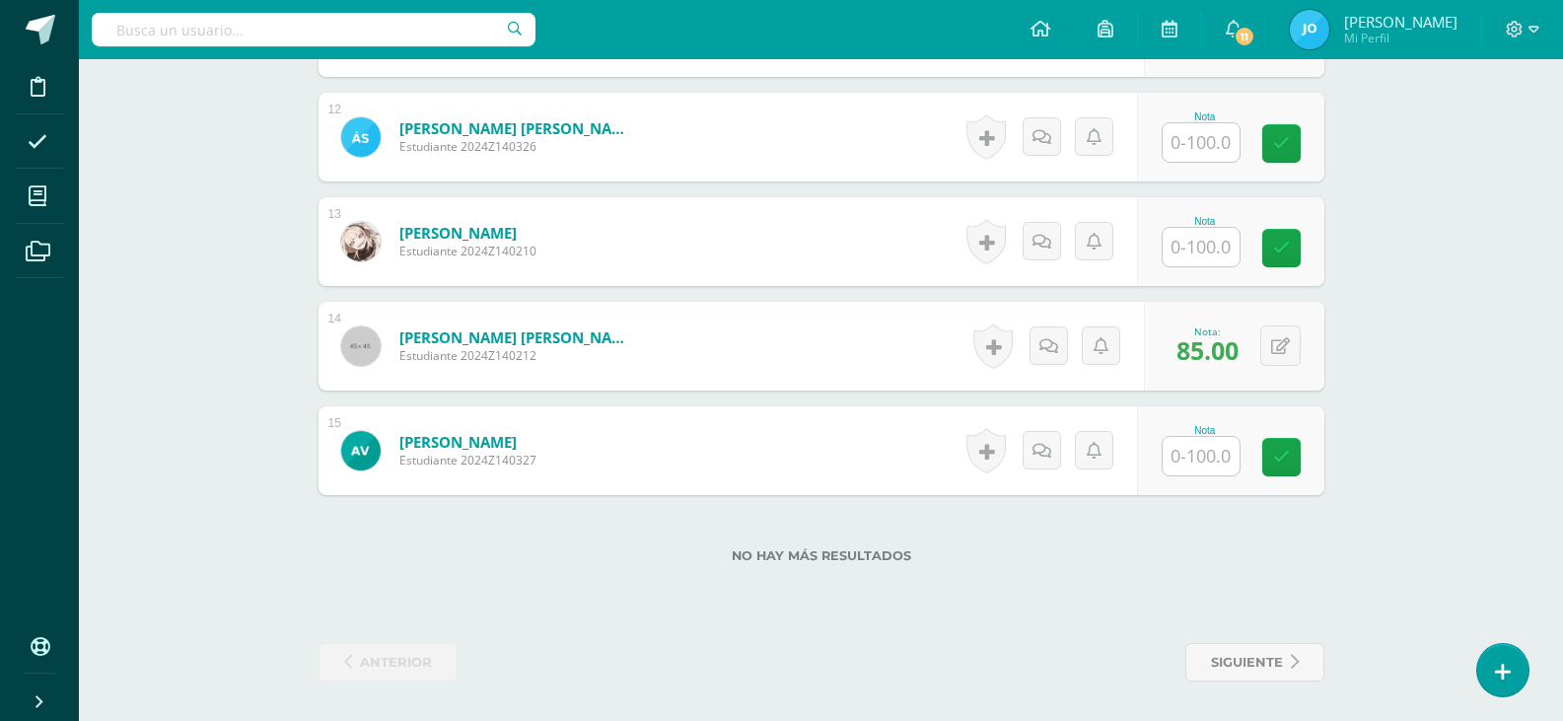
click at [1204, 251] on input "text" at bounding box center [1201, 247] width 77 height 38
type input "71"
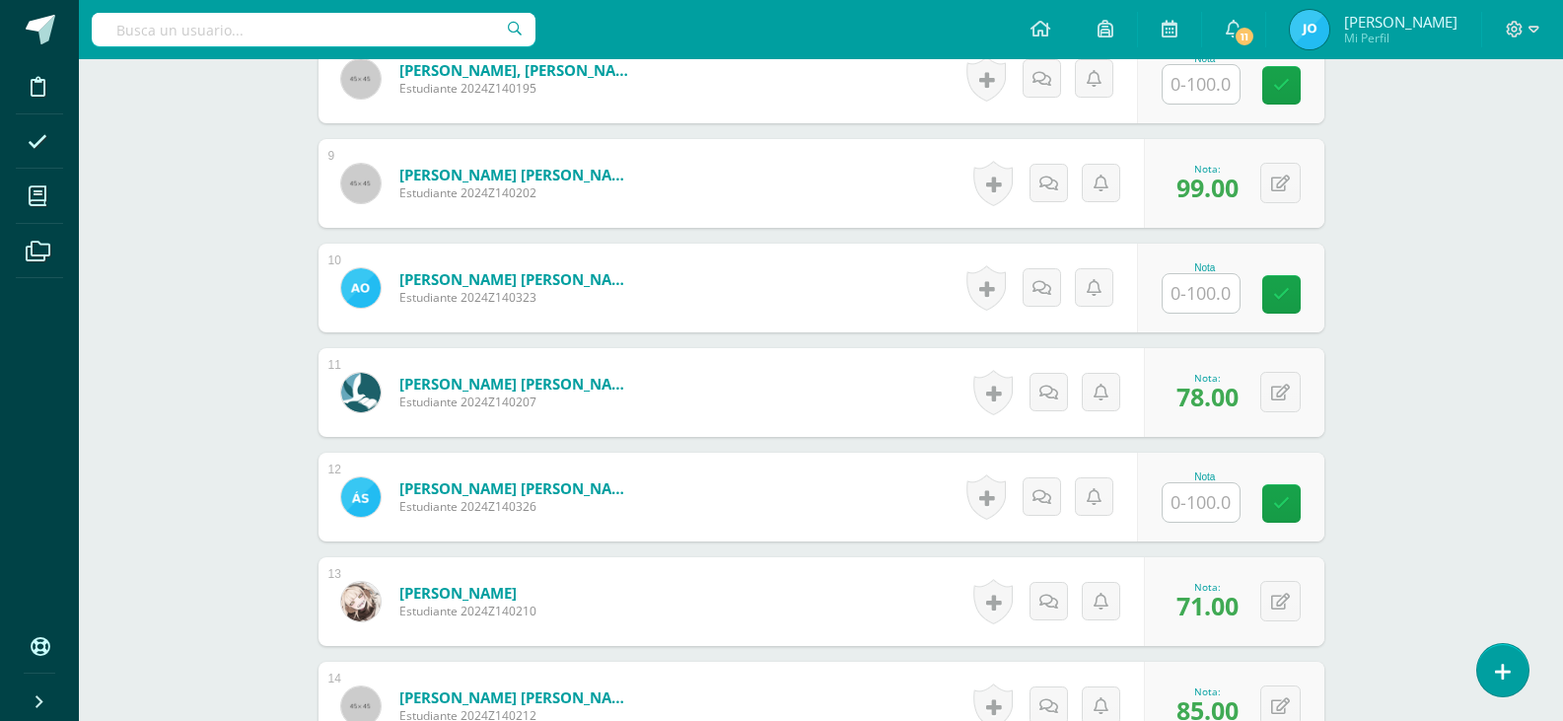
scroll to position [1423, 0]
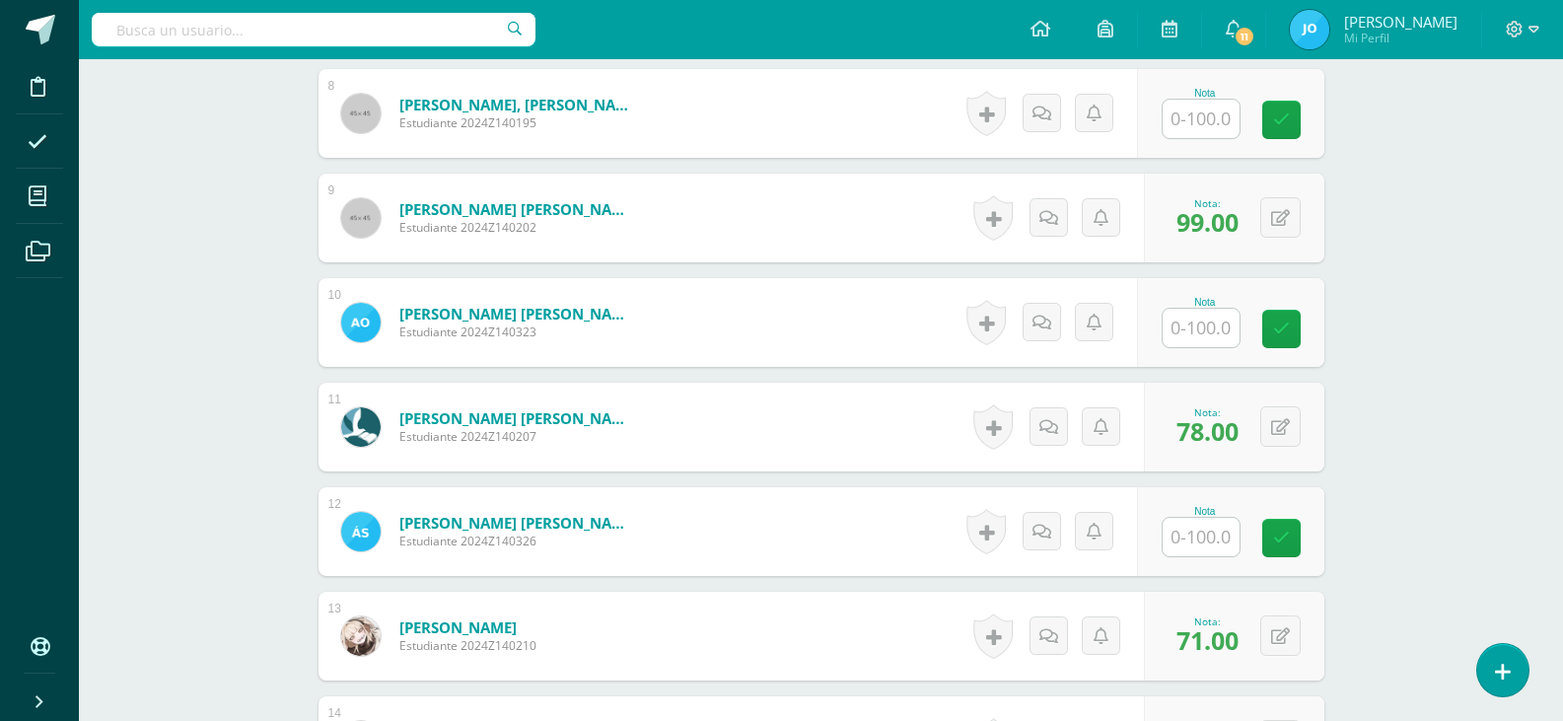
click at [1226, 333] on input "text" at bounding box center [1201, 328] width 77 height 38
type input "66"
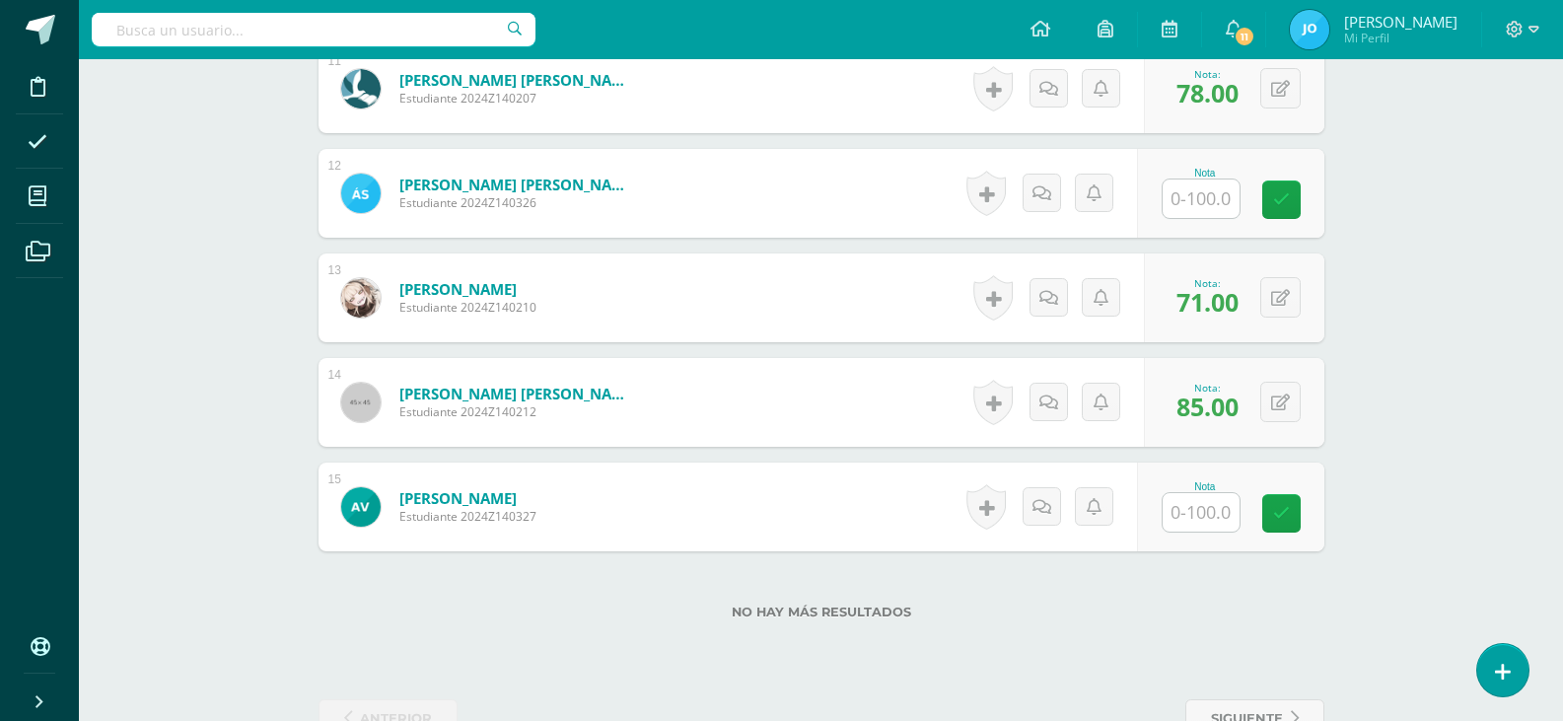
scroll to position [1818, 0]
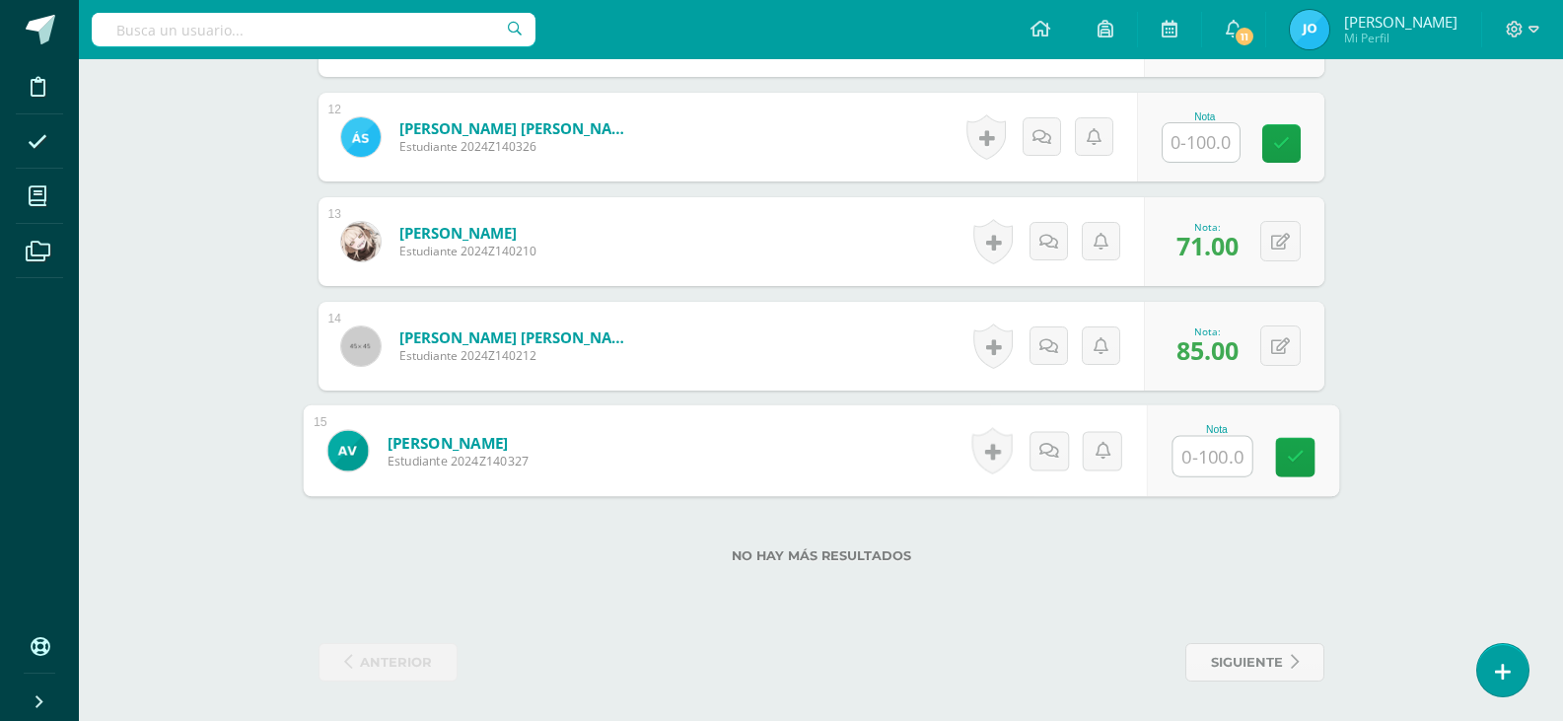
click at [1214, 452] on input "text" at bounding box center [1212, 456] width 79 height 39
type input "63"
click at [1209, 143] on input "text" at bounding box center [1201, 142] width 77 height 38
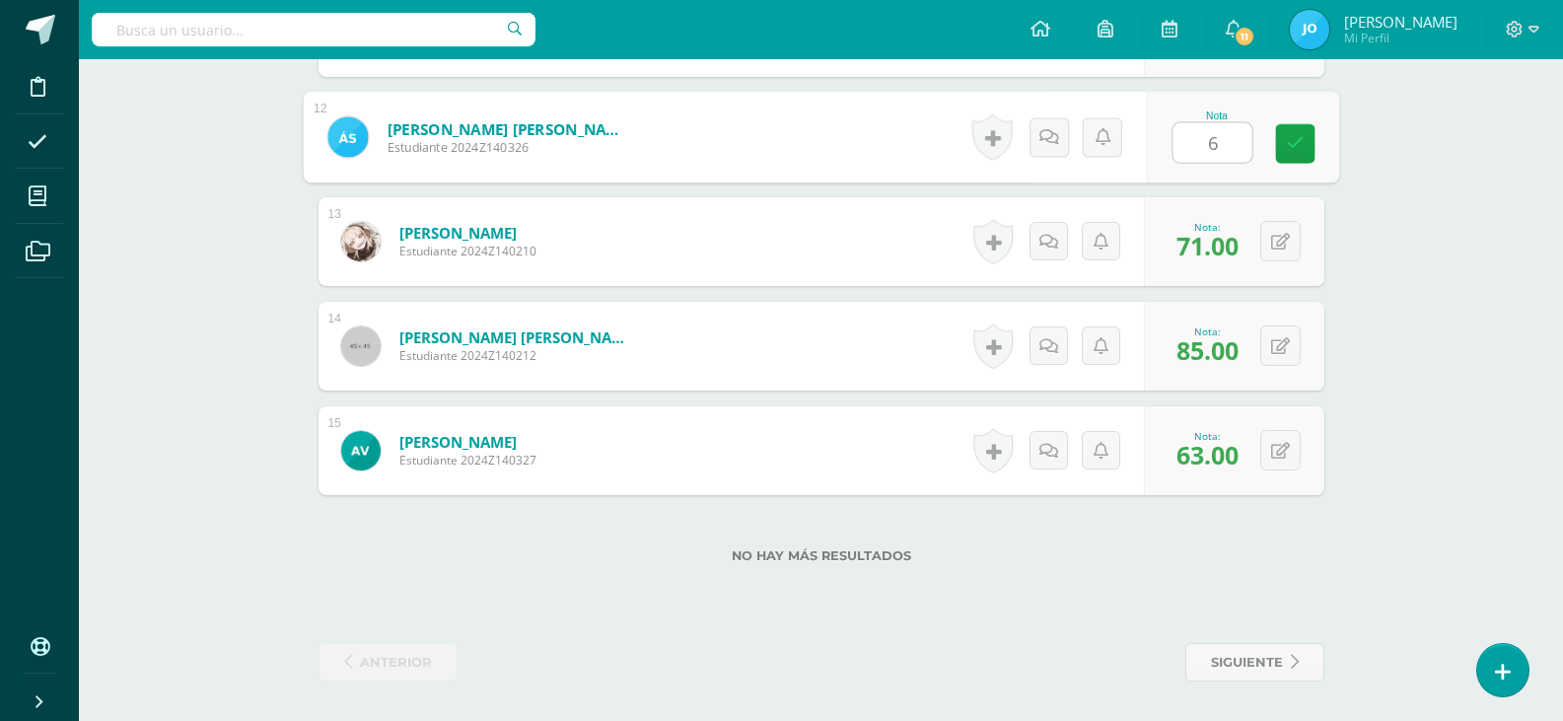
type input "60"
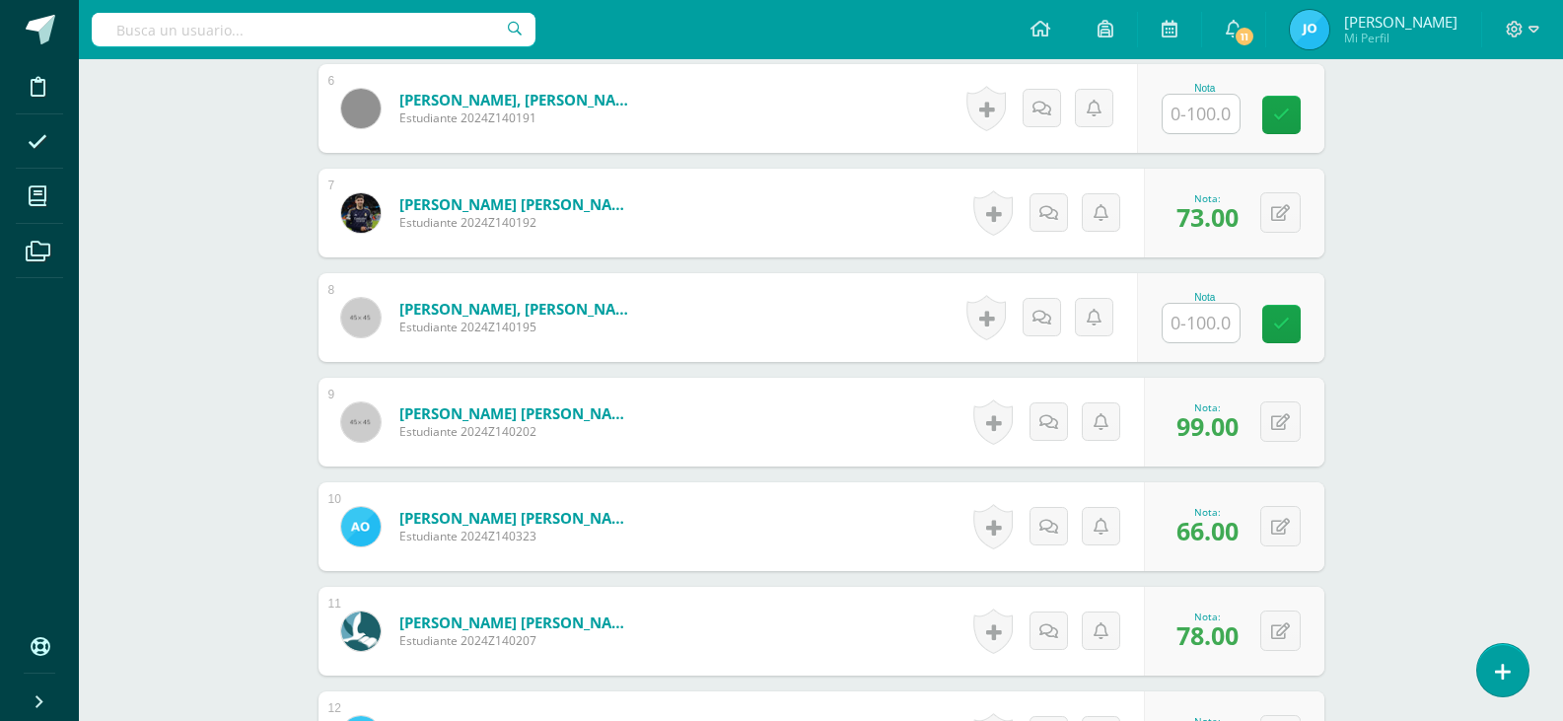
scroll to position [1226, 0]
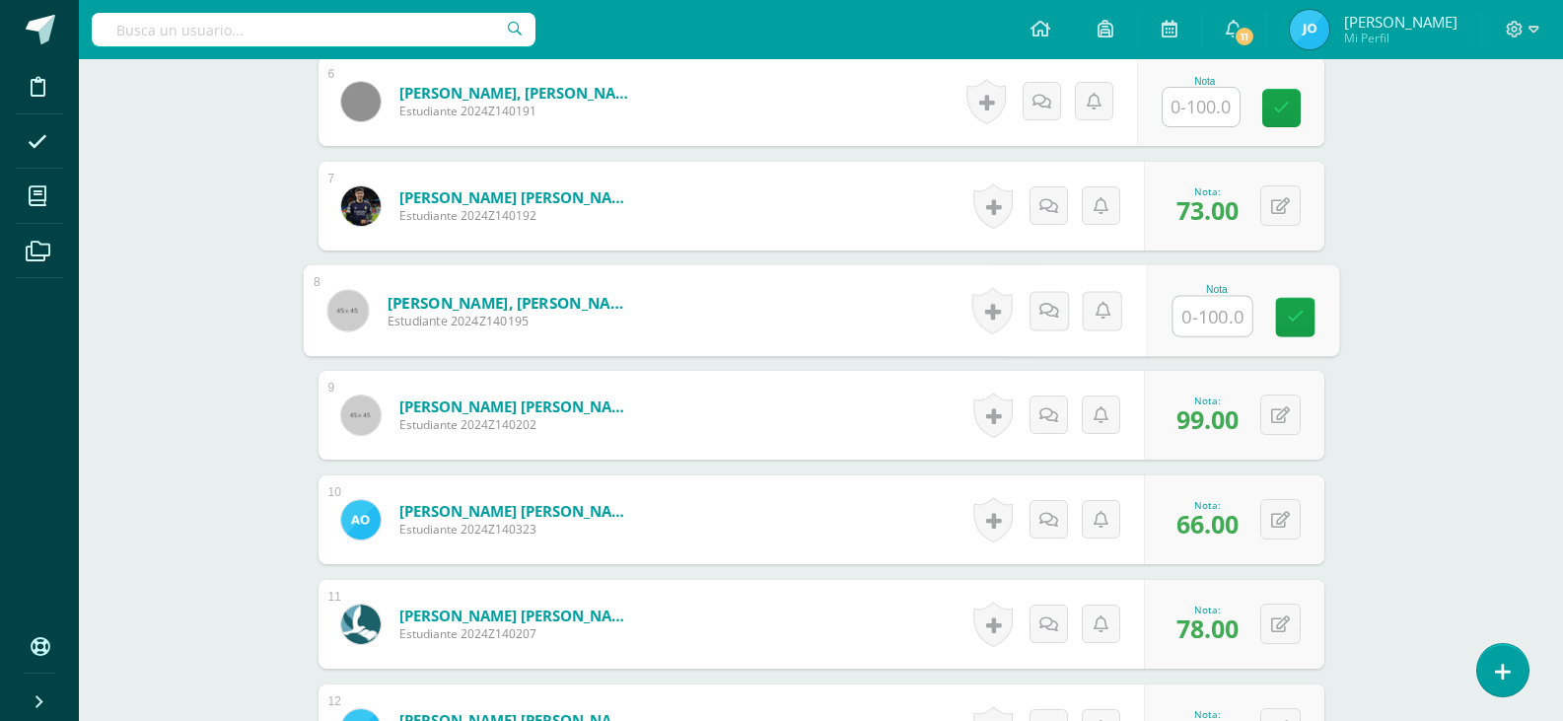
click at [1202, 304] on input "text" at bounding box center [1212, 316] width 79 height 39
type input "44"
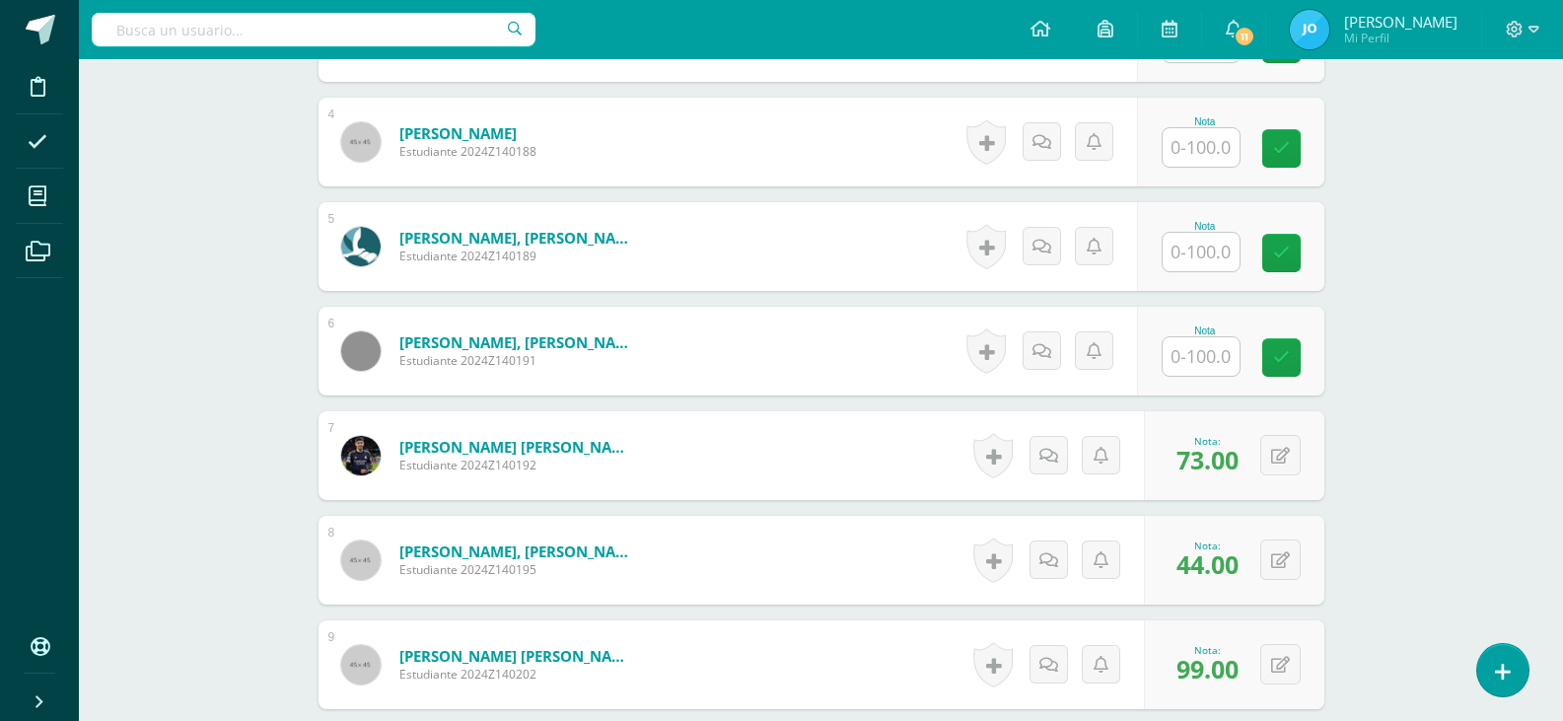
scroll to position [930, 0]
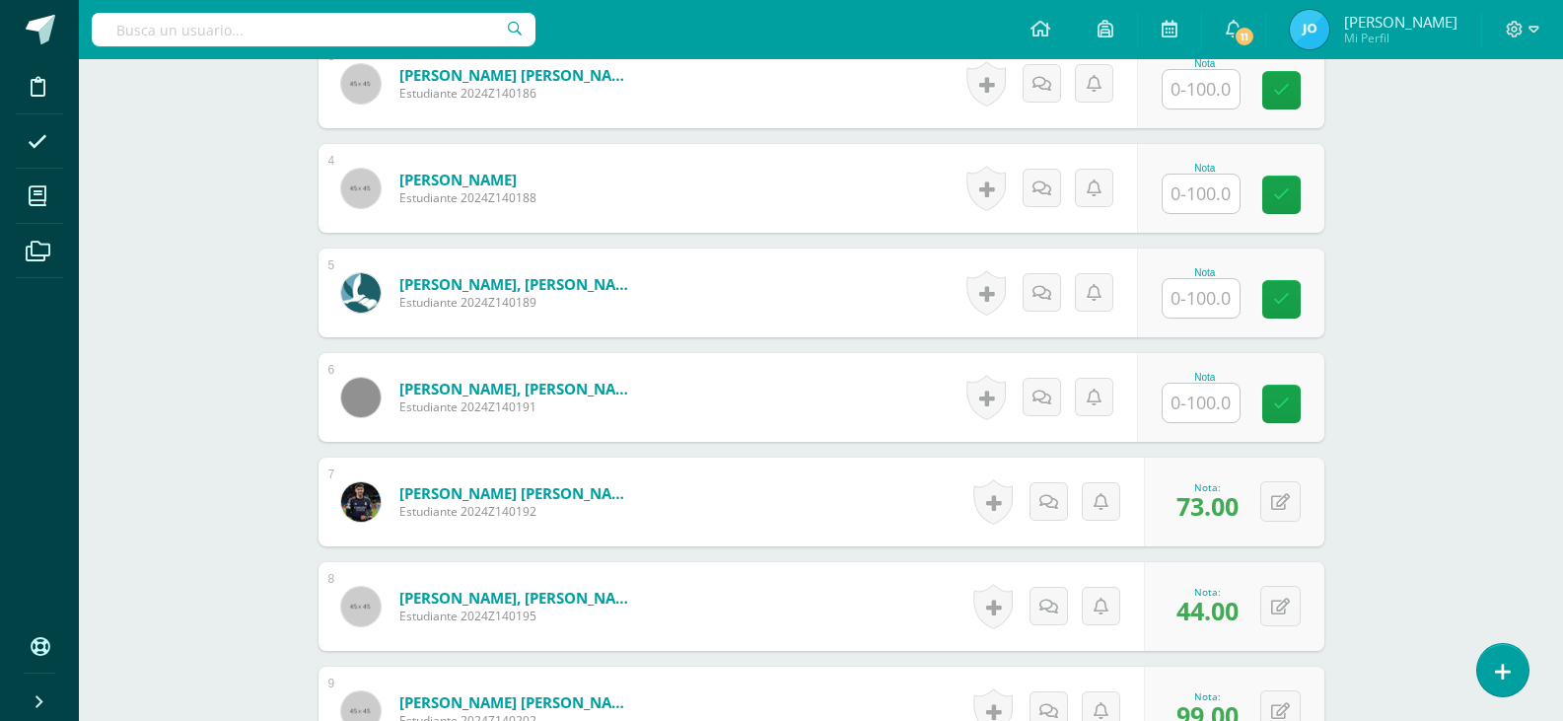
click at [1197, 174] on div at bounding box center [1201, 194] width 79 height 40
click at [1217, 201] on input "text" at bounding box center [1212, 194] width 79 height 39
type input "48"
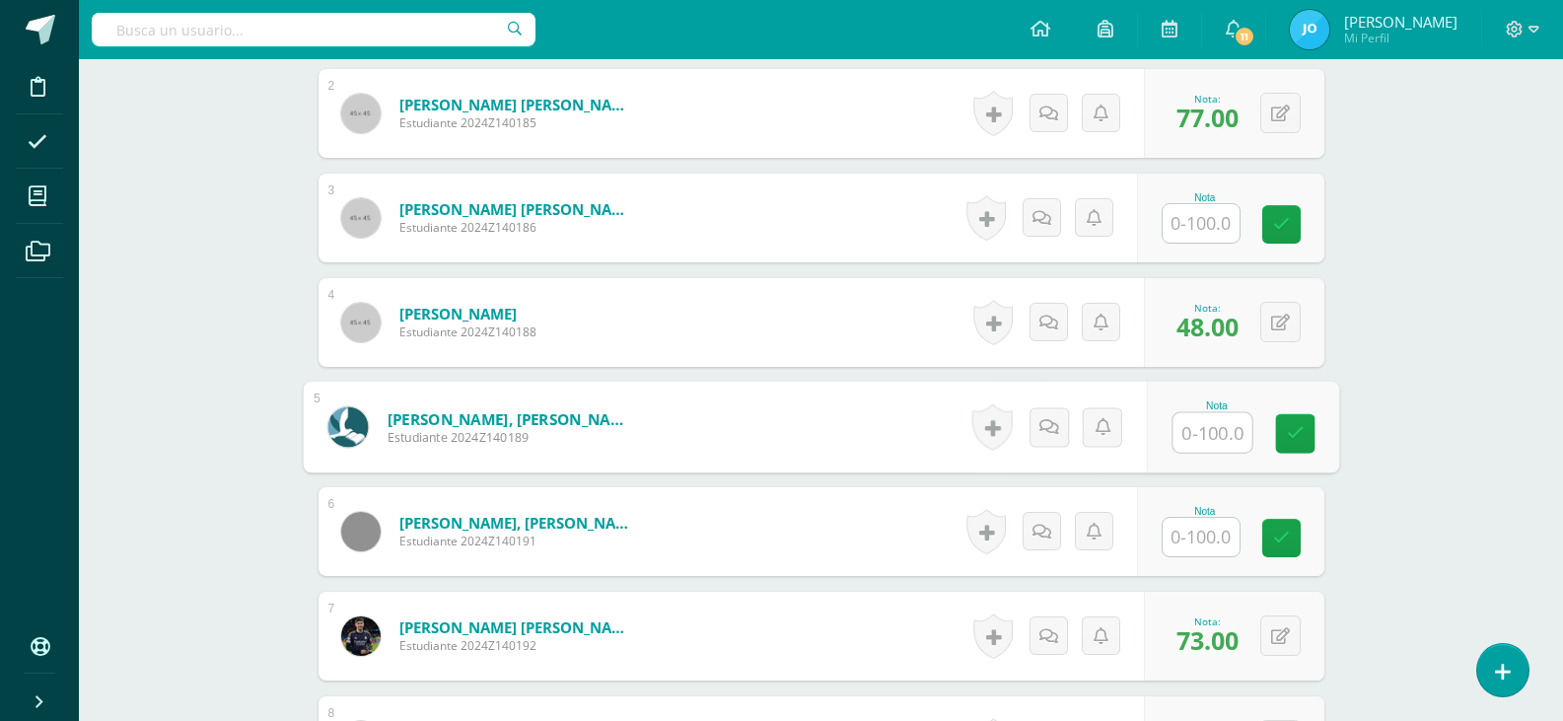
scroll to position [831, 0]
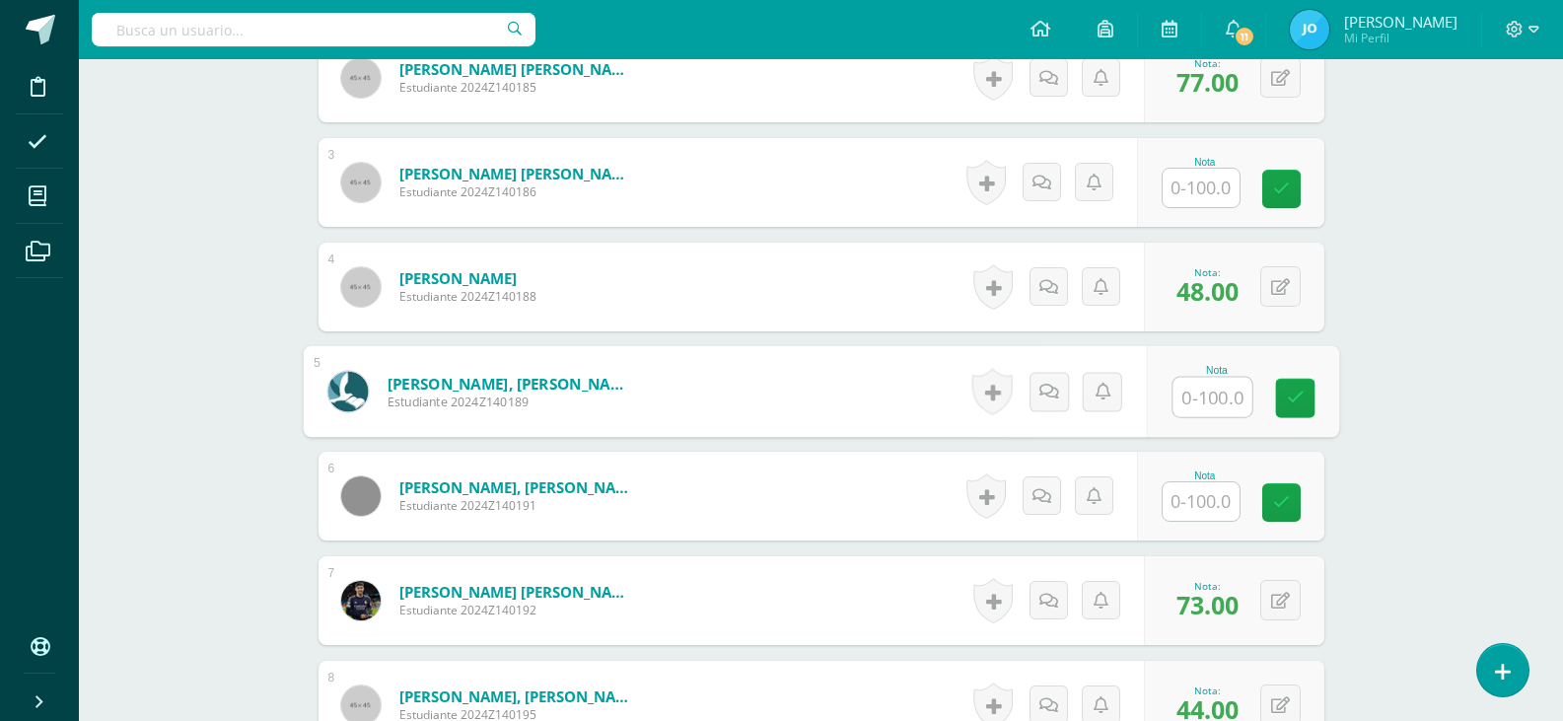
click at [1202, 500] on input "text" at bounding box center [1201, 501] width 77 height 38
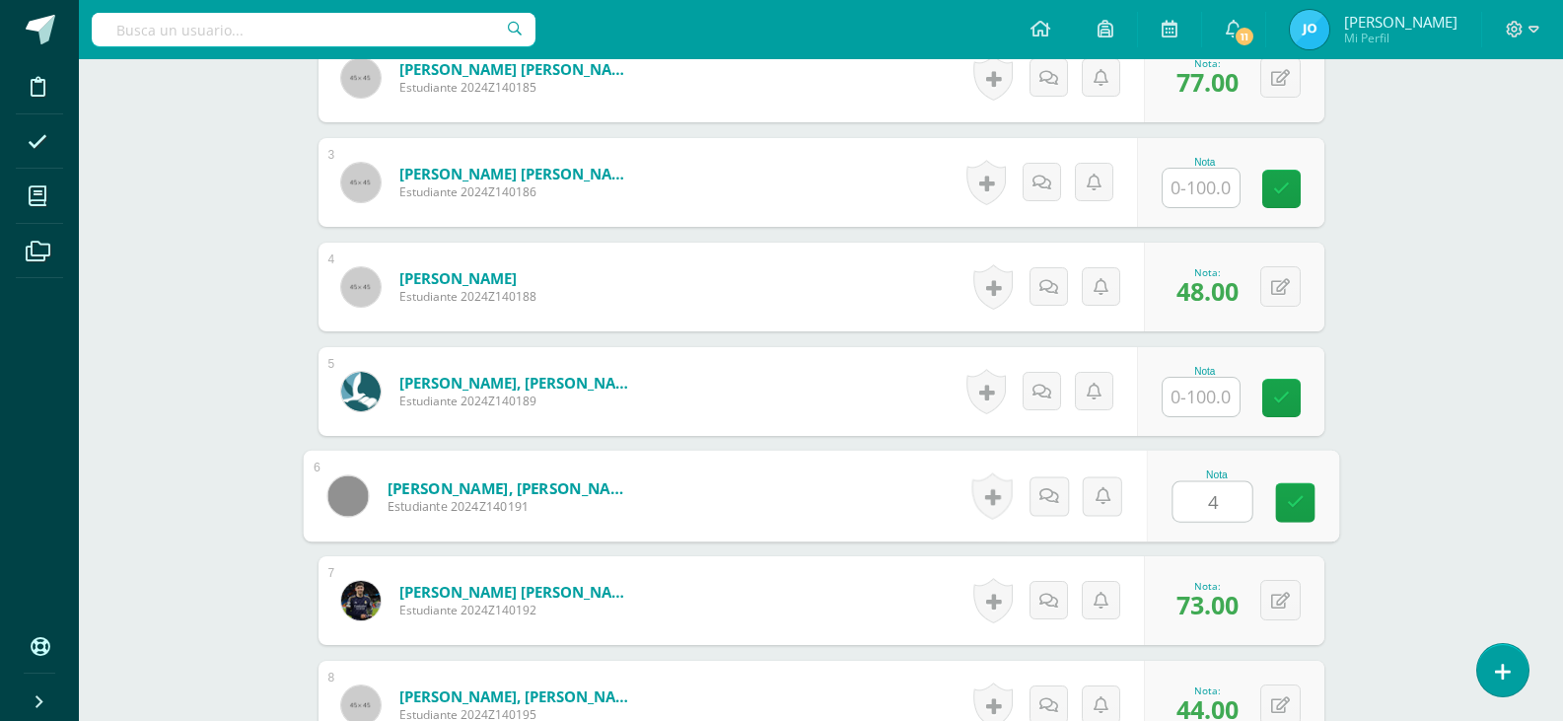
type input "44"
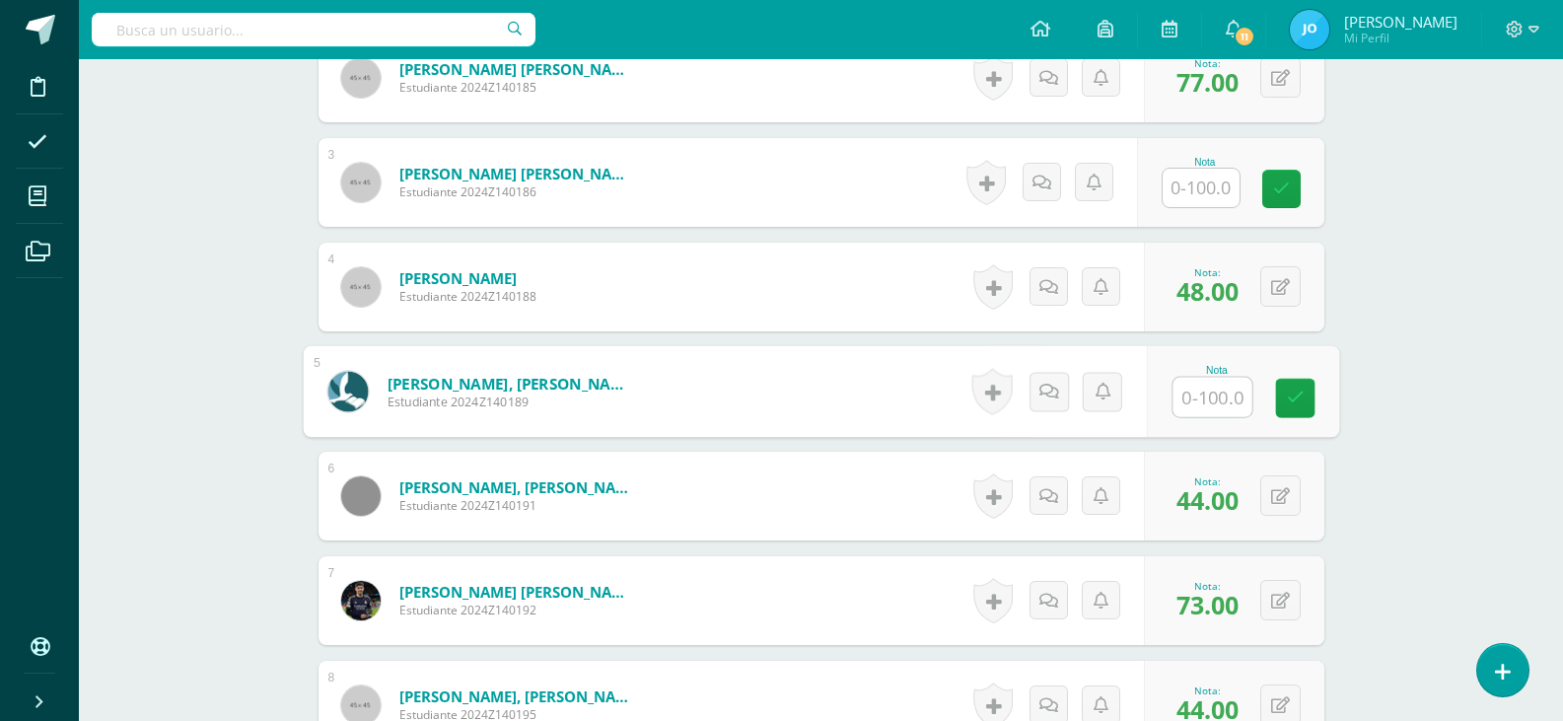
click at [1225, 395] on input "text" at bounding box center [1212, 397] width 79 height 39
type input "42"
click at [1223, 169] on input "text" at bounding box center [1201, 188] width 77 height 38
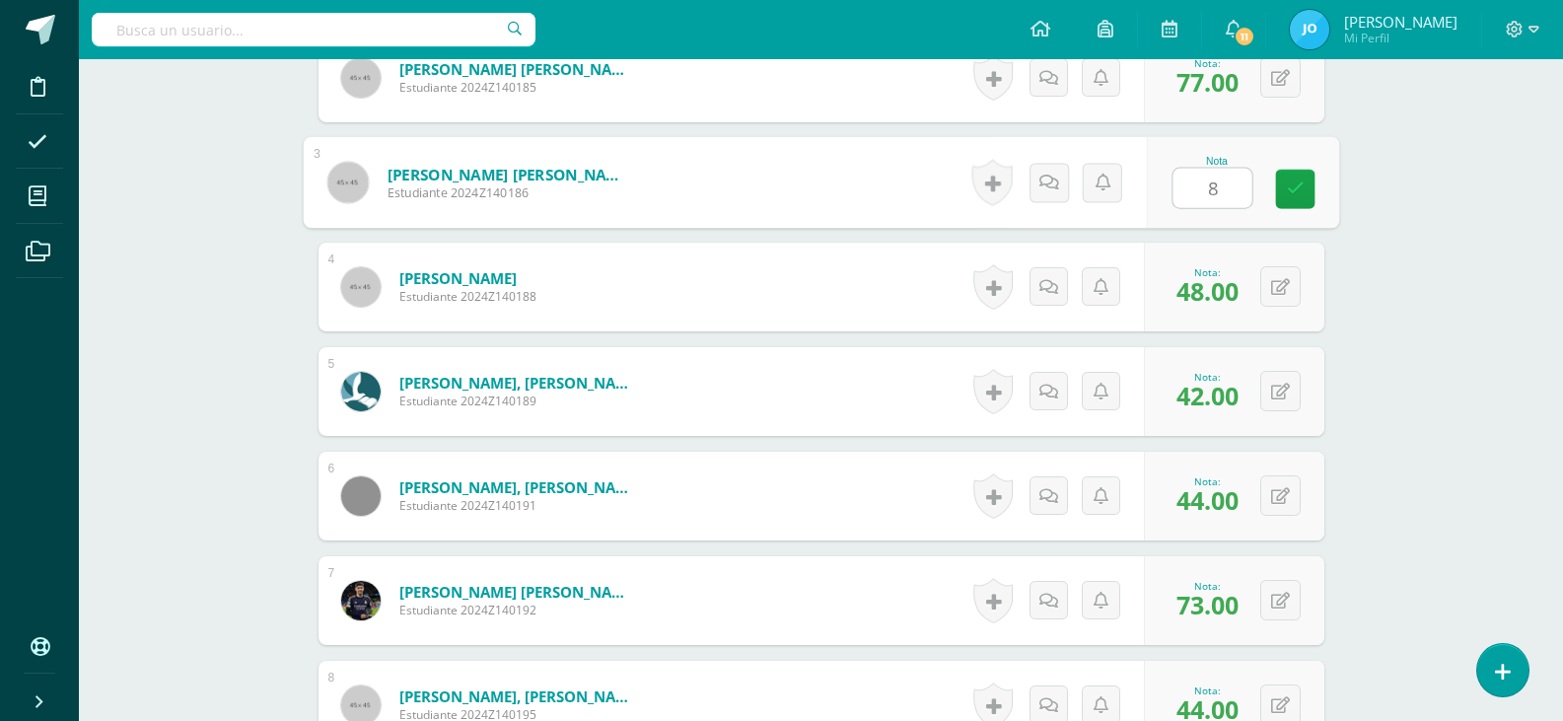
type input "89"
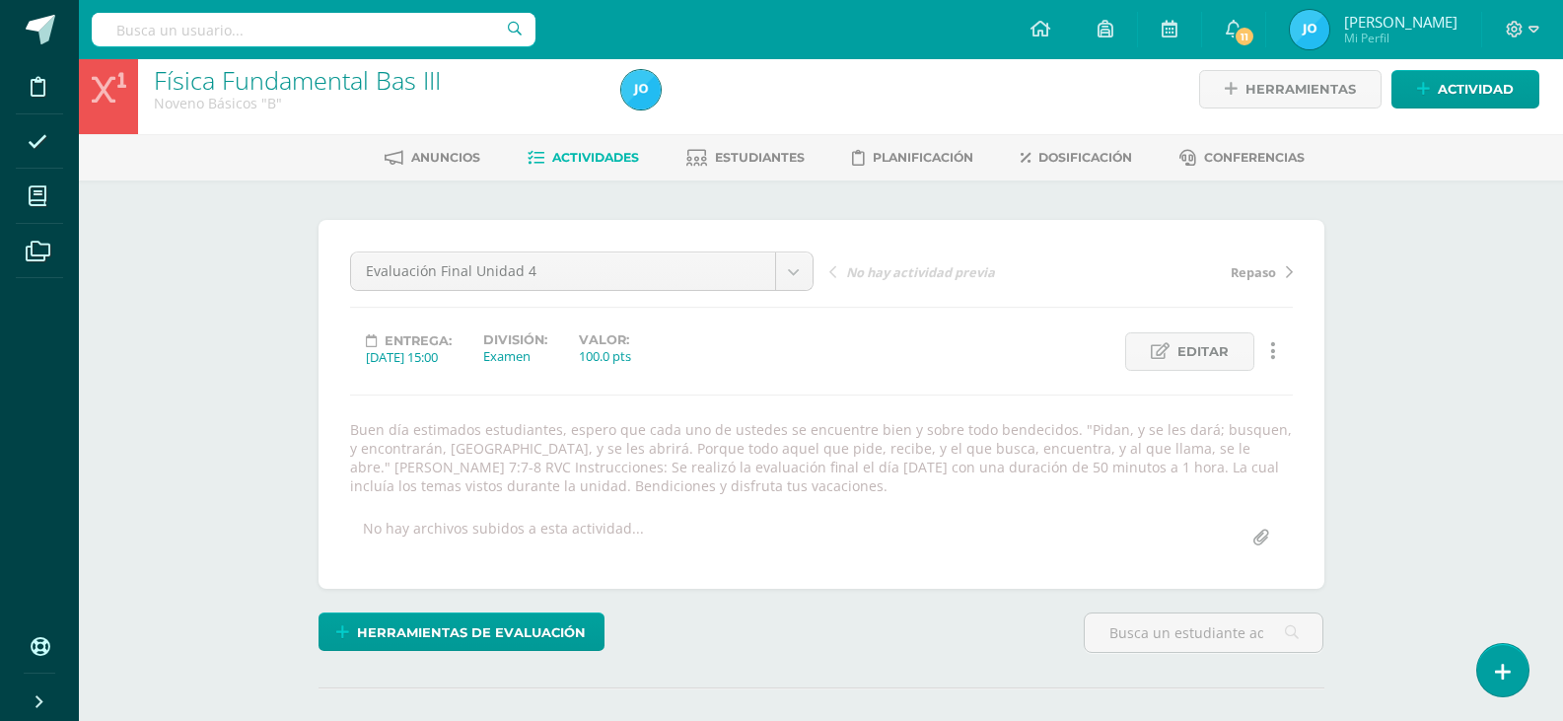
scroll to position [0, 0]
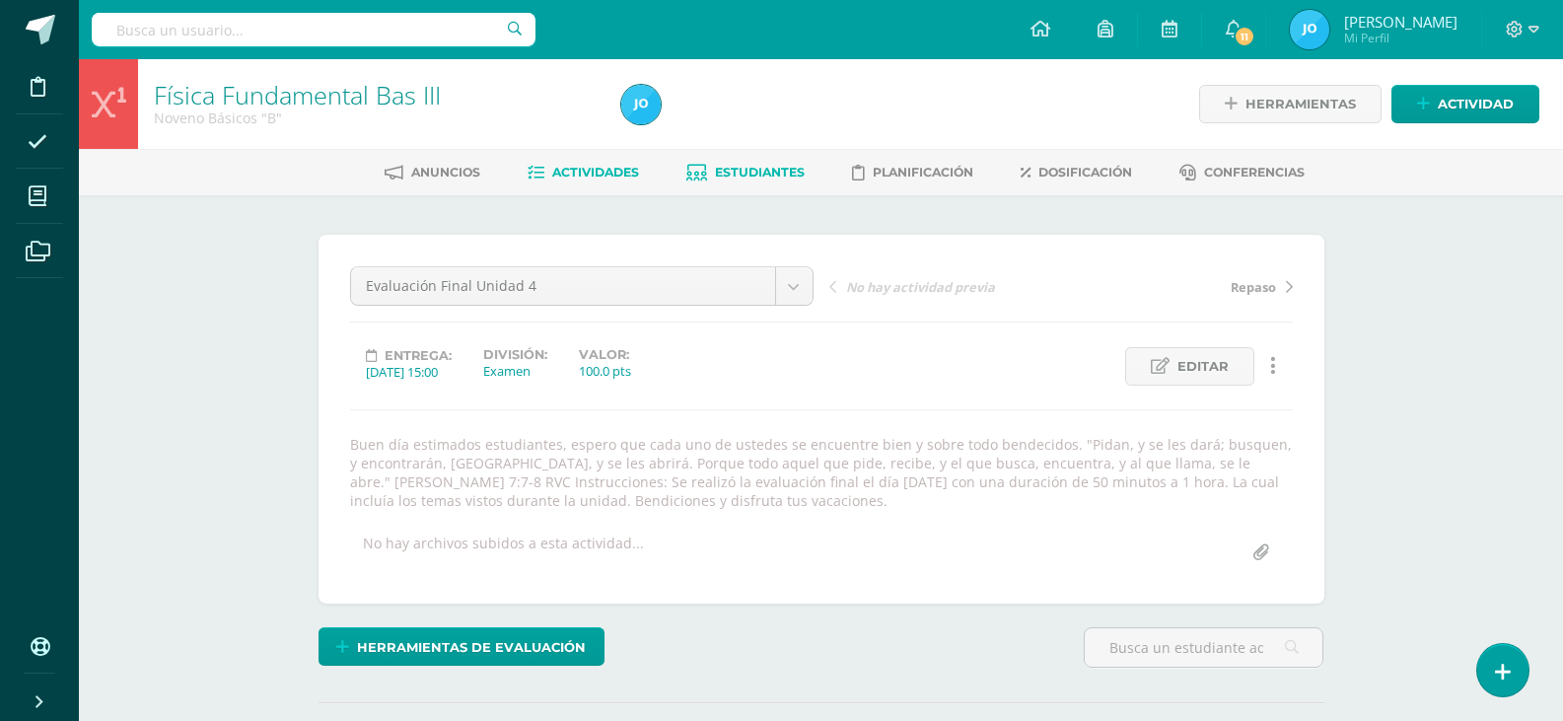
click at [709, 161] on link "Estudiantes" at bounding box center [745, 173] width 118 height 32
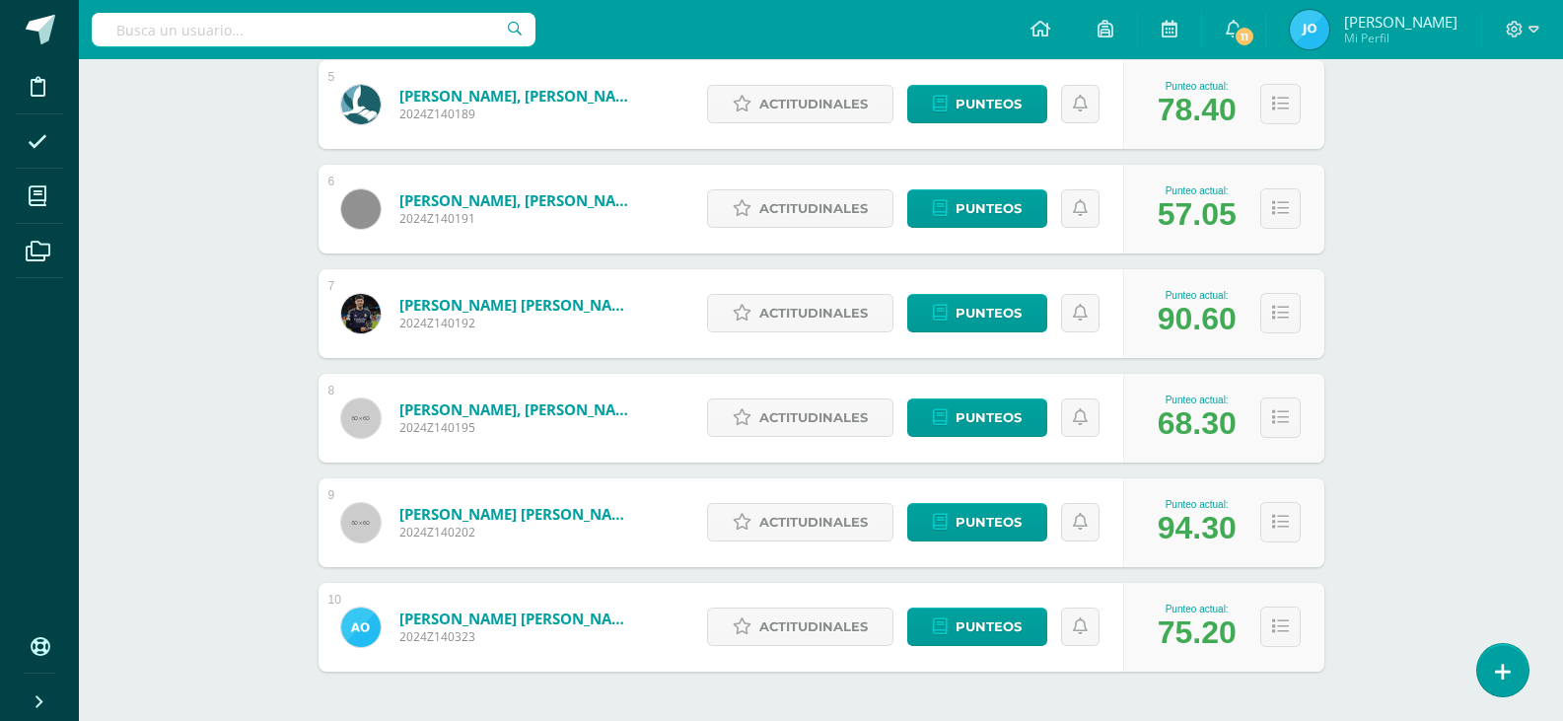
scroll to position [789, 0]
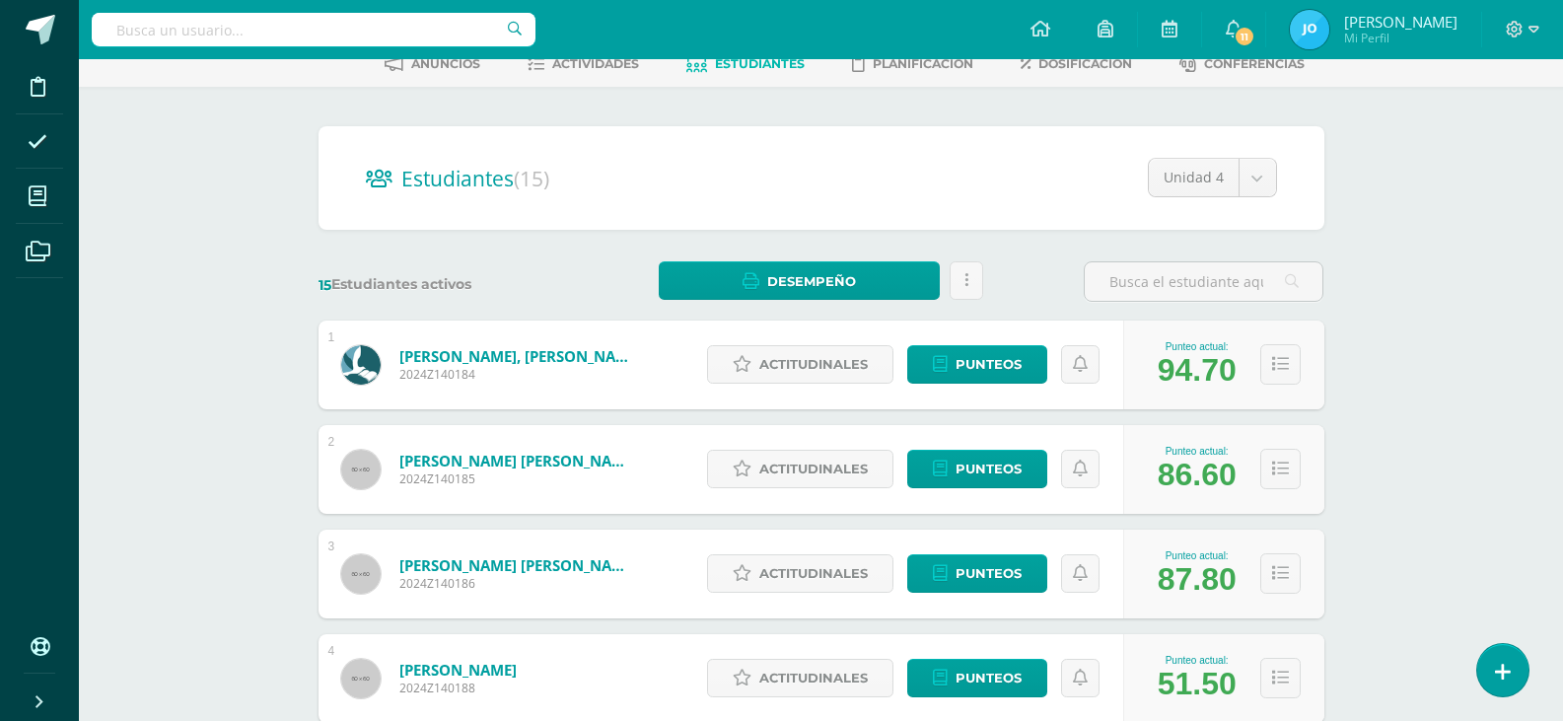
scroll to position [99, 0]
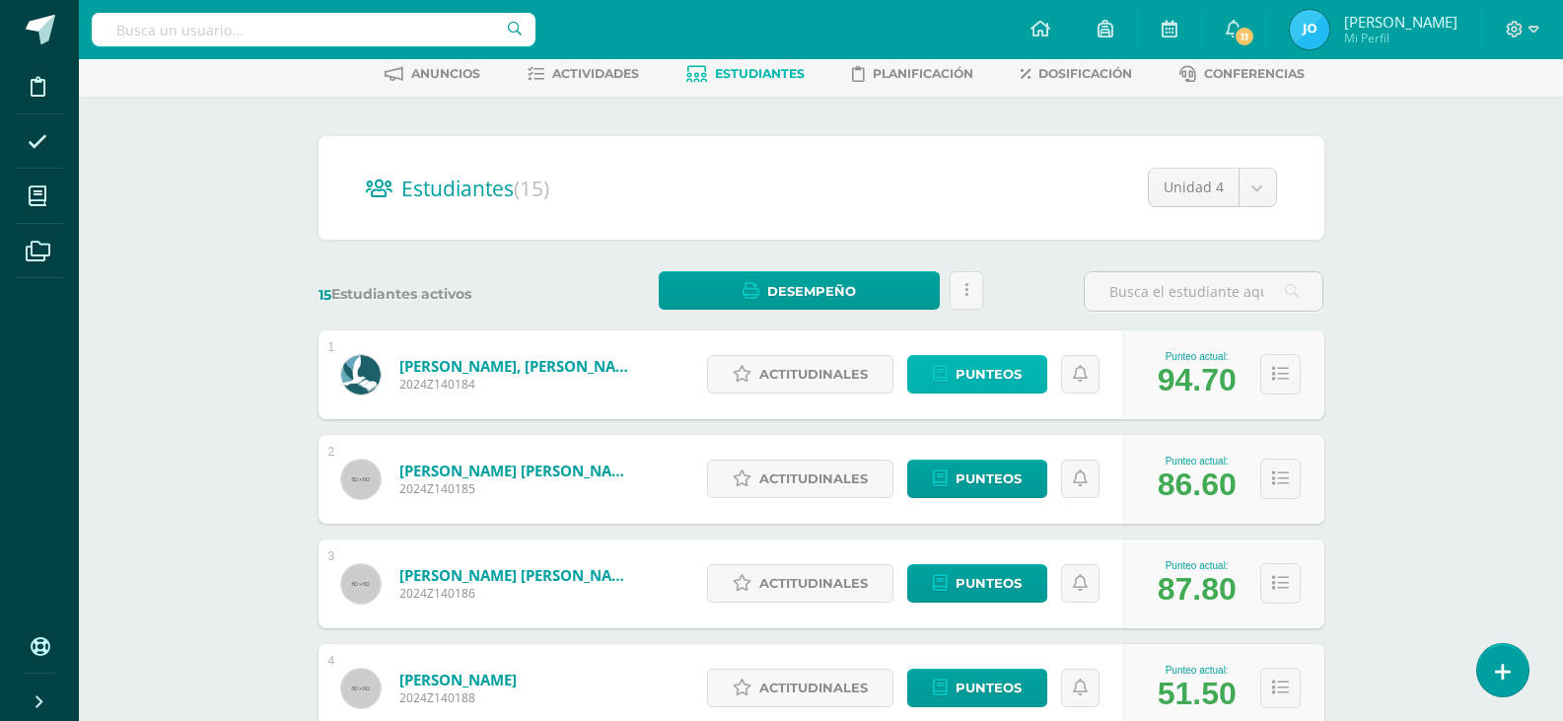
click at [990, 371] on span "Punteos" at bounding box center [989, 374] width 66 height 36
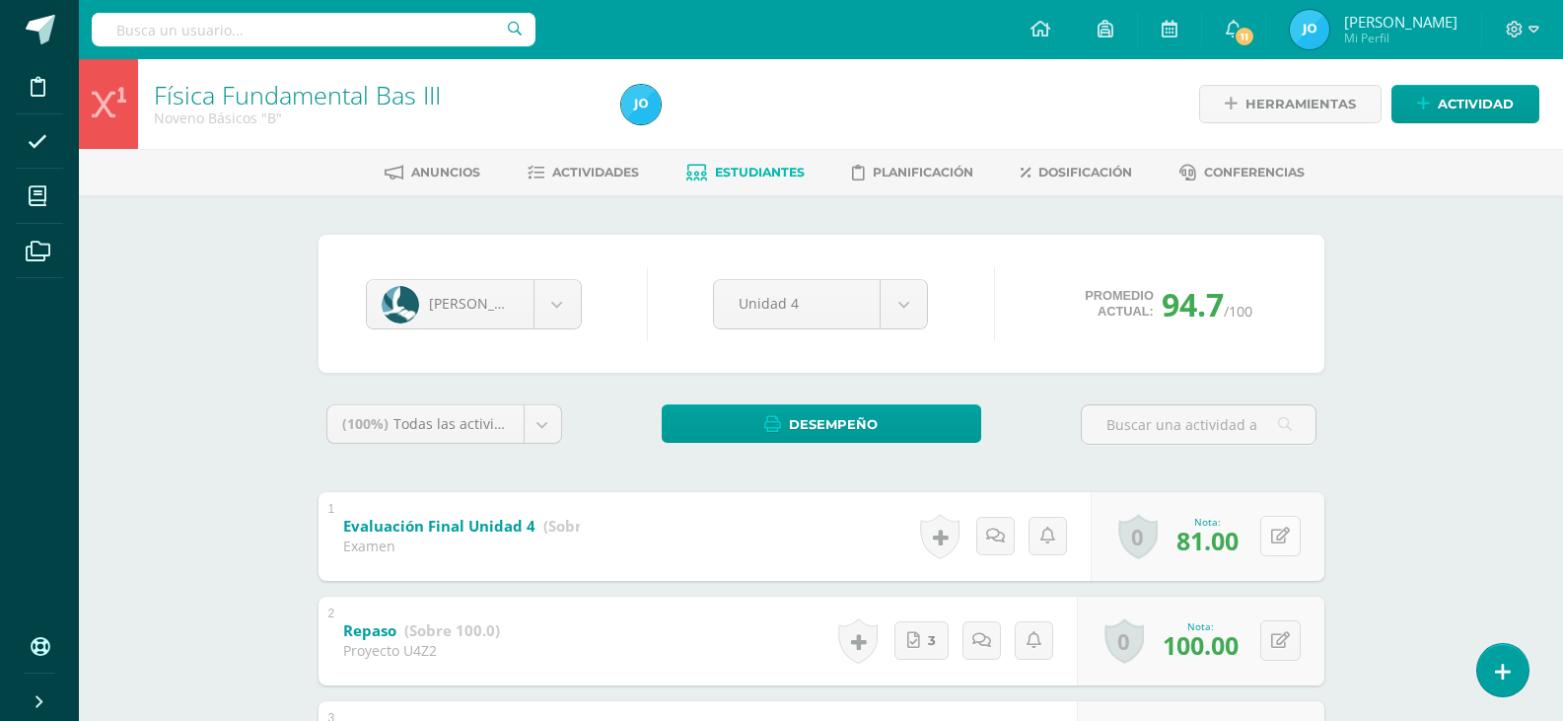
click at [1277, 540] on button at bounding box center [1280, 536] width 40 height 40
type input "85"
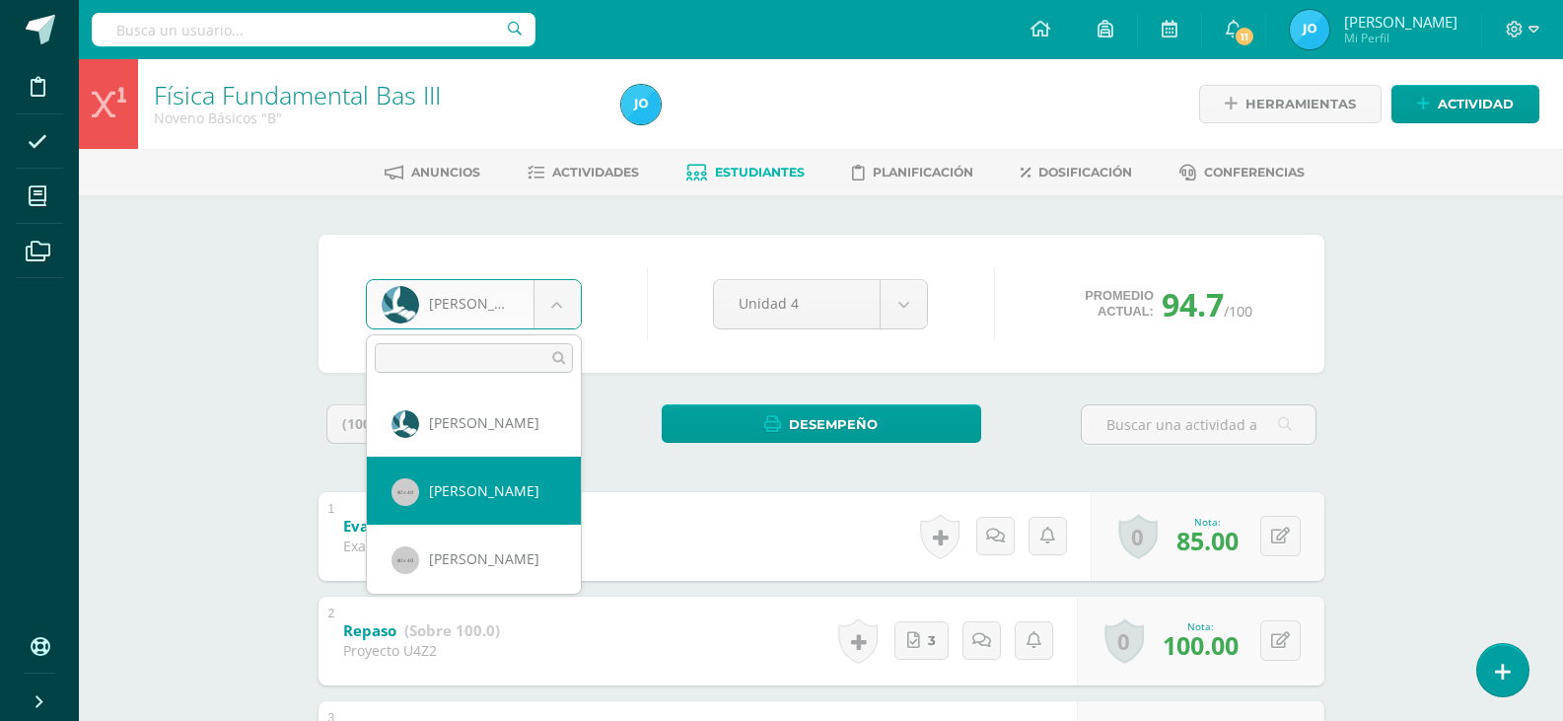
select select "204"
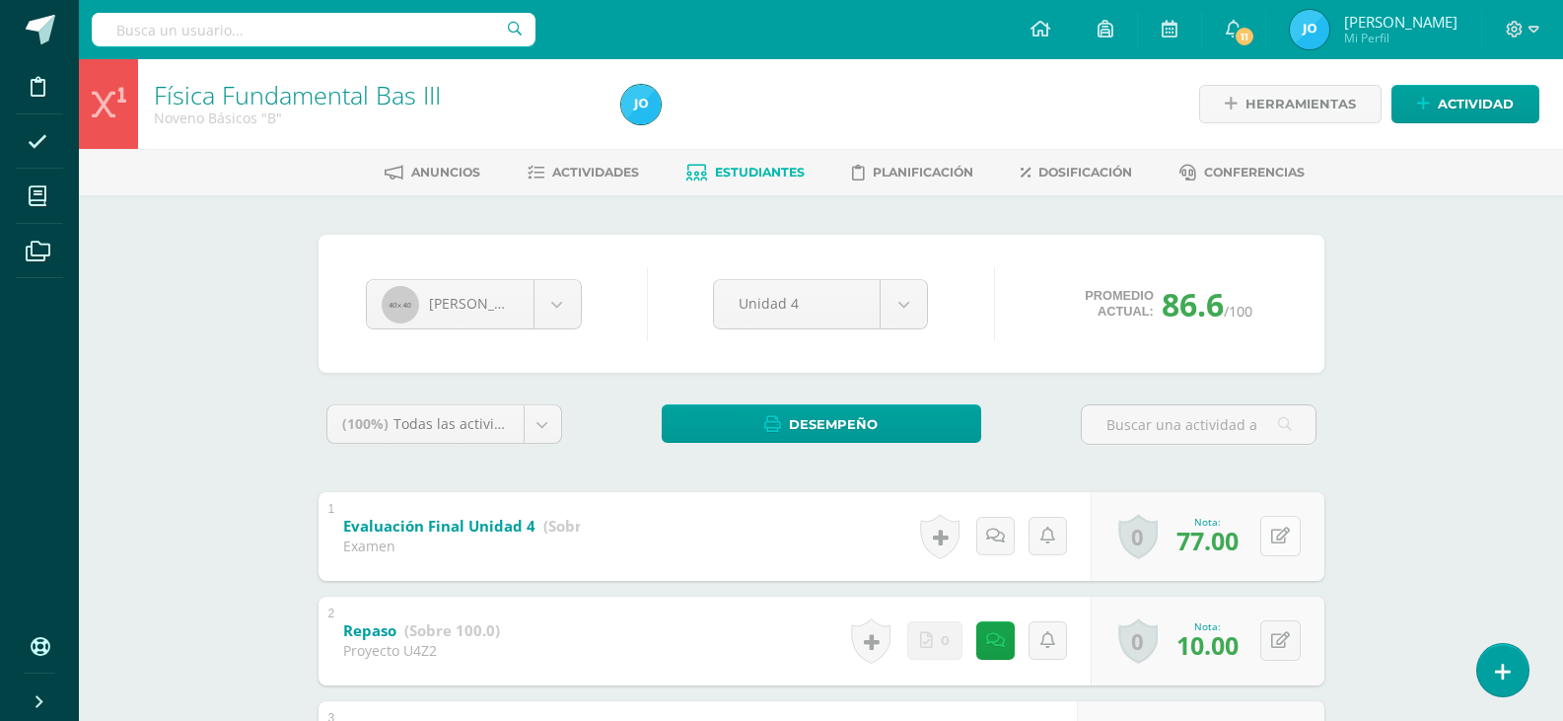
click at [1272, 535] on button at bounding box center [1280, 536] width 40 height 40
type input "80"
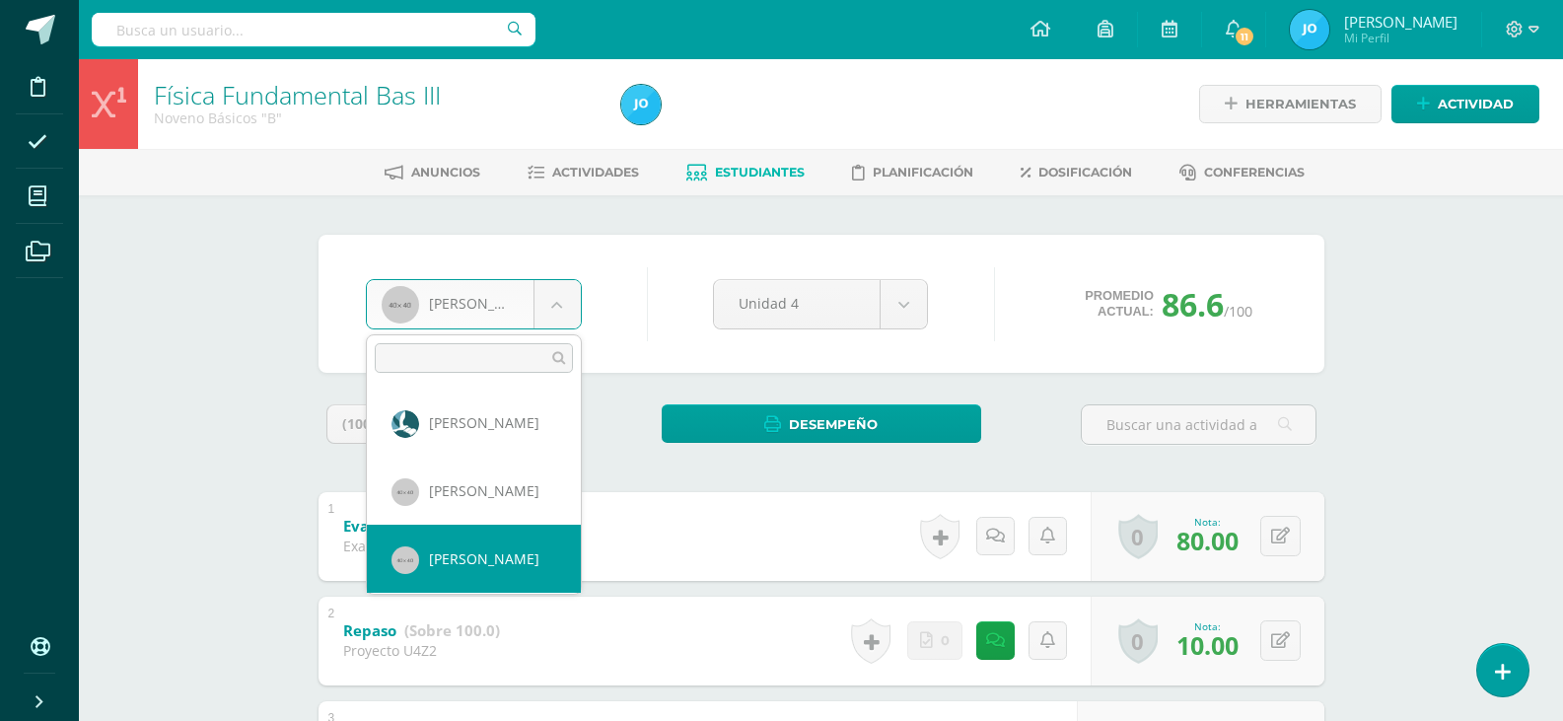
select select "205"
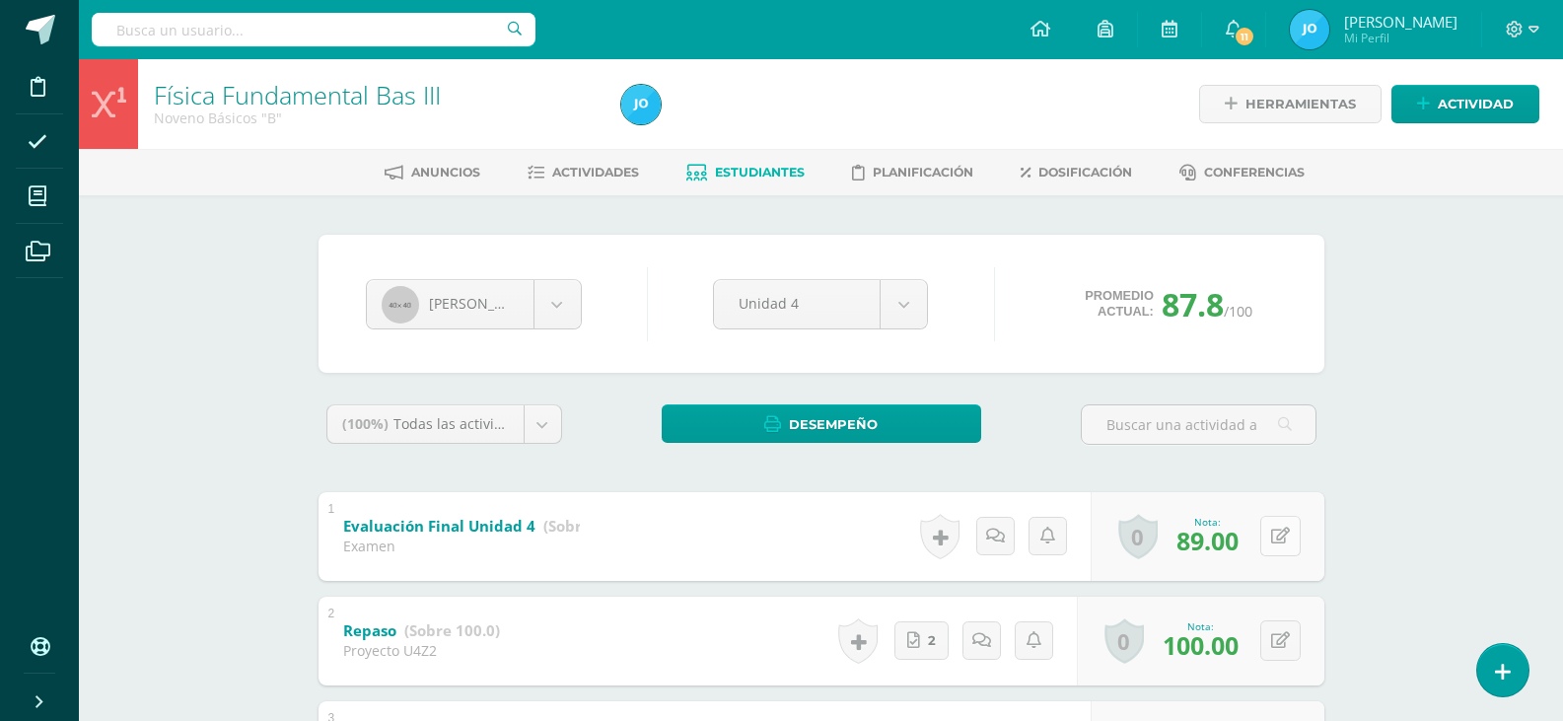
click at [1275, 535] on button at bounding box center [1280, 536] width 40 height 40
type input "90"
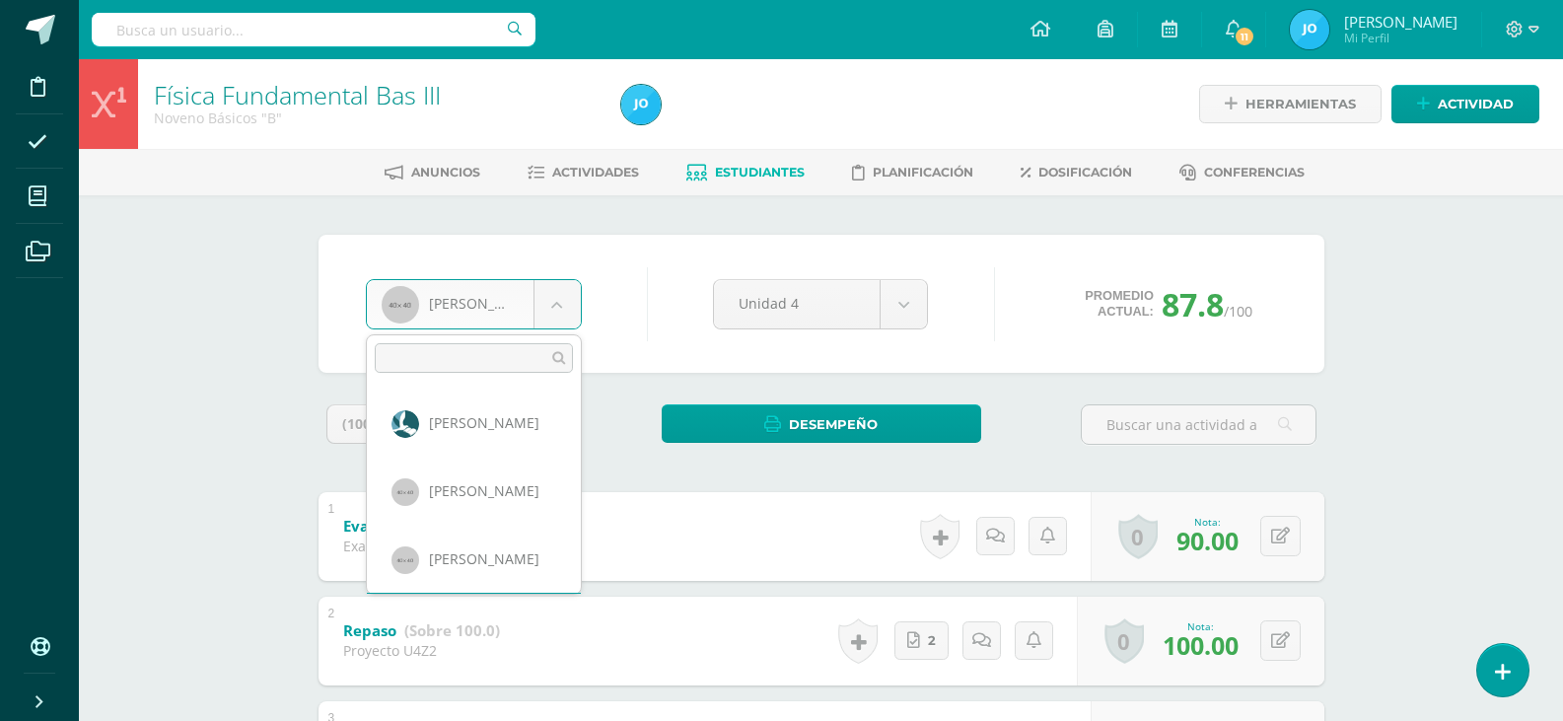
scroll to position [67, 0]
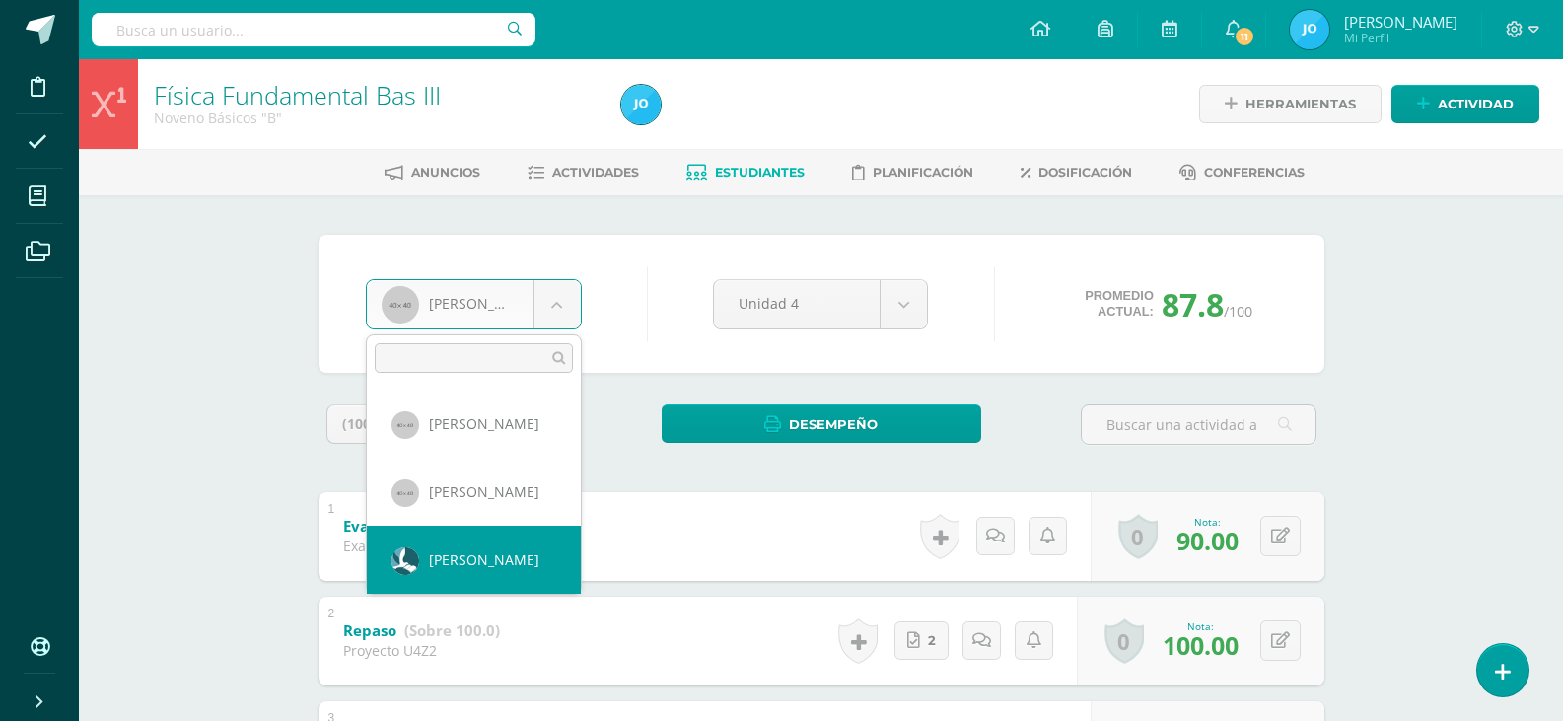
scroll to position [203, 0]
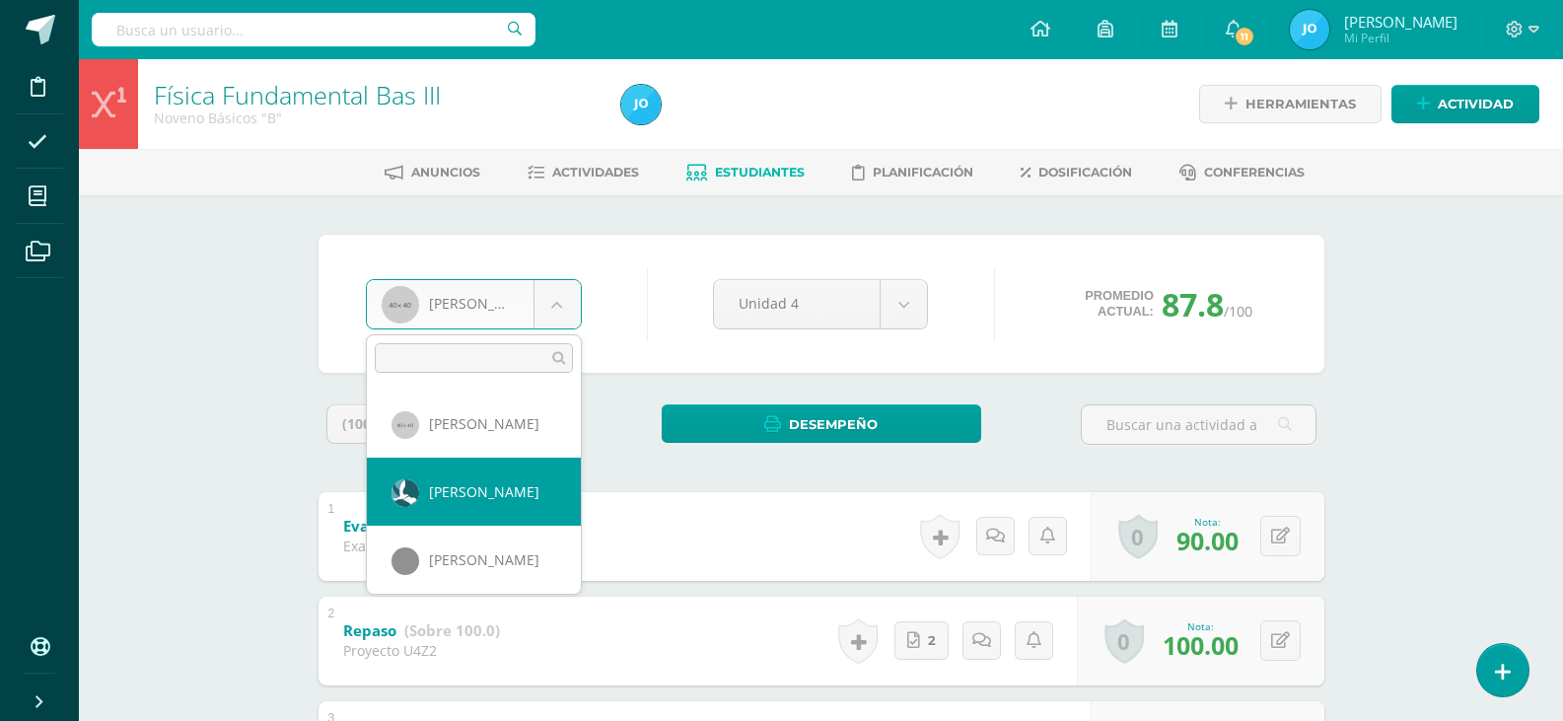
select select "208"
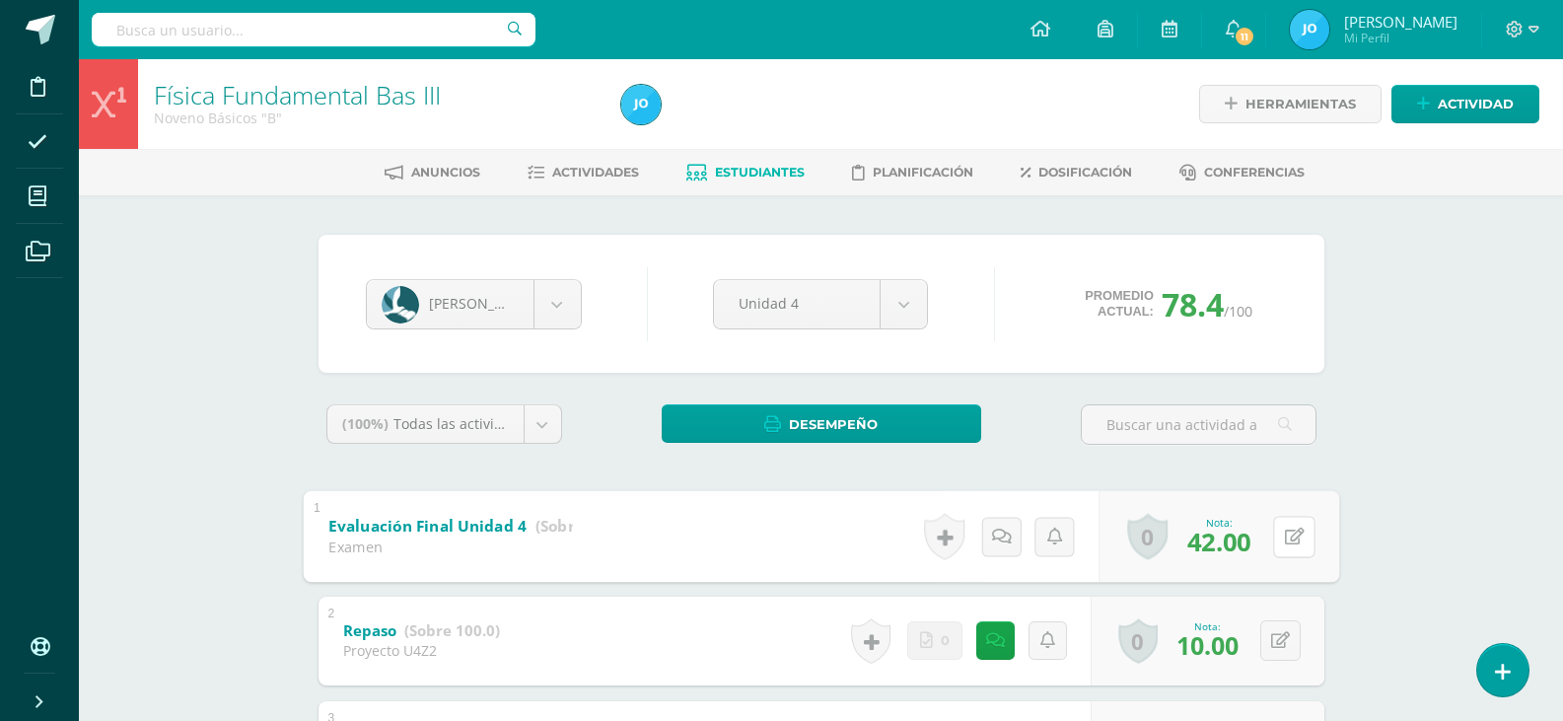
drag, startPoint x: 1293, startPoint y: 526, endPoint x: 1271, endPoint y: 546, distance: 30.0
click at [1293, 528] on button at bounding box center [1293, 536] width 41 height 41
type input "43"
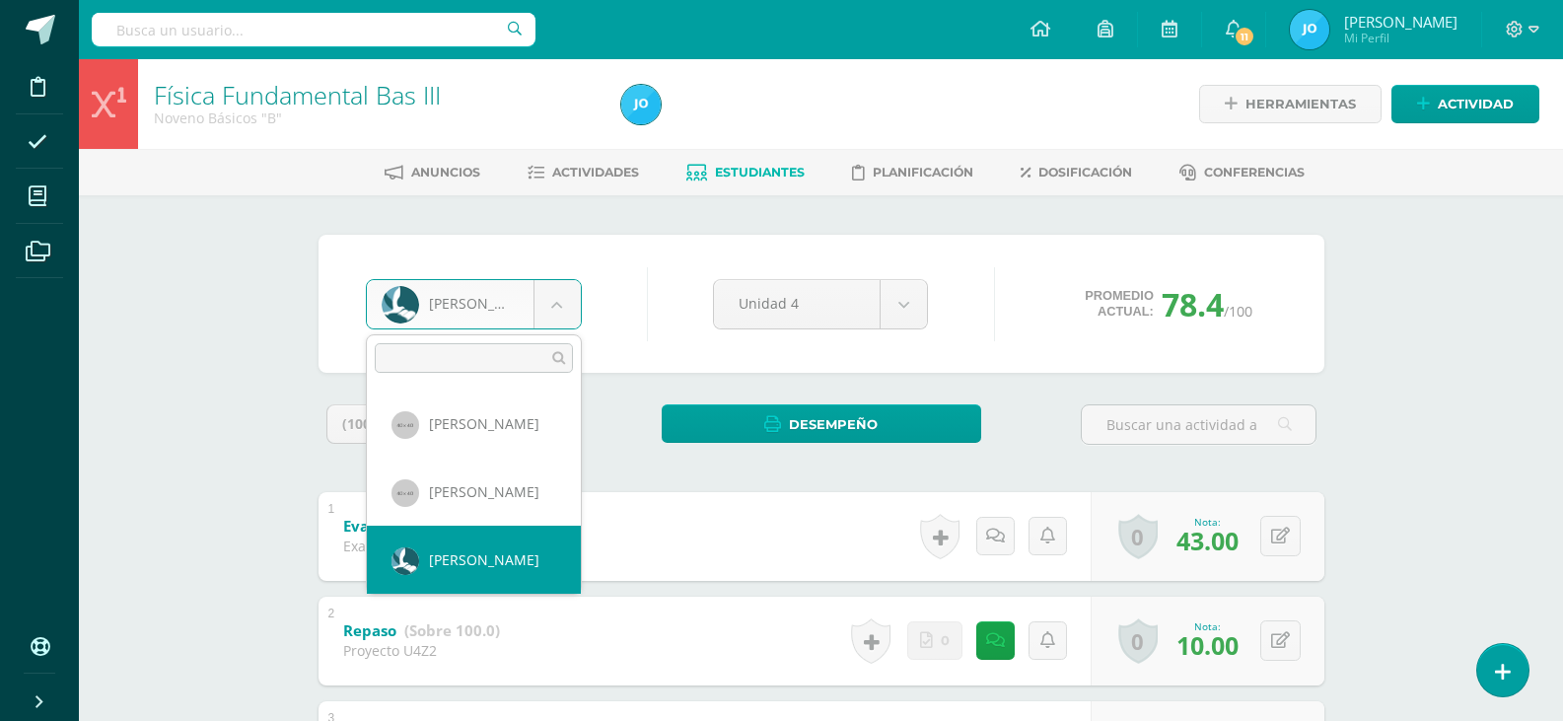
scroll to position [339, 0]
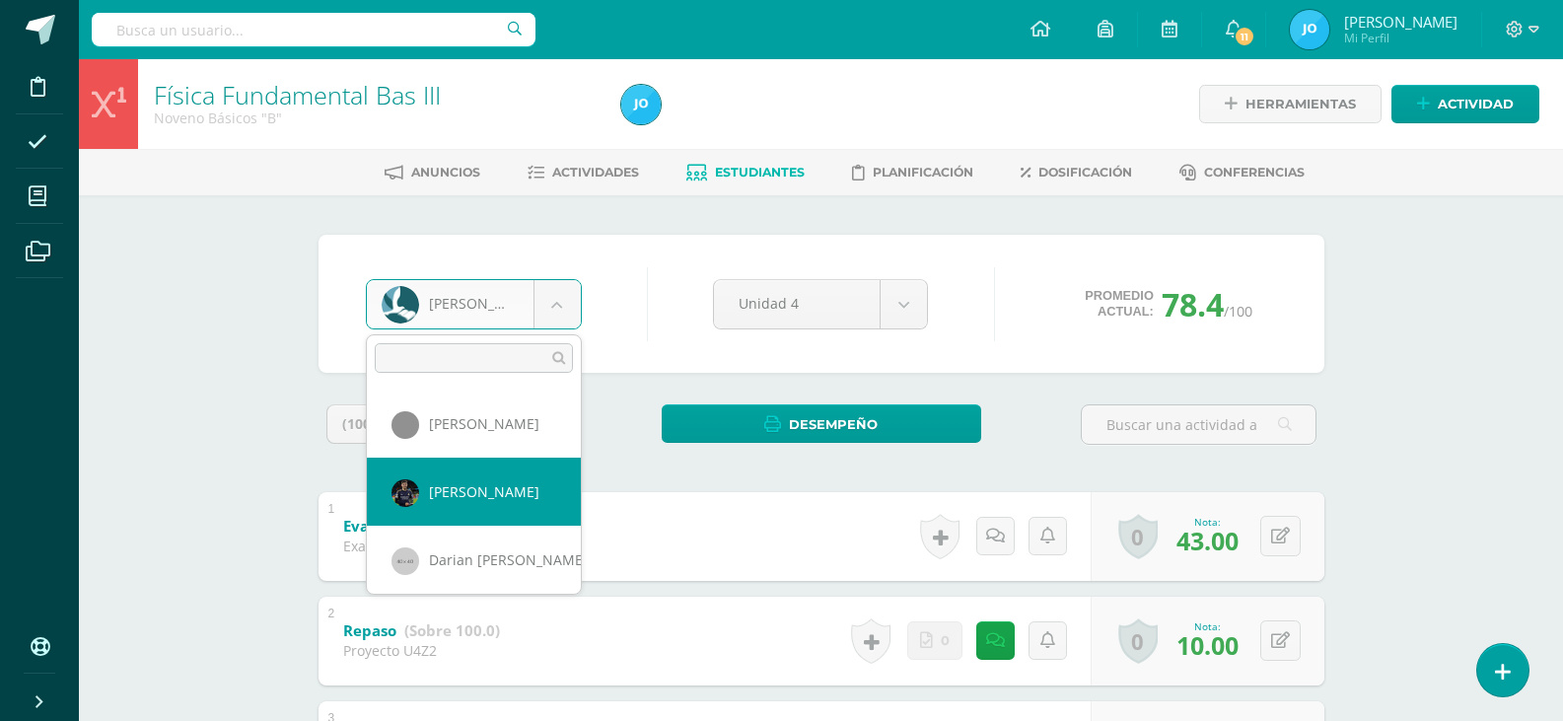
select select "211"
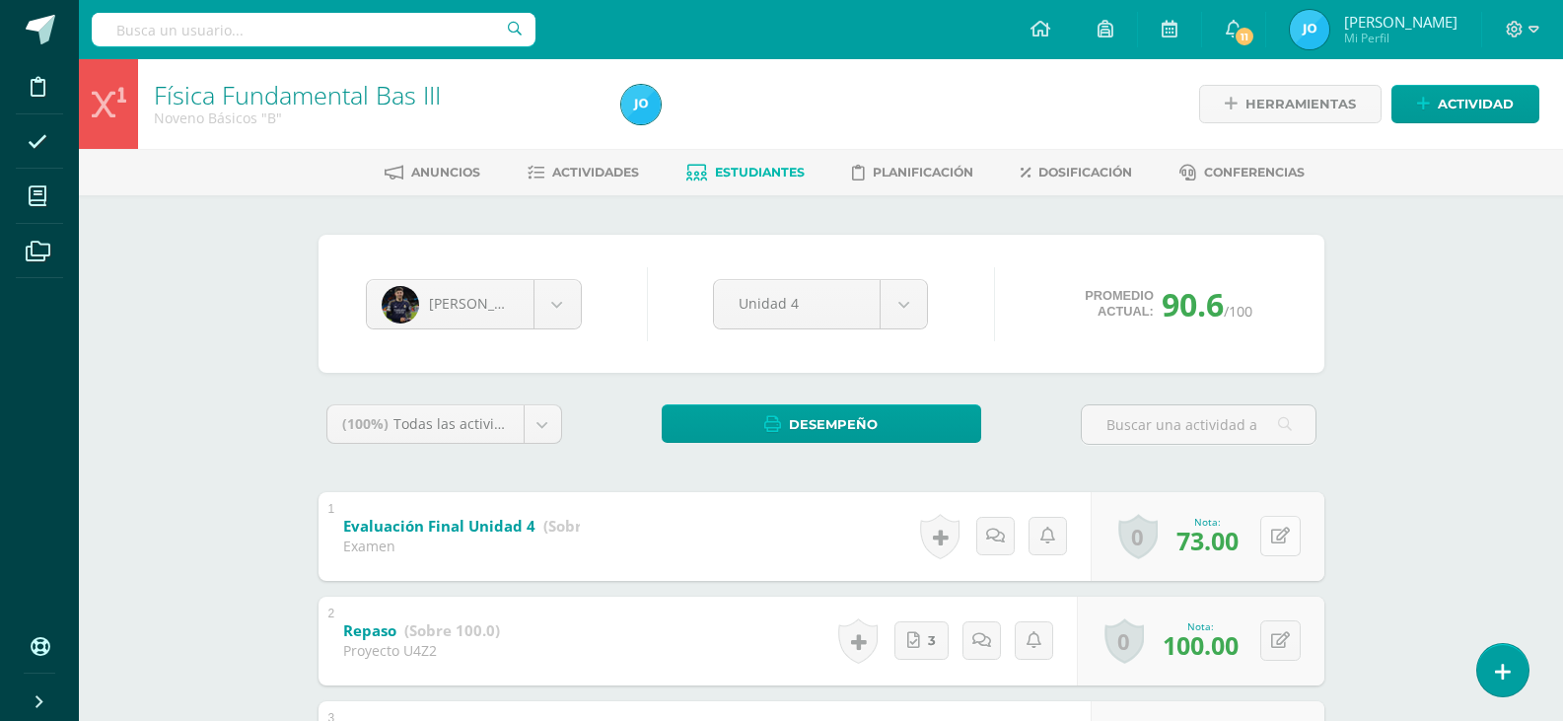
click at [1278, 529] on button at bounding box center [1280, 536] width 40 height 40
type input "75"
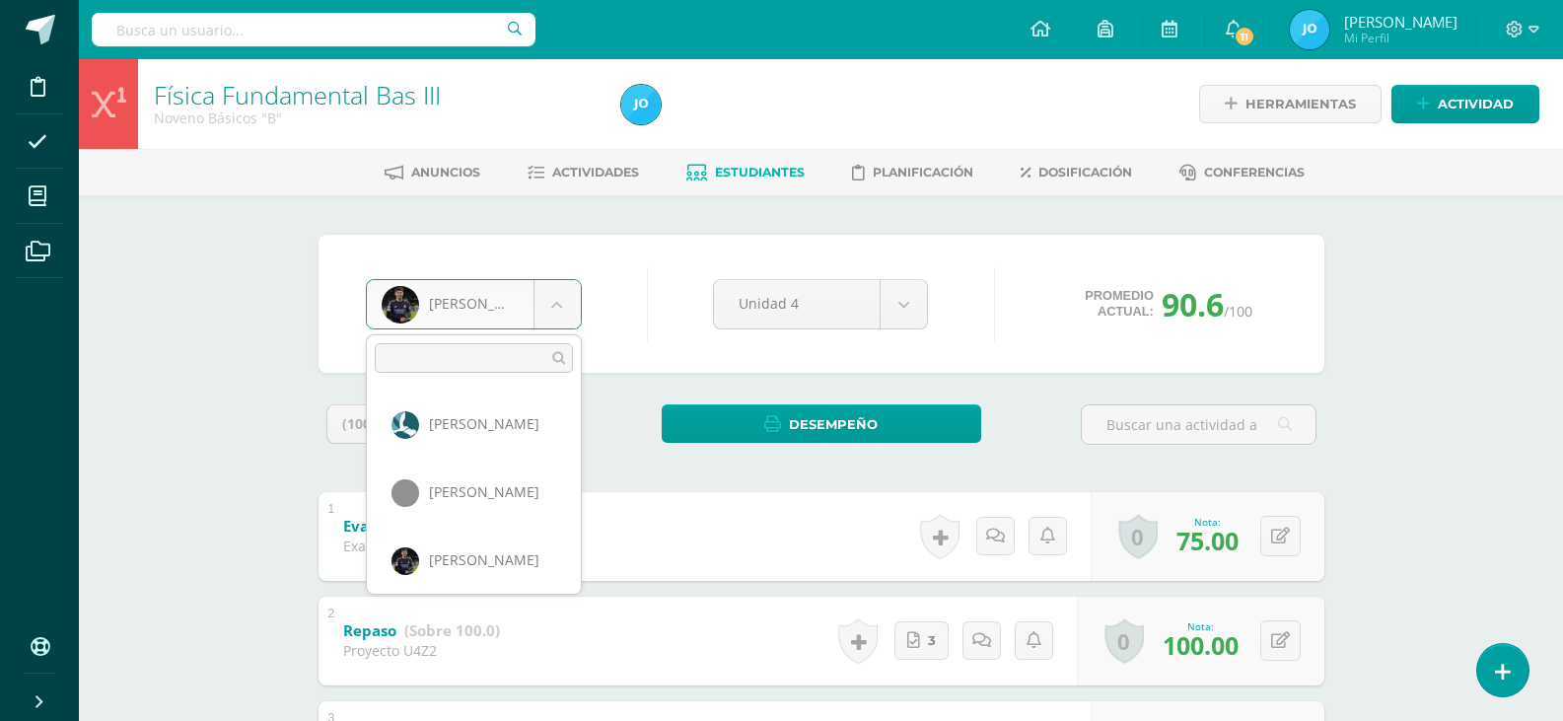
scroll to position [339, 0]
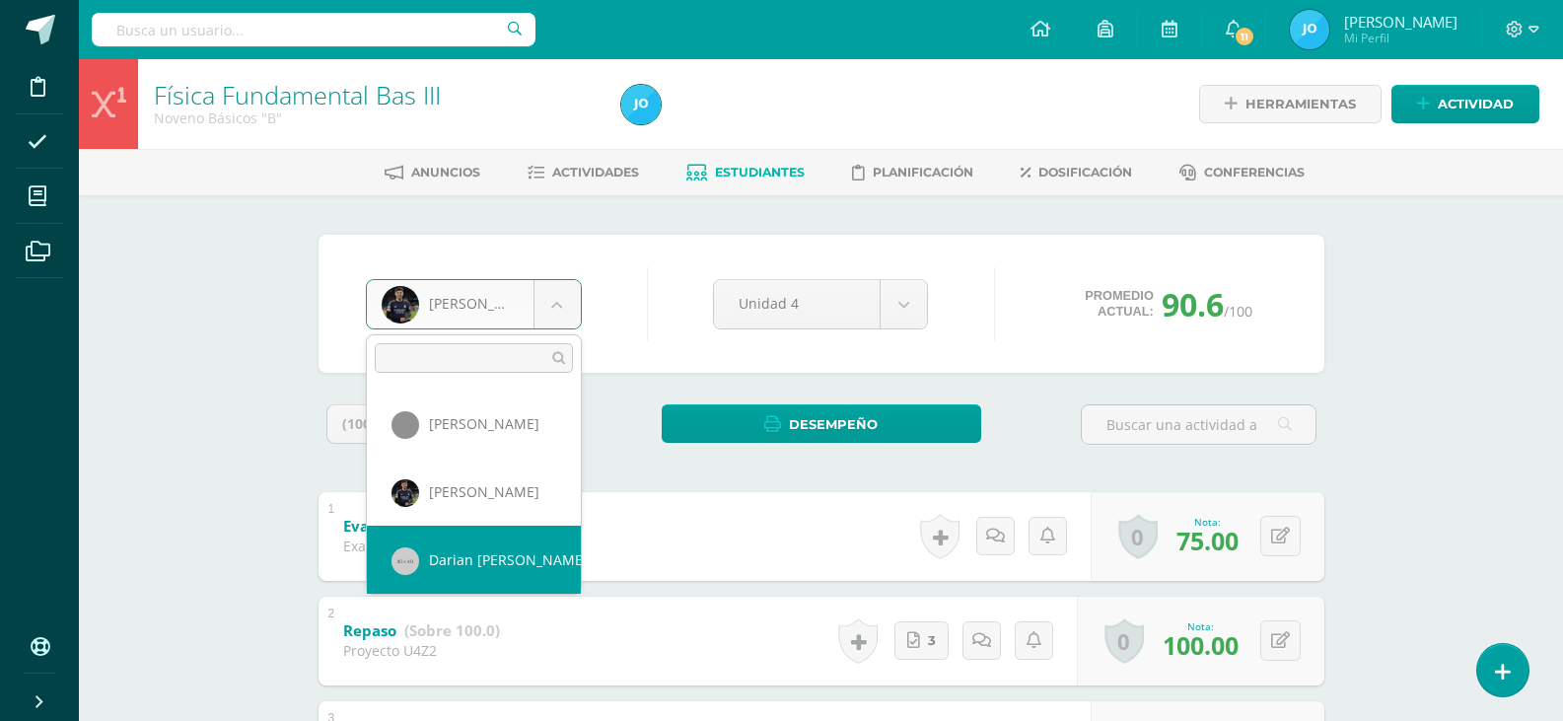
select select "214"
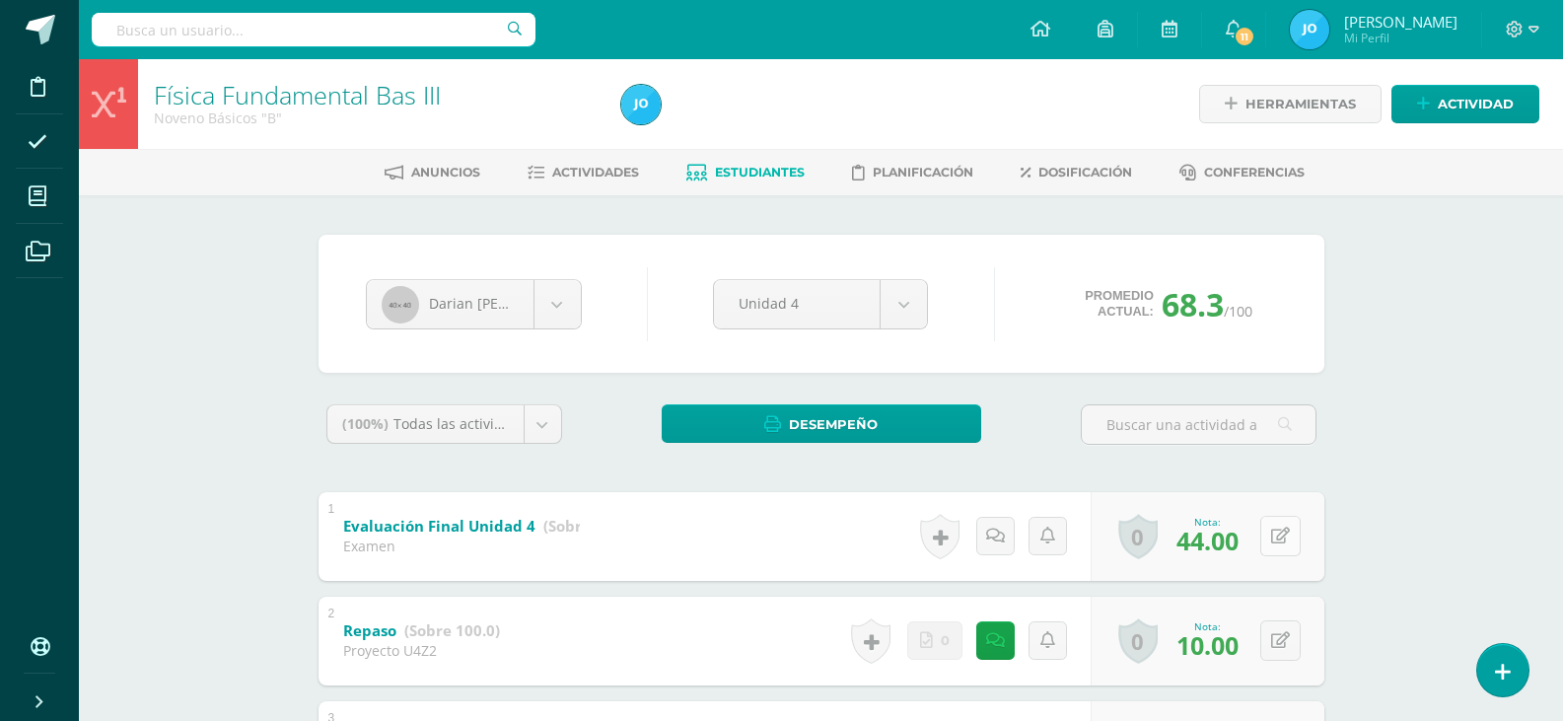
click at [1271, 530] on button at bounding box center [1280, 536] width 40 height 40
type input "46"
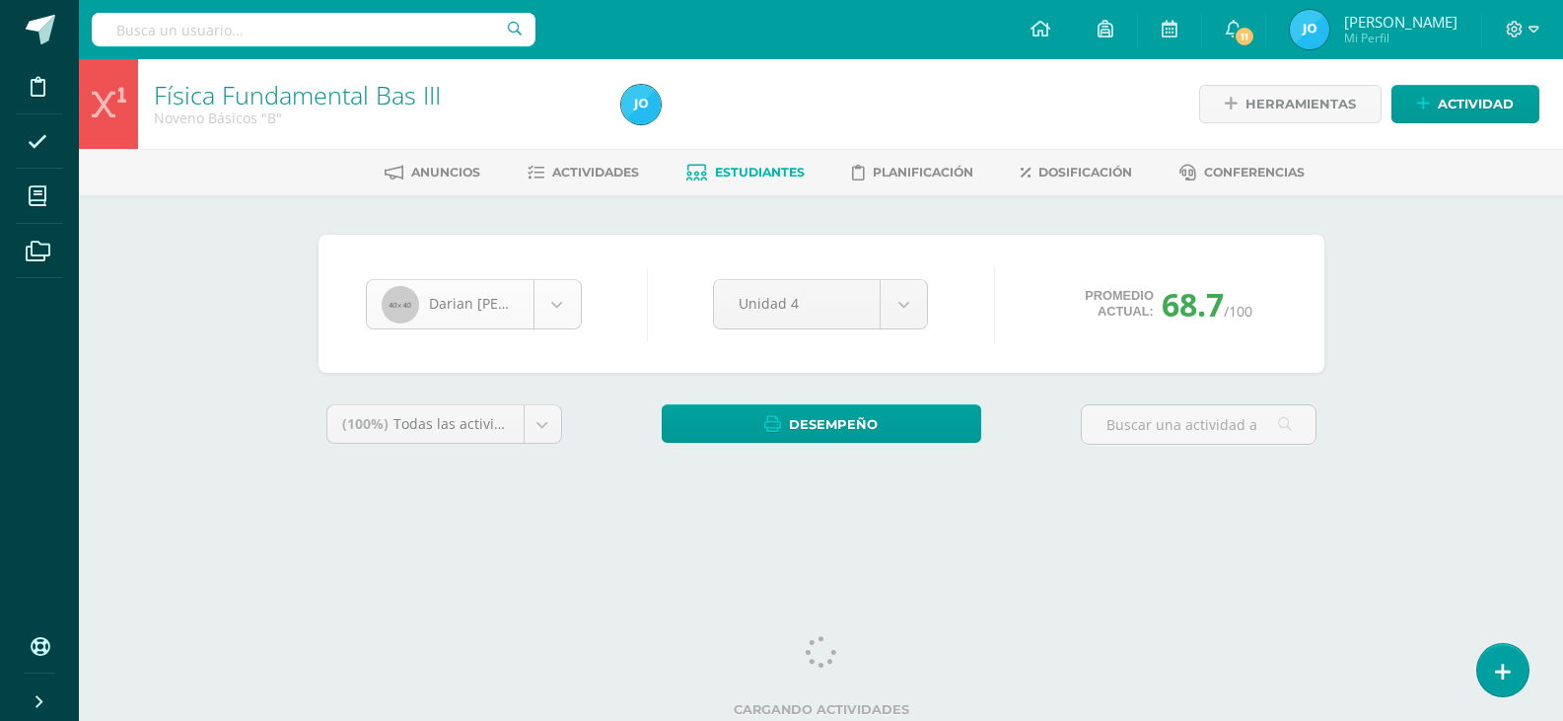
click at [568, 316] on body "Disciplina Asistencia Mis cursos Archivos Soporte Ayuda Reportar un problema Ce…" at bounding box center [781, 266] width 1563 height 532
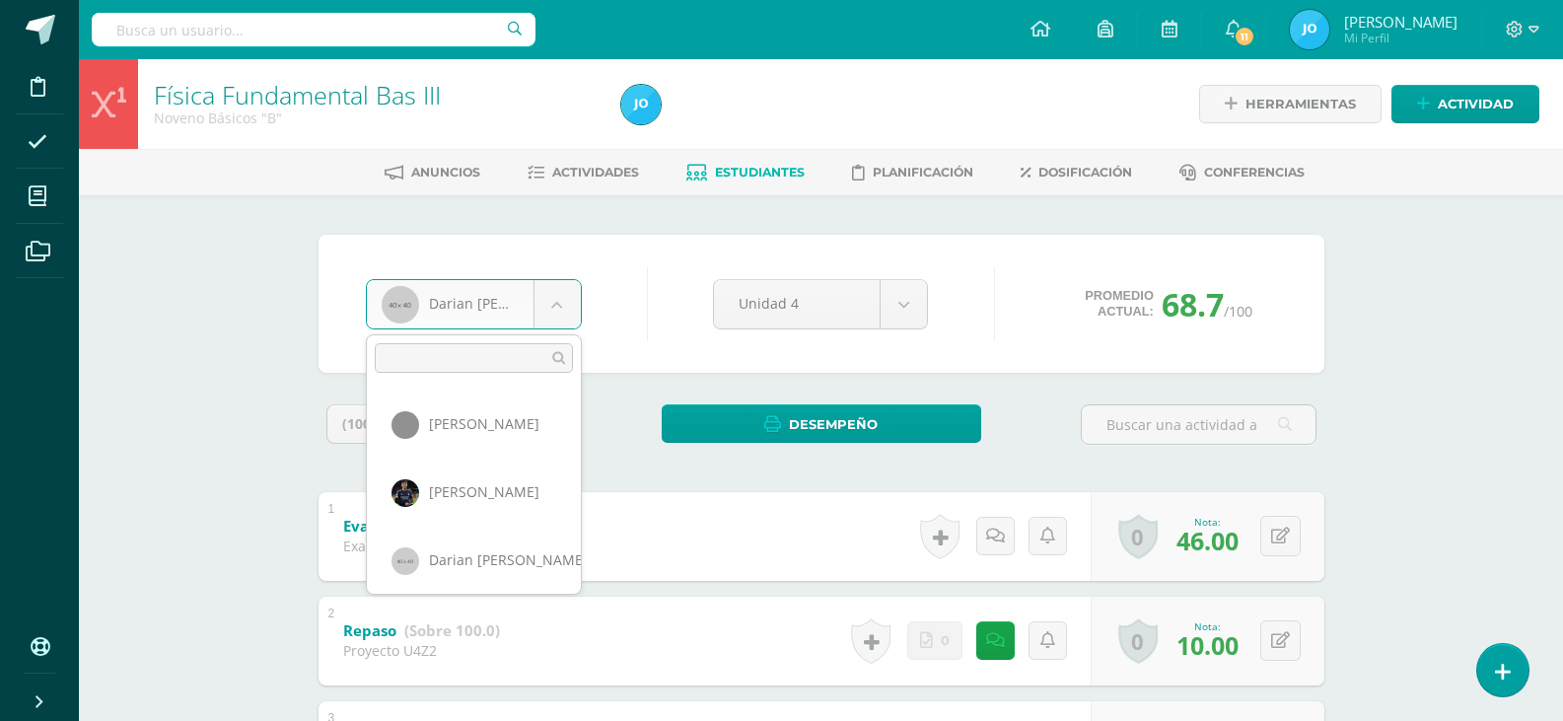
scroll to position [407, 0]
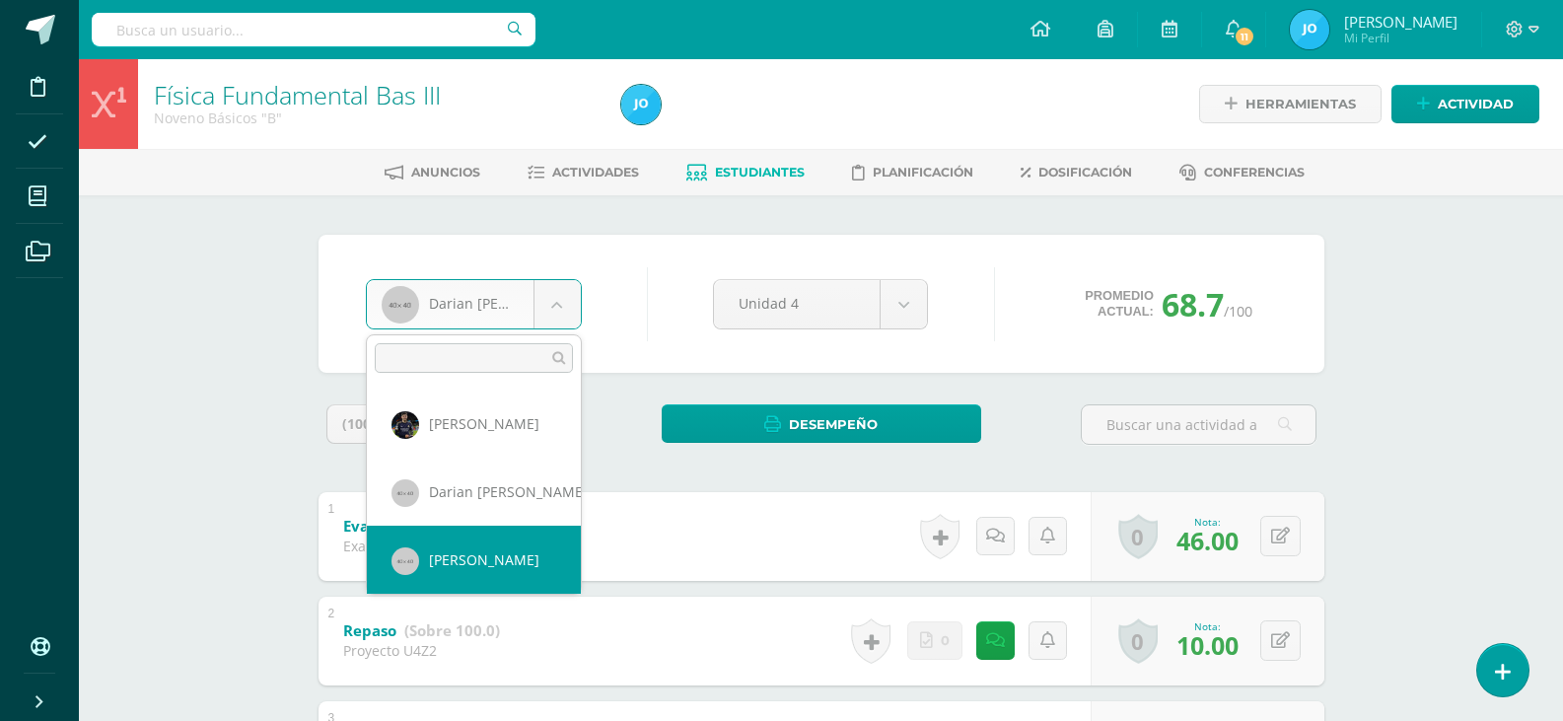
select select "221"
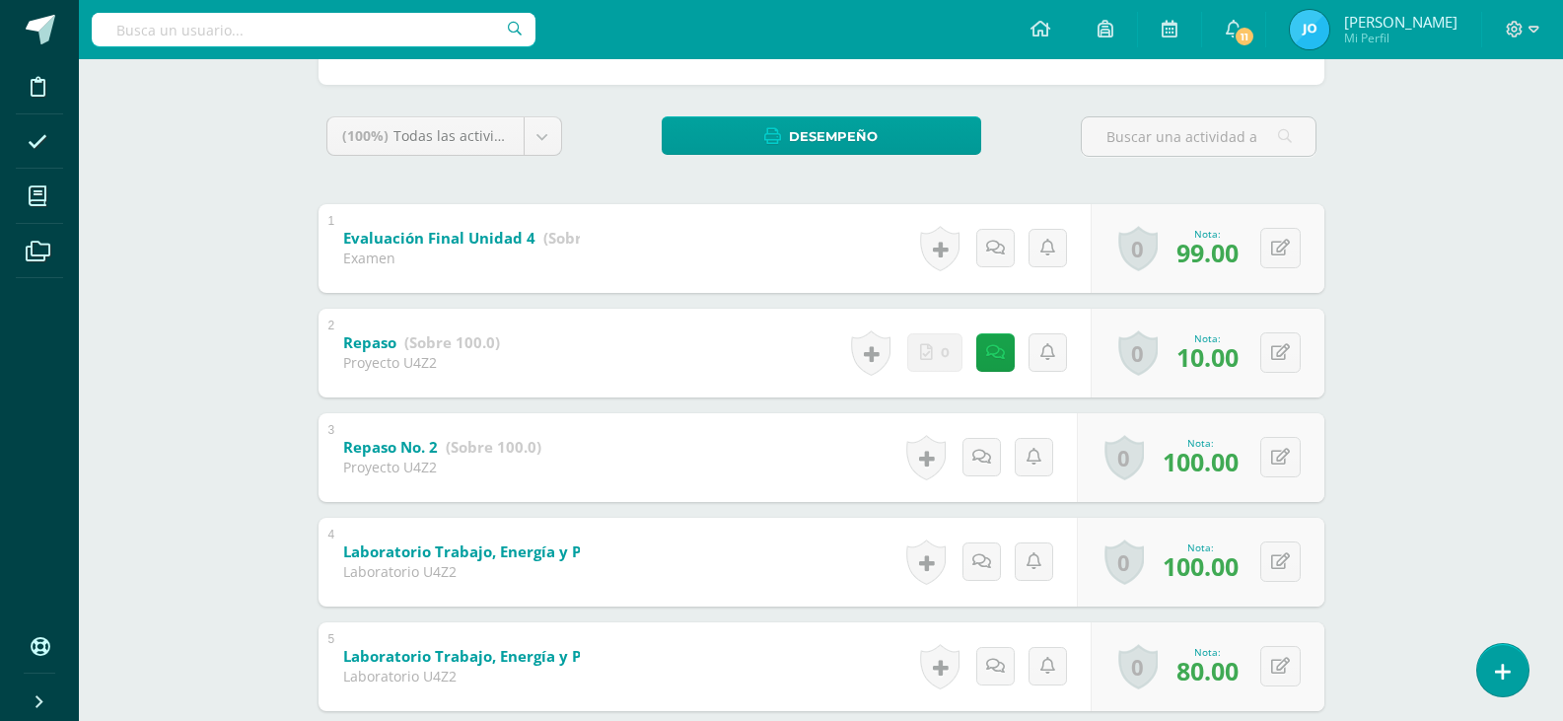
scroll to position [296, 0]
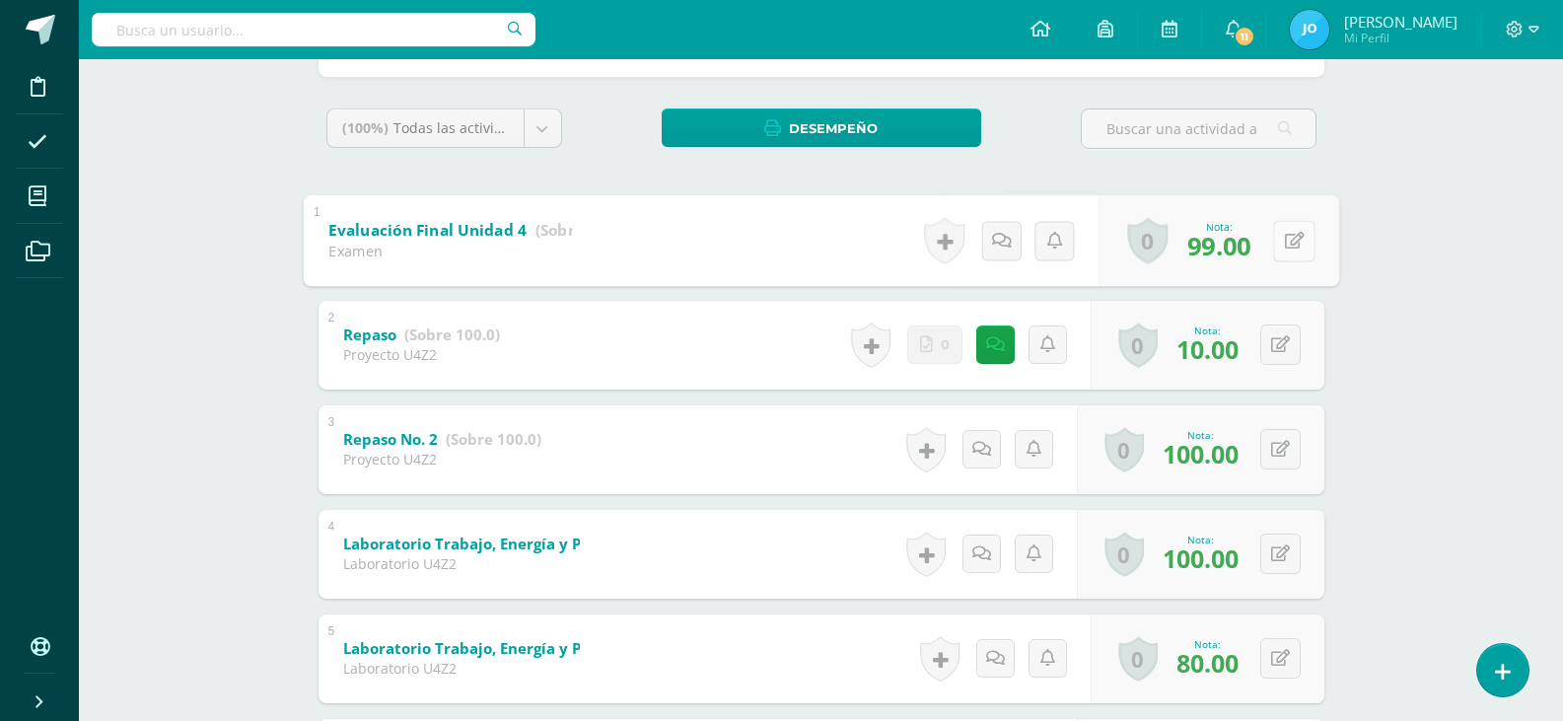
click at [1281, 250] on button at bounding box center [1293, 240] width 41 height 41
type input "100"
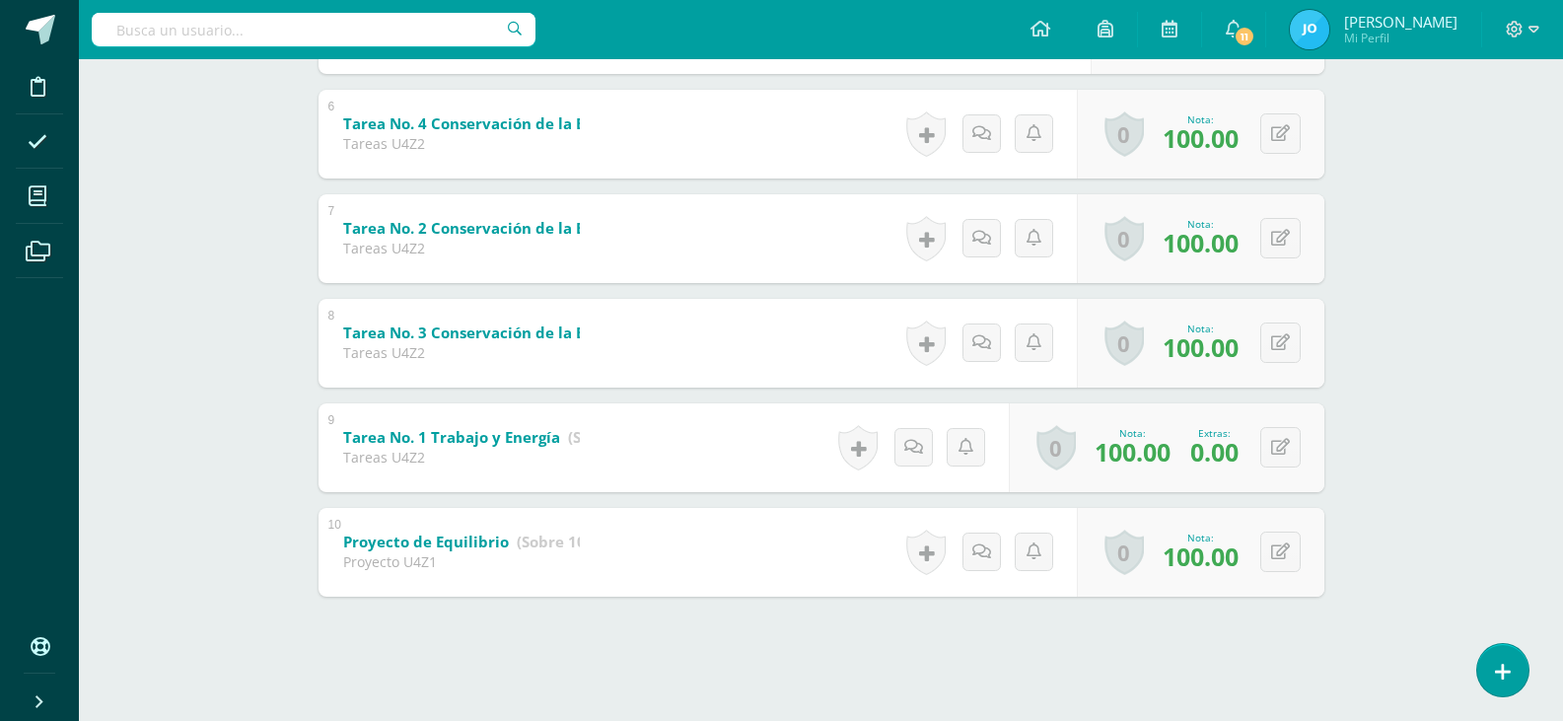
scroll to position [531, 0]
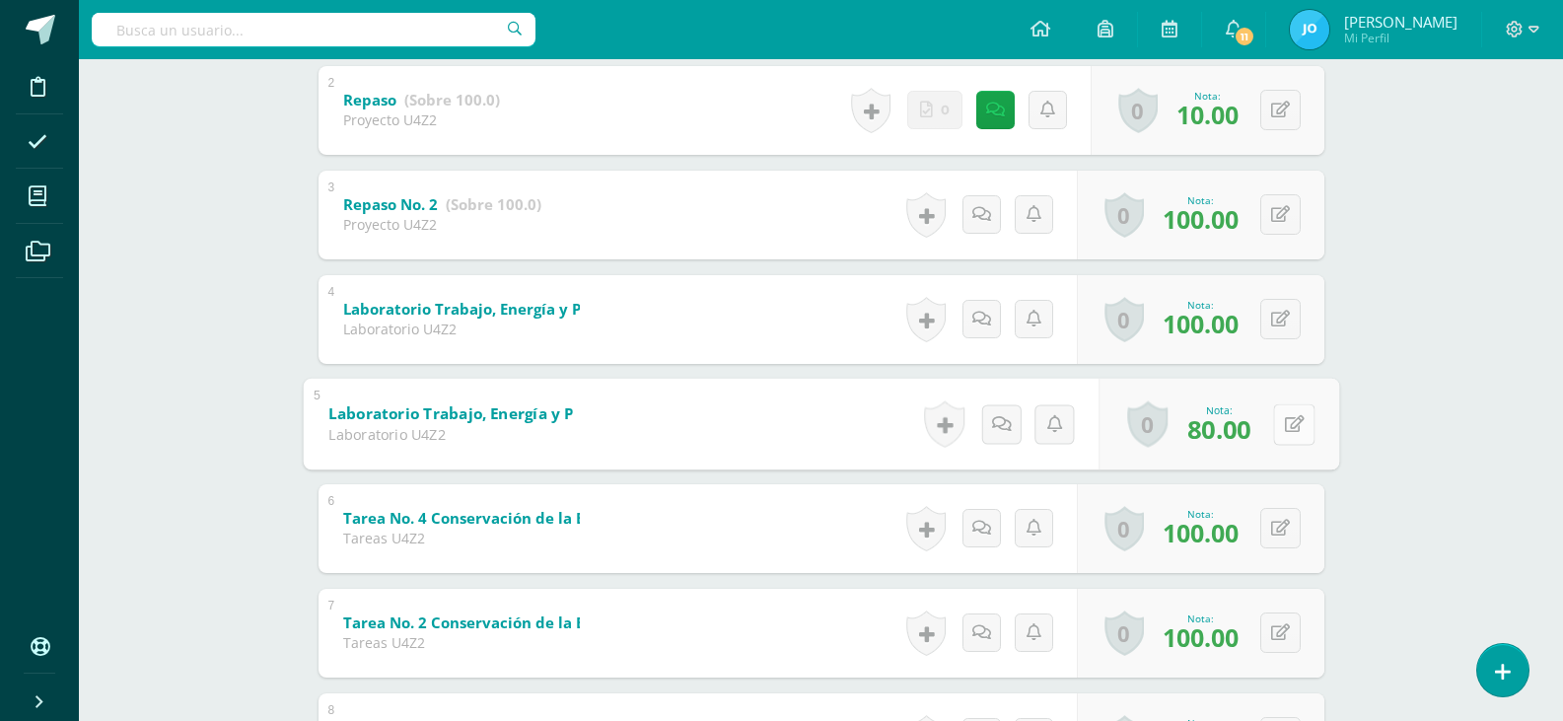
click at [1286, 430] on icon at bounding box center [1294, 423] width 20 height 17
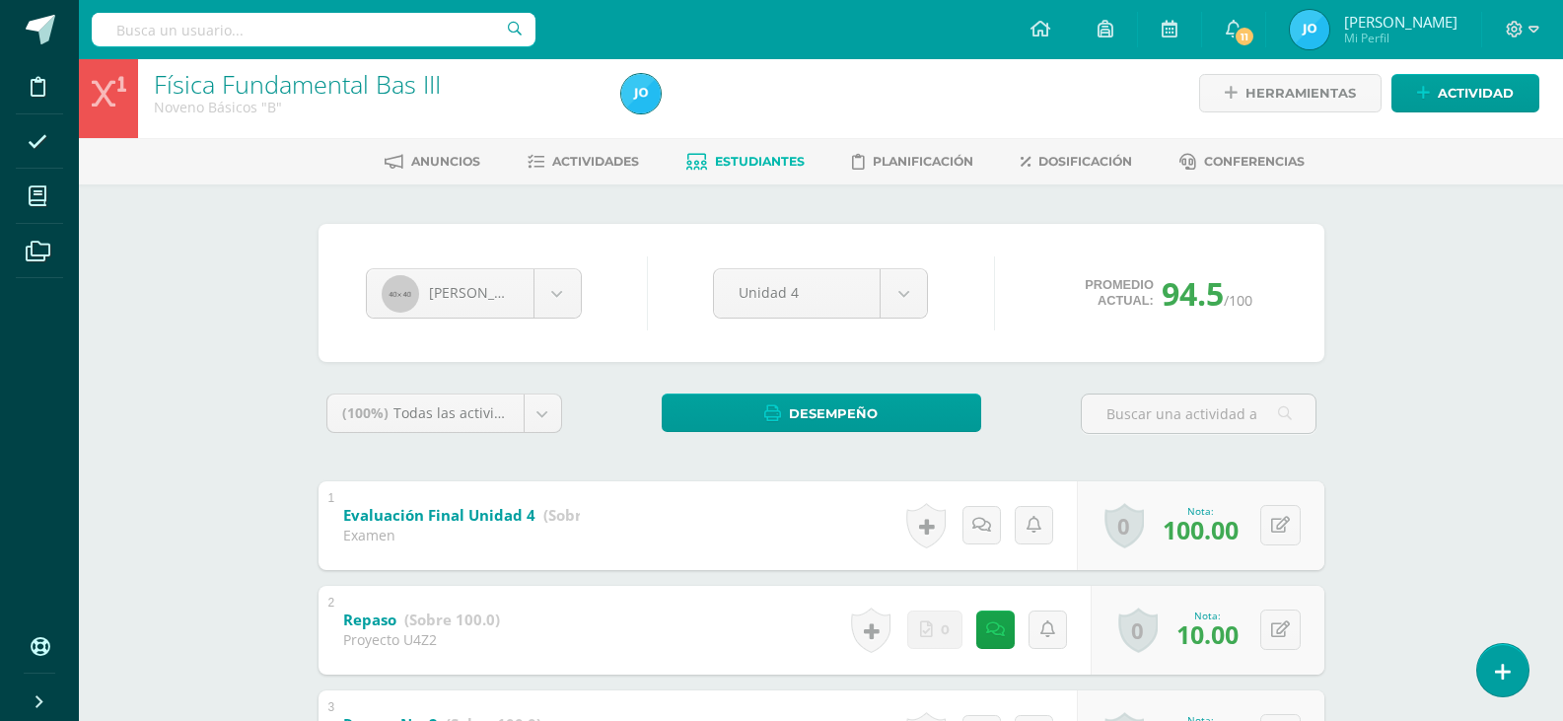
scroll to position [0, 0]
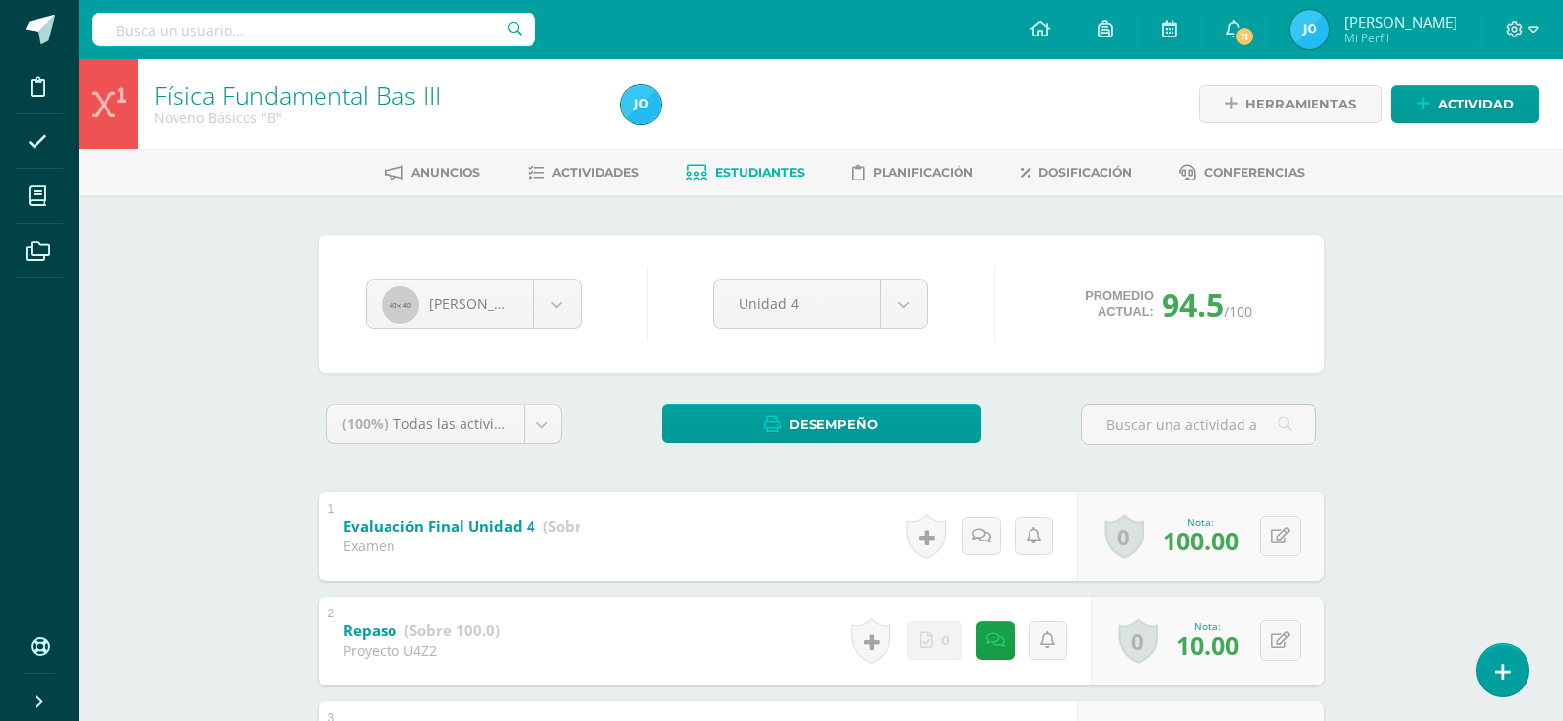
type input "0"
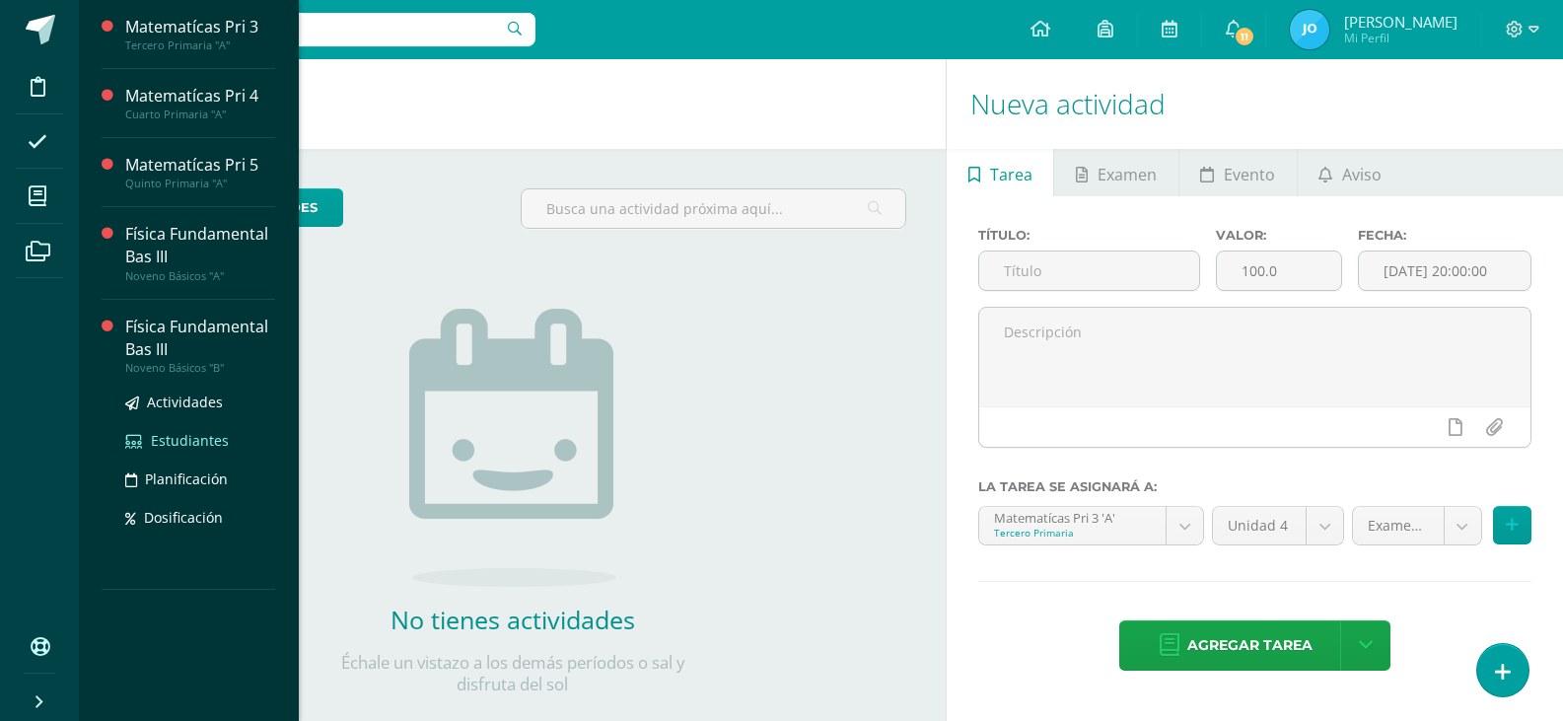
click at [193, 442] on span "Estudiantes" at bounding box center [190, 440] width 78 height 19
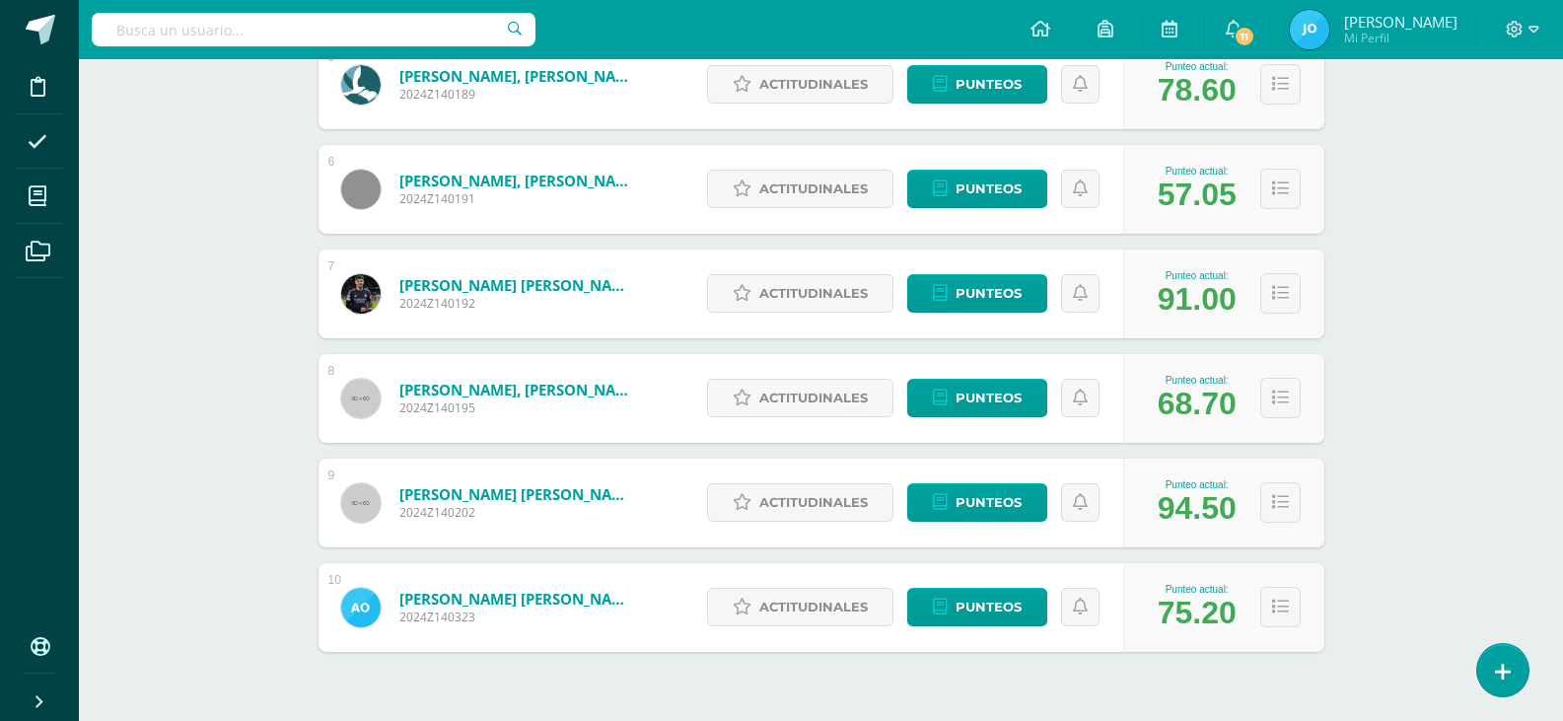
scroll to position [862, 0]
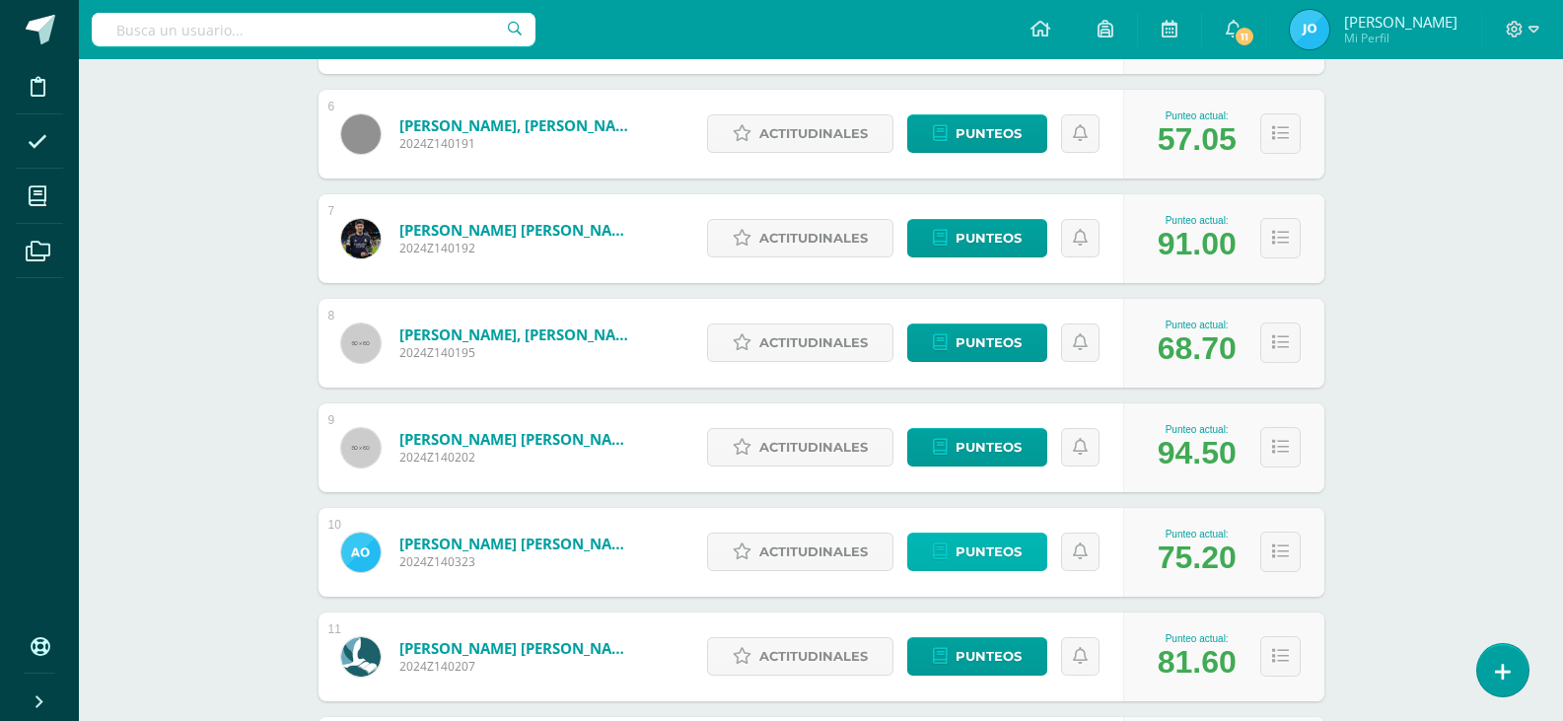
click at [976, 548] on span "Punteos" at bounding box center [989, 552] width 66 height 36
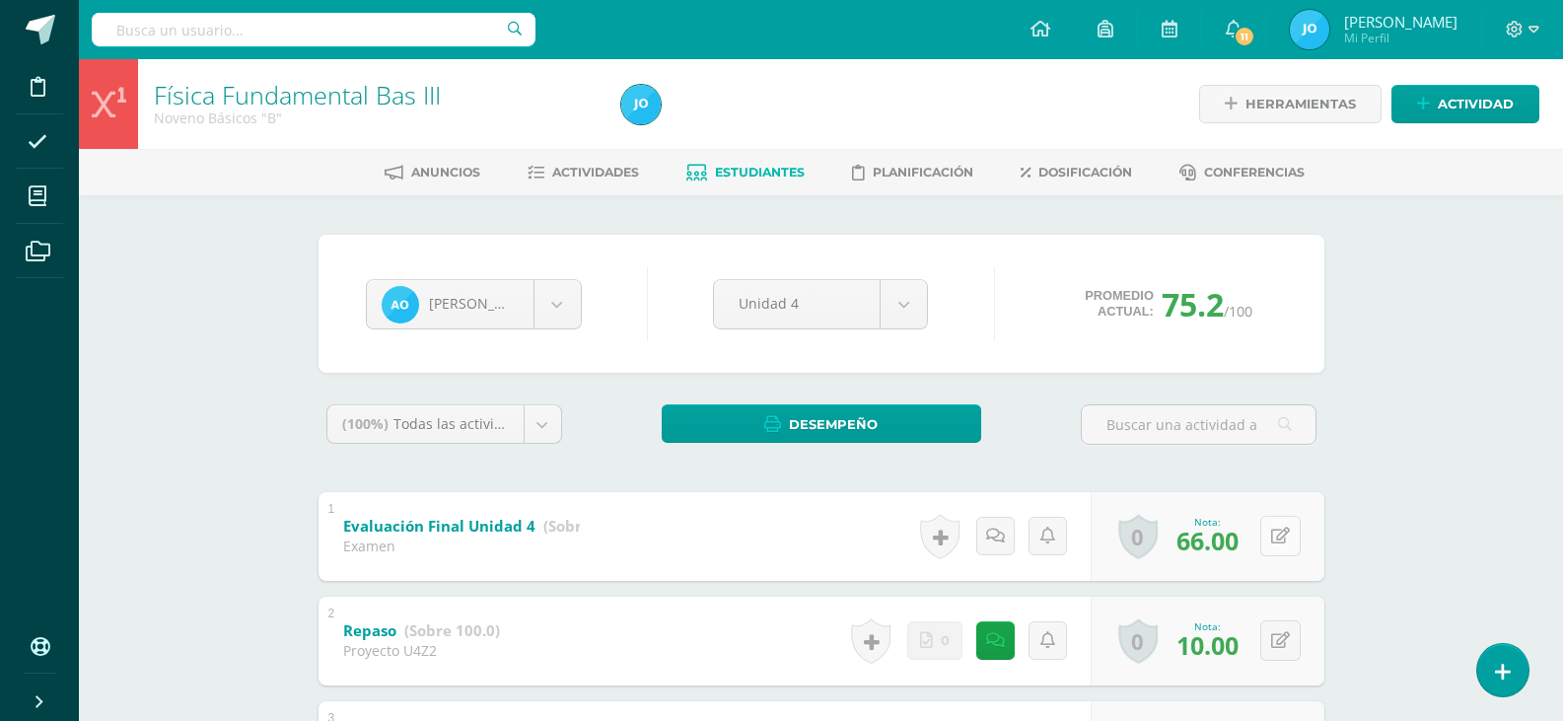
click at [1274, 540] on button at bounding box center [1280, 536] width 40 height 40
type input "3"
type input "68"
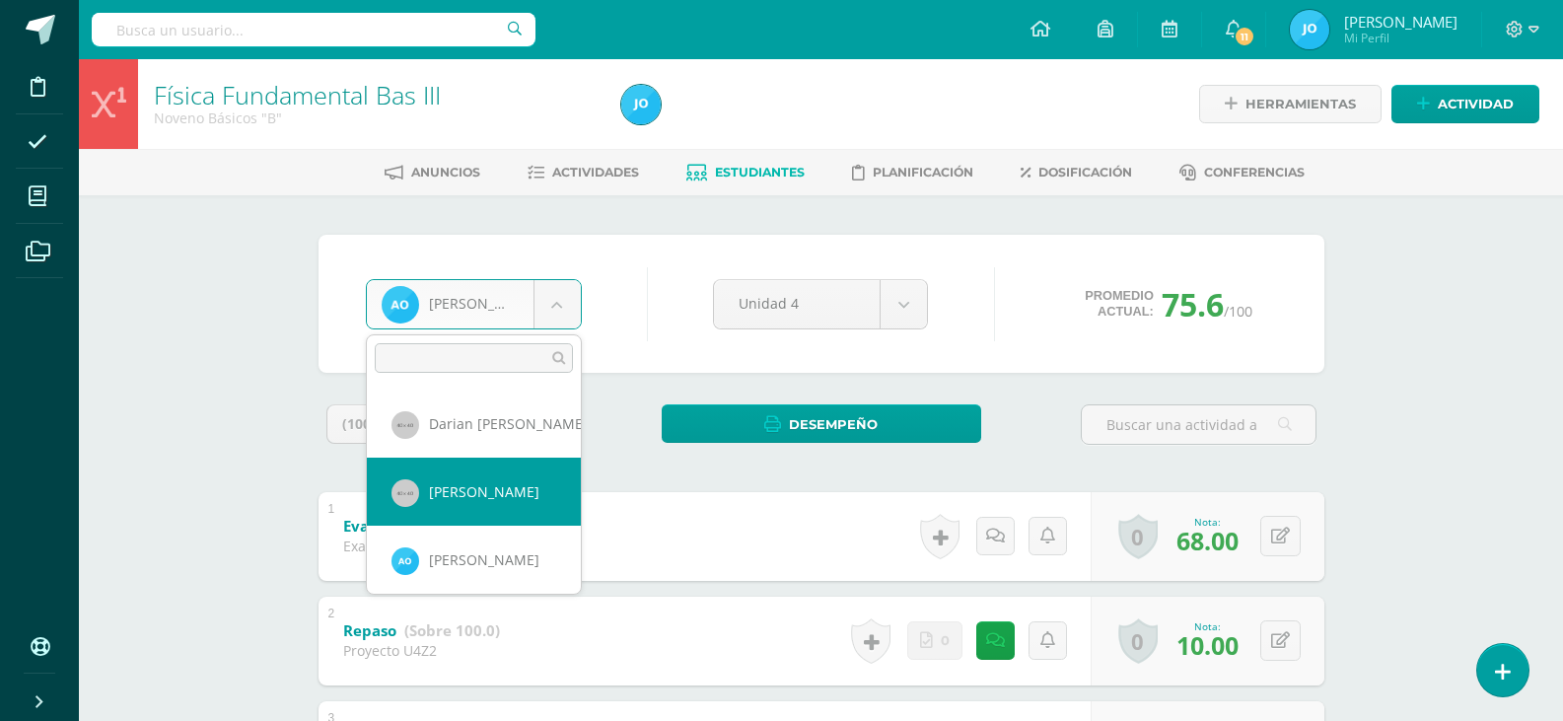
select select "221"
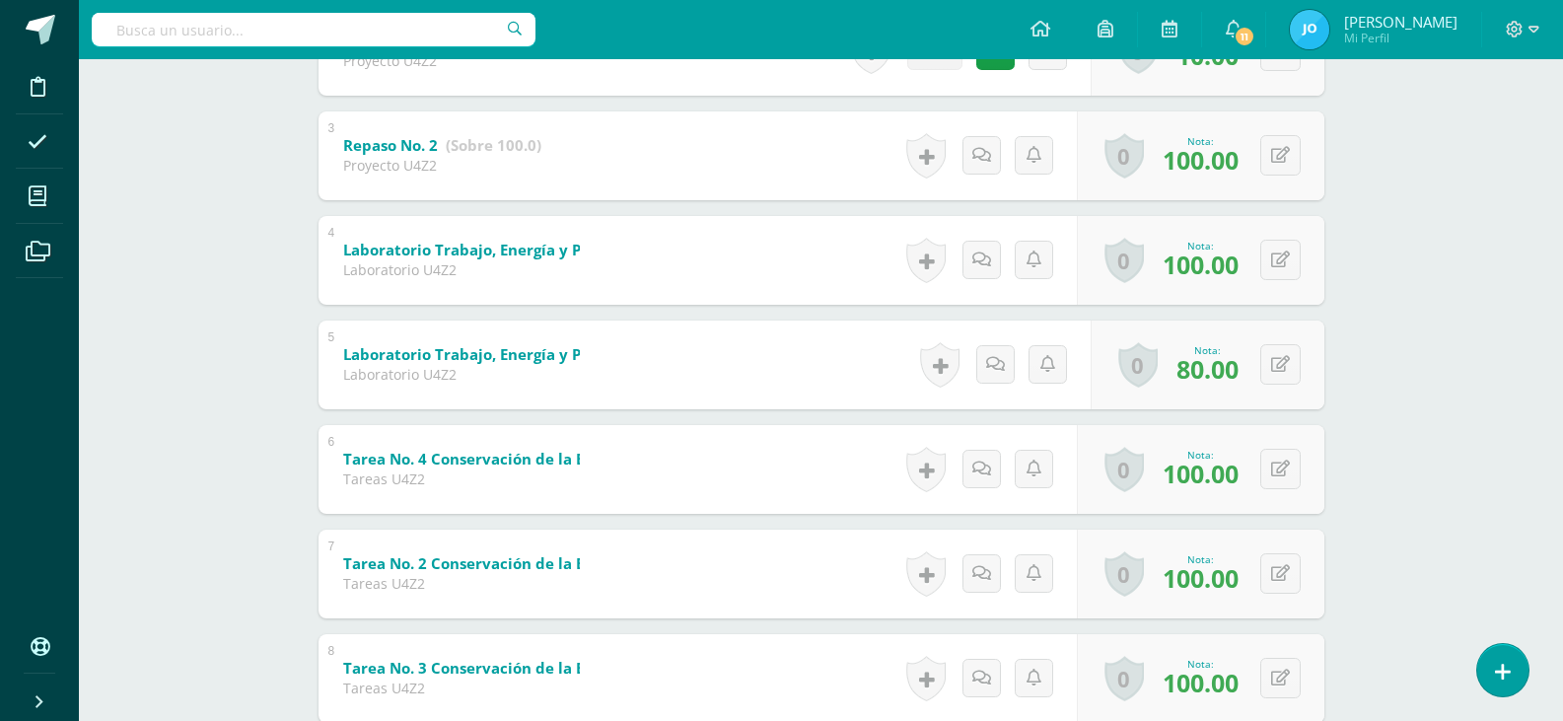
scroll to position [592, 0]
click at [1288, 368] on icon at bounding box center [1294, 362] width 20 height 17
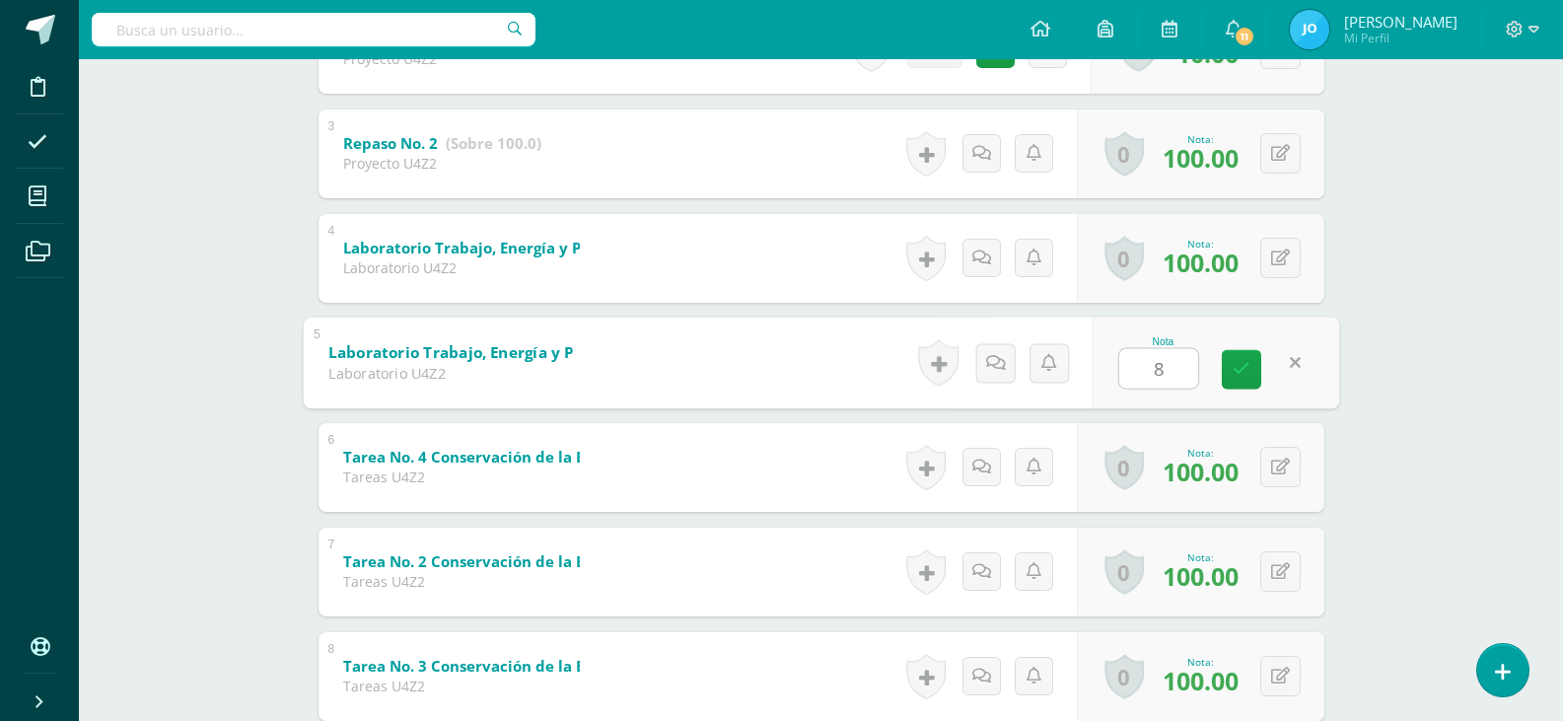
type input "81"
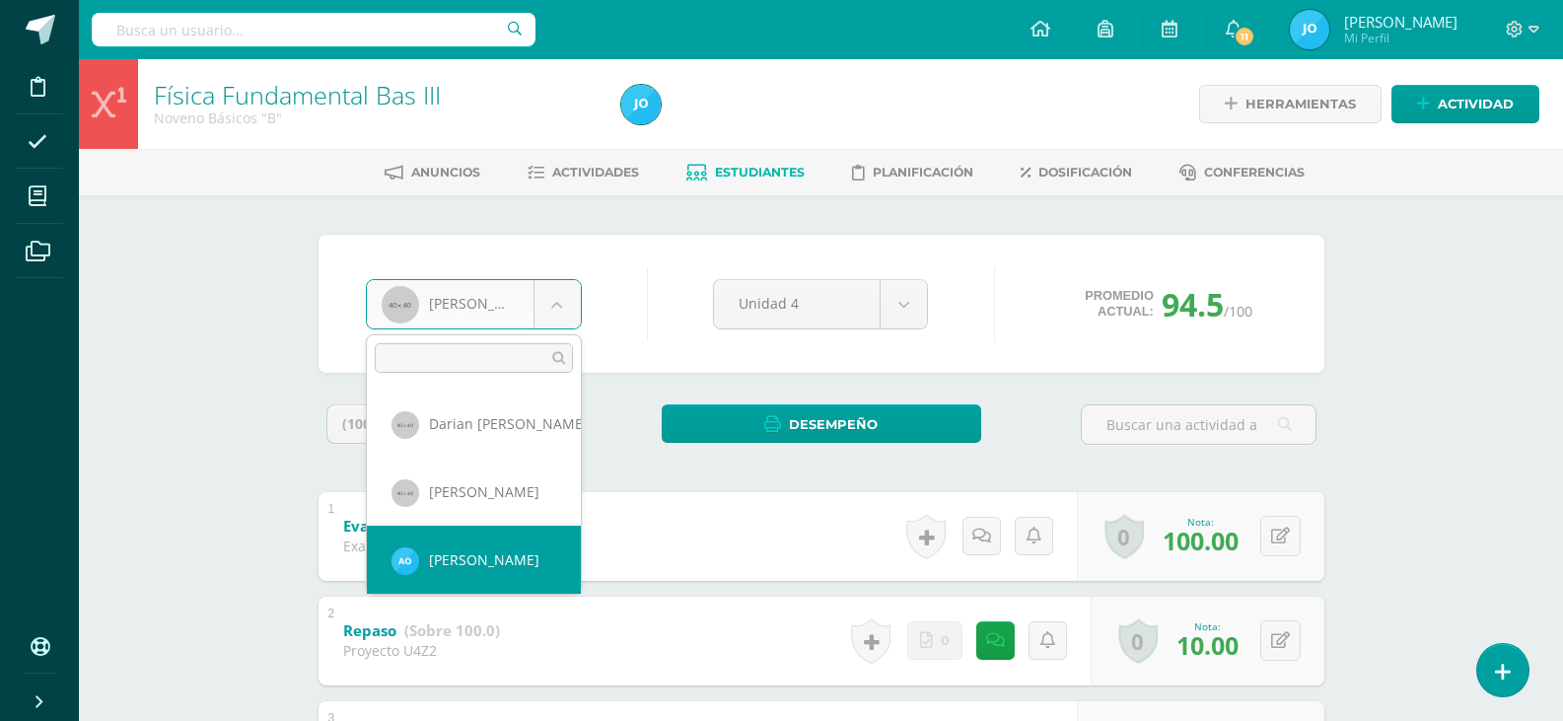
scroll to position [543, 0]
select select "226"
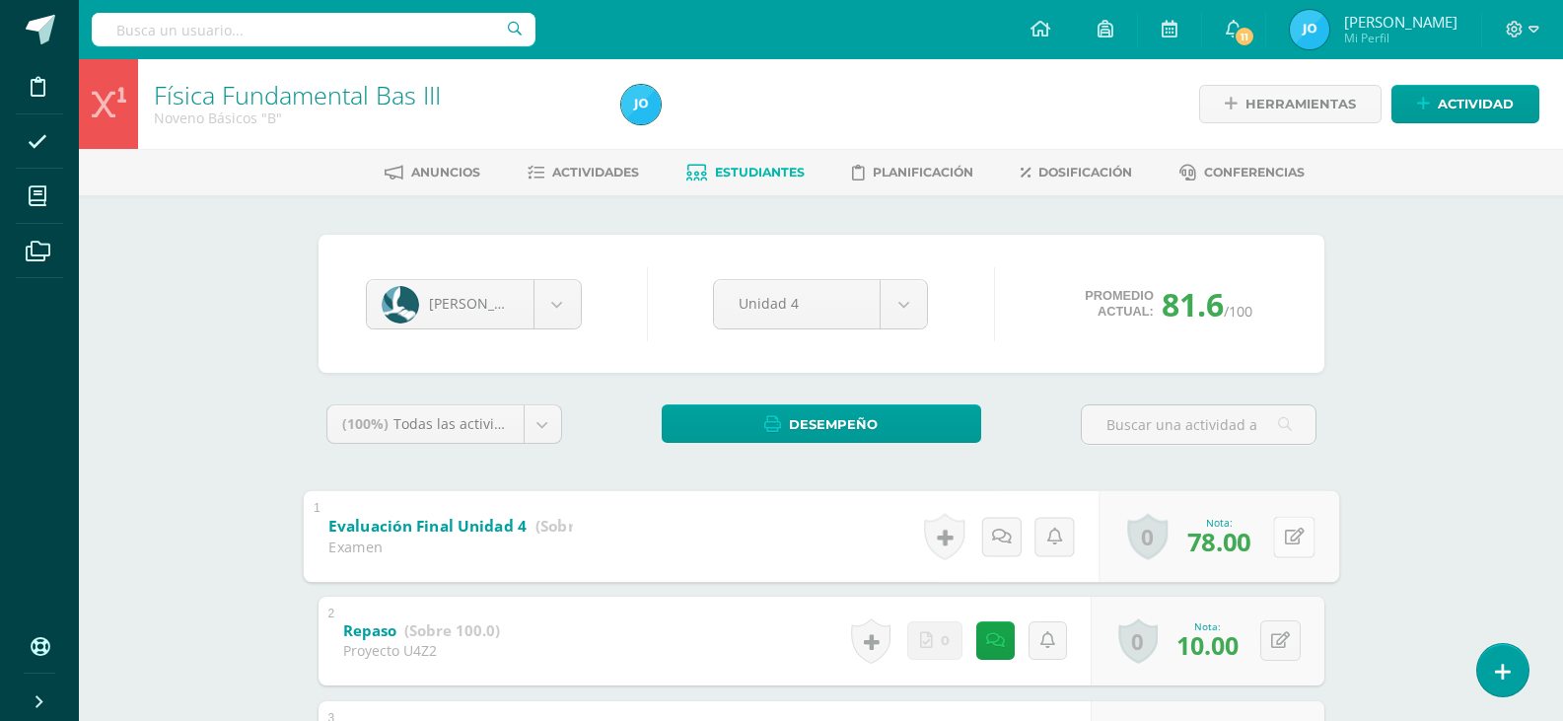
click at [1284, 549] on button at bounding box center [1293, 536] width 41 height 41
type input "80"
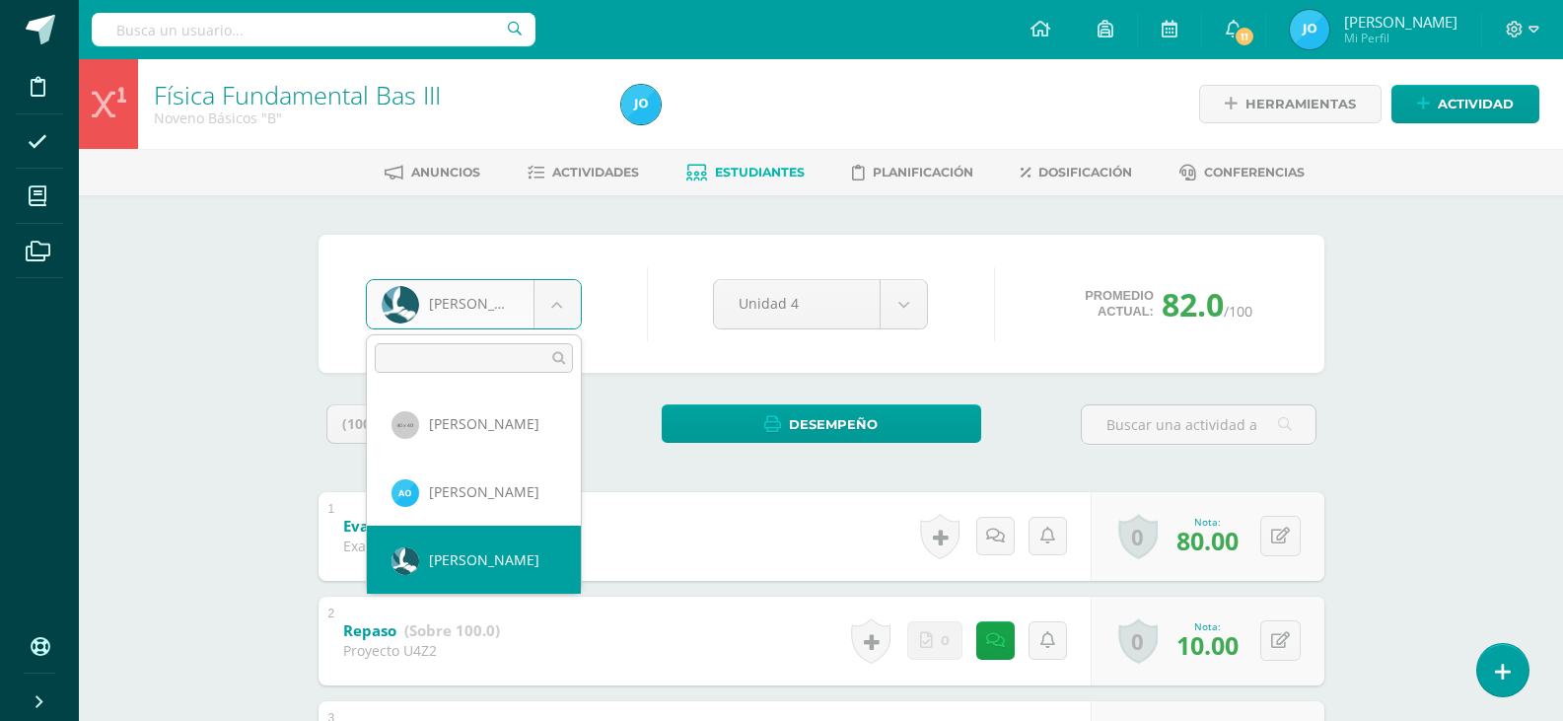
scroll to position [611, 0]
select select "346"
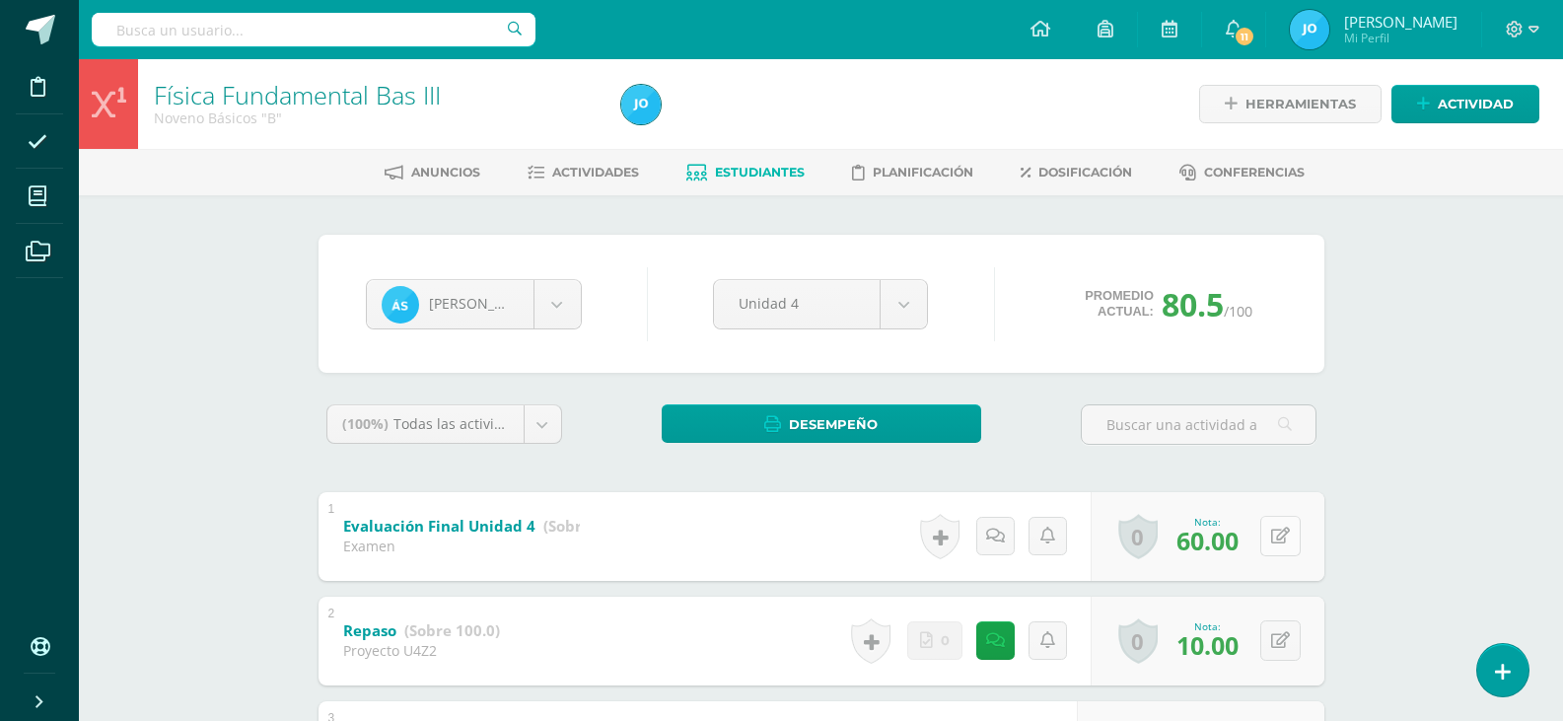
click at [1283, 538] on icon at bounding box center [1280, 536] width 19 height 17
click at [1289, 545] on button at bounding box center [1280, 536] width 40 height 40
type input "61"
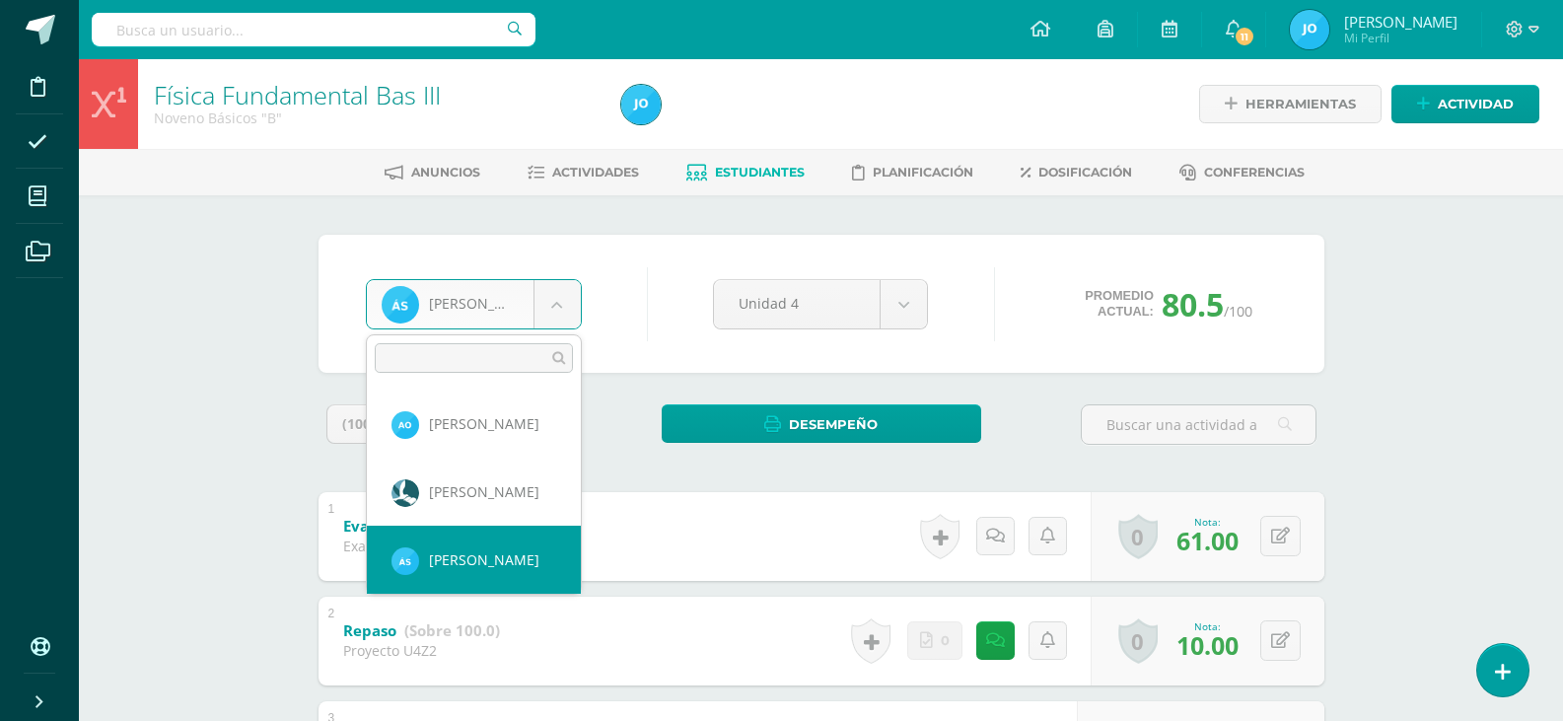
scroll to position [679, 0]
select select "229"
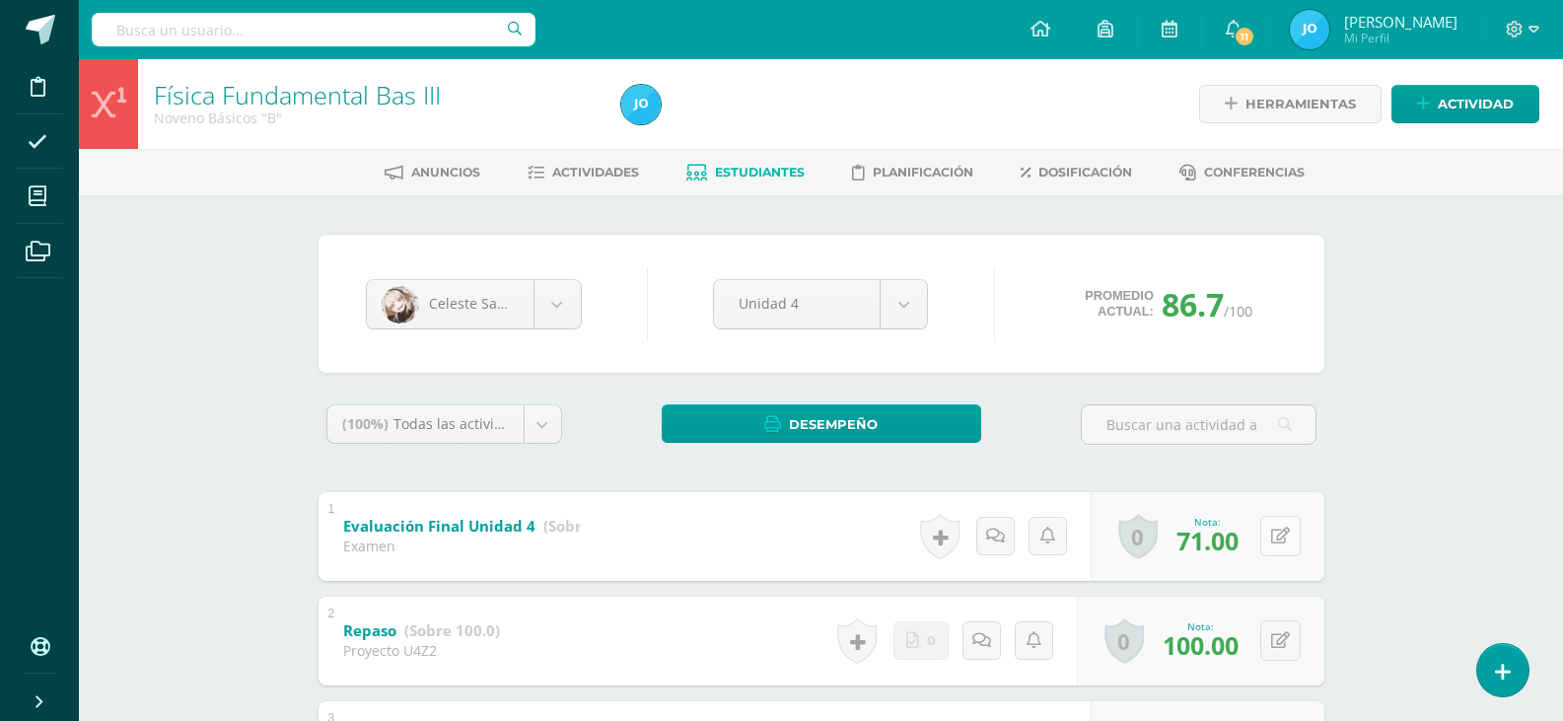
click at [1285, 532] on icon at bounding box center [1280, 536] width 19 height 17
type input "73"
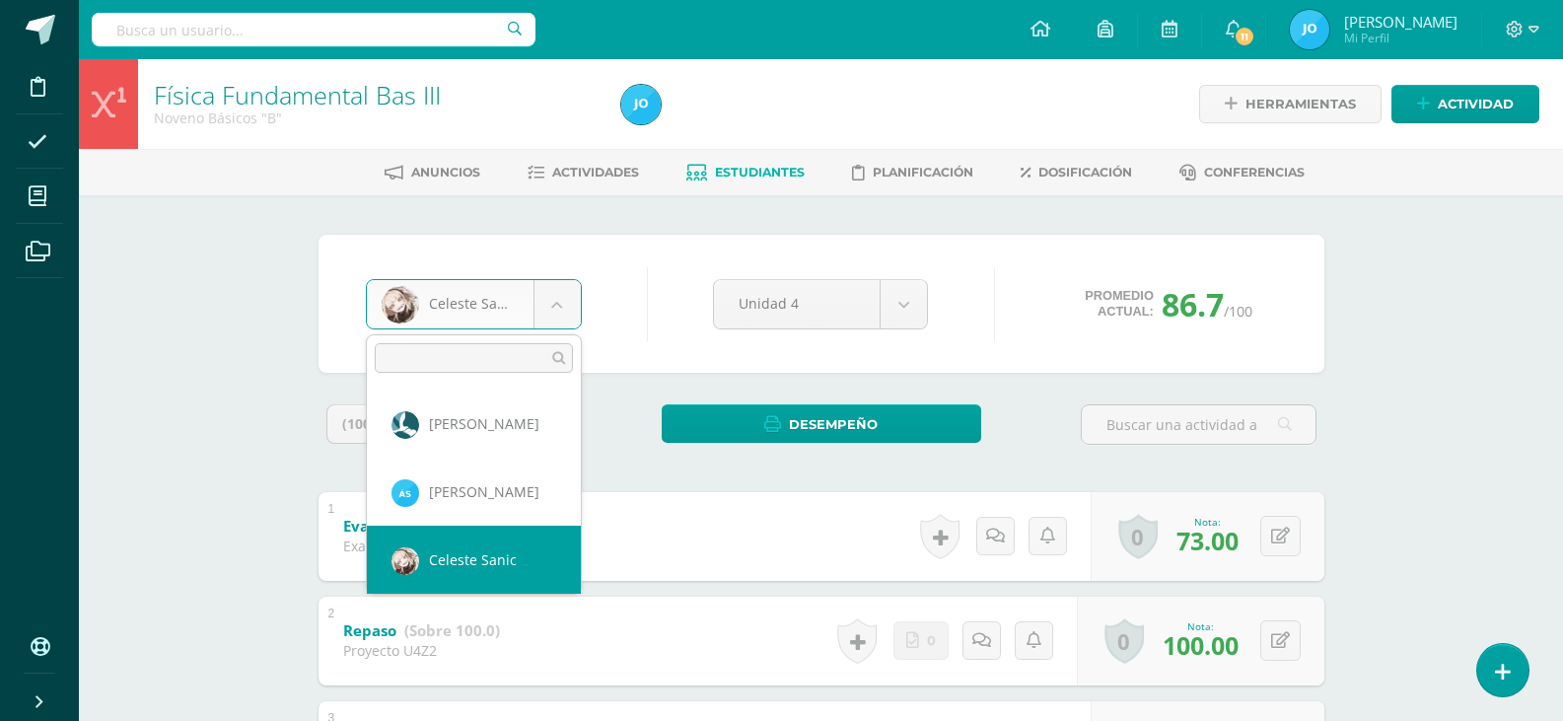
scroll to position [748, 0]
select select "231"
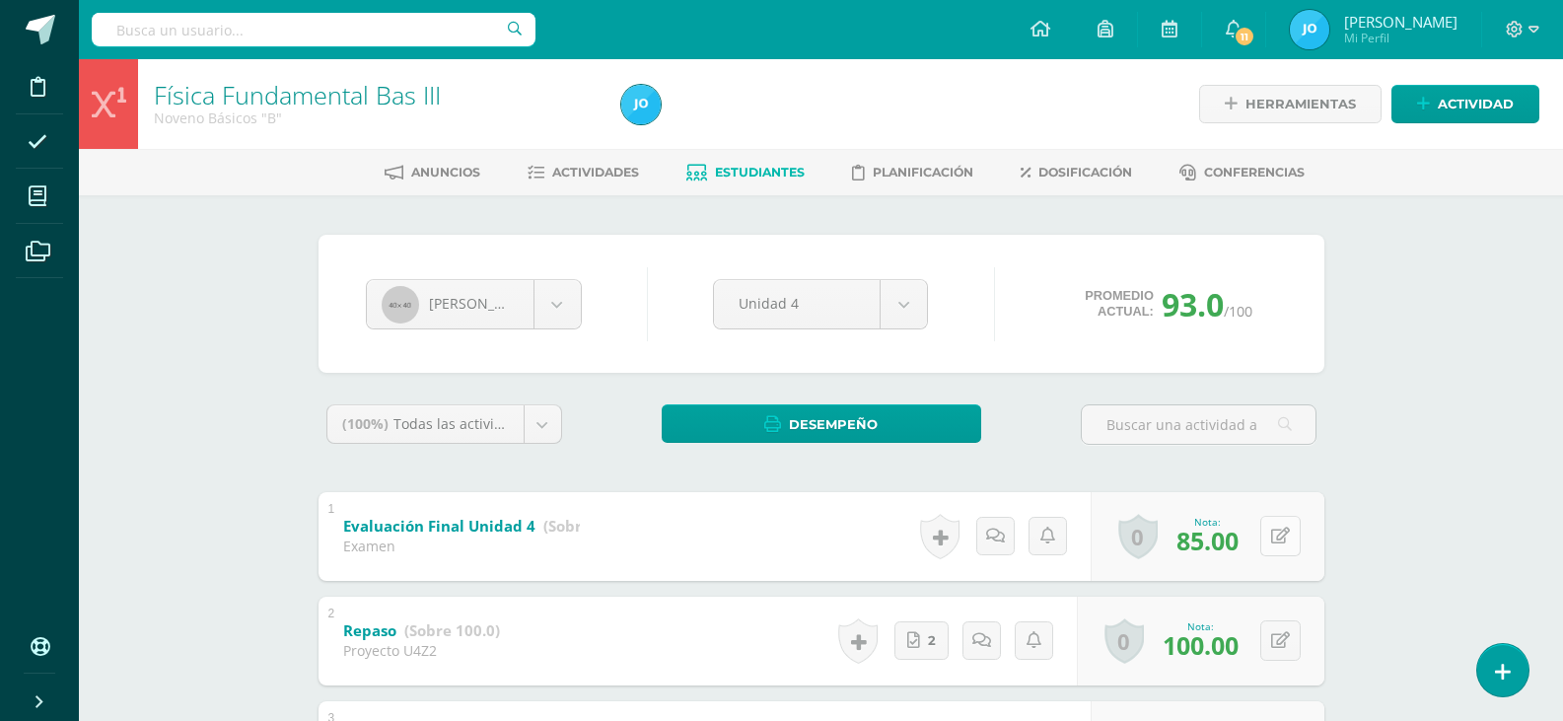
click at [1273, 525] on button at bounding box center [1280, 536] width 40 height 40
type input "88"
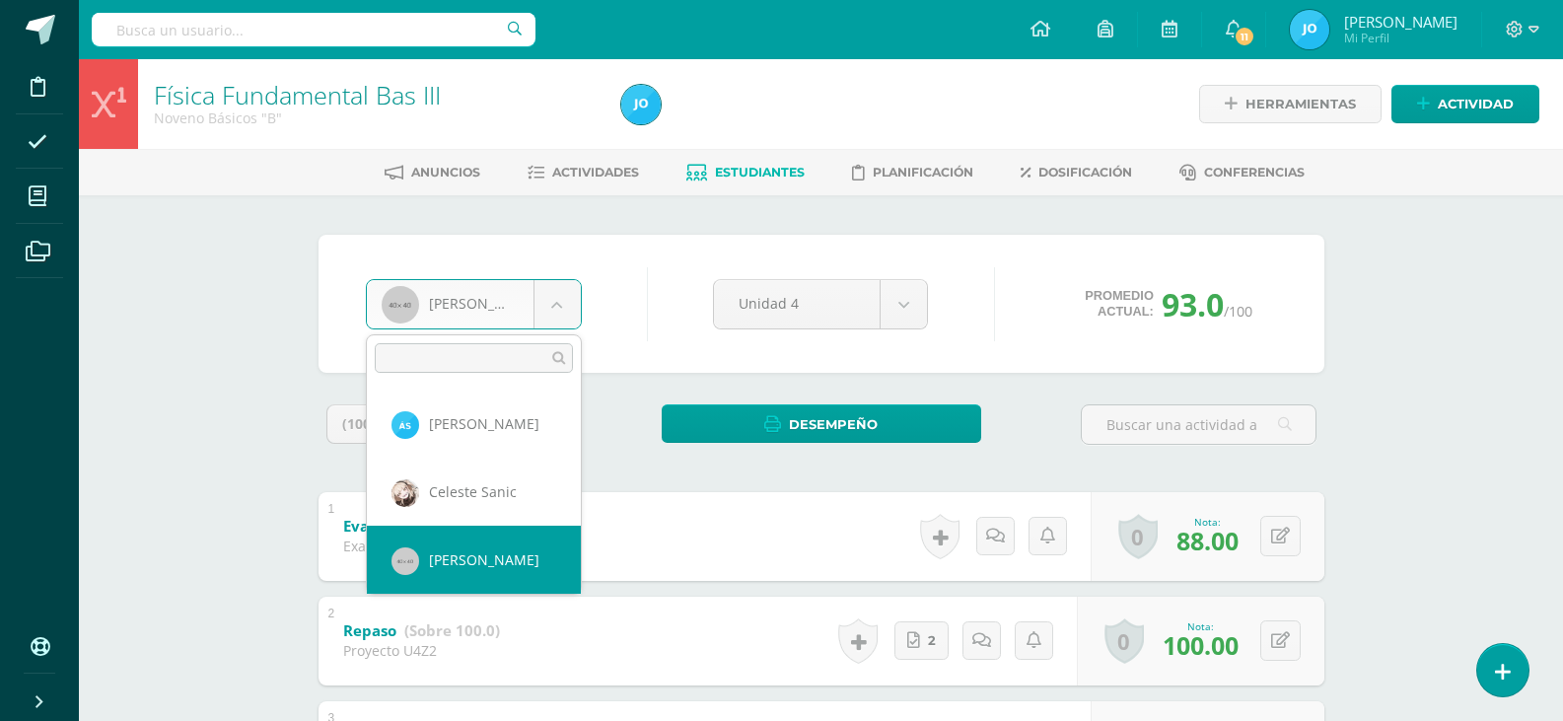
scroll to position [816, 0]
select select "347"
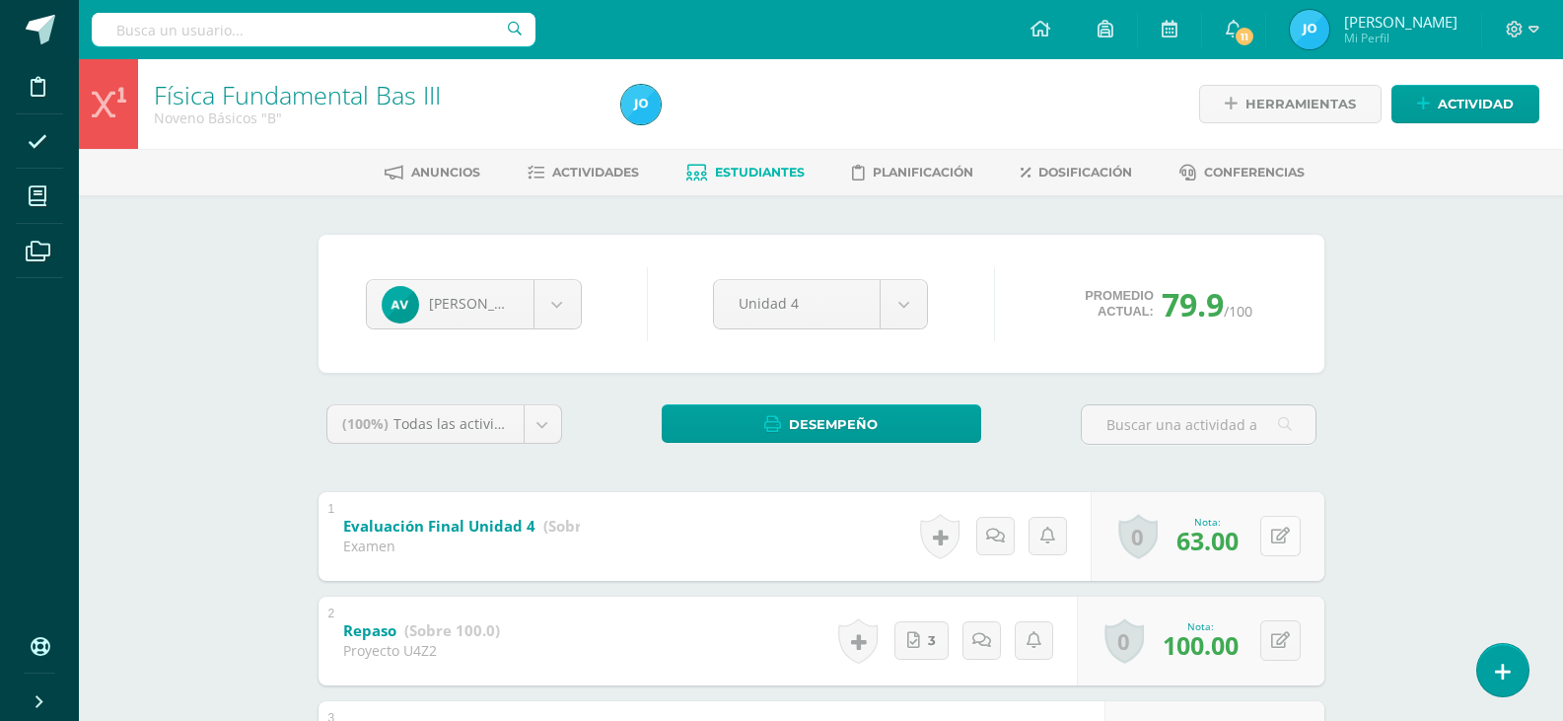
drag, startPoint x: 1321, startPoint y: 545, endPoint x: 1300, endPoint y: 536, distance: 23.4
click at [1318, 542] on div "0 [GEOGRAPHIC_DATA] Logros obtenidos Aún no hay logros agregados Nota: 63.00" at bounding box center [1208, 536] width 234 height 89
click at [1299, 536] on button at bounding box center [1280, 536] width 40 height 40
type input "64"
click at [626, 178] on span "Actividades" at bounding box center [595, 172] width 87 height 15
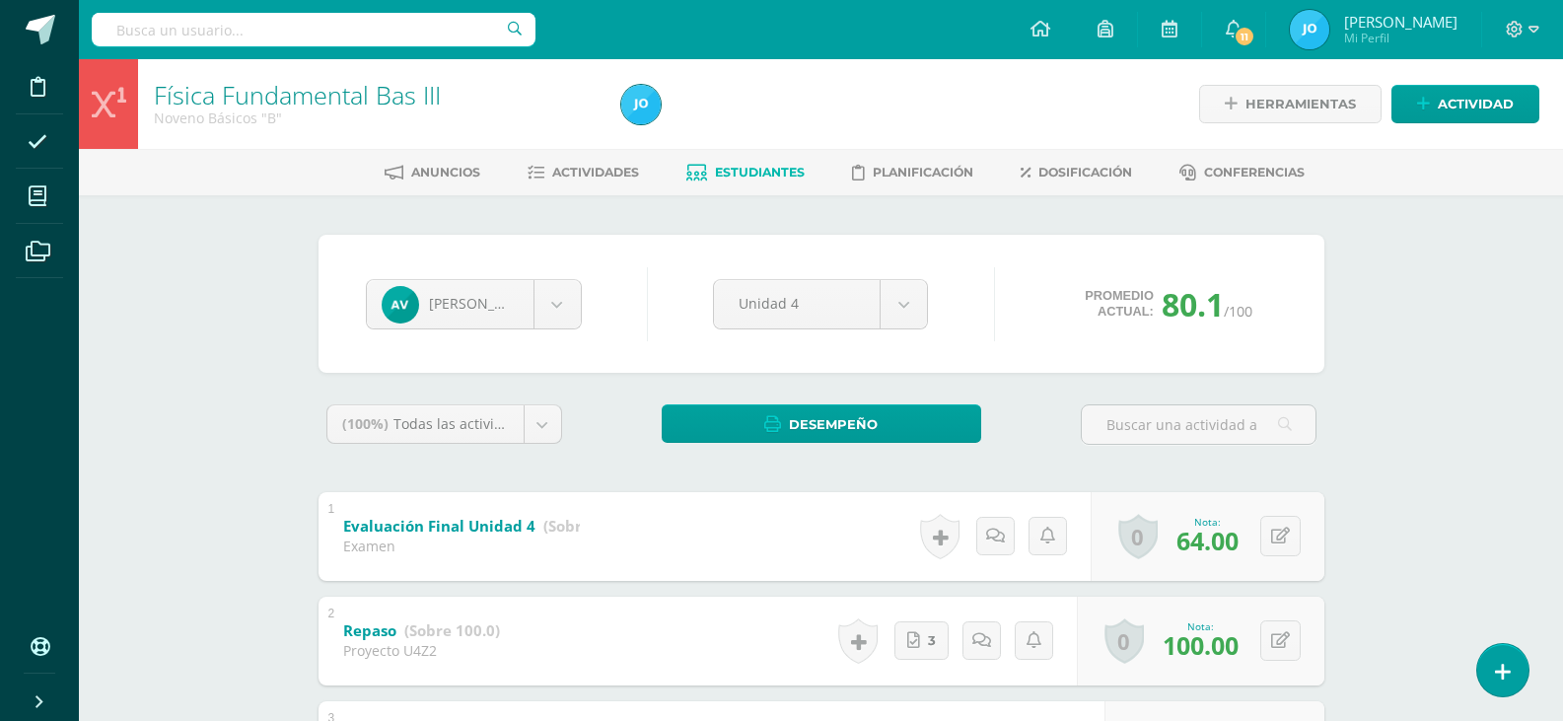
click at [686, 176] on icon at bounding box center [696, 173] width 21 height 17
click at [706, 175] on link "Estudiantes" at bounding box center [745, 173] width 118 height 32
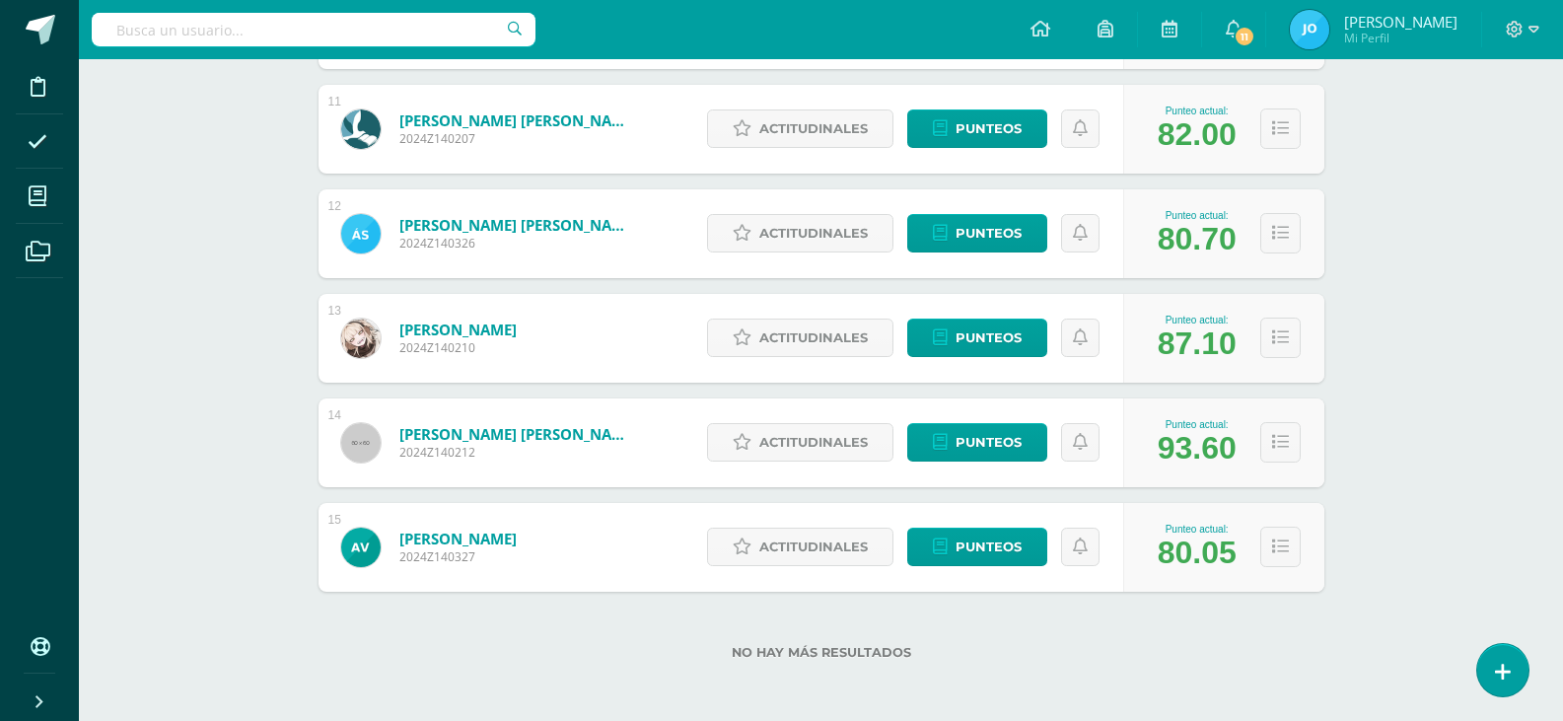
scroll to position [1391, 0]
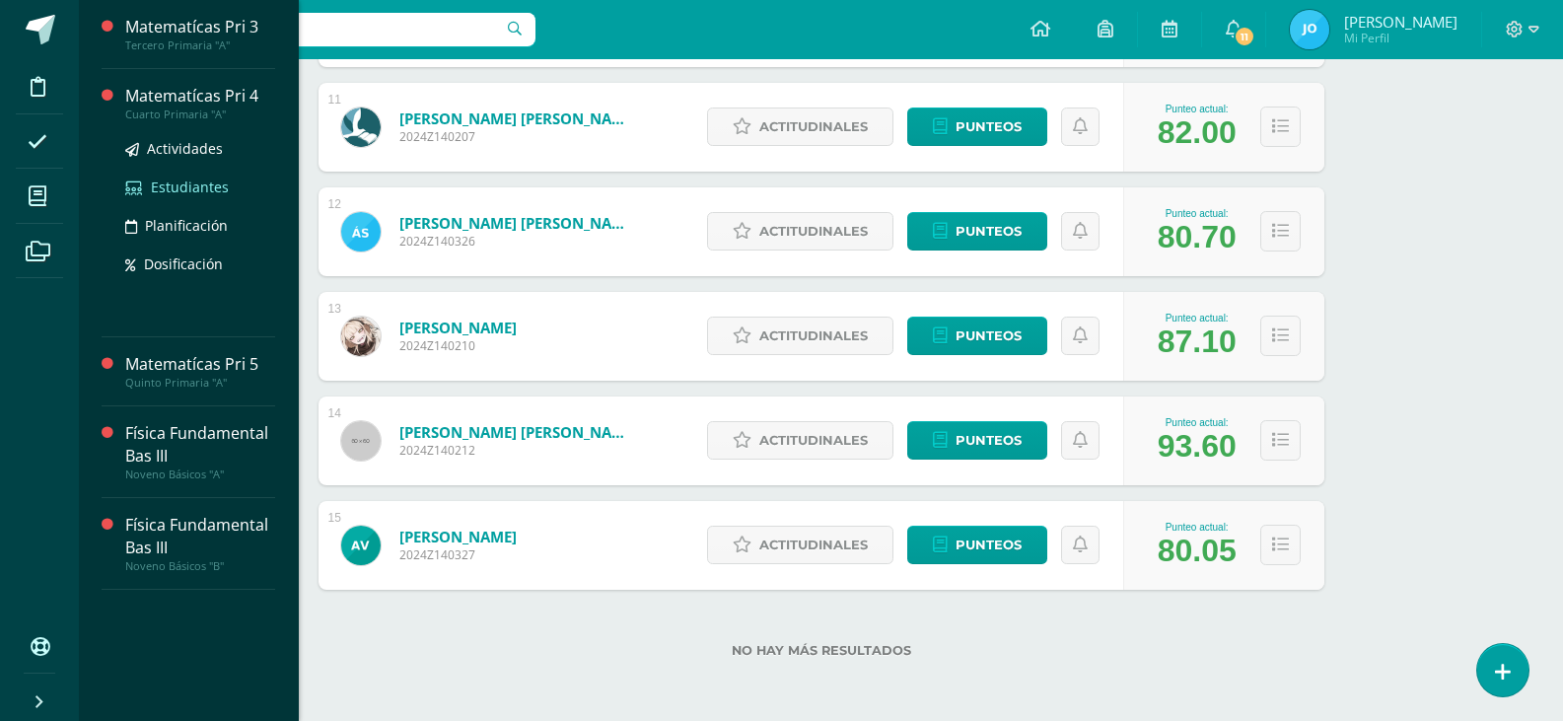
click at [157, 176] on link "Estudiantes" at bounding box center [200, 187] width 150 height 23
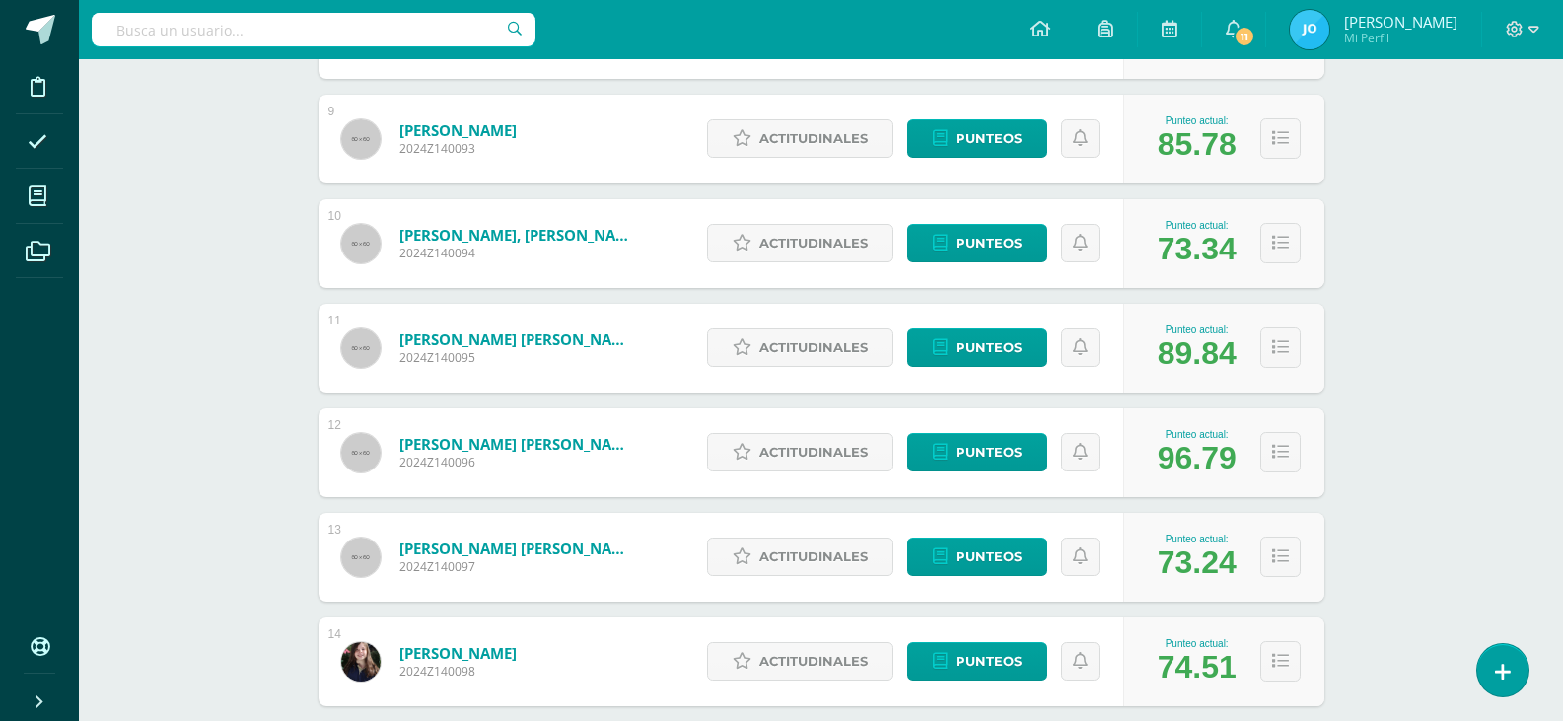
scroll to position [1355, 0]
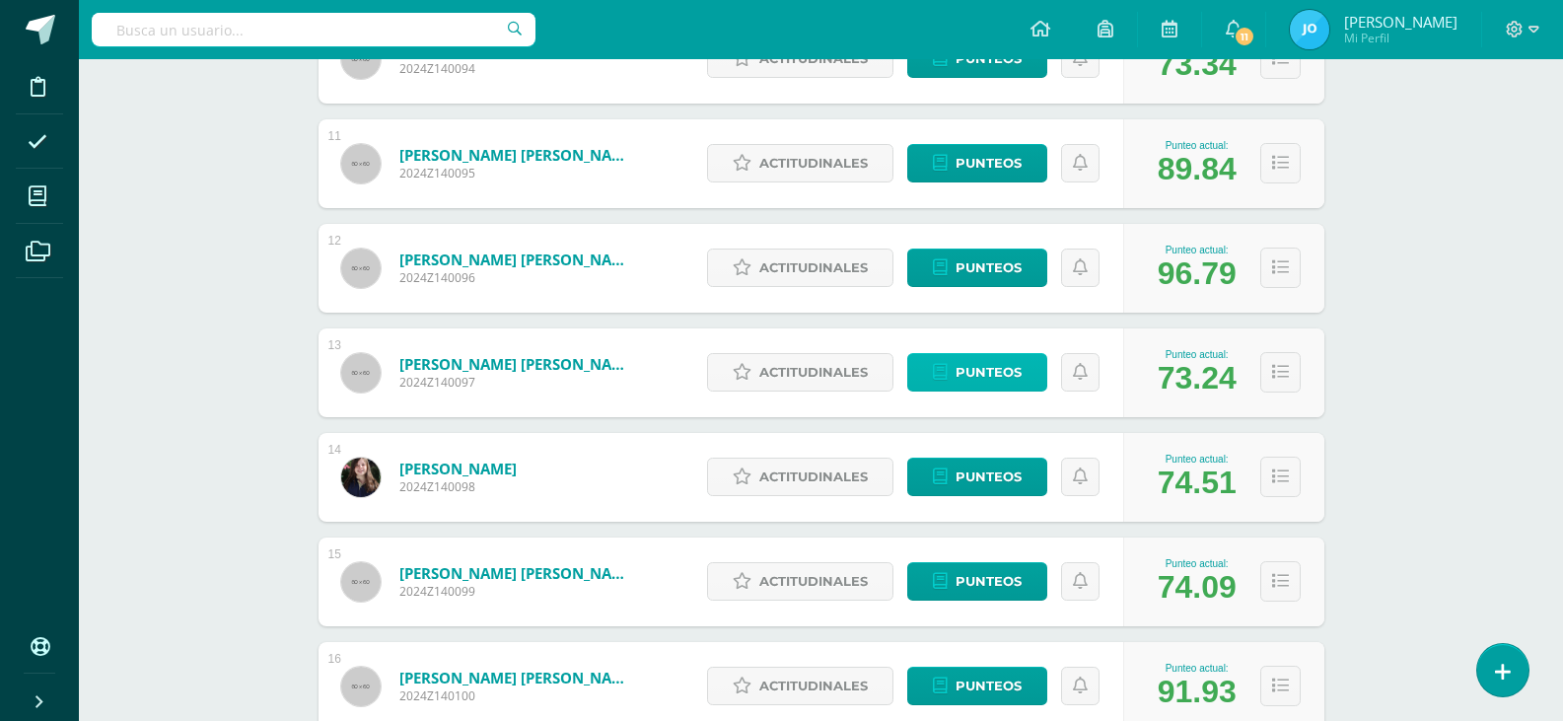
click at [976, 377] on span "Punteos" at bounding box center [989, 372] width 66 height 36
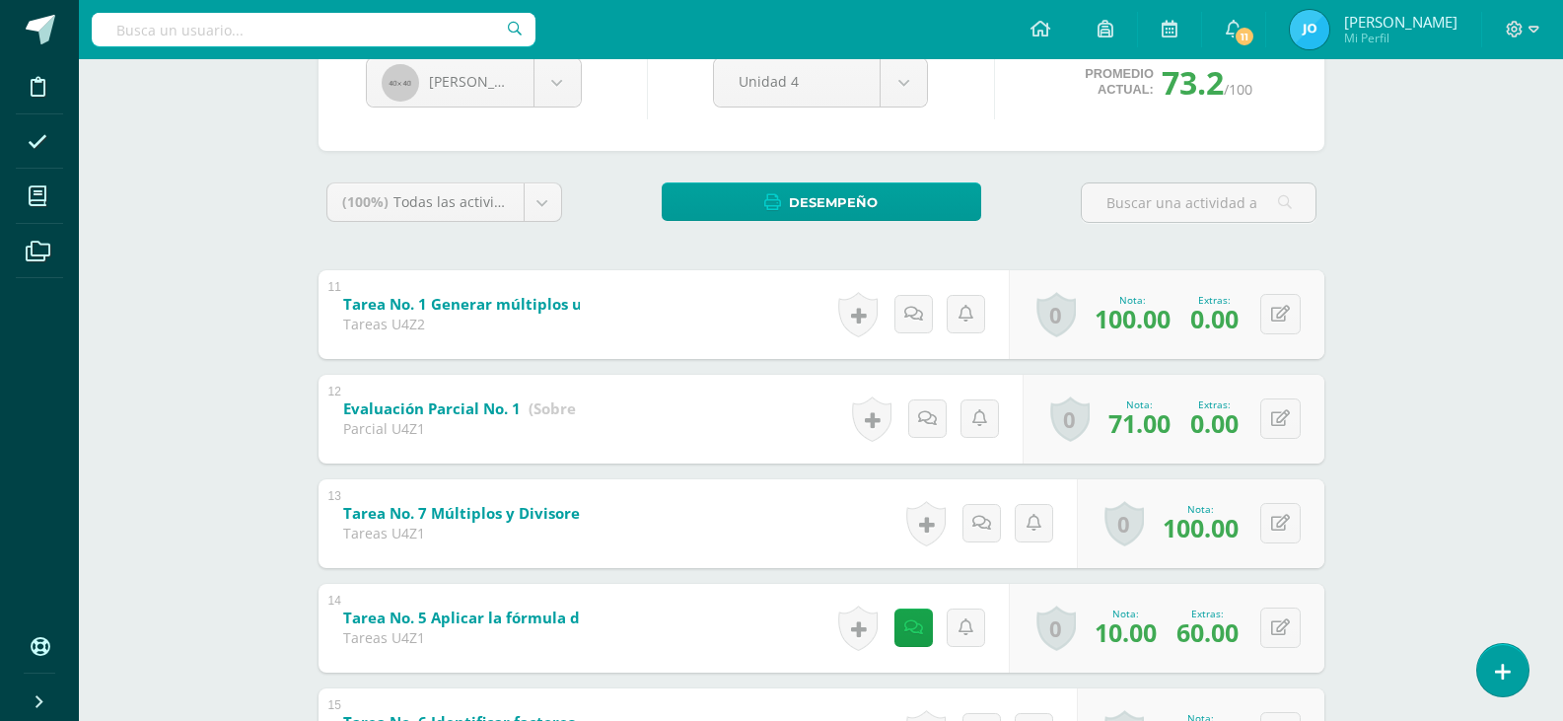
scroll to position [149, 0]
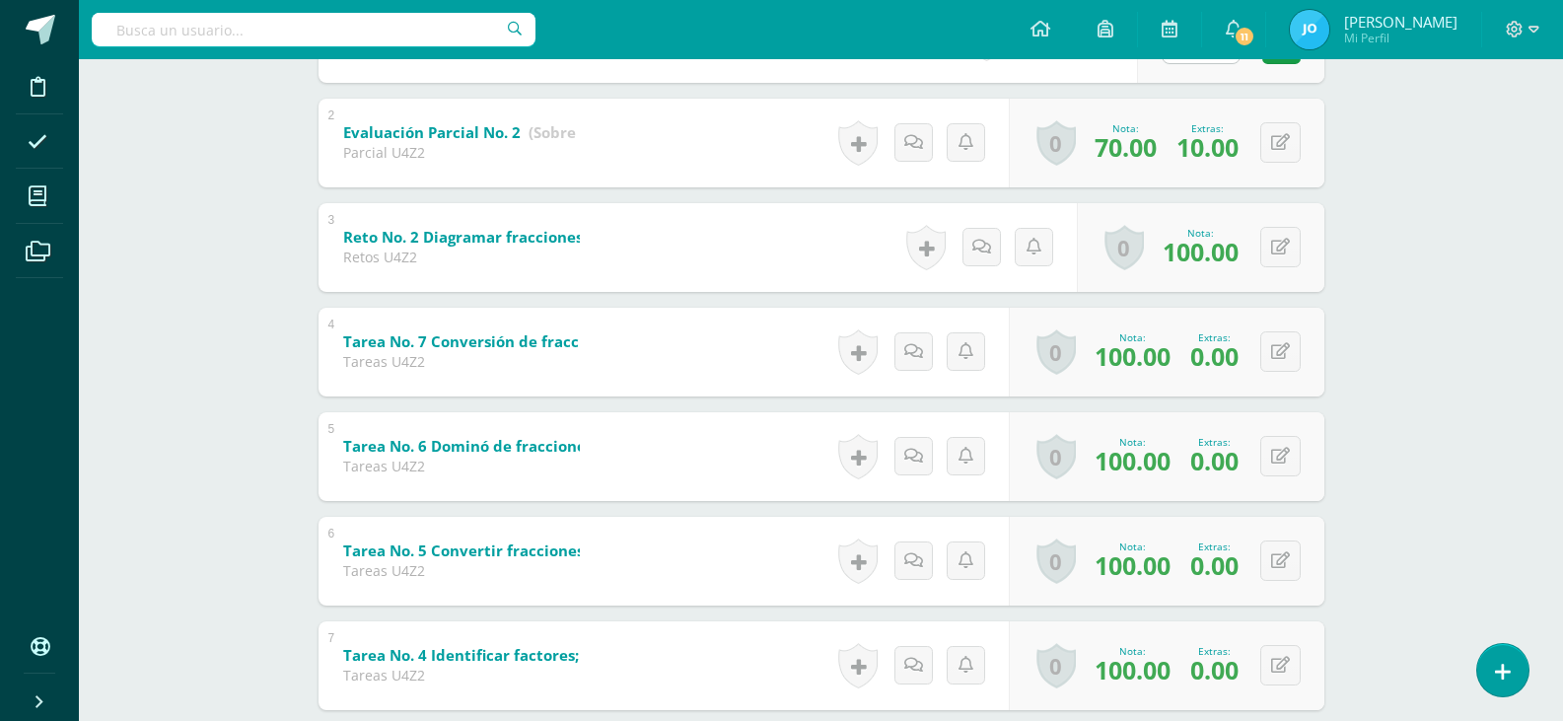
scroll to position [405, 0]
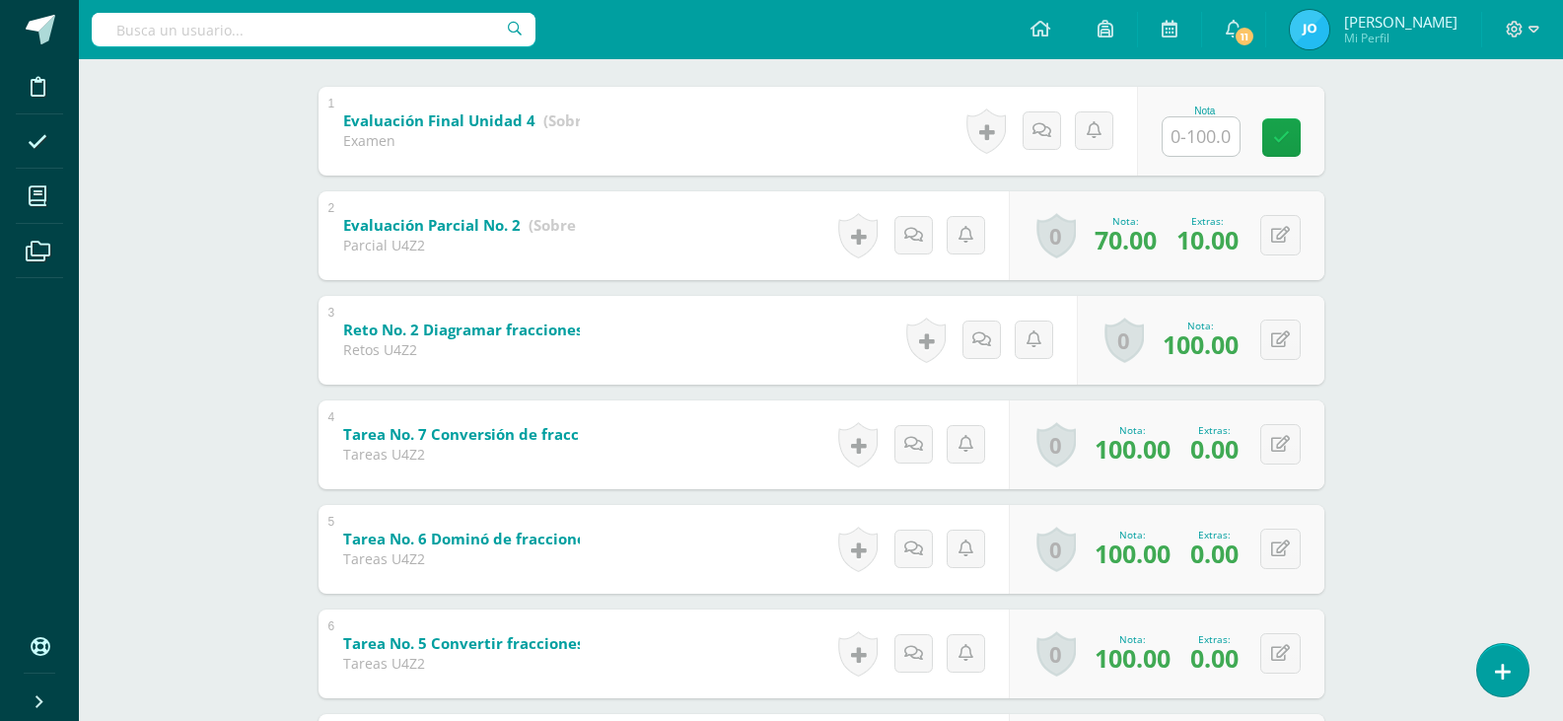
click at [1216, 144] on input "text" at bounding box center [1201, 136] width 77 height 38
type input "89"
click at [1291, 139] on icon at bounding box center [1295, 137] width 18 height 17
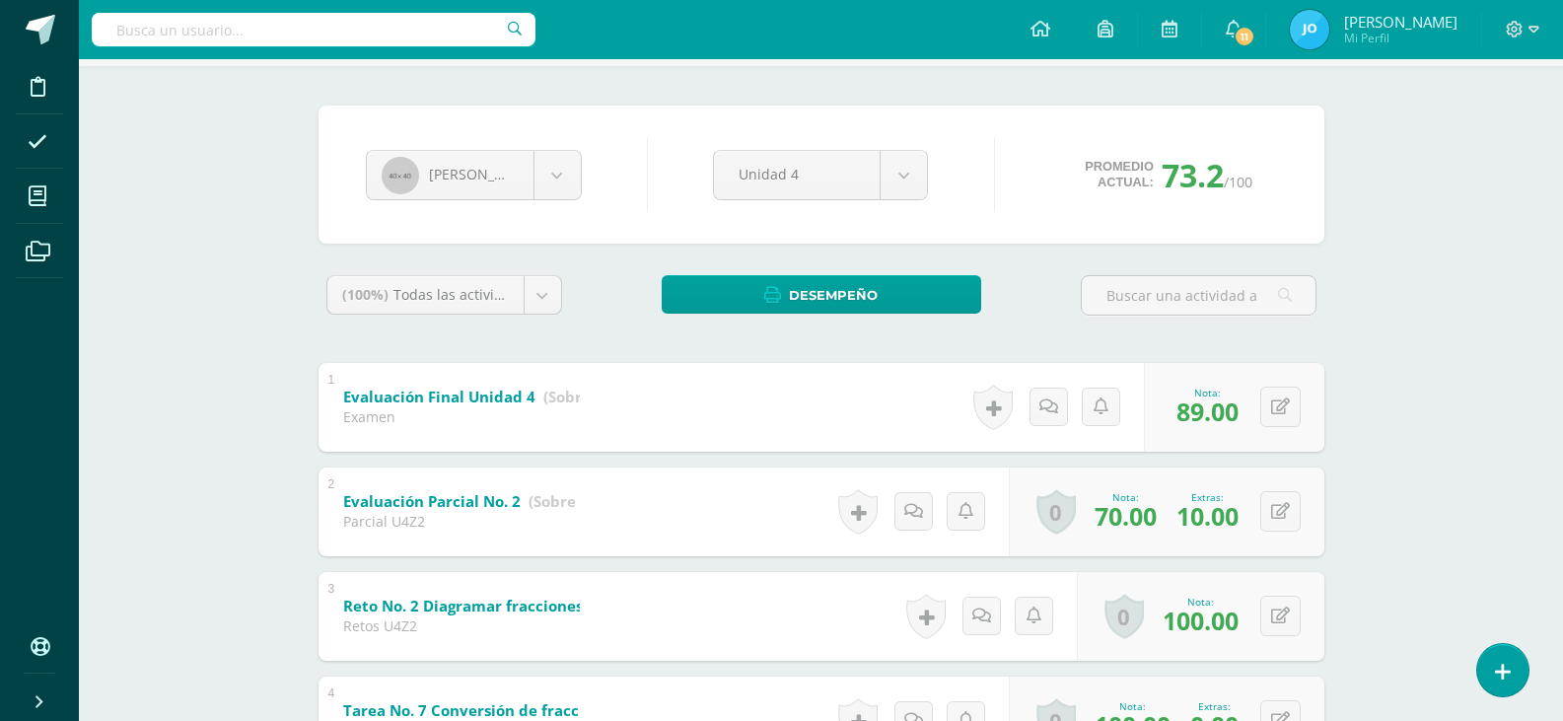
scroll to position [0, 0]
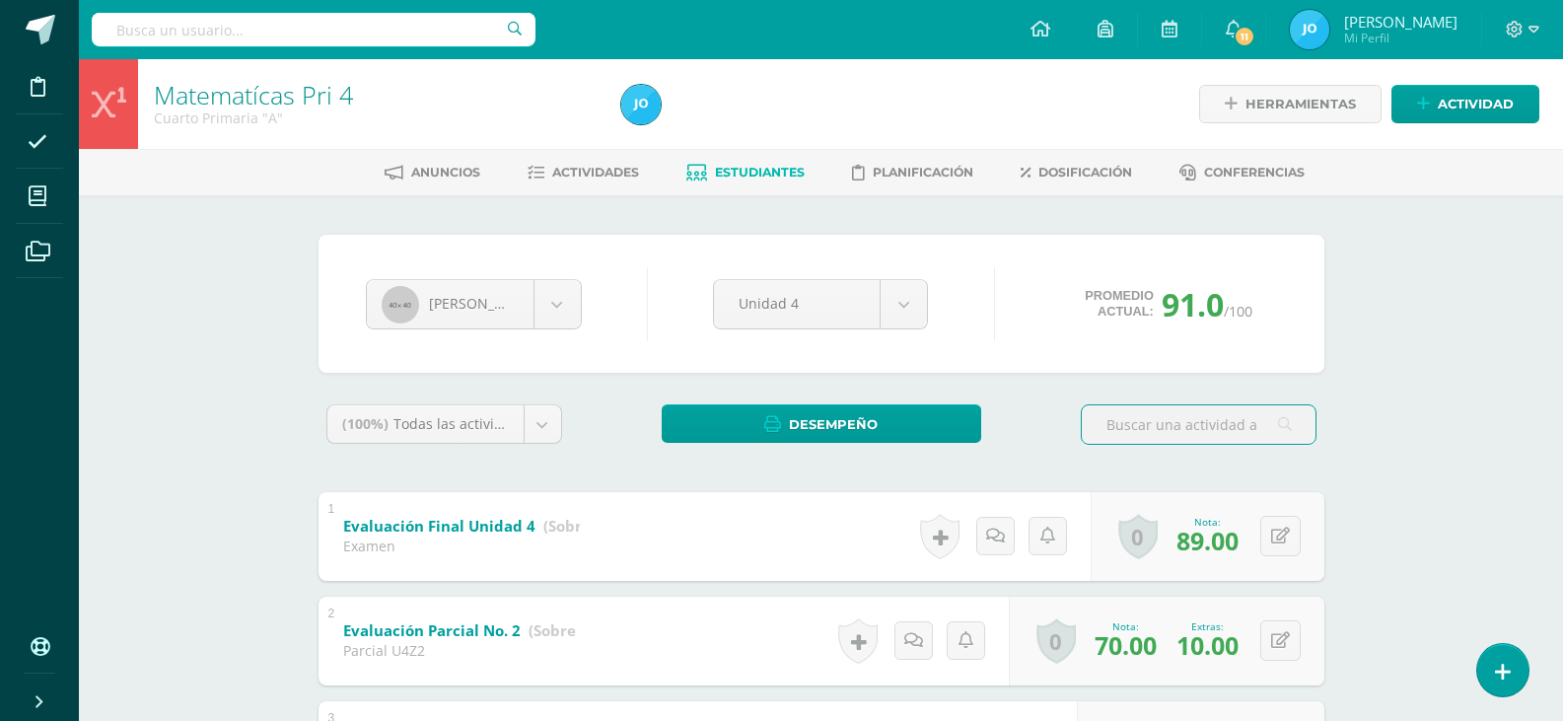
click at [753, 172] on span "Estudiantes" at bounding box center [760, 172] width 90 height 15
